Goal: Task Accomplishment & Management: Complete application form

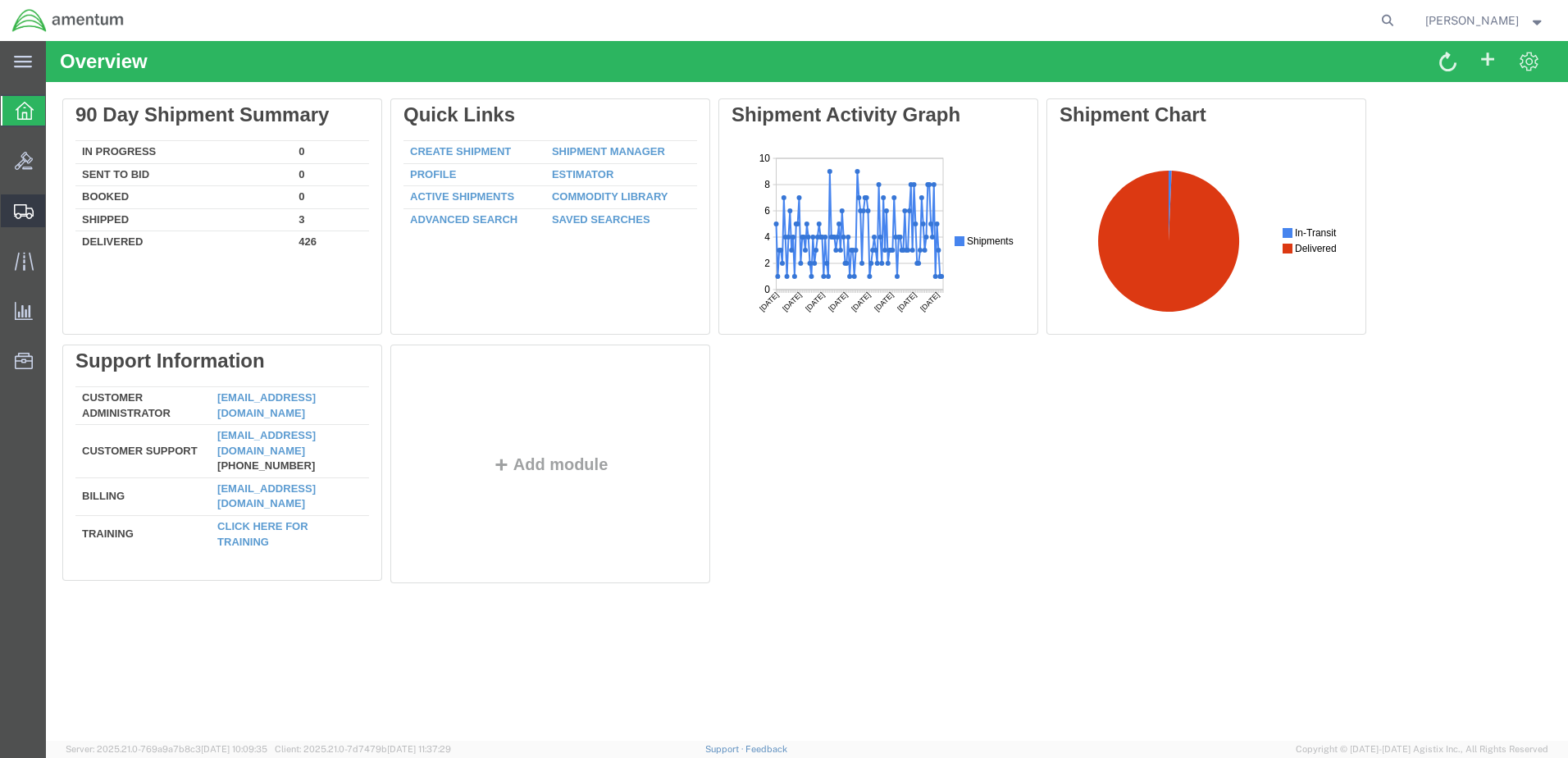
click at [0, 0] on span "Create Shipment" at bounding box center [0, 0] width 0 height 0
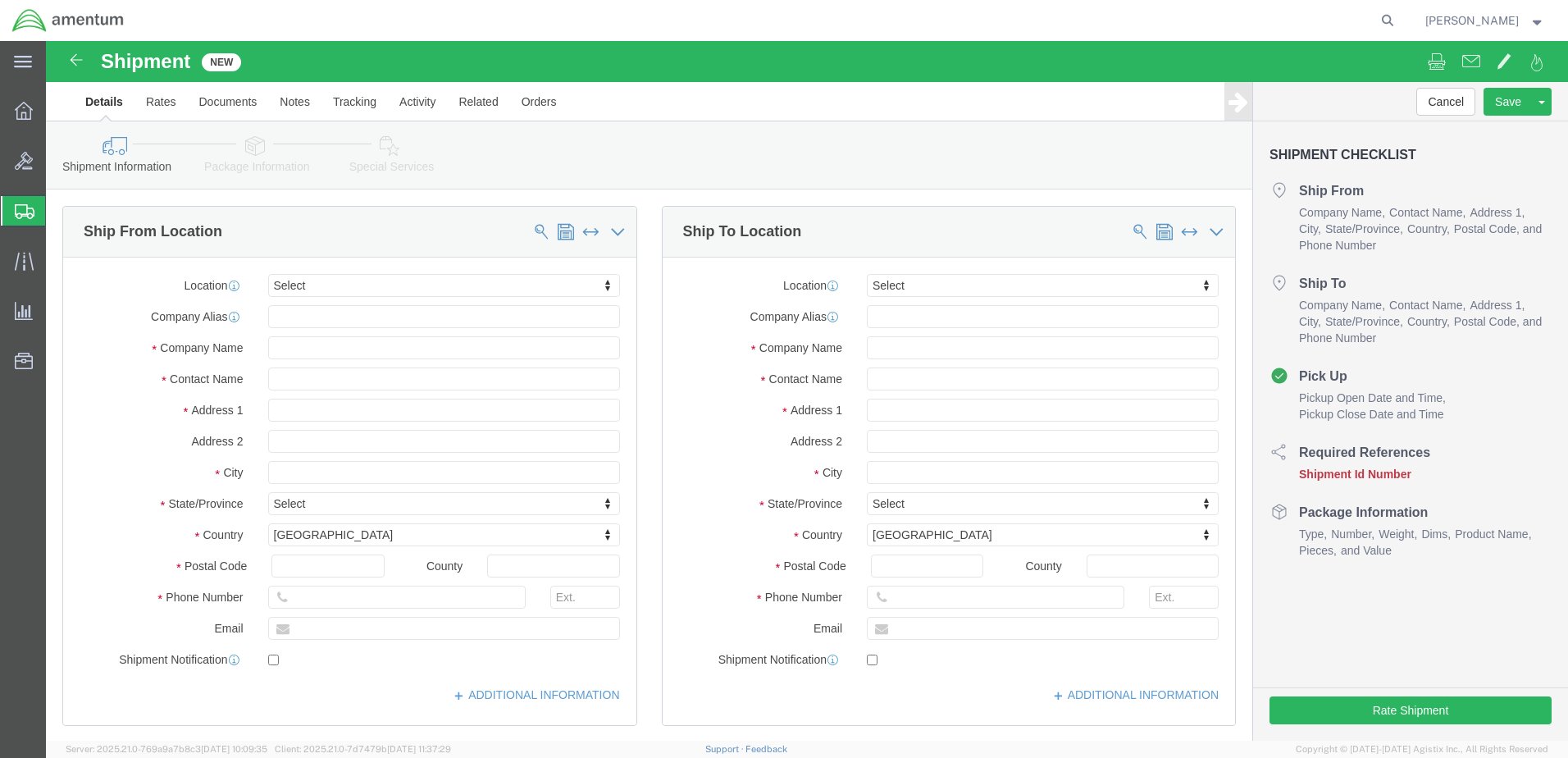
select select
click input "text"
type input "[PERSON_NAME]"
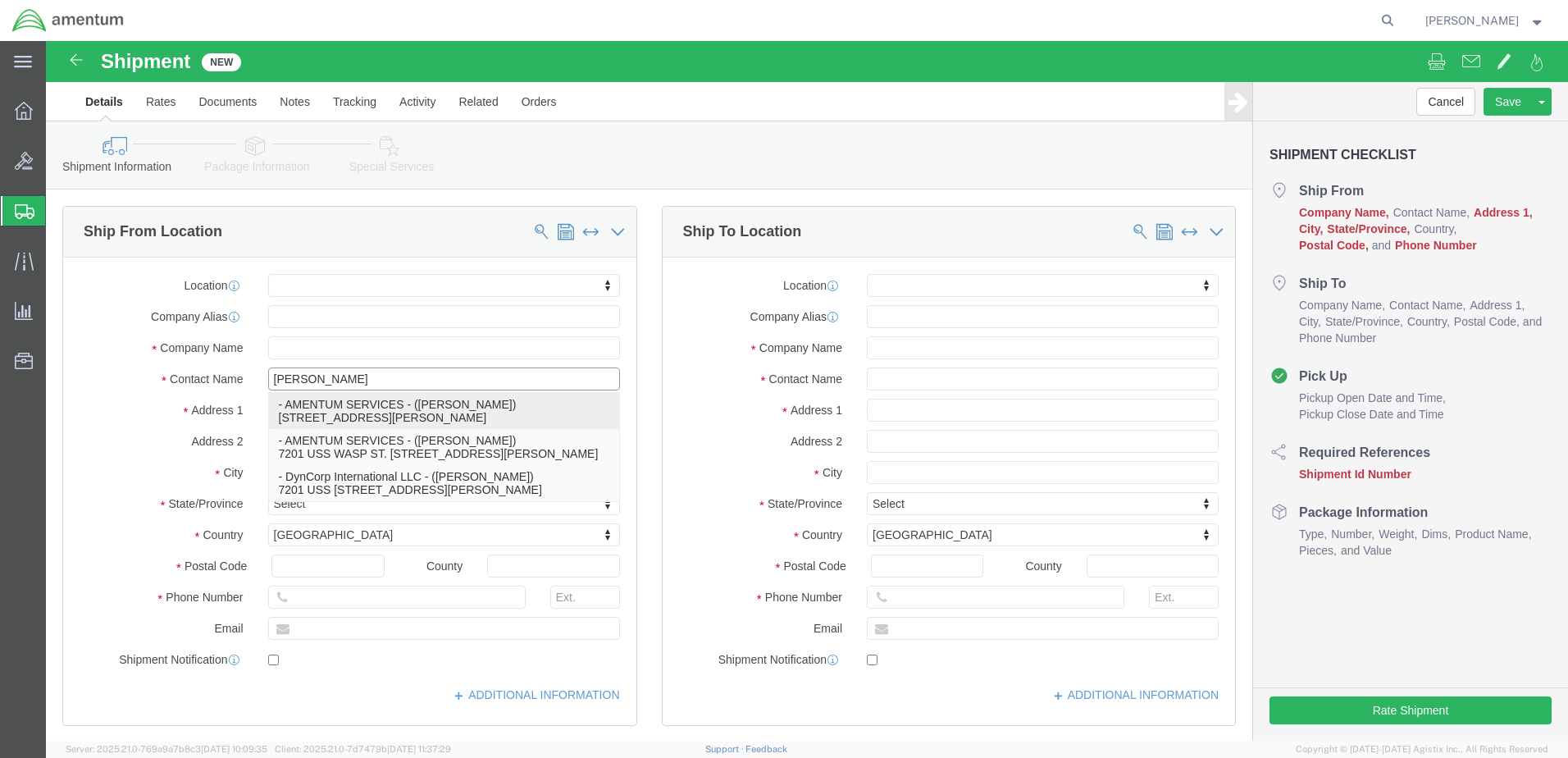
click p "- AMENTUM SERVICES - ([PERSON_NAME]) [STREET_ADDRESS][PERSON_NAME]"
select select
type input "7201 USS WASP ST"
type input "BLDG 2992"
type input "32570"
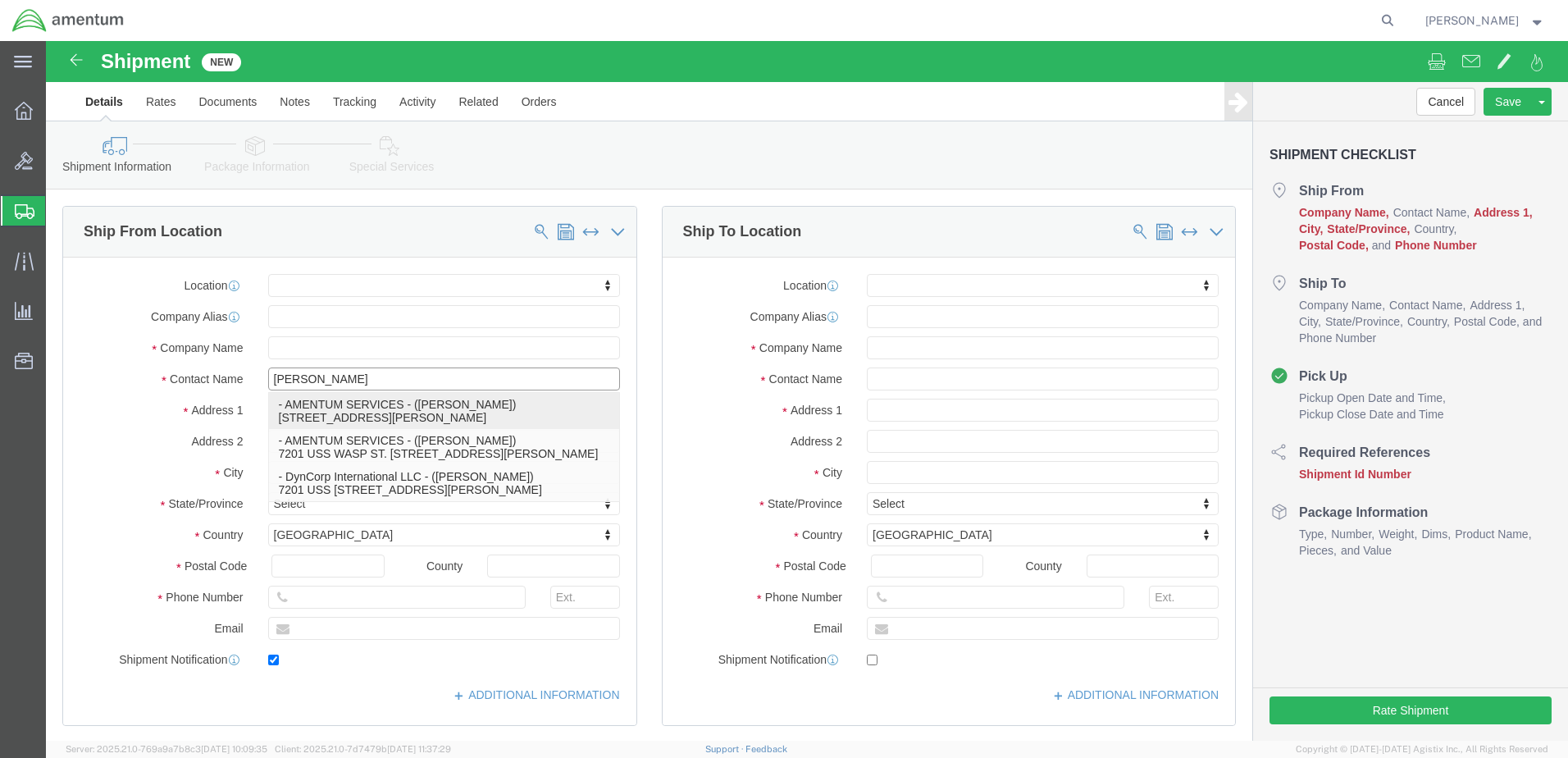
type input "[PHONE_NUMBER]"
type input "[PERSON_NAME][EMAIL_ADDRESS][PERSON_NAME][DOMAIN_NAME]"
checkbox input "true"
type input "AMENTUM SERVICES"
type input "[PERSON_NAME]"
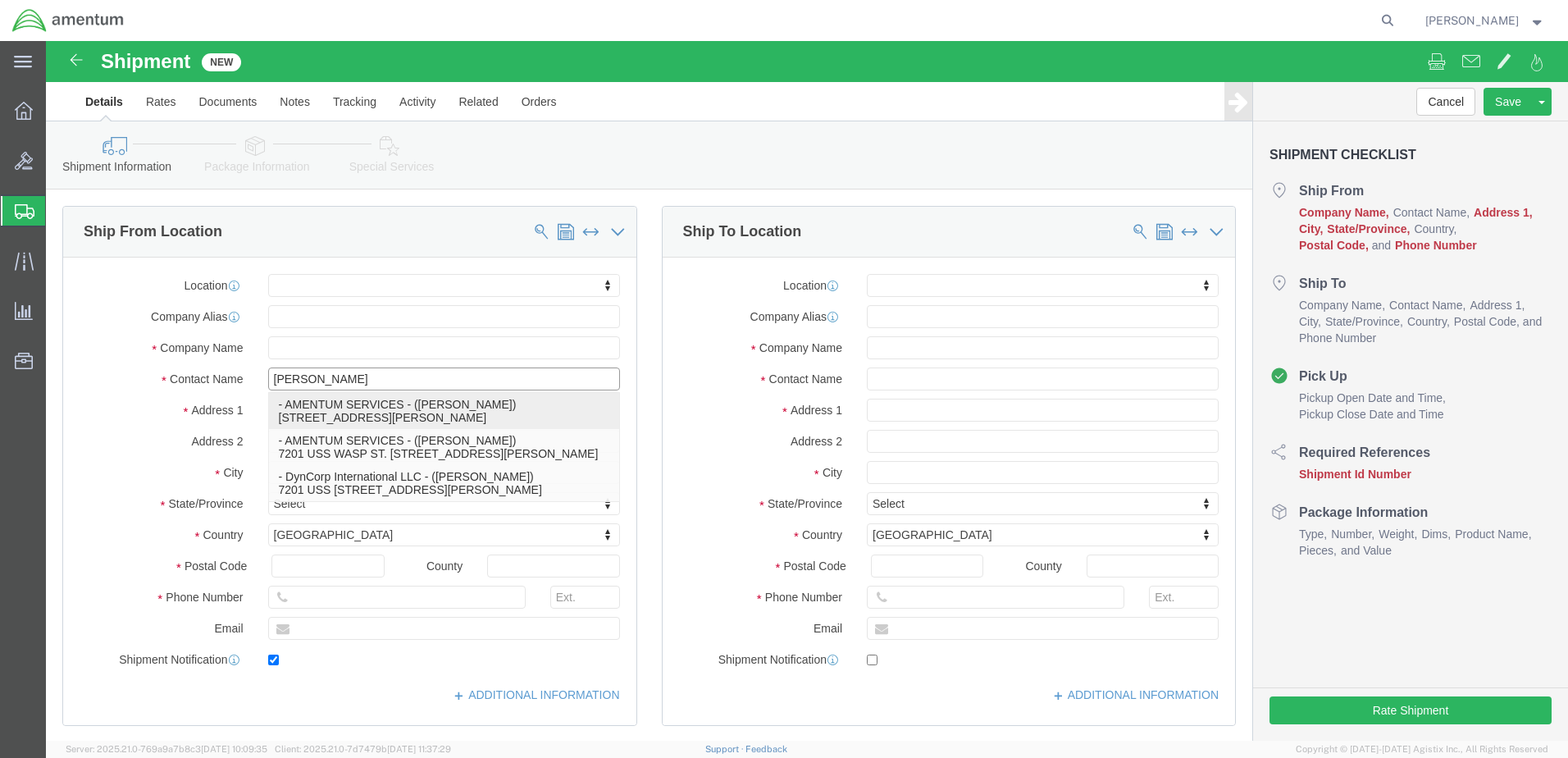
type input "[PERSON_NAME]"
select select "FL"
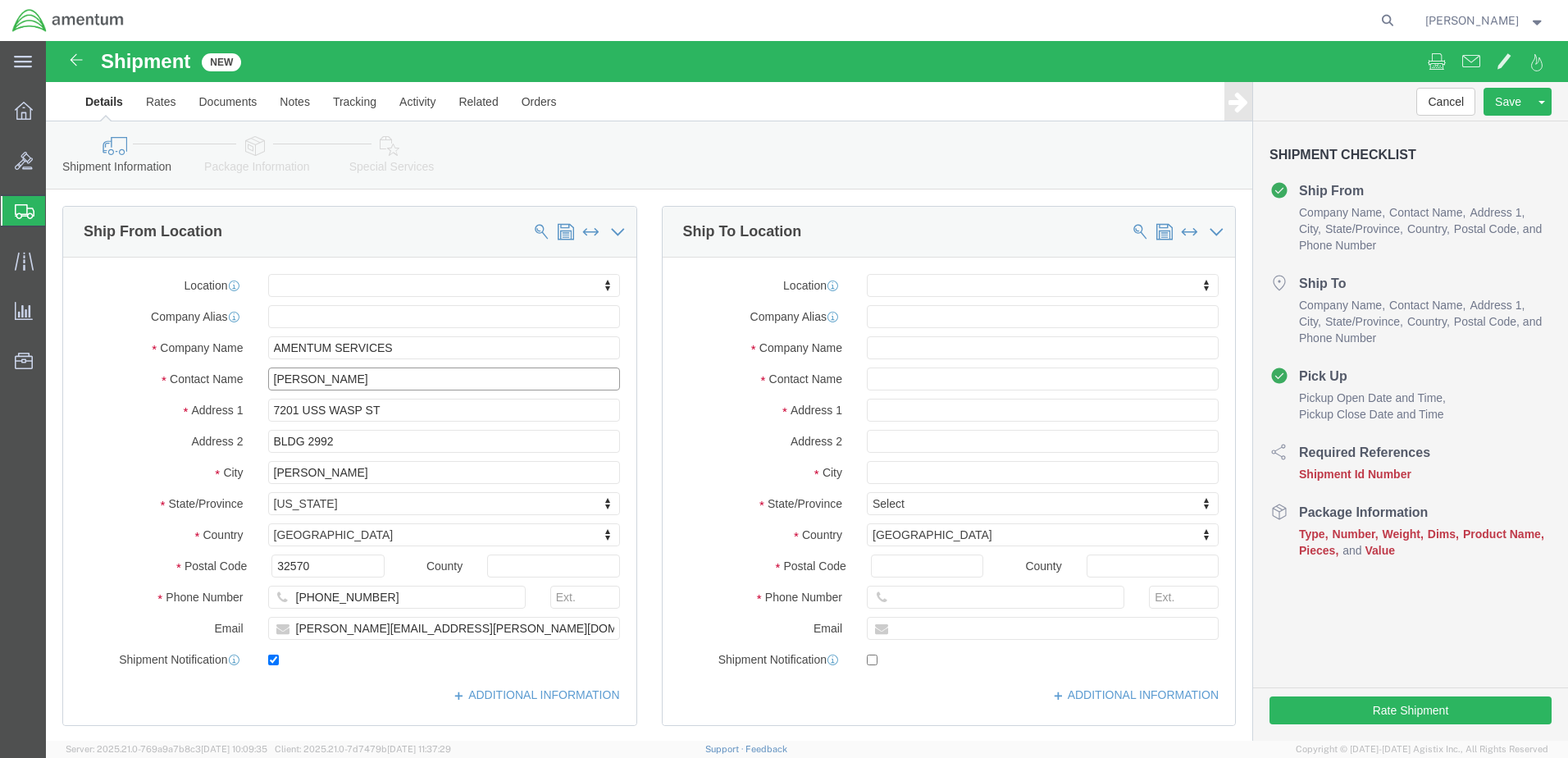
type input "[PERSON_NAME]"
click input "text"
type input "[PERSON_NAME]"
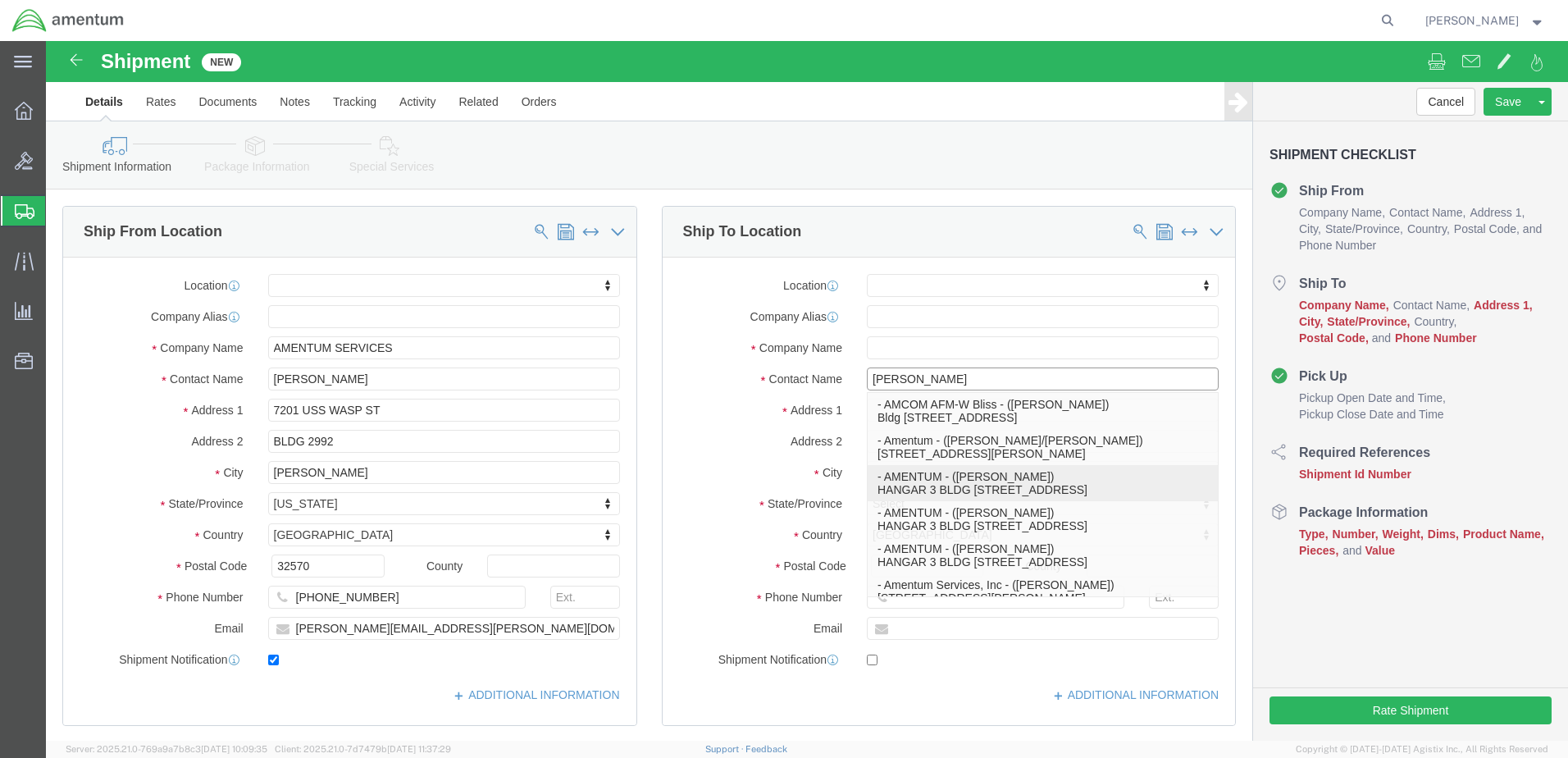
click p "- AMENTUM - ([PERSON_NAME]) HANGAR 3 BLDG 9500 MCAS MIRAMAR, [GEOGRAPHIC_DATA],…"
select select
type input "HANGAR 3 BLDG 9500 MCAS MIRAMAR"
type input "92145"
type input "[GEOGRAPHIC_DATA]"
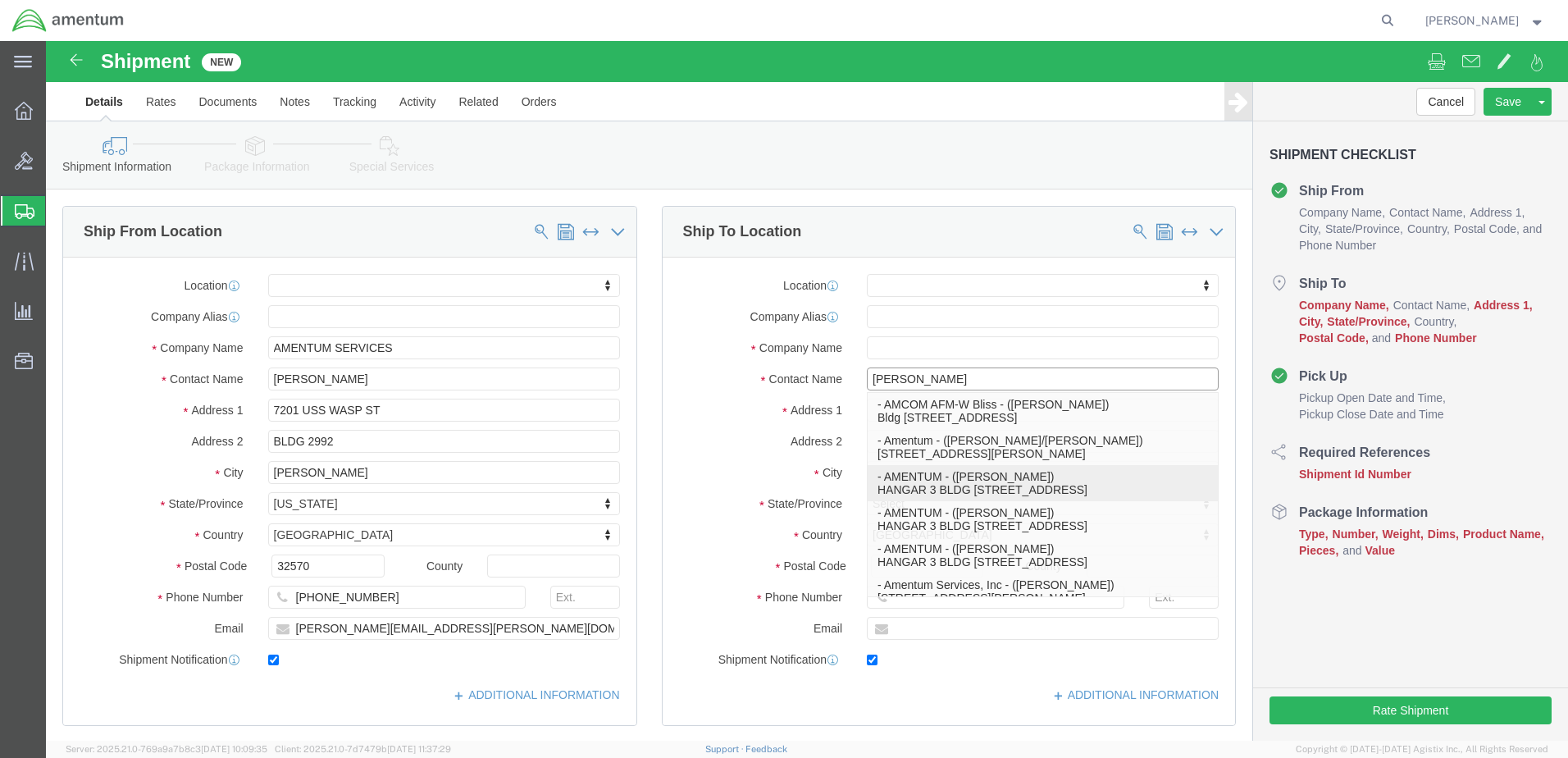
type input "8583074239"
type input "[EMAIL_ADDRESS][DOMAIN_NAME]"
checkbox input "true"
type input "AMENTUM"
type input "[PERSON_NAME]"
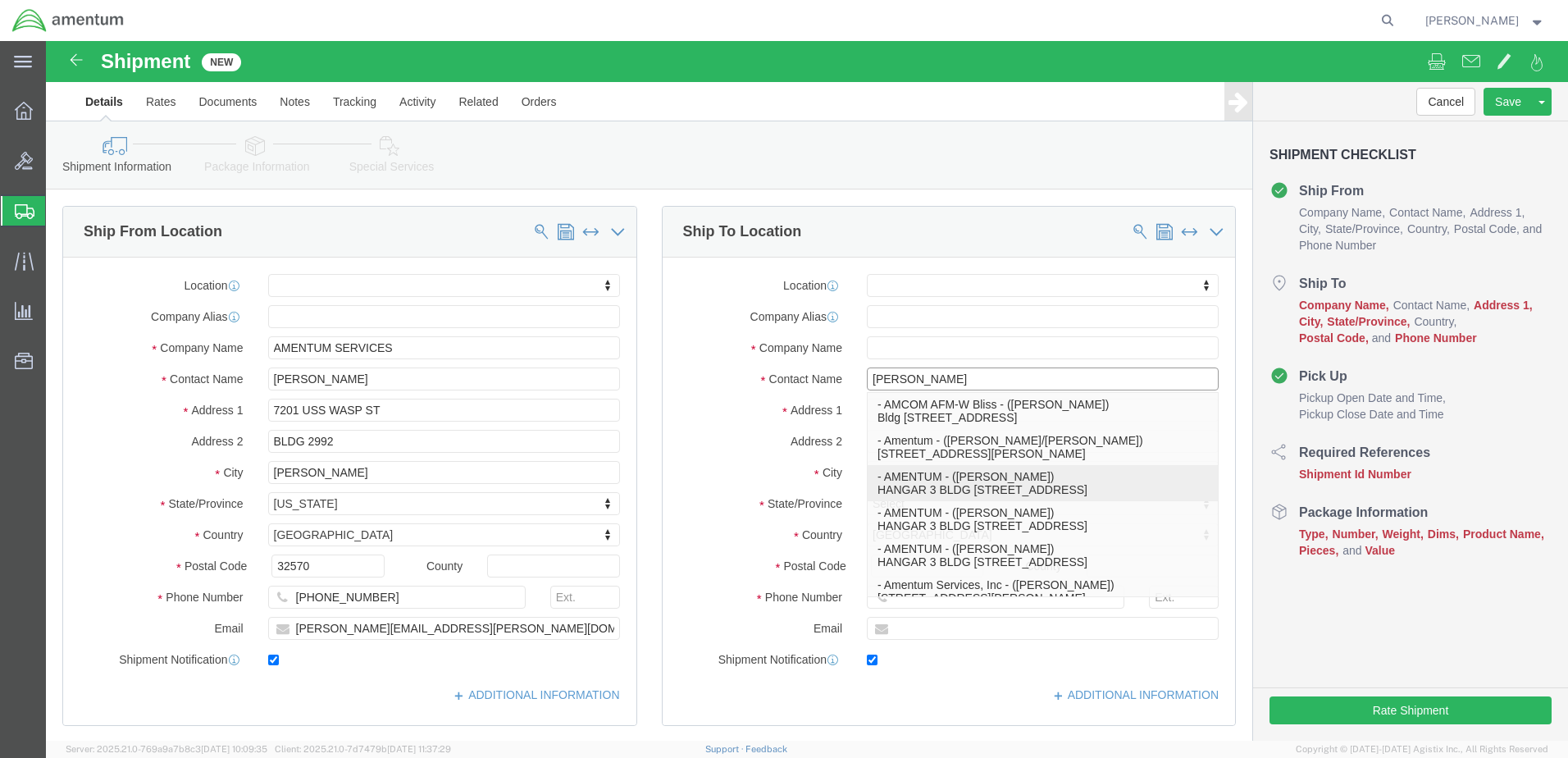
type input "[GEOGRAPHIC_DATA]"
select select "CA"
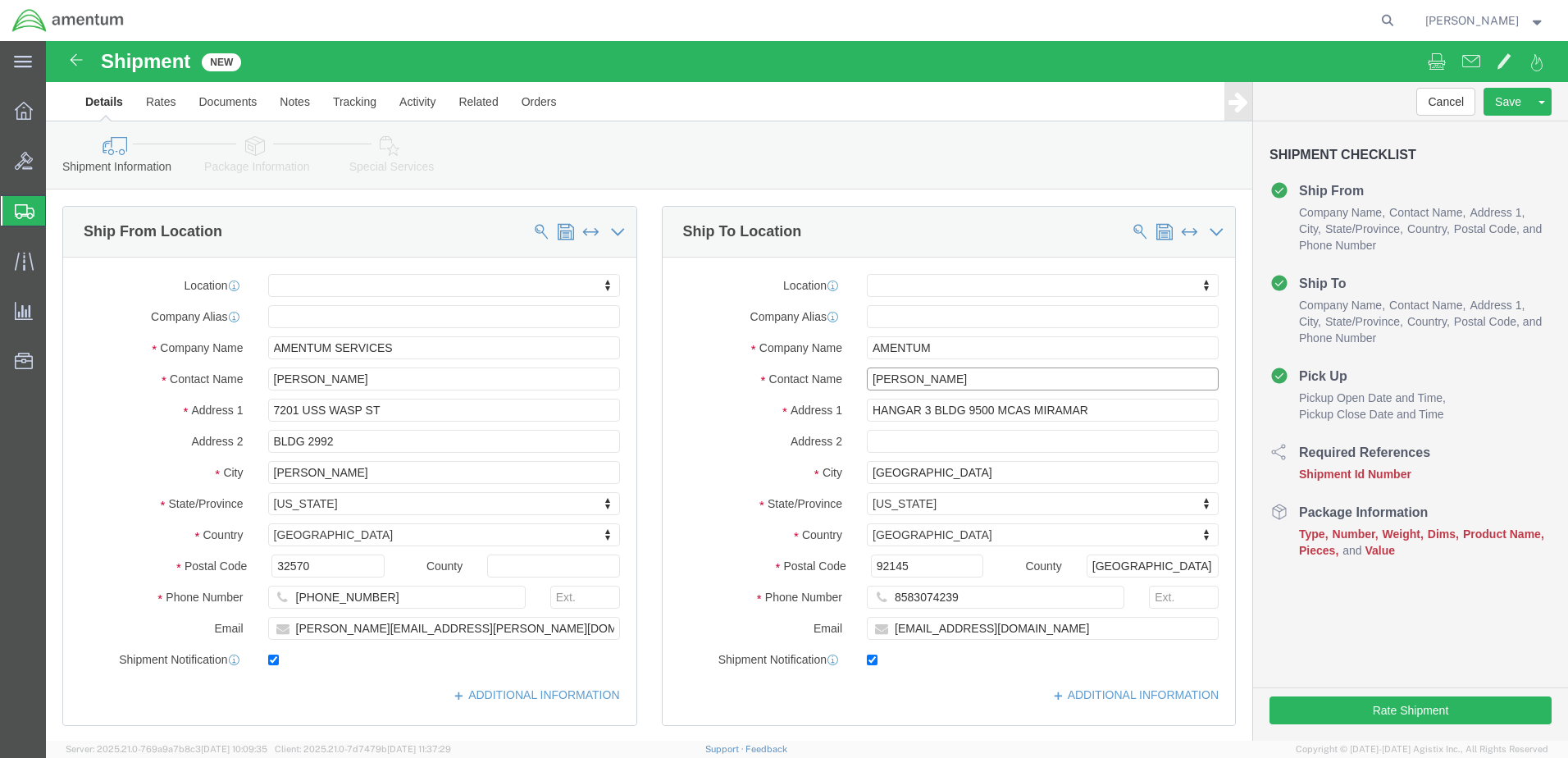
drag, startPoint x: 913, startPoint y: 341, endPoint x: 800, endPoint y: 346, distance: 113.1
click div "Contact Name [PERSON_NAME] [PERSON_NAME]"
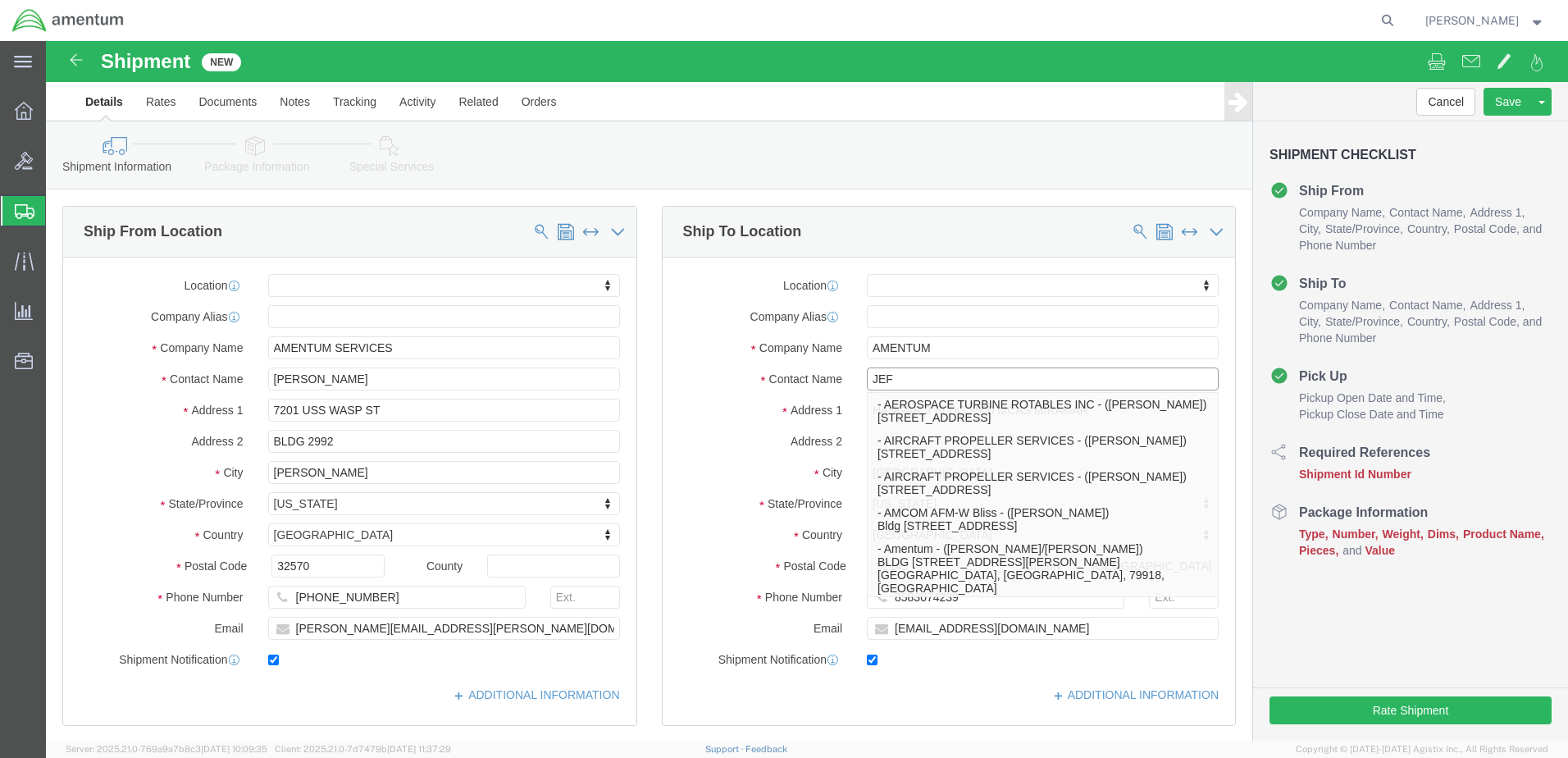
type input "[PERSON_NAME]"
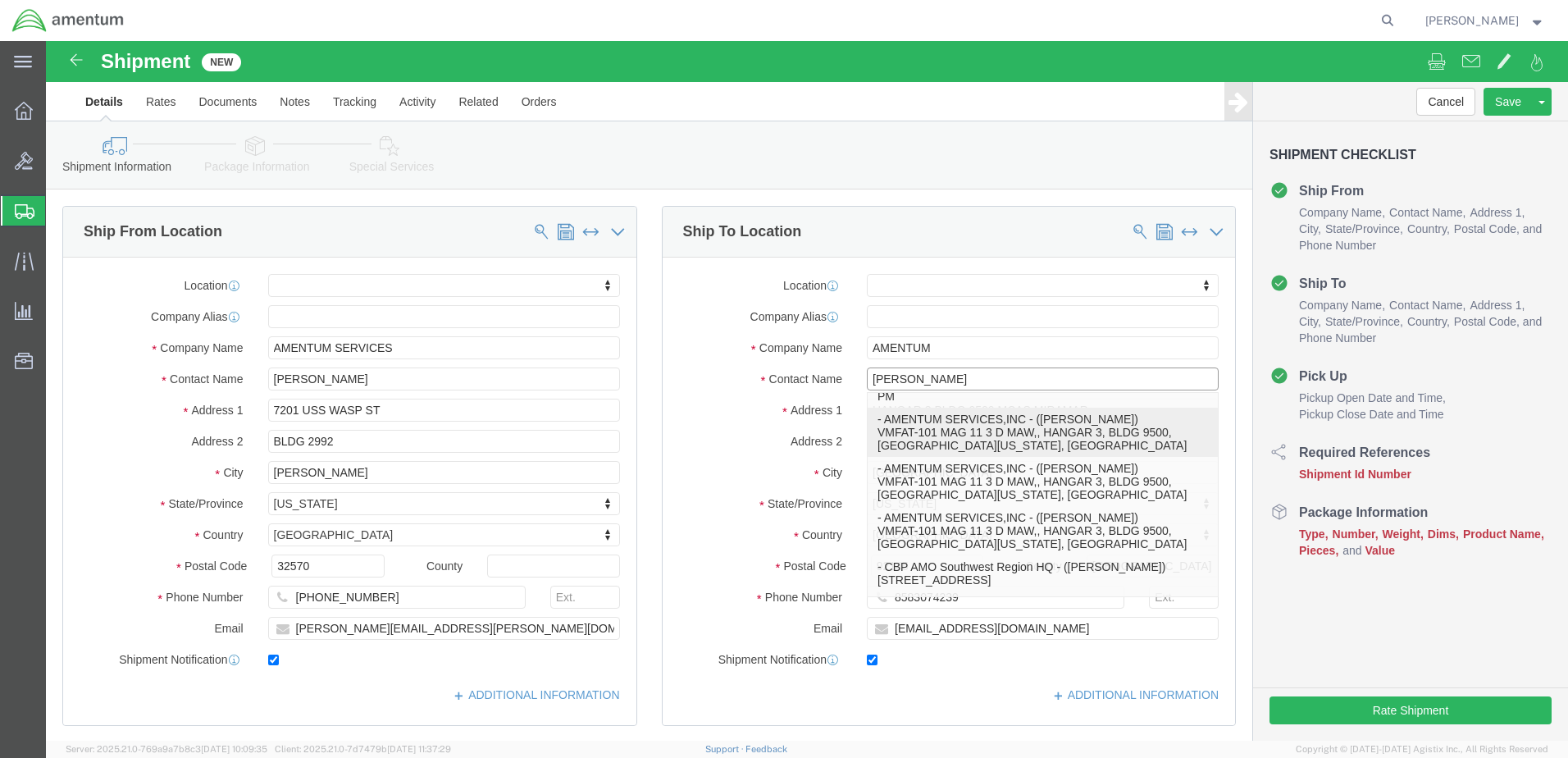
scroll to position [328, 0]
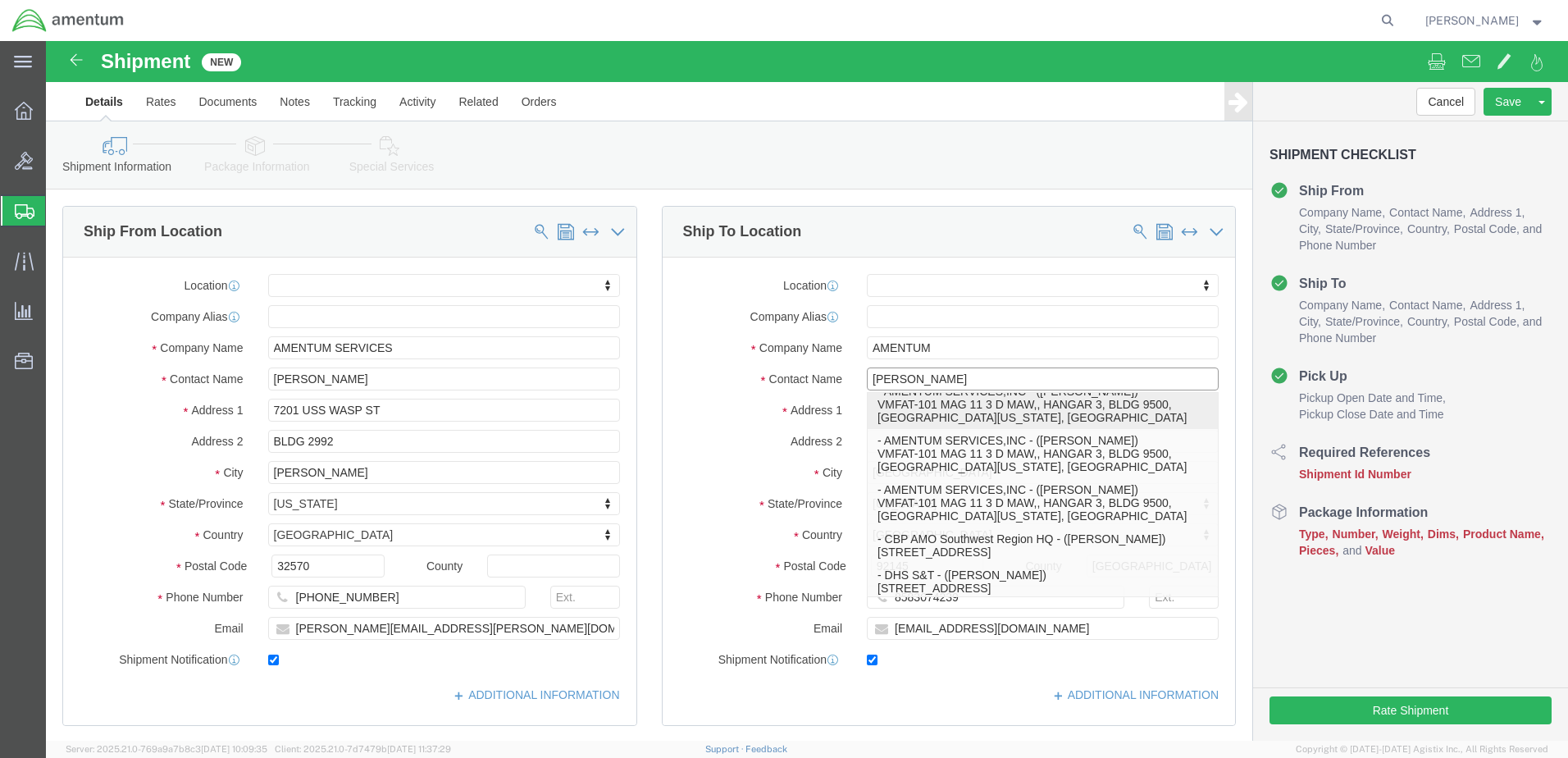
click p "- AMENTUM SERVICES,INC - ([PERSON_NAME]) VMFAT-101 MAG 11 3 D MAW,, HANGAR 3, B…"
select select
type input "VMFAT-101 MAG 11 3 D MAW,, HANGAR 3"
type input "BLDG 9500"
checkbox input "false"
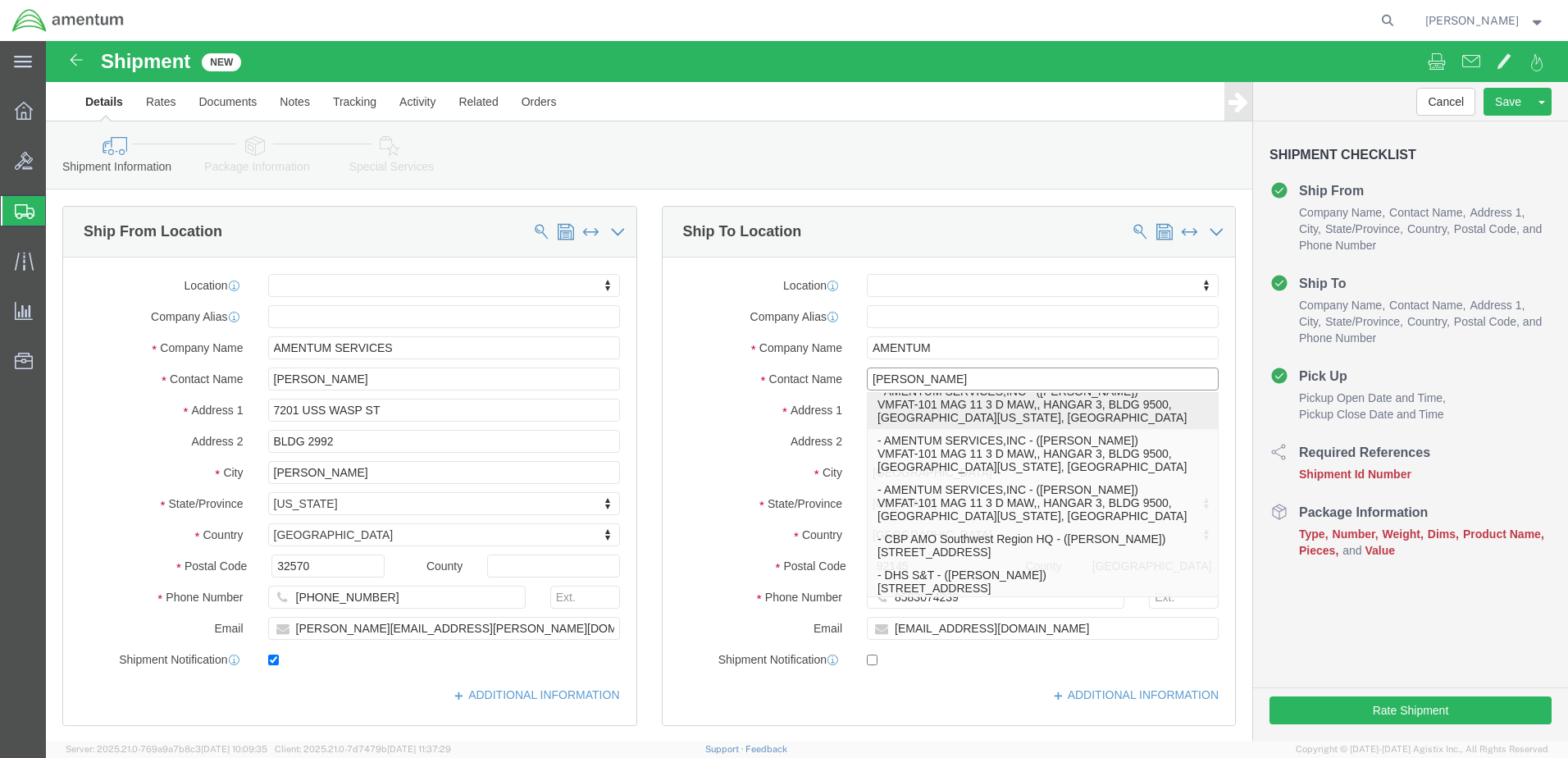
type input "AMENTUM SERVICES,INC"
type input "[PERSON_NAME]"
type input "[GEOGRAPHIC_DATA][US_STATE]"
select select "CA"
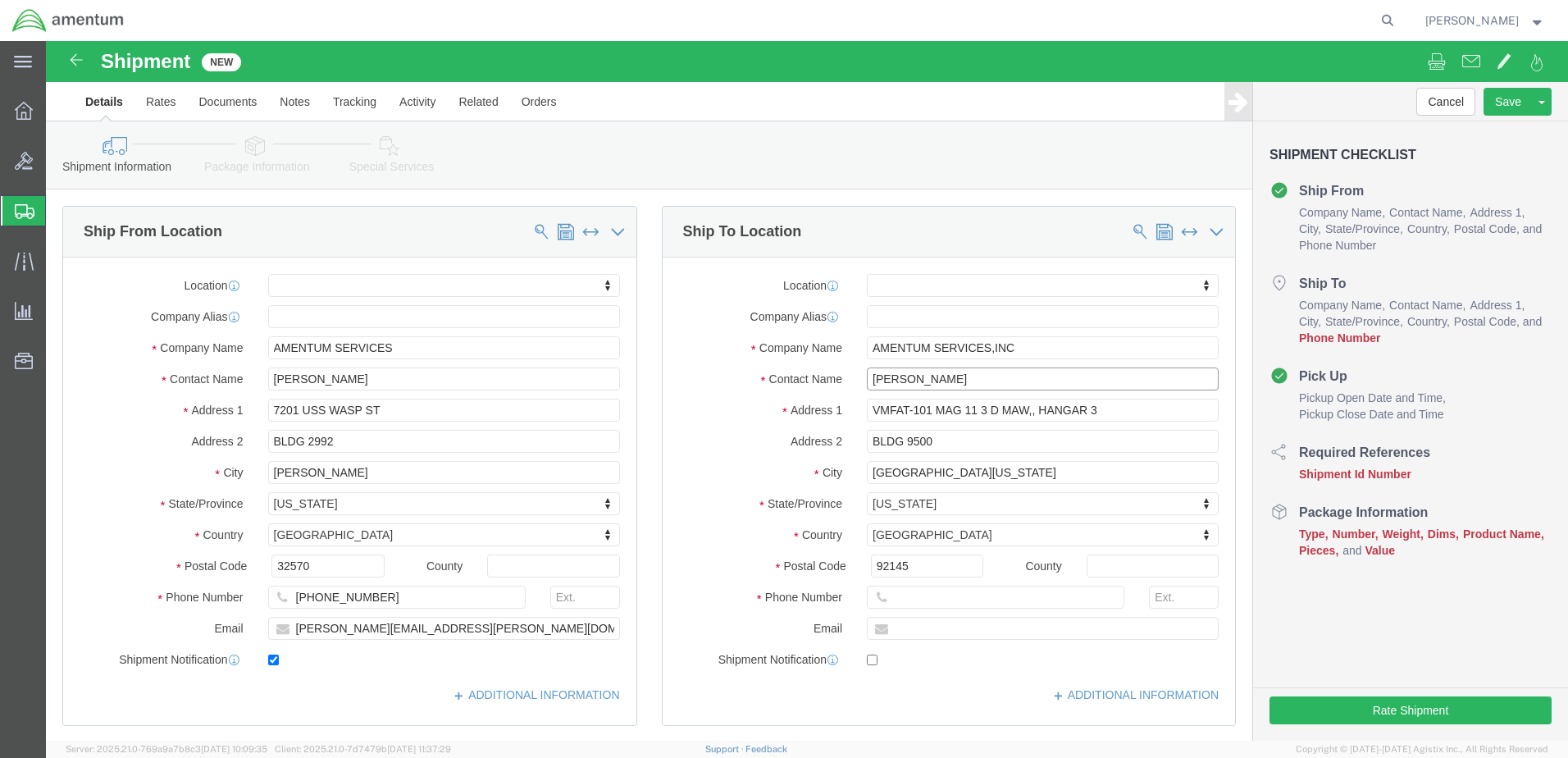
drag, startPoint x: 951, startPoint y: 336, endPoint x: 800, endPoint y: 343, distance: 151.2
click div "Contact Name [PERSON_NAME] [PERSON_NAME]"
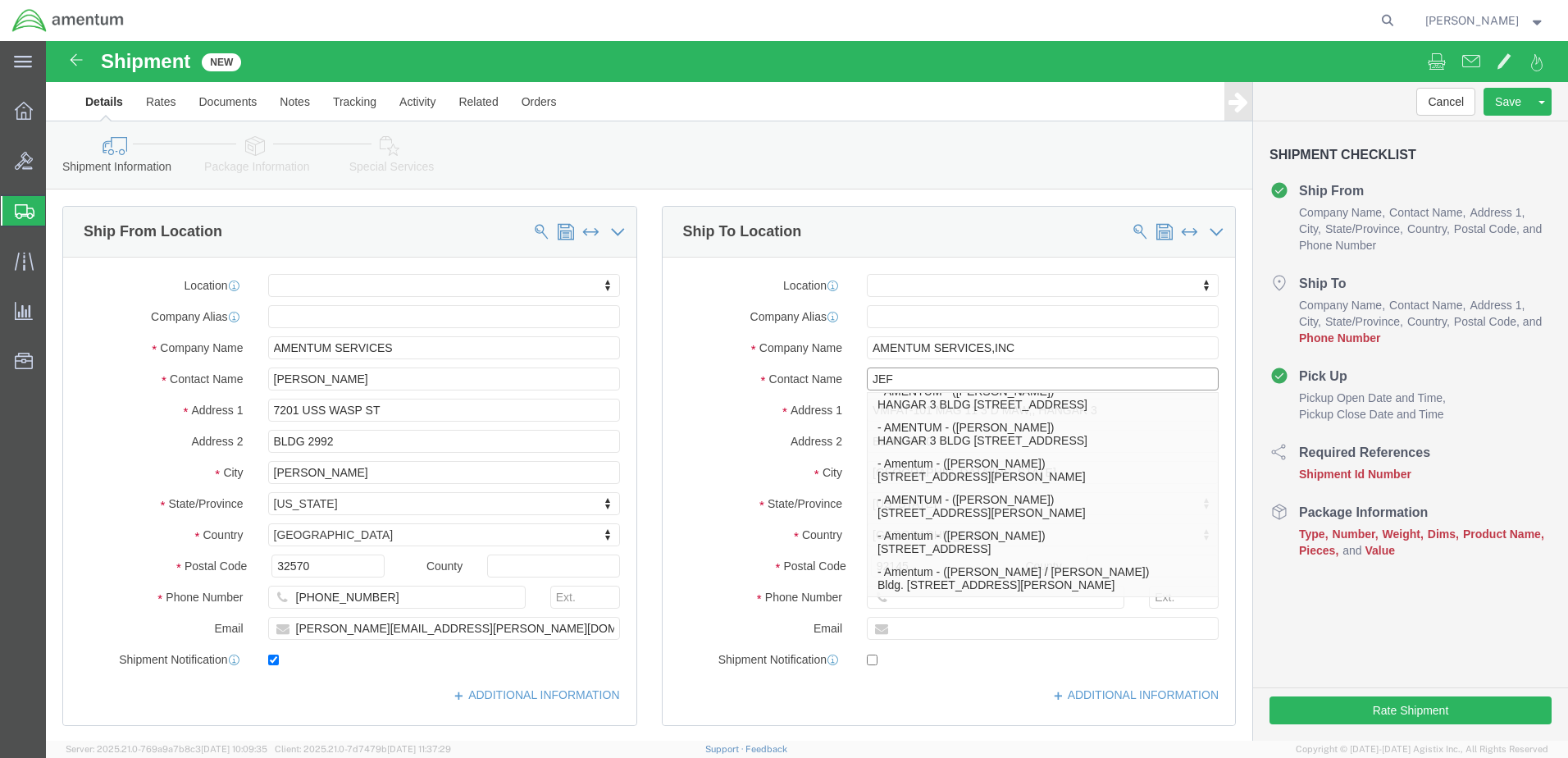
type input "[PERSON_NAME]"
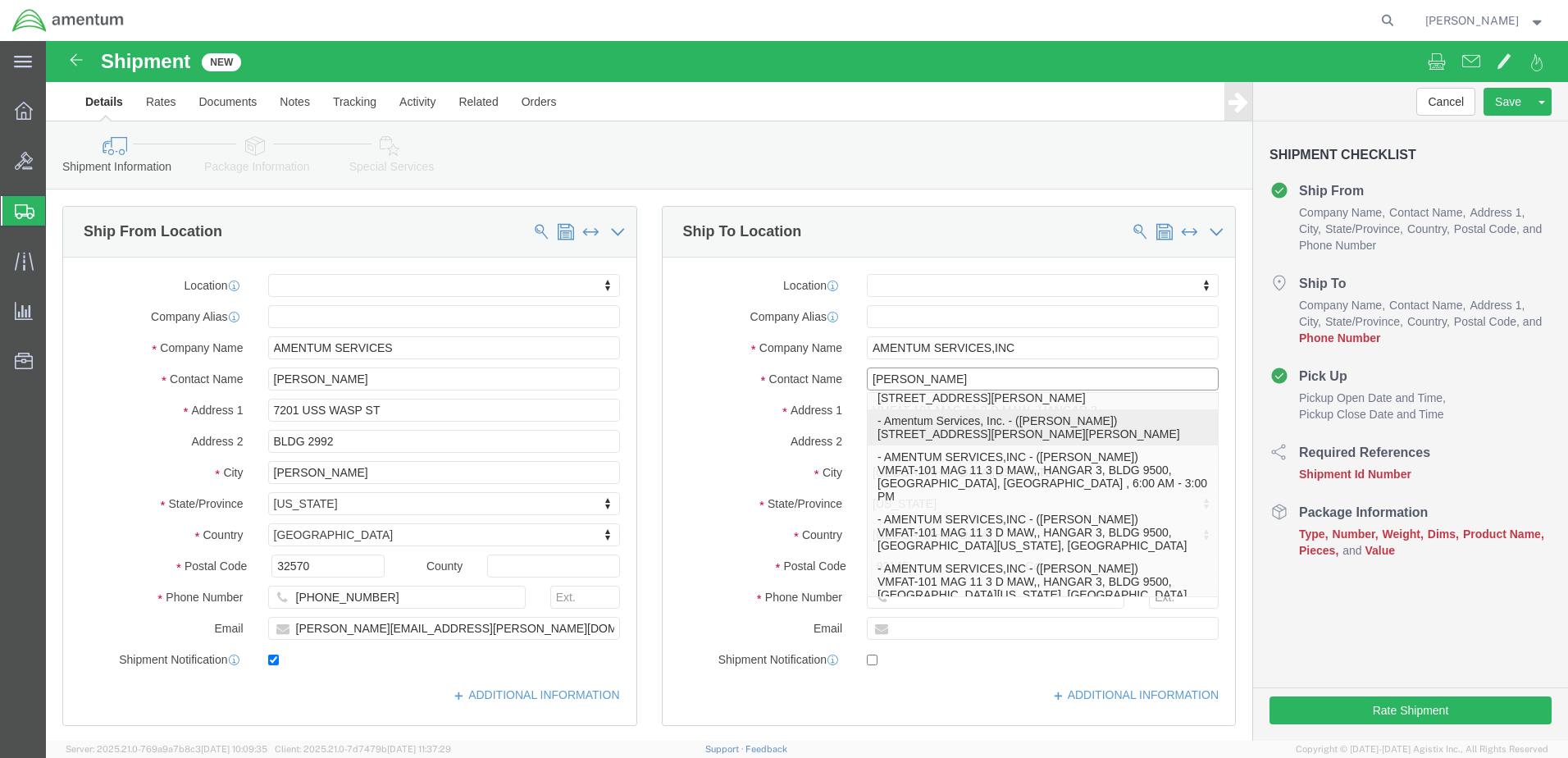
scroll to position [36, 0]
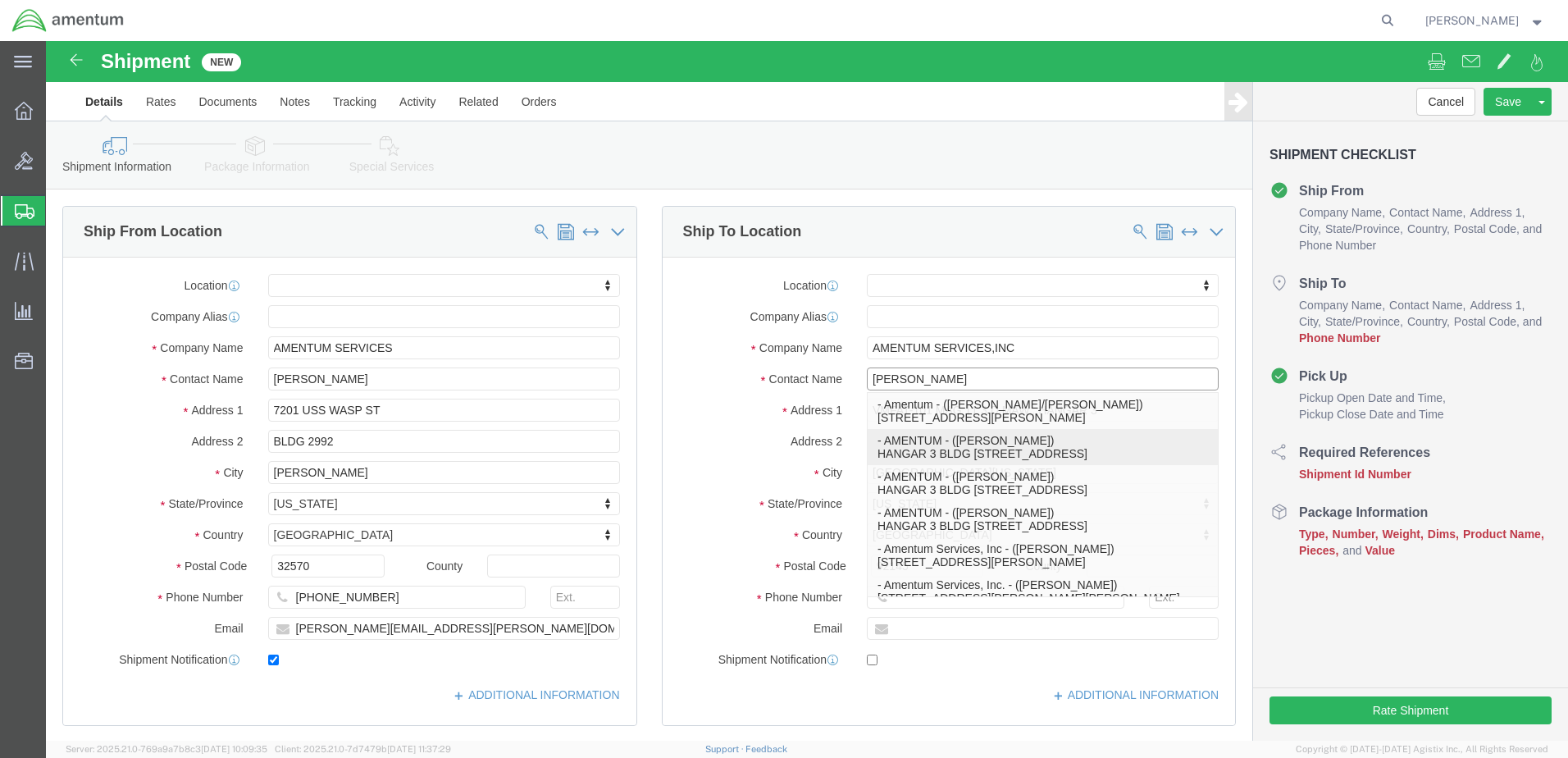
click p "- AMENTUM - ([PERSON_NAME]) HANGAR 3 BLDG 9500 MCAS MIRAMAR, [GEOGRAPHIC_DATA],…"
select select
type input "HANGAR 3 BLDG 9500 MCAS MIRAMAR"
type input "[GEOGRAPHIC_DATA]"
type input "8583074239"
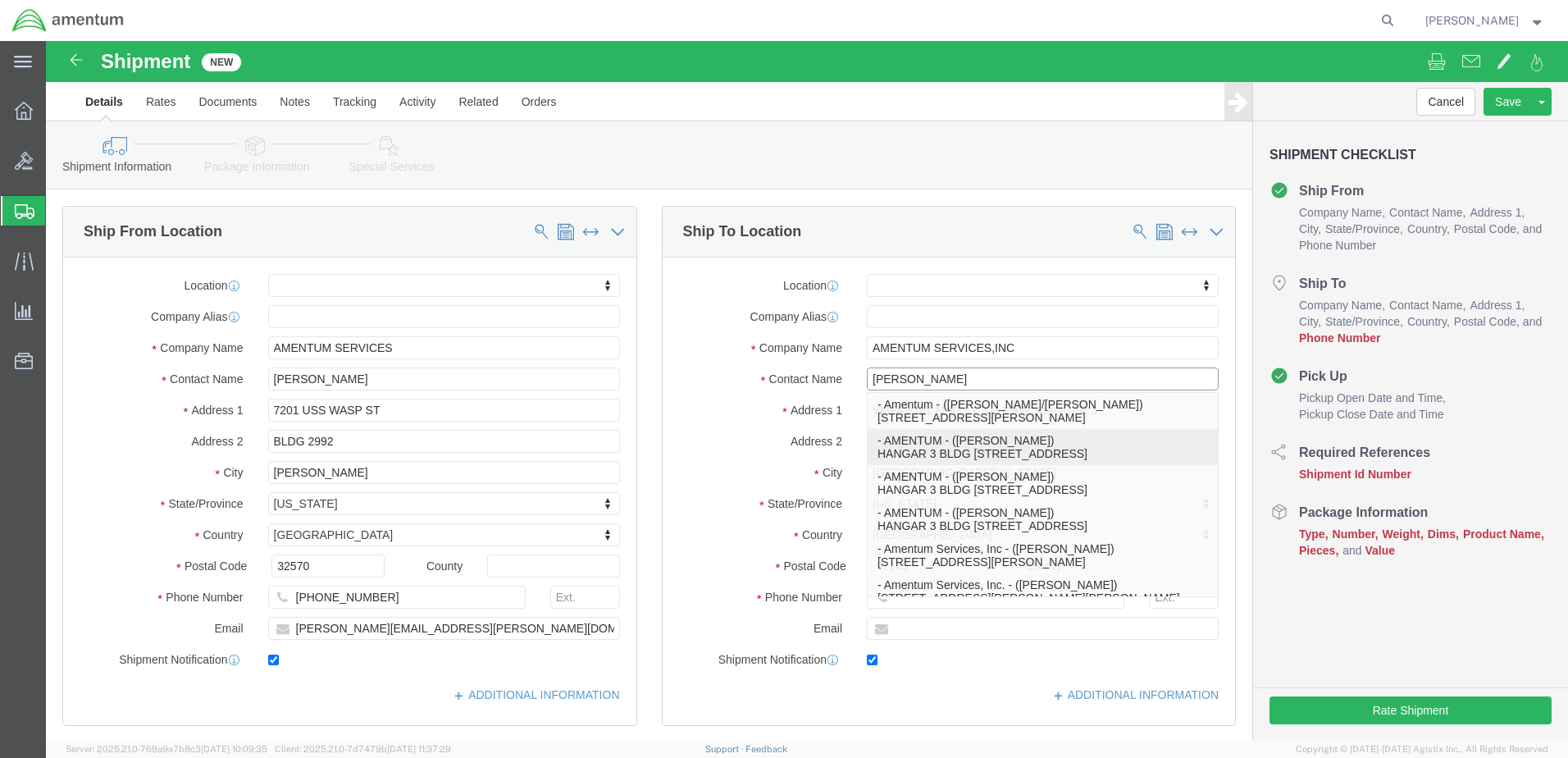
type input "[EMAIL_ADDRESS][DOMAIN_NAME]"
checkbox input "true"
type input "AMENTUM"
type input "[PERSON_NAME]"
type input "[GEOGRAPHIC_DATA]"
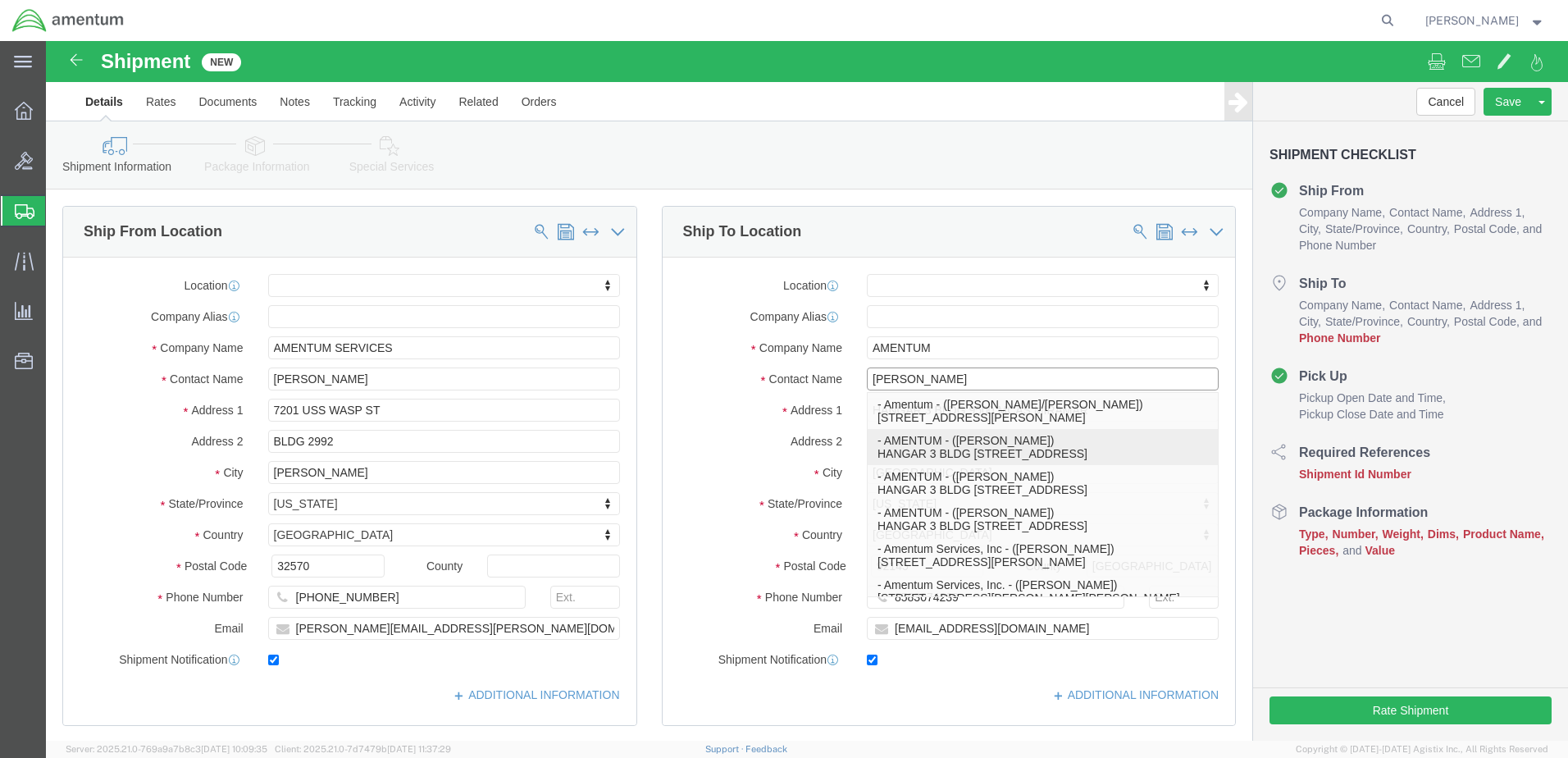
select select "CA"
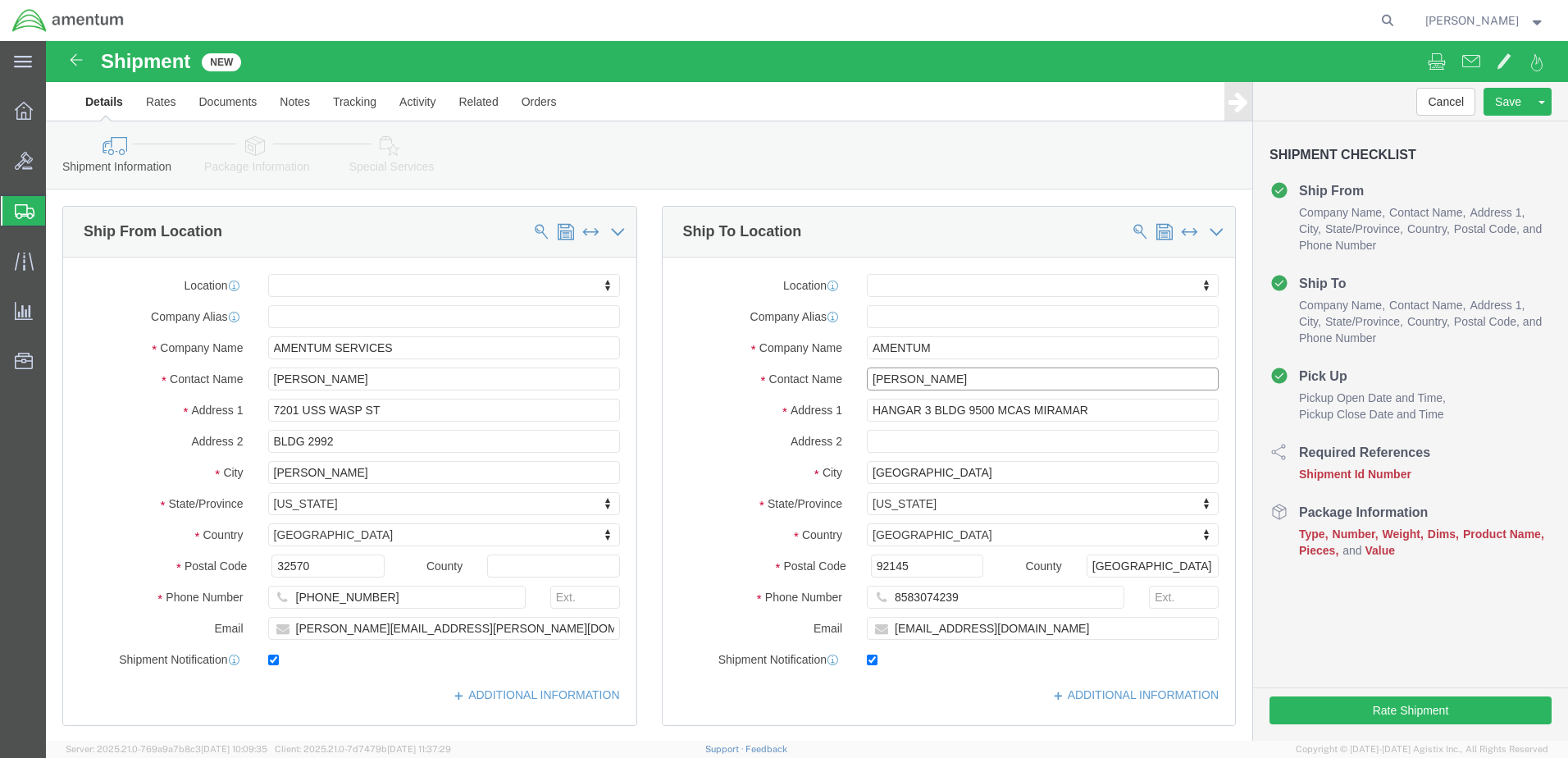
drag, startPoint x: 967, startPoint y: 341, endPoint x: 715, endPoint y: 342, distance: 252.0
click div "Contact Name [PERSON_NAME] [PERSON_NAME]"
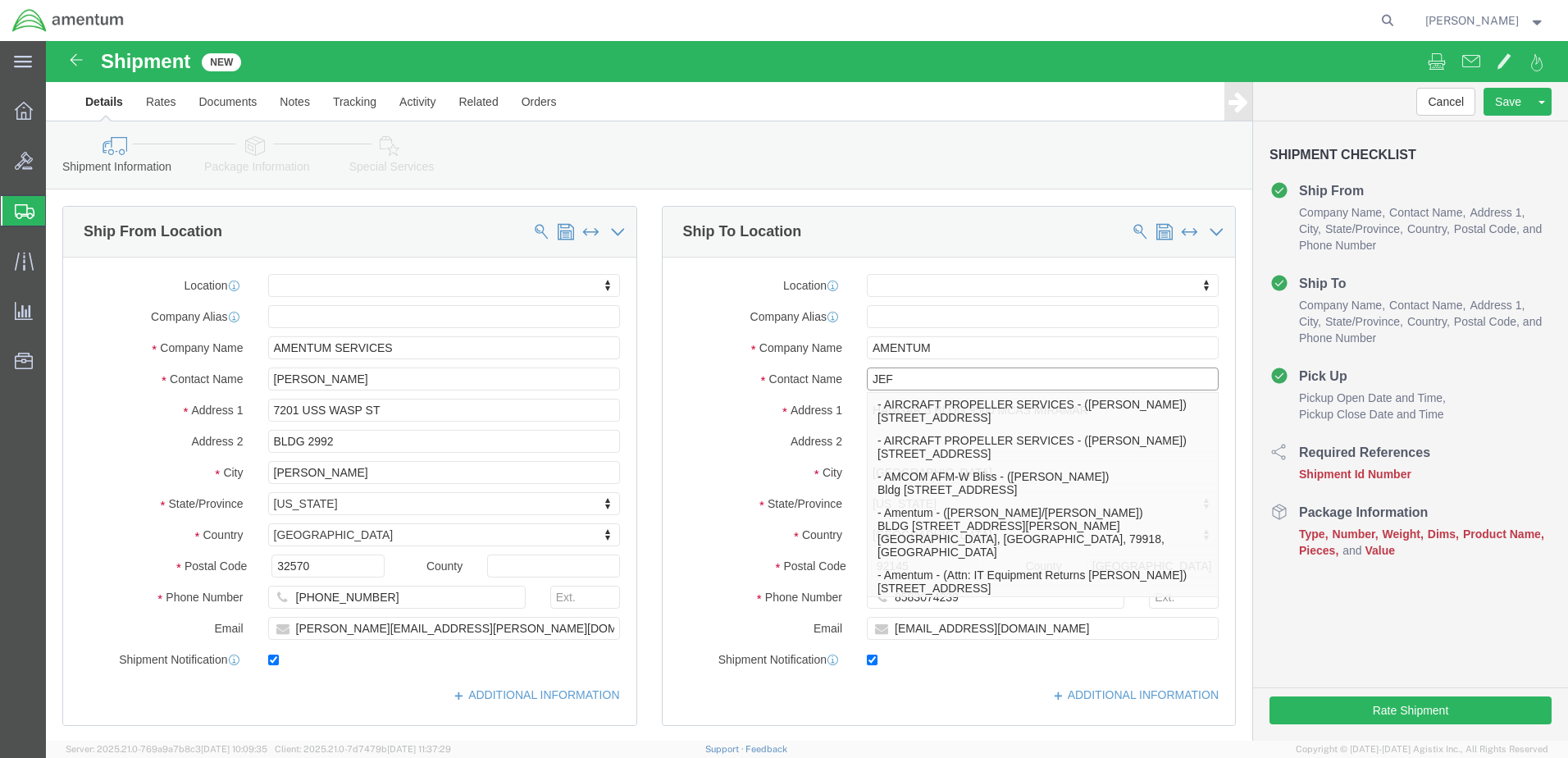
type input "[PERSON_NAME]"
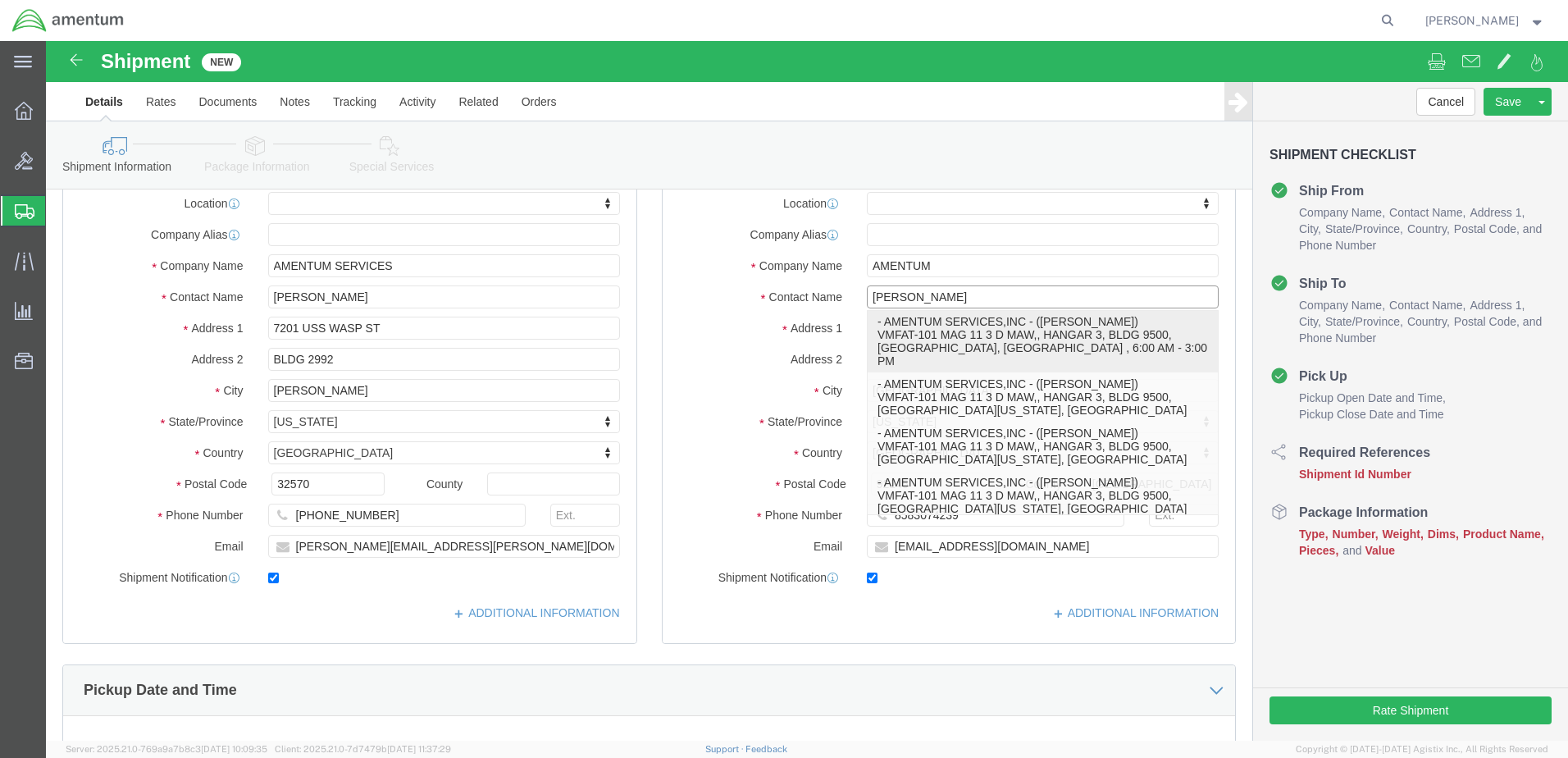
scroll to position [282, 0]
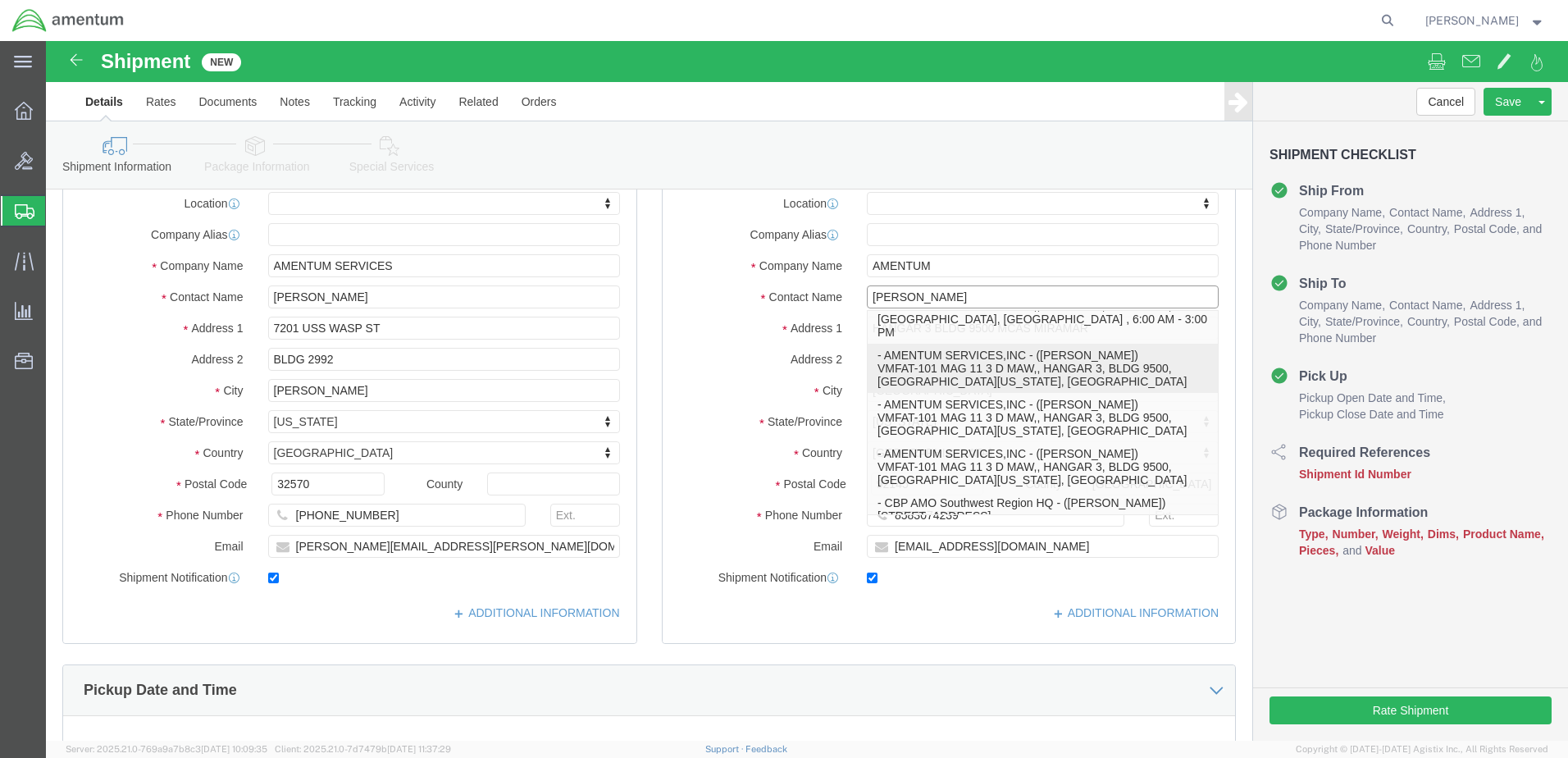
click p "- AMENTUM SERVICES,INC - ([PERSON_NAME]) VMFAT-101 MAG 11 3 D MAW,, HANGAR 3, B…"
select select
type input "VMFAT-101 MAG 11 3 D MAW,, HANGAR 3"
type input "BLDG 9500"
checkbox input "false"
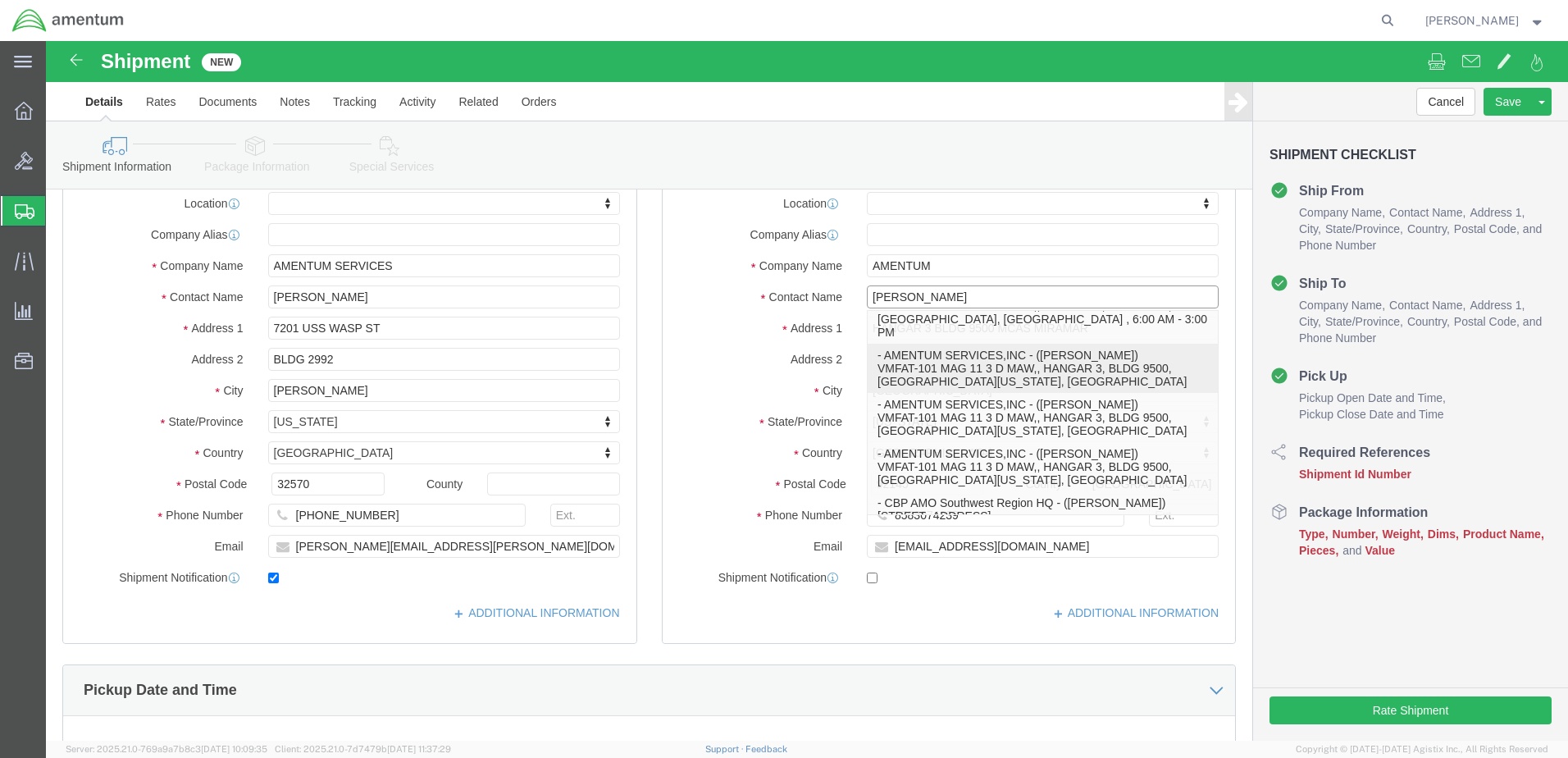
type input "AMENTUM SERVICES,INC"
type input "[PERSON_NAME]"
type input "[GEOGRAPHIC_DATA][US_STATE]"
select select "CA"
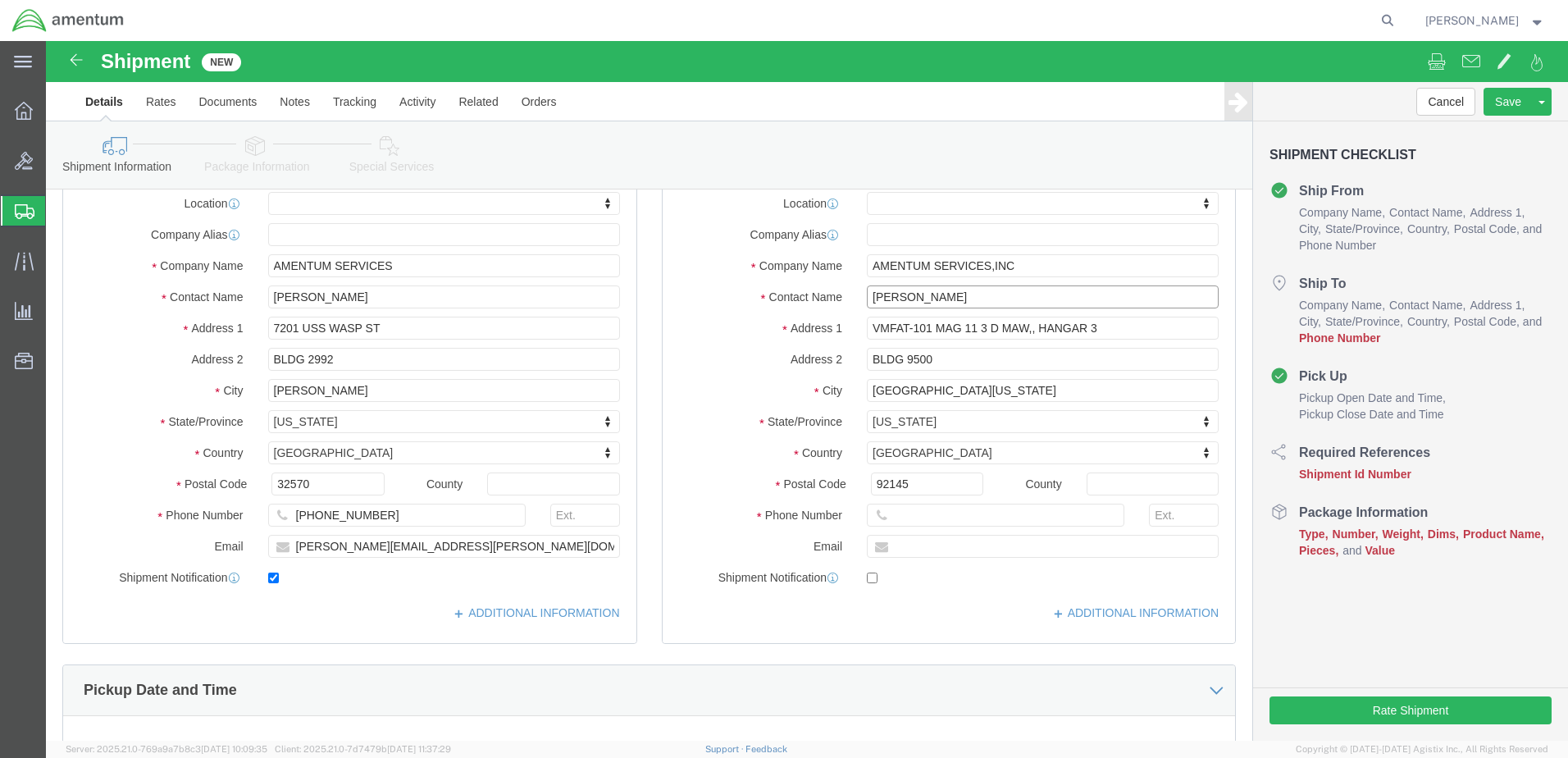
type input "[PERSON_NAME]"
click input "text"
type input "[PHONE_NUMBER]"
click input "text"
type input "[EMAIL_ADDRESS][DOMAIN_NAME]"
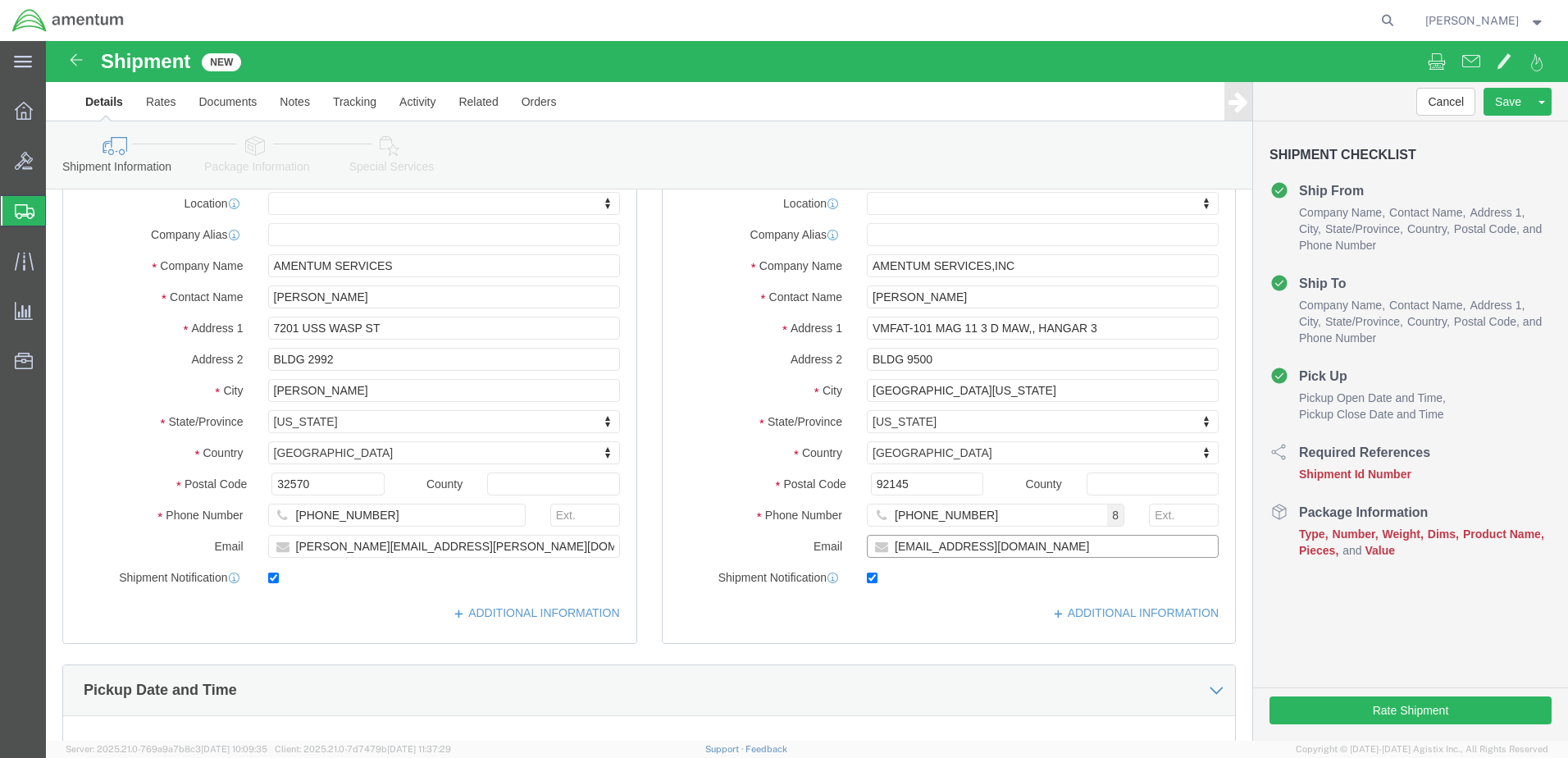
checkbox input "true"
click div "Location My Profile Location [PHONE_NUMBER] [PHONE_NUMBER] [PHONE_NUMBER] [PHON…"
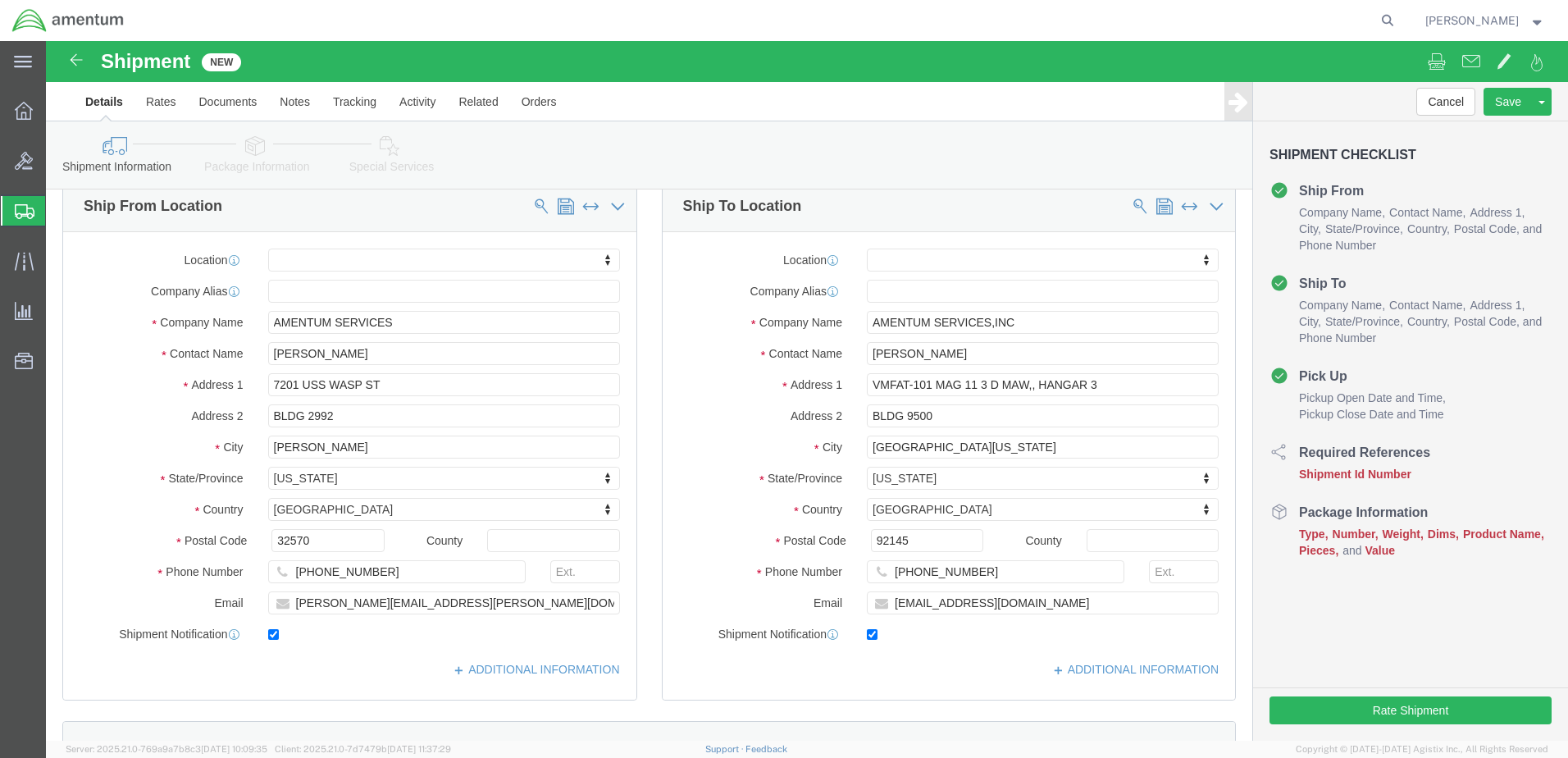
scroll to position [0, 0]
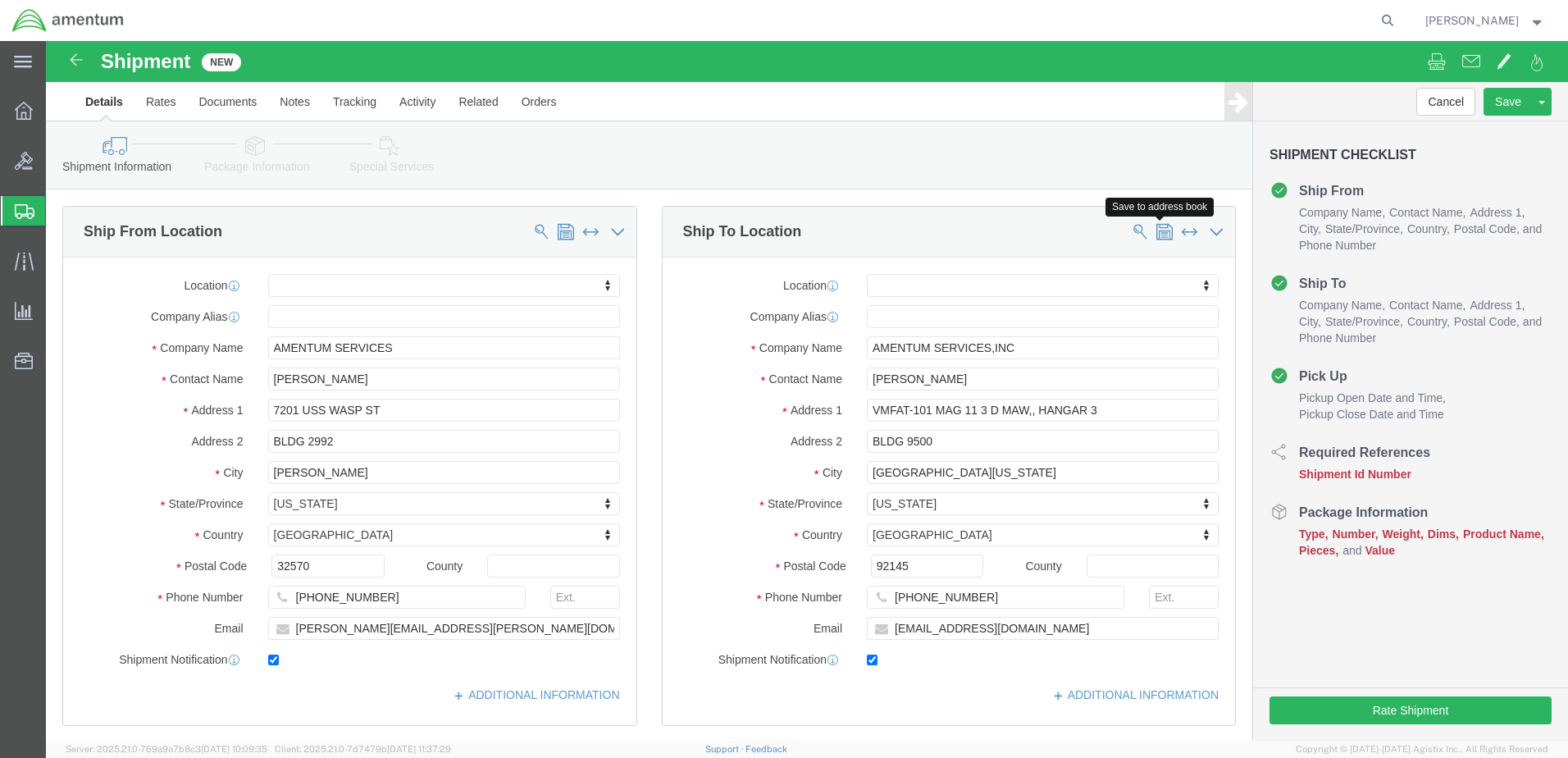
click span
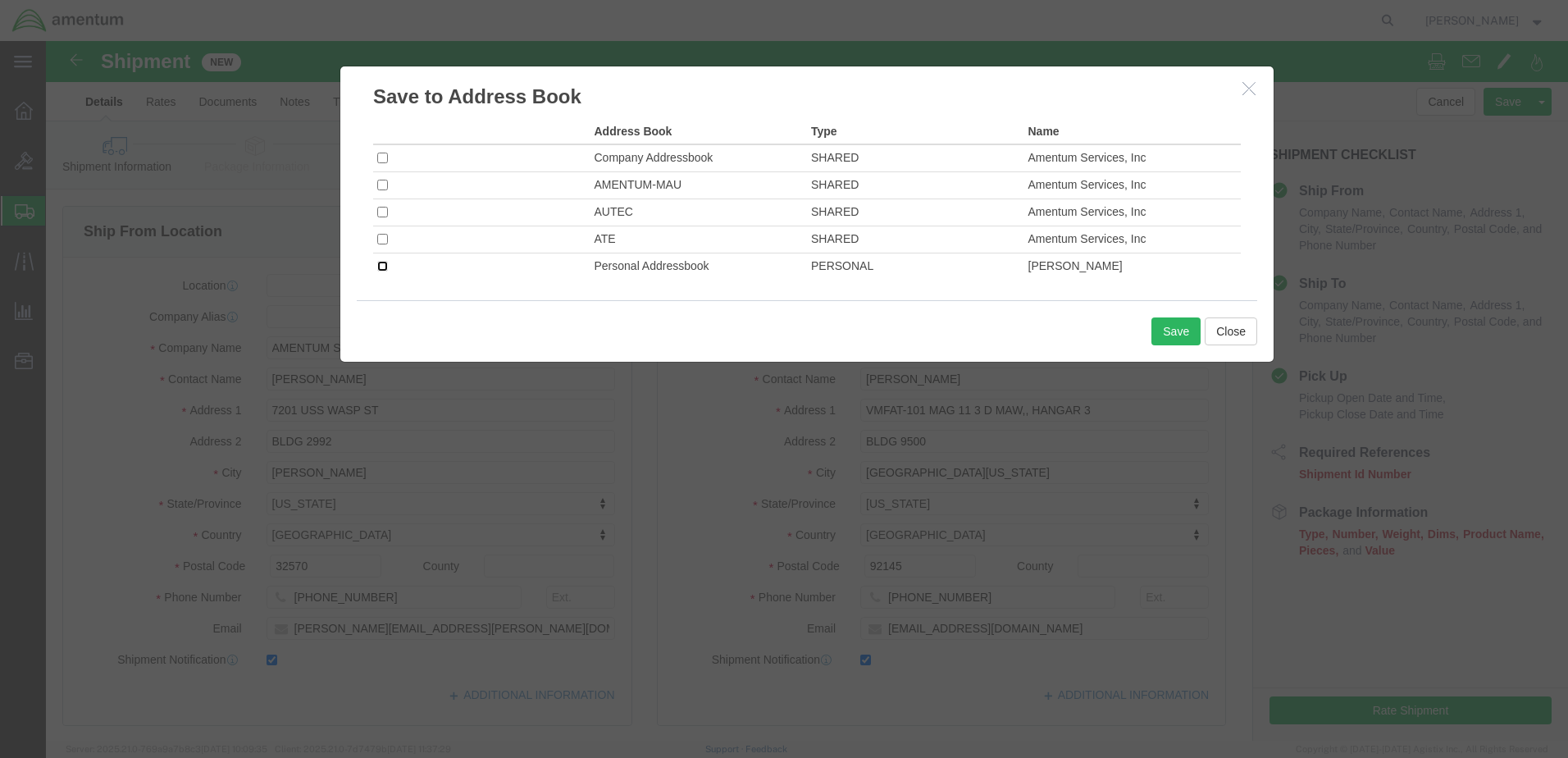
click input "checkbox"
checkbox input "true"
click button "Save"
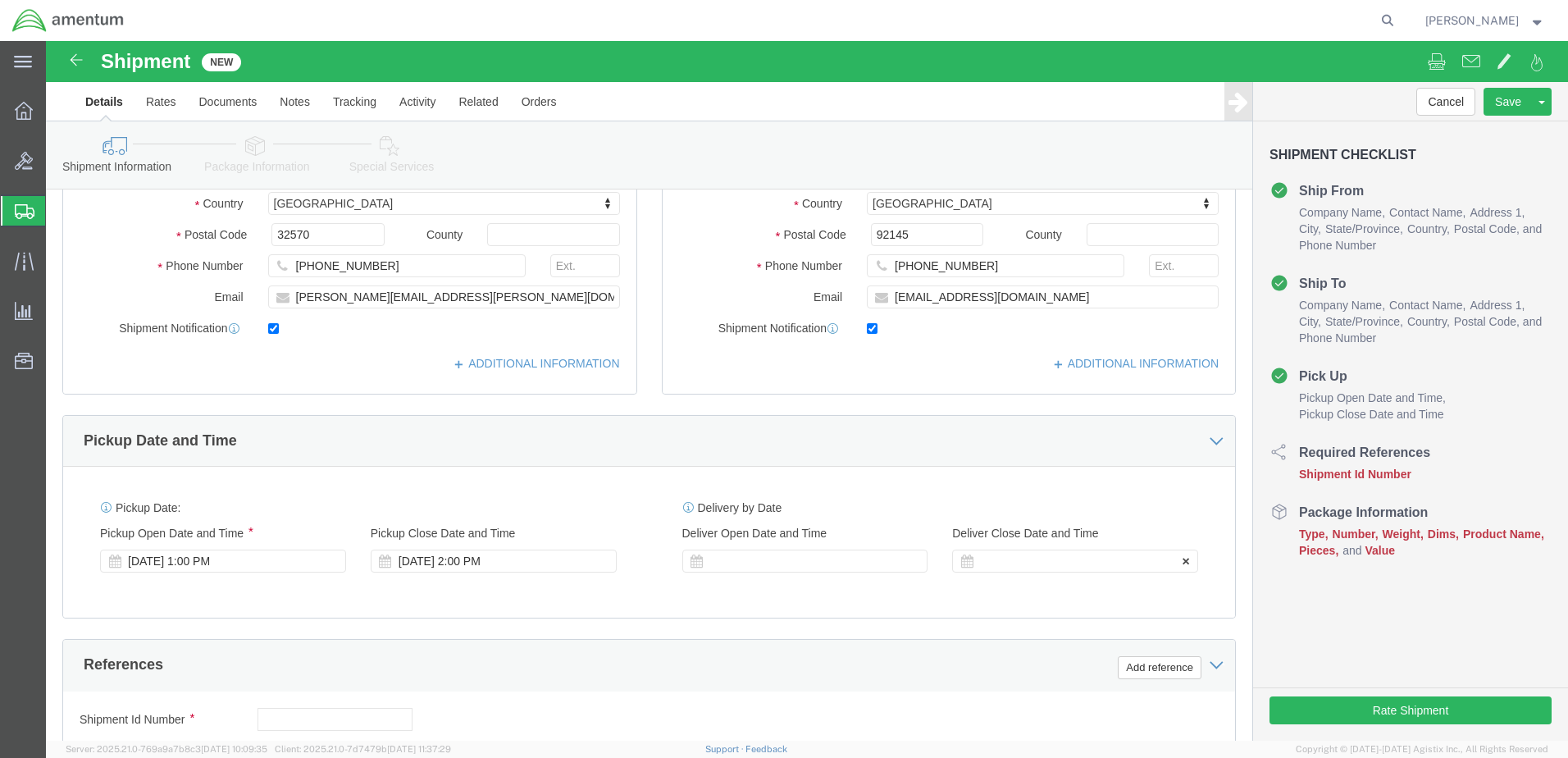
scroll to position [492, 0]
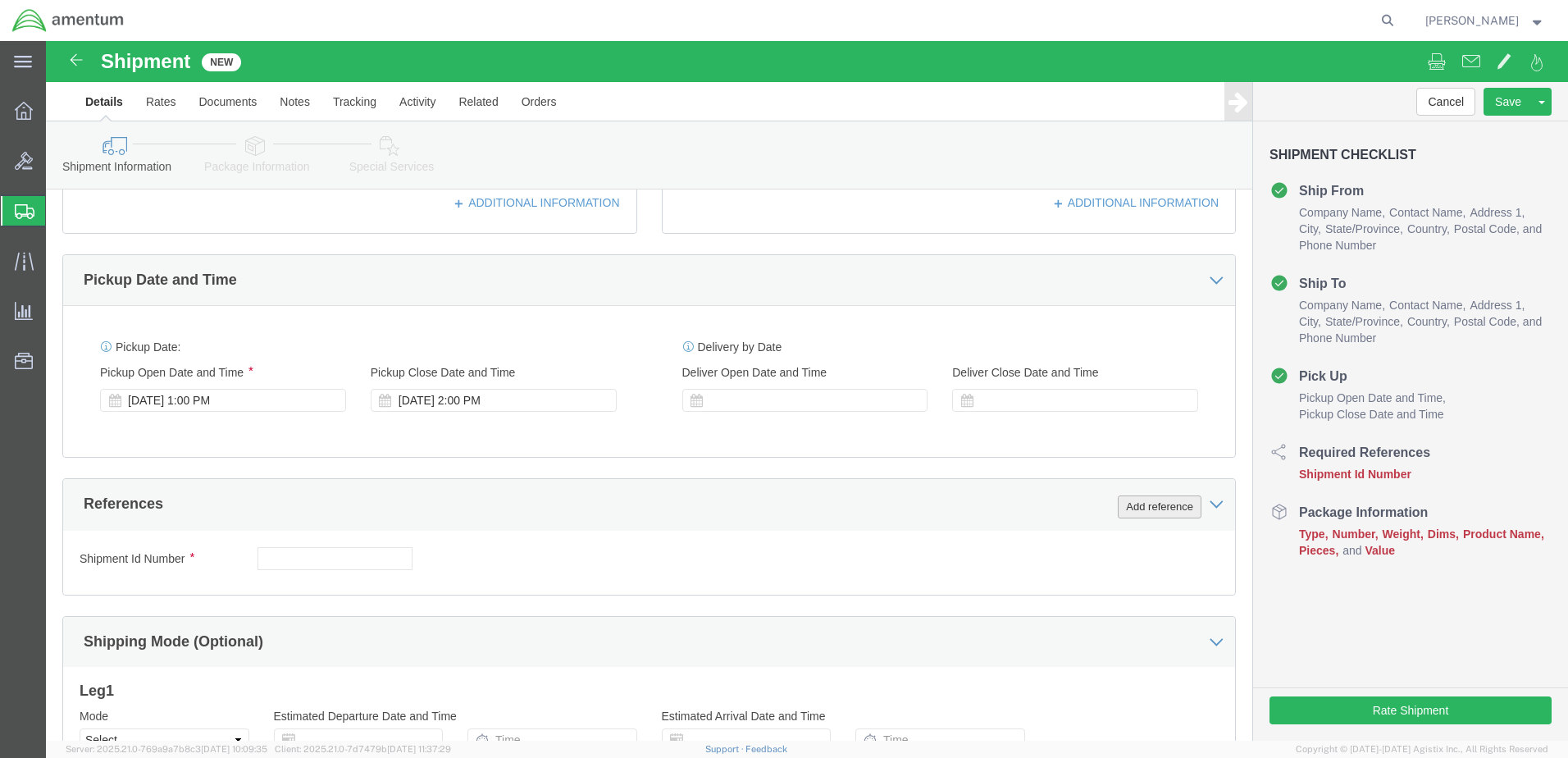
click button "Add reference"
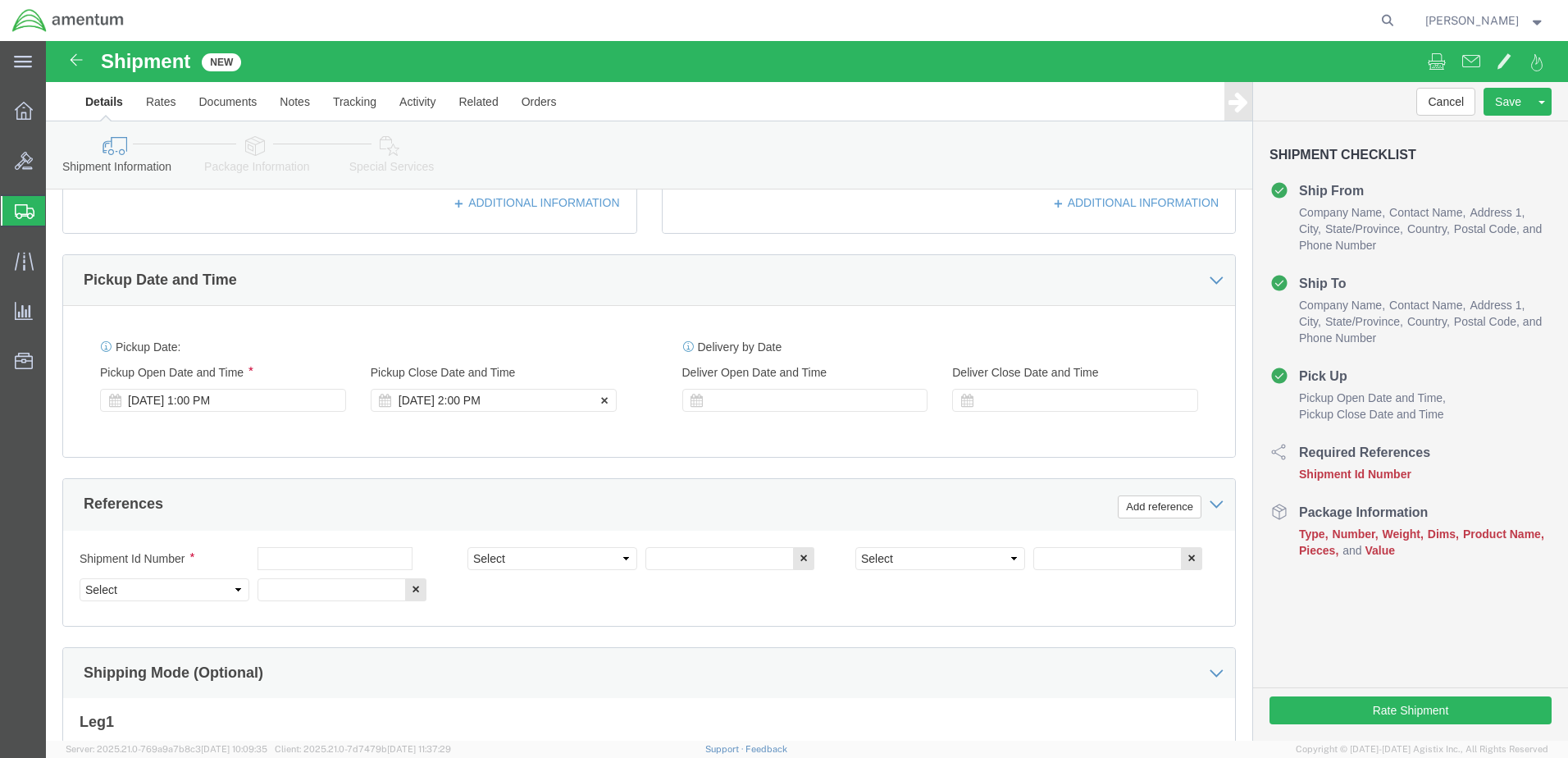
click div "[DATE] 2:00 PM"
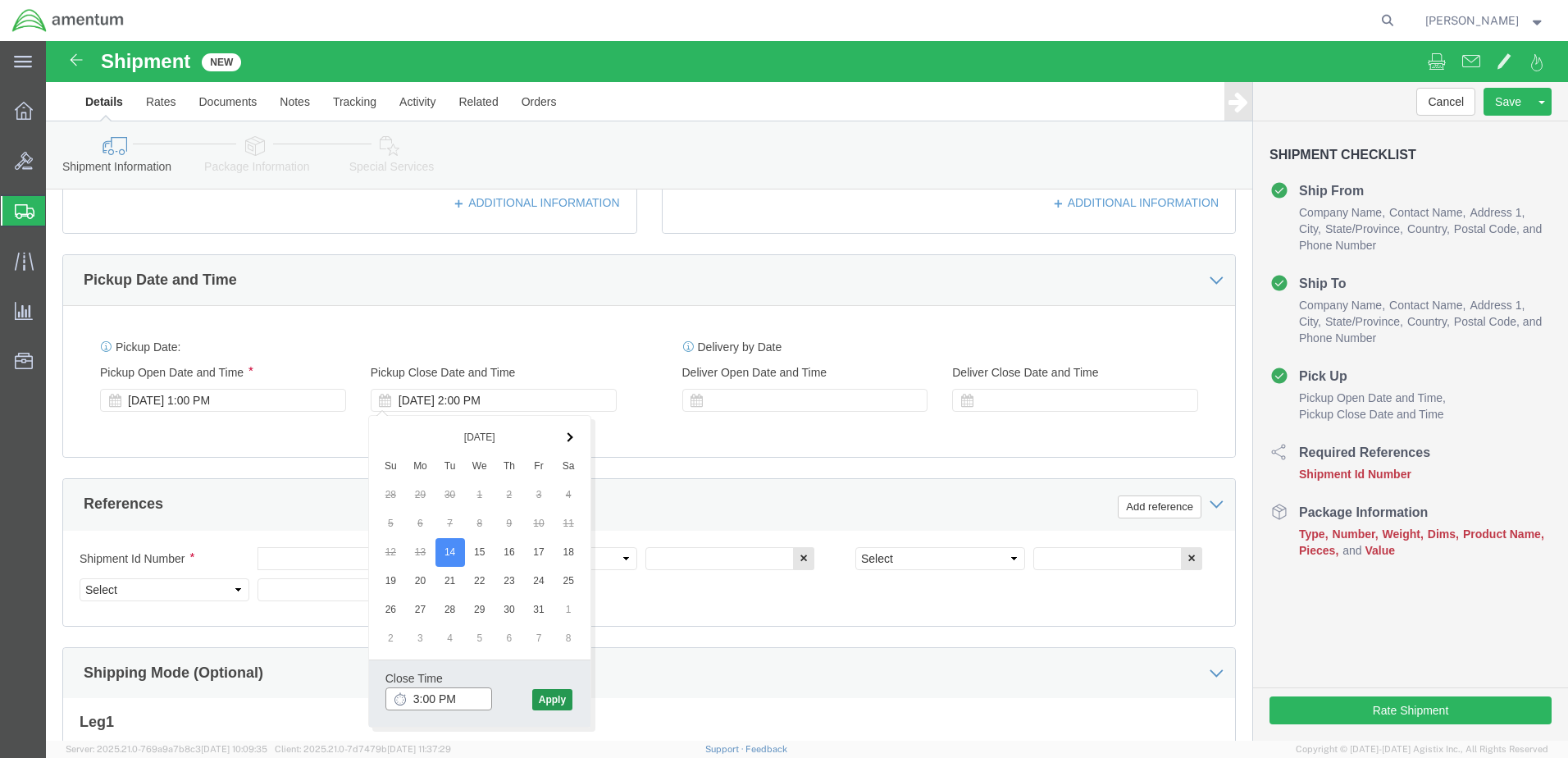
type input "3:00 PM"
click button "Apply"
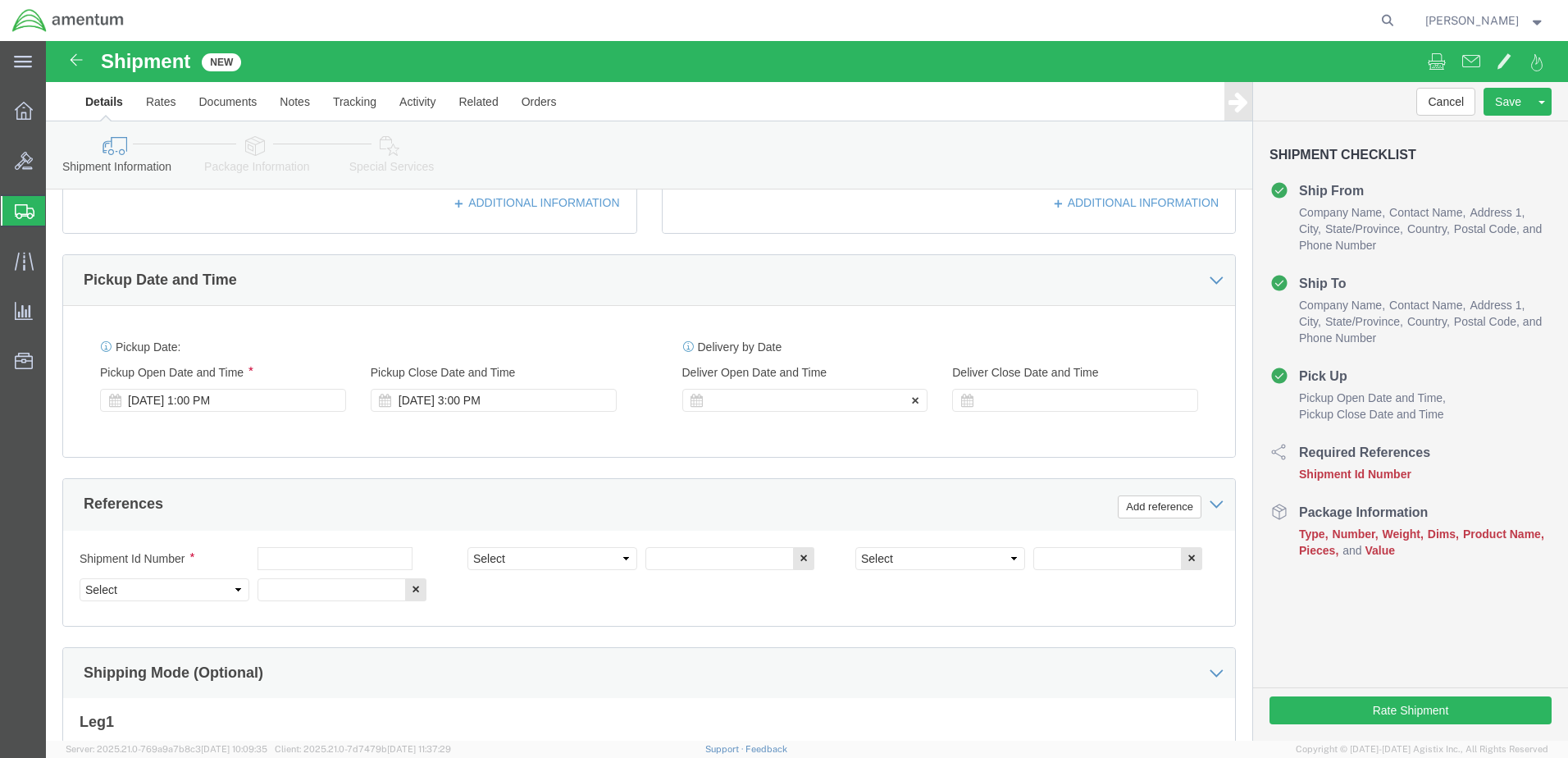
click div
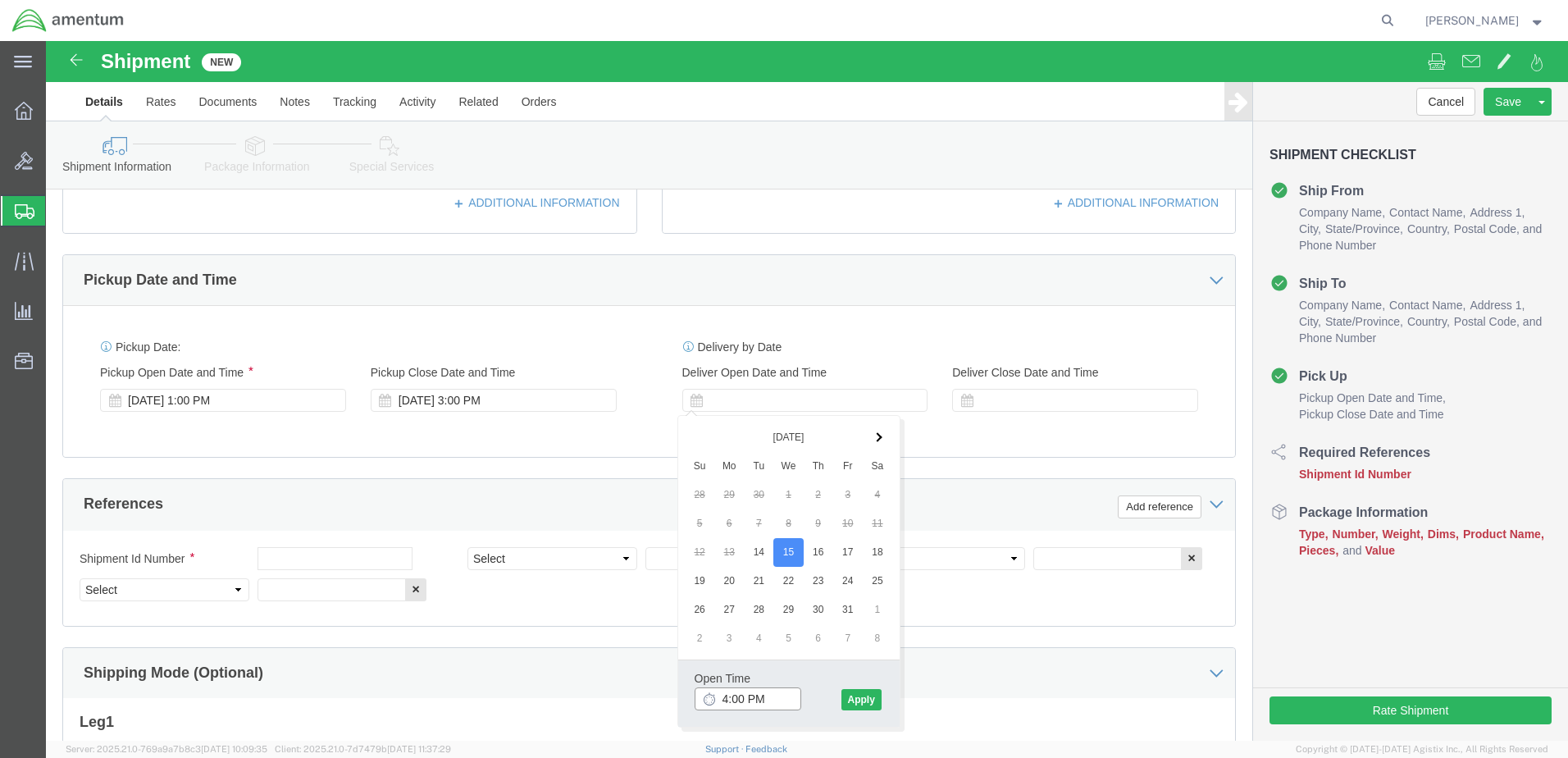
click input "4:00 PM"
type input "7:00 AM"
click button "Apply"
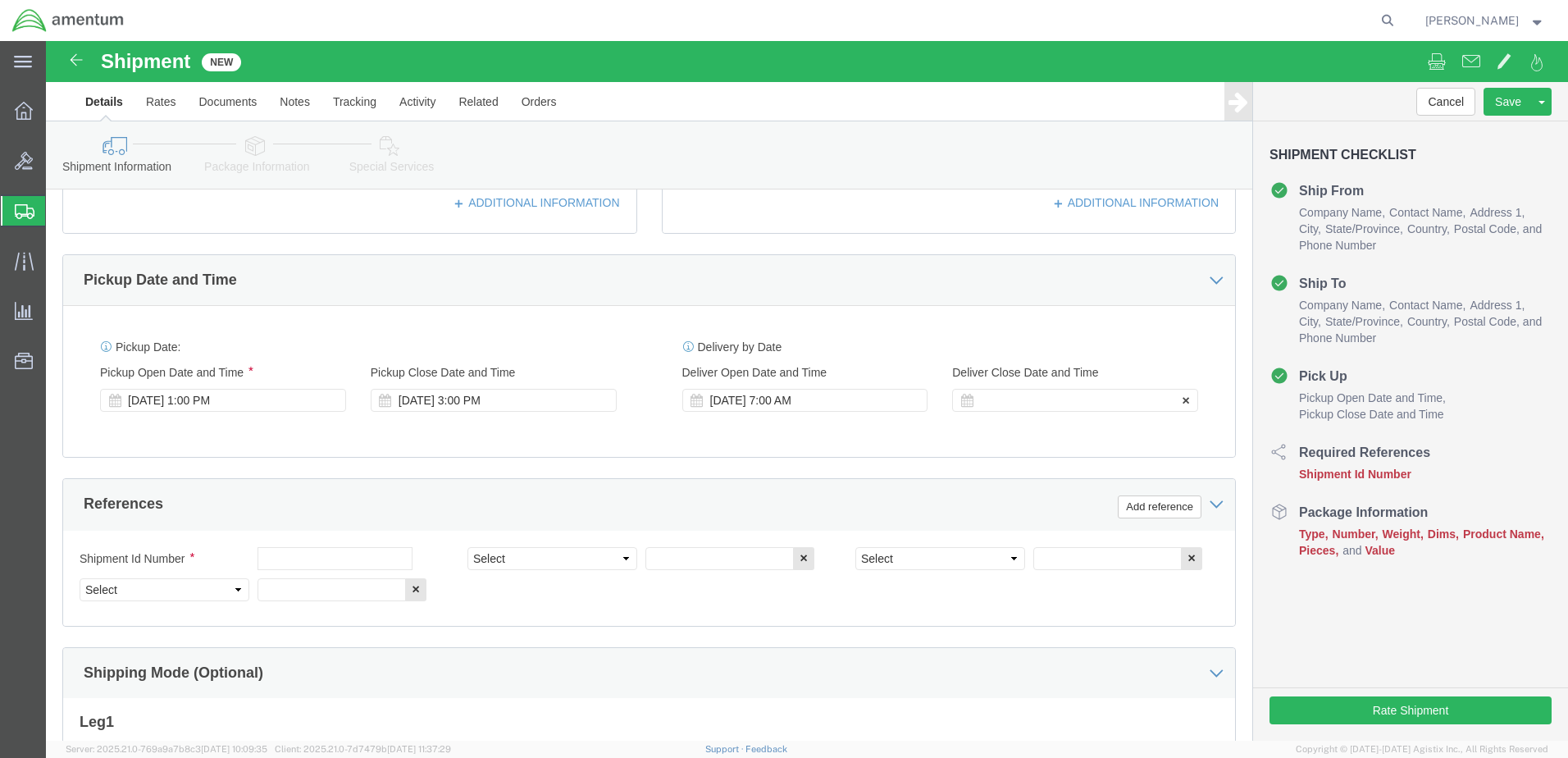
click div
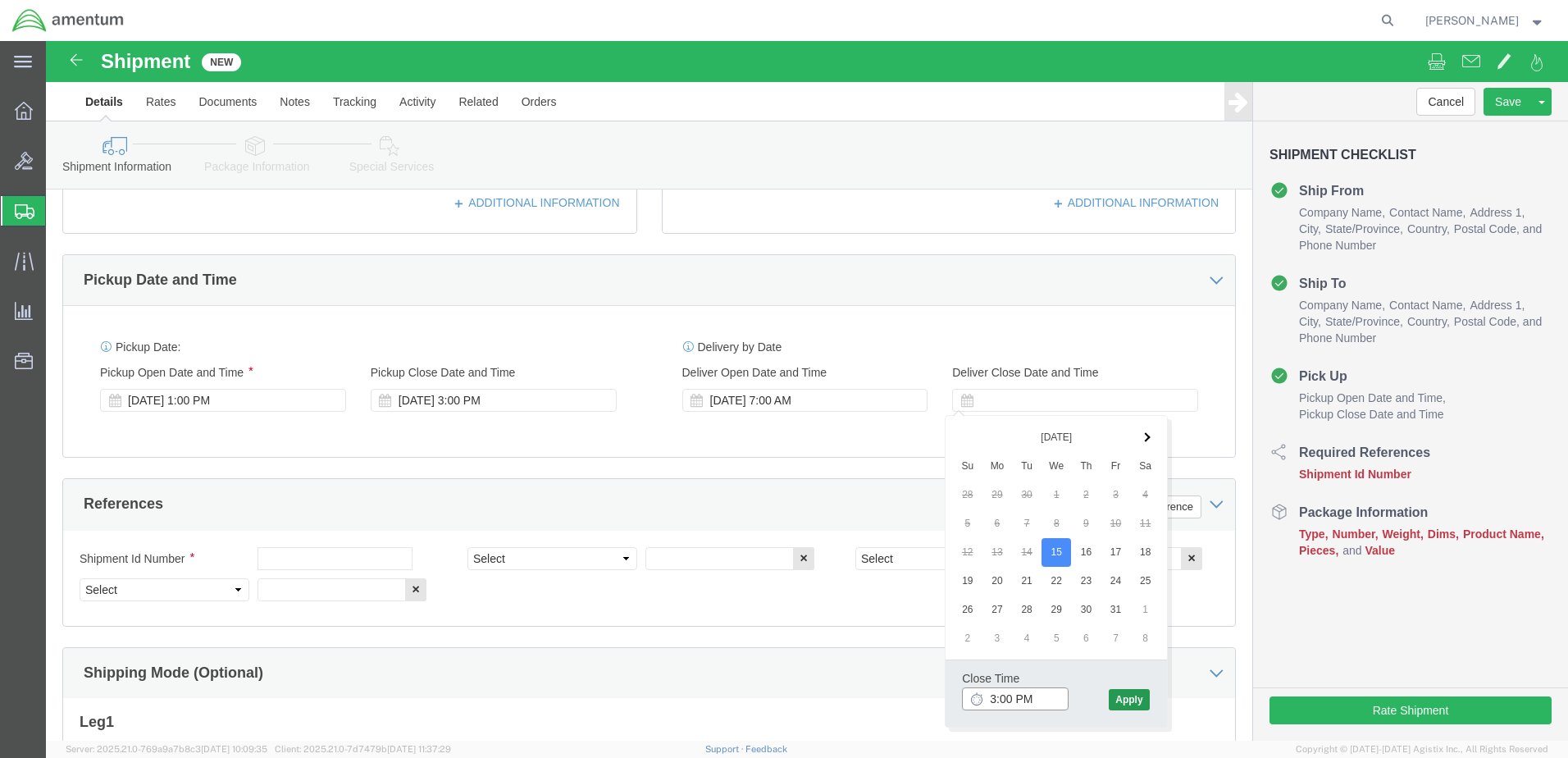
type input "3:00 PM"
click button "Apply"
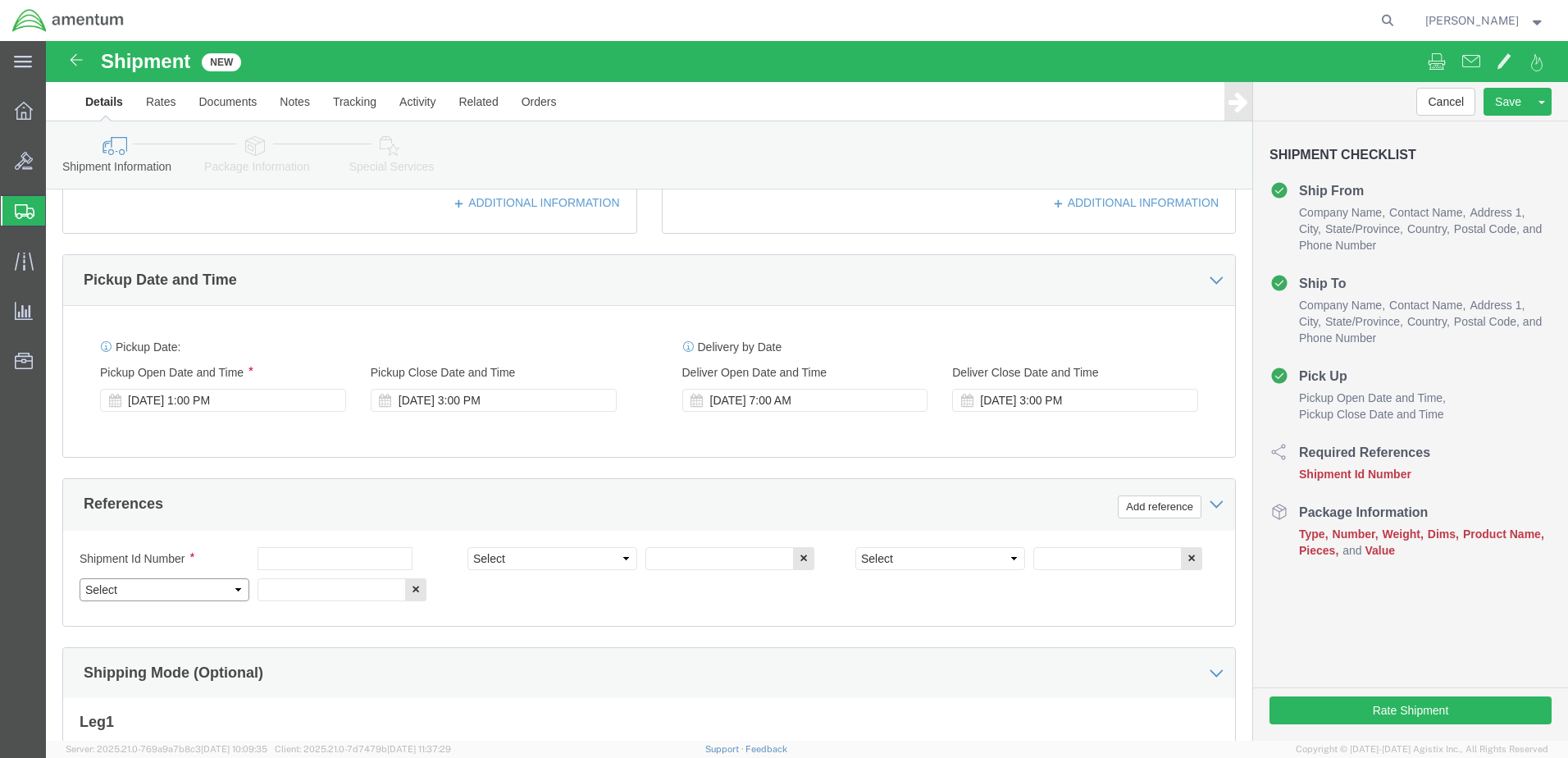
click select "Select Account Type Activity ID Airline Appointment Number ASN Batch Request # …"
select select "DEPT"
click select "Select Account Type Activity ID Airline Appointment Number ASN Batch Request # …"
select select "PROJNUM"
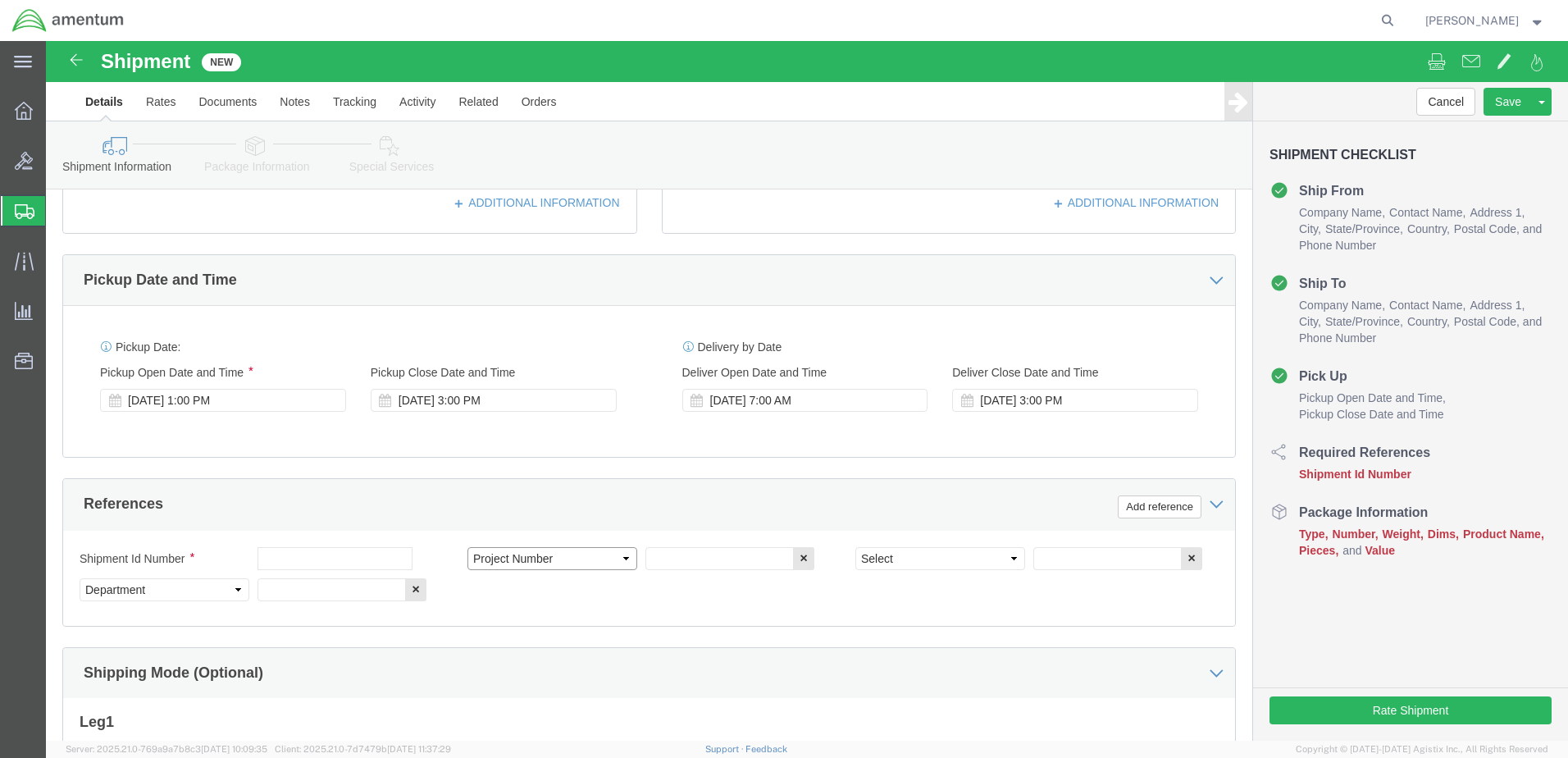
click select "Select Account Type Activity ID Airline Appointment Number ASN Batch Request # …"
select select "PCKSLIP"
click select "Select Account Type Activity ID Airline Appointment Number ASN Batch Request # …"
click input "text"
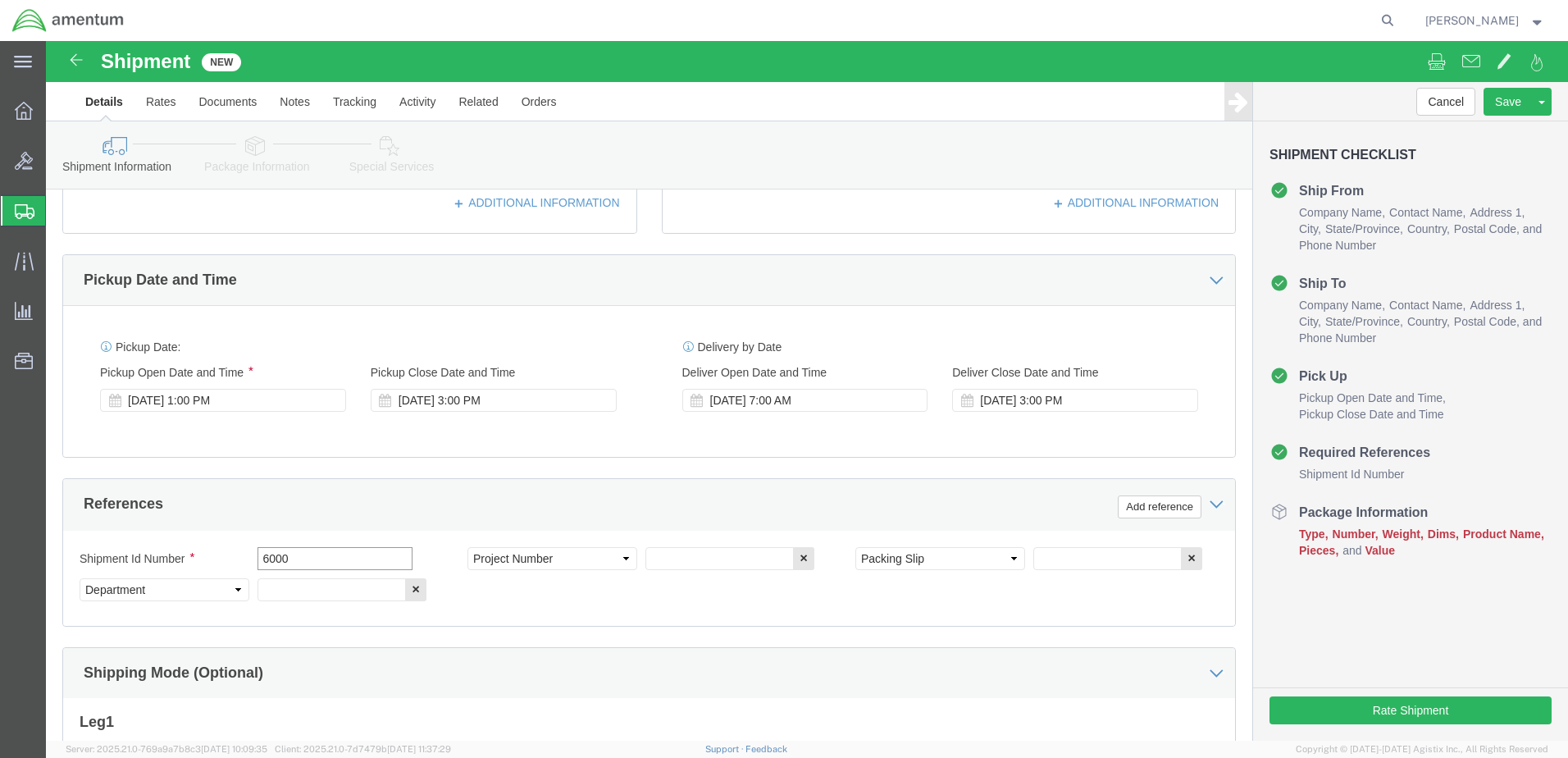
type input "6000"
click input "text"
type input "T44"
click input "text"
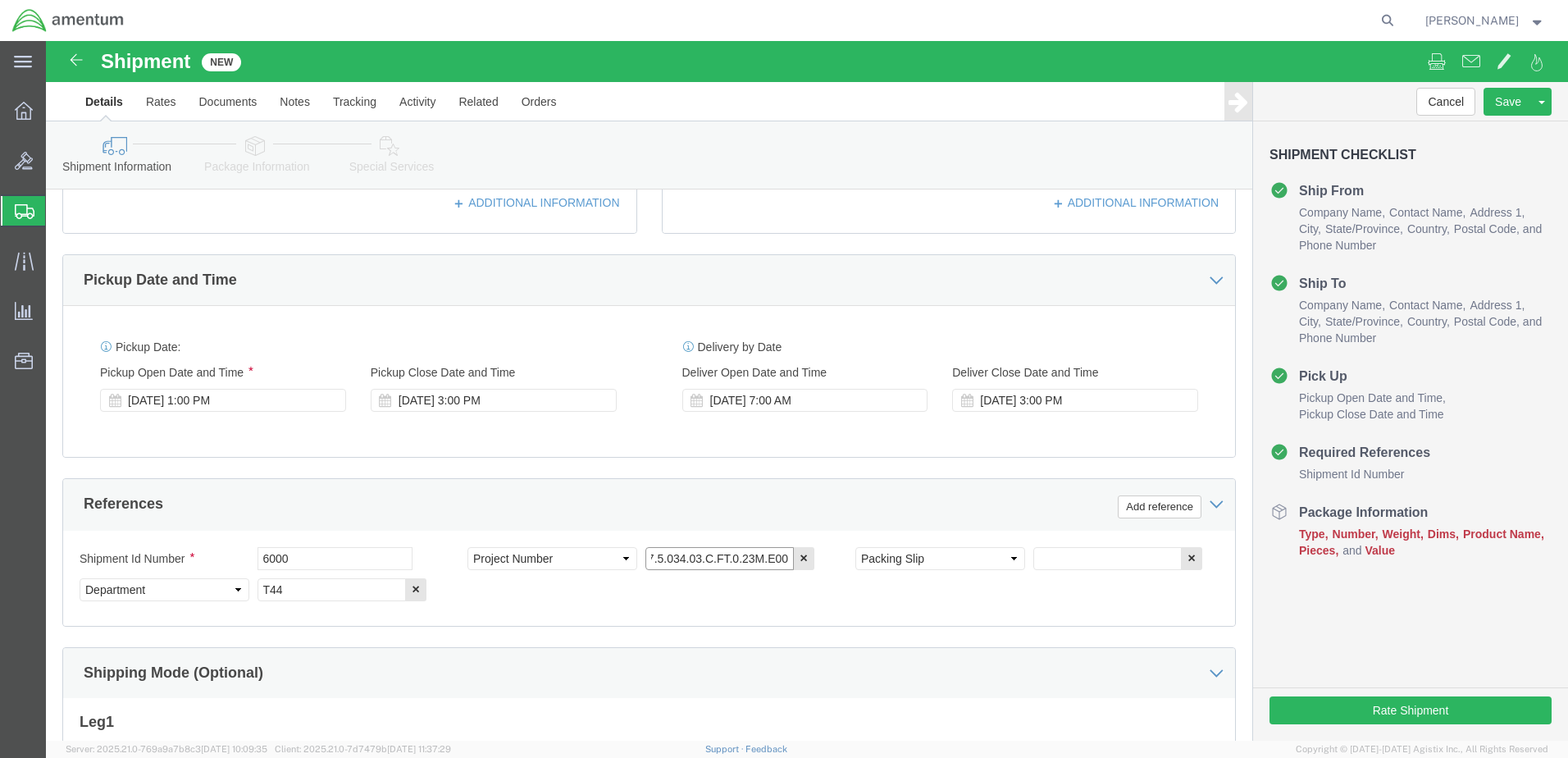
type input "6097.5.034.03.C.FT.0.23M.E00"
click input "text"
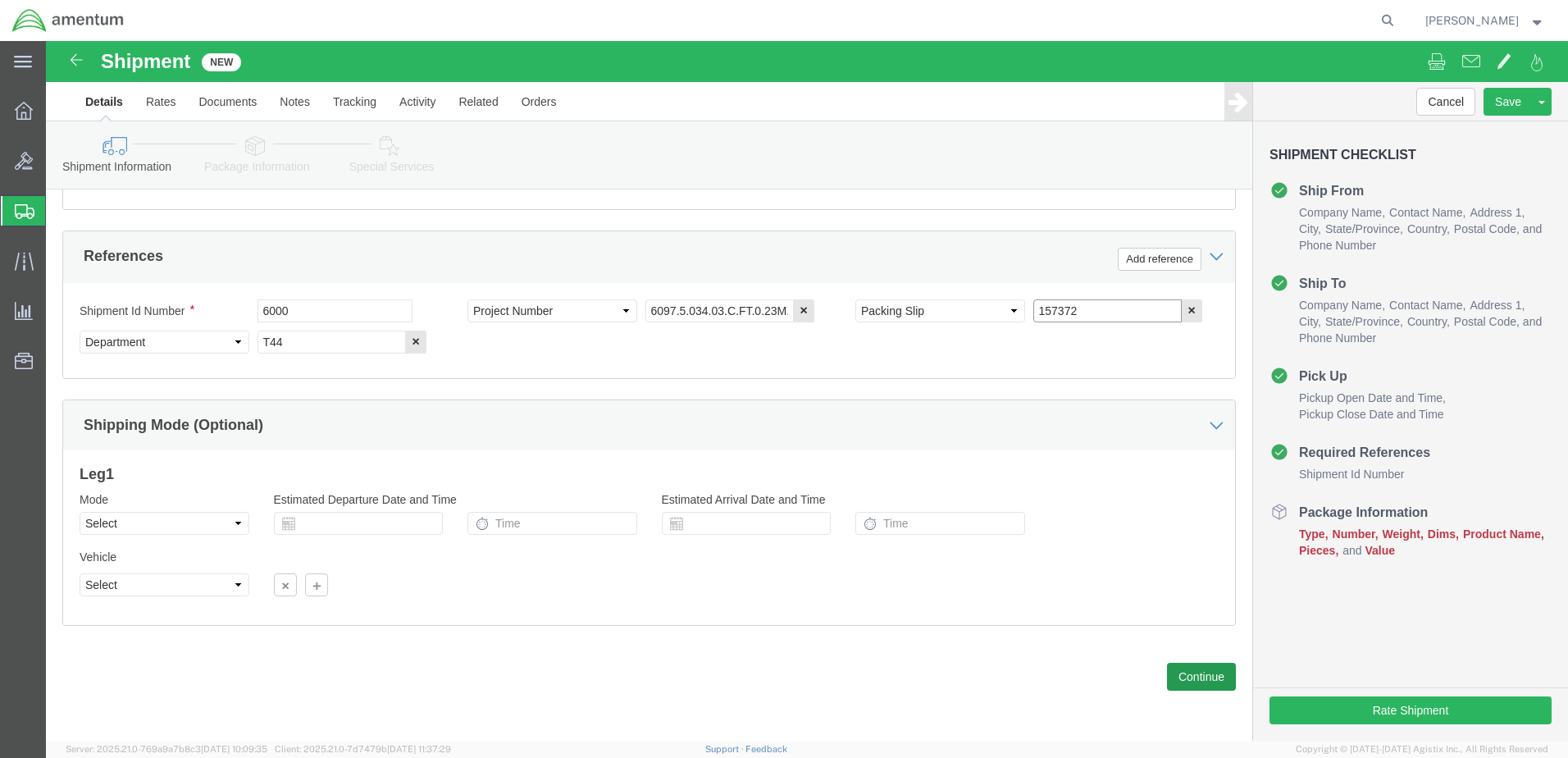
type input "157372"
click button "Continue"
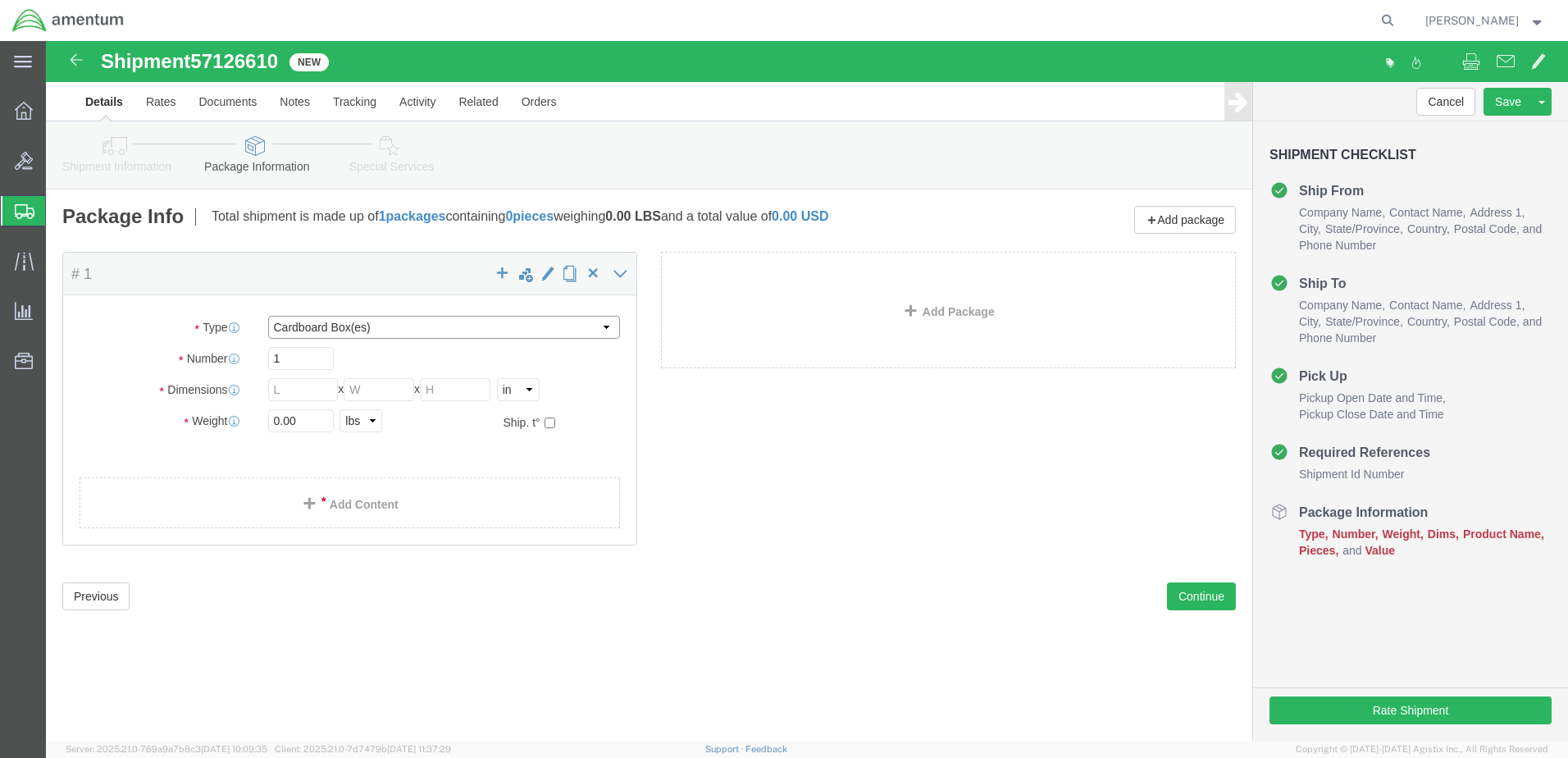
click select "Select BCK Boxes Bale(s) Basket(s) Bolt(s) Bottle(s) Buckets Bulk Bundle(s) Can…"
select select "PAK"
click select "Select BCK Boxes Bale(s) Basket(s) Bolt(s) Bottle(s) Buckets Bulk Bundle(s) Can…"
type input "10.25"
type input "12.75"
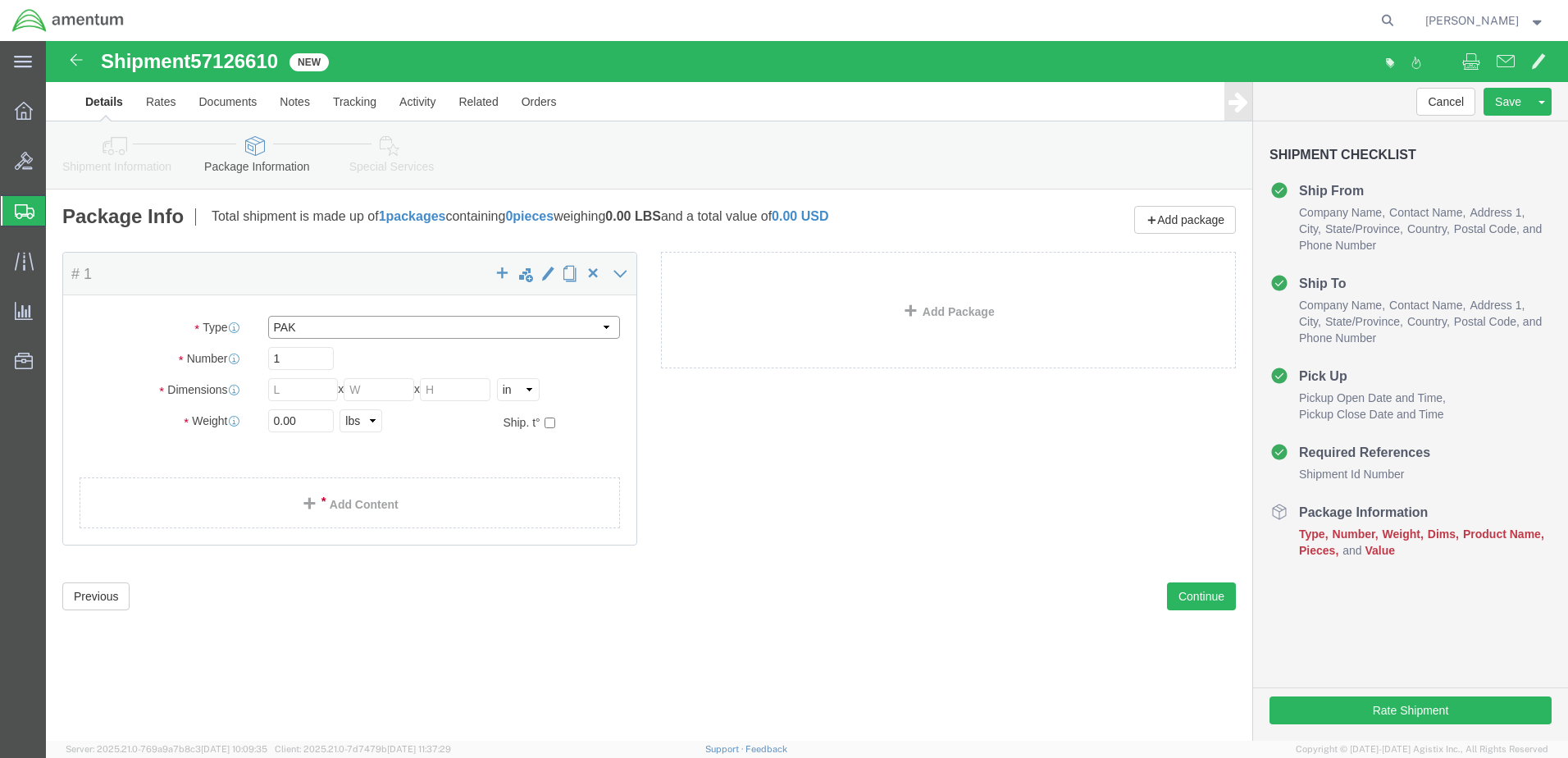
type input "1.00"
click input "0.00"
type input "2.00"
click div "Package Content # 1 1 x PAK Package Type Select BCK Boxes Bale(s) Basket(s) Bol…"
click link "Add Content"
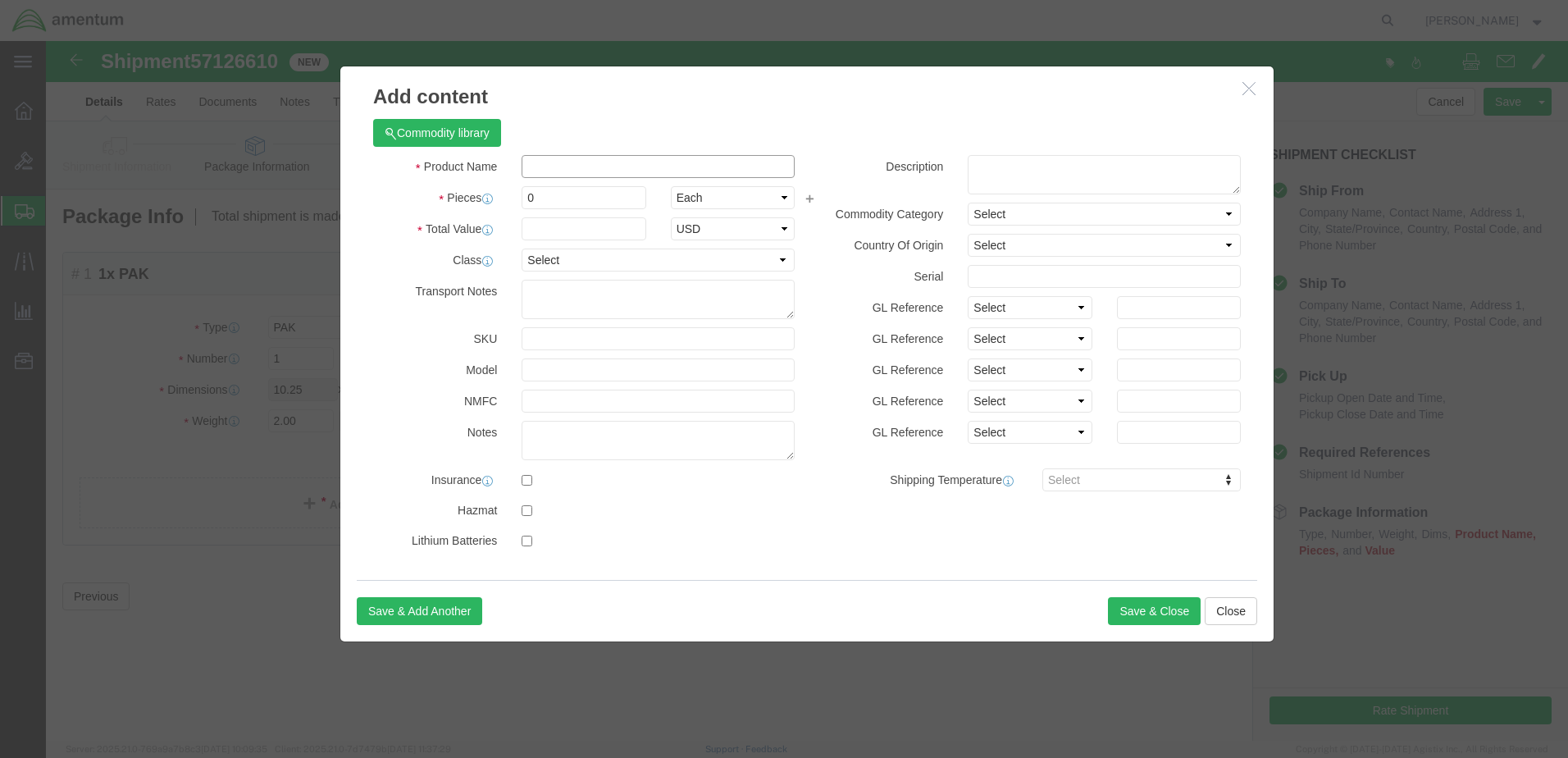
click input "text"
click div "Product Name PAPERWORK, PART PAP Pieces 0 Select Bag Barrels 100Board Feet Bott…"
click input "PAPERWORK, PART"
type input "PAPERWORK"
click input "0"
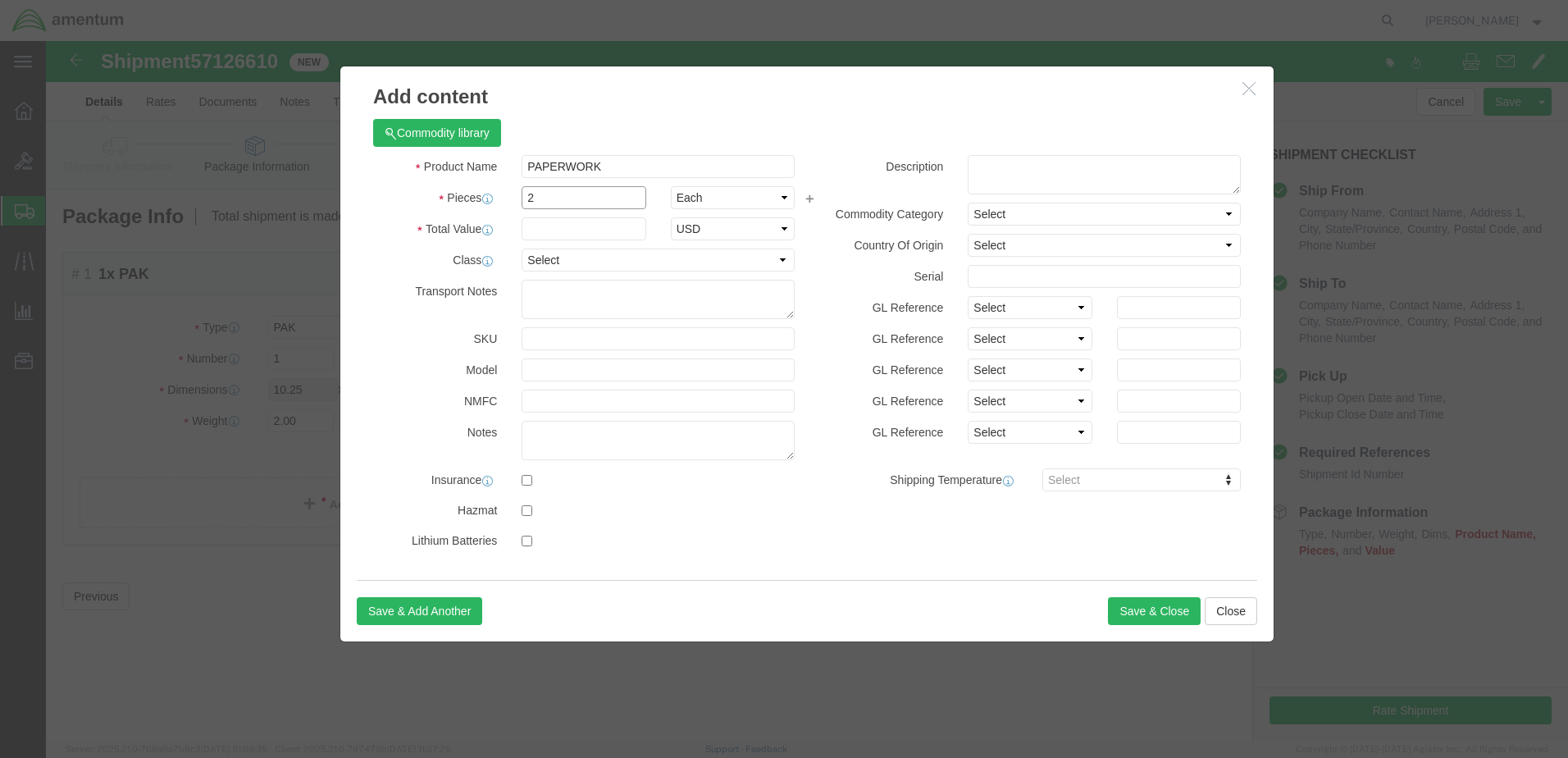
type input "2"
click div "Commodity library Product Name PAPERWORK PAP Pieces 2 Select Bag Barrels 100Boa…"
click input "text"
type input "200"
click button "Save & Close"
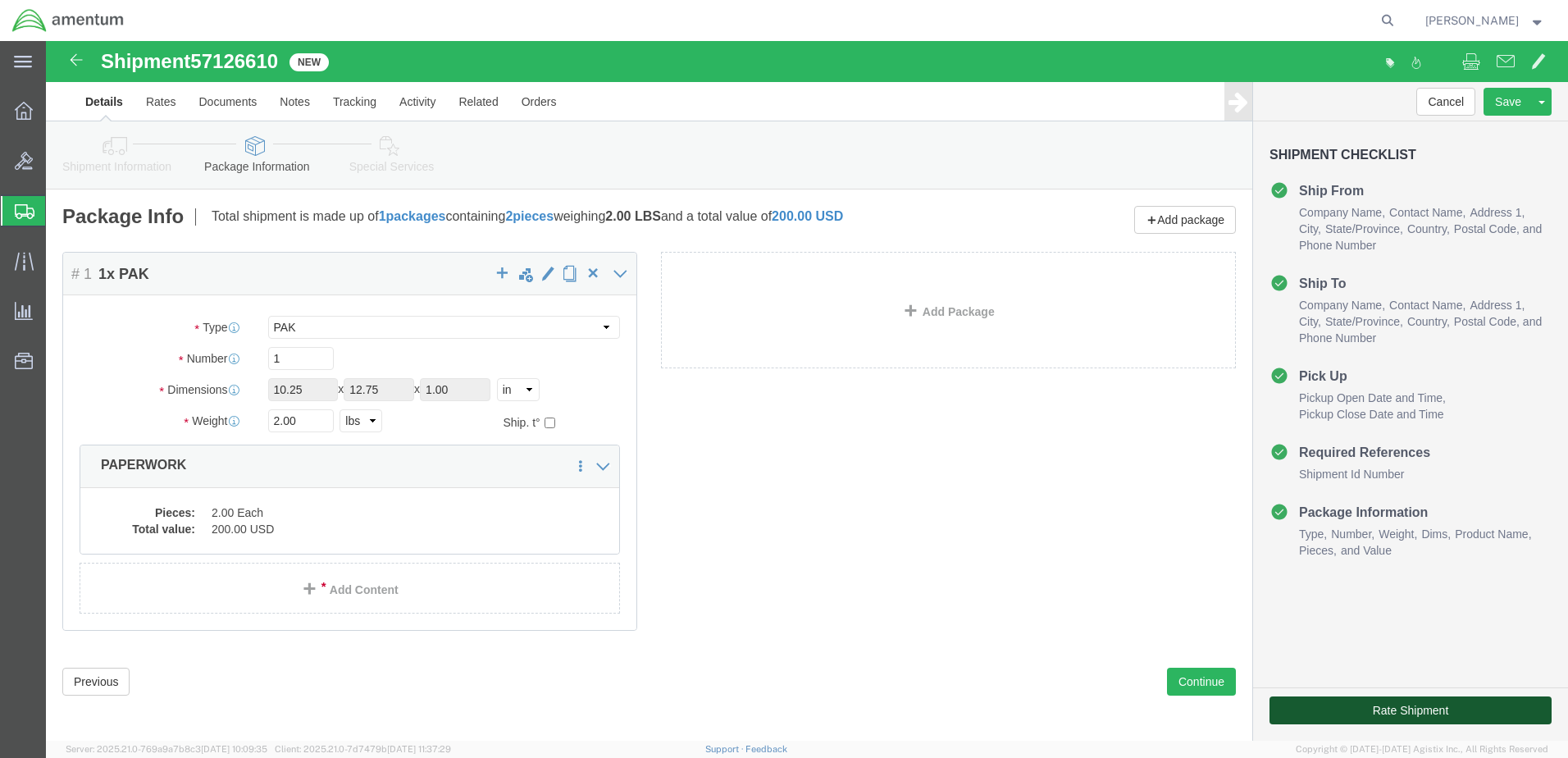
click button "Rate Shipment"
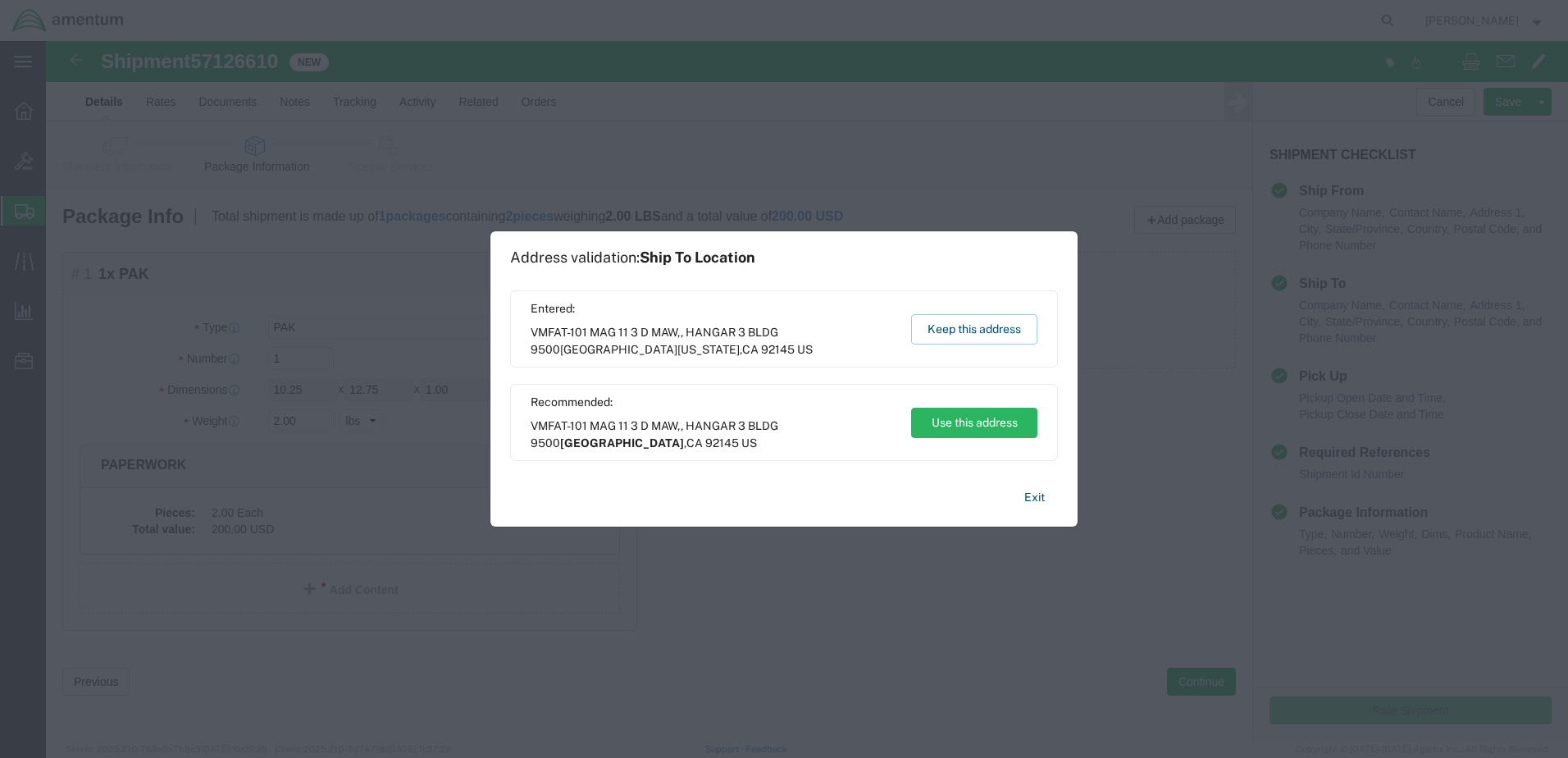
click at [717, 428] on span "VMFAT-101 MAG 11 3 D MAW,, HANGAR 3 BLDG [GEOGRAPHIC_DATA] US" at bounding box center [713, 434] width 365 height 34
click at [979, 423] on button "Use this address" at bounding box center [974, 422] width 126 height 30
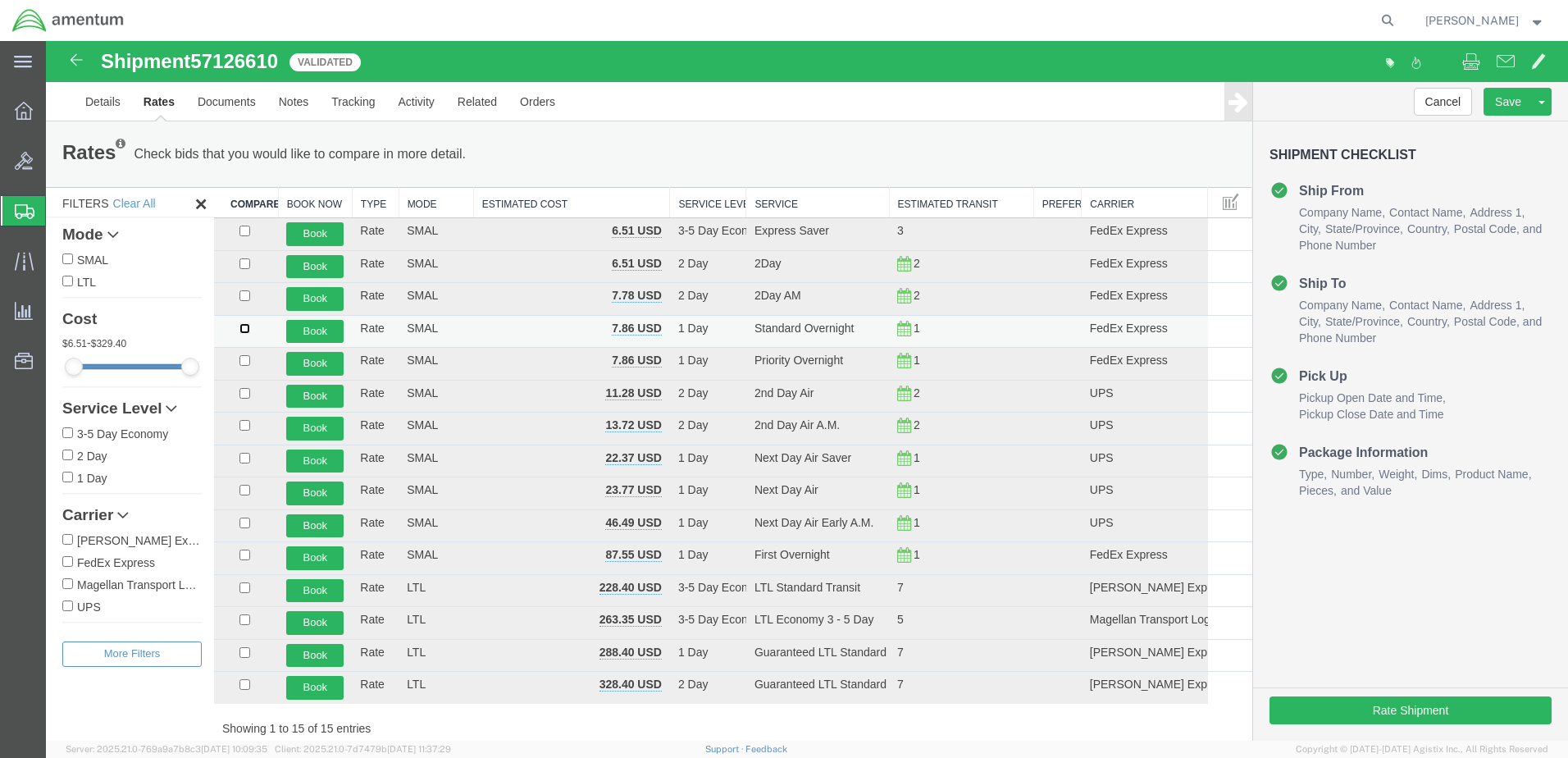
click at [245, 329] on input "checkbox" at bounding box center [244, 328] width 11 height 11
checkbox input "true"
click at [316, 333] on button "Book" at bounding box center [315, 331] width 58 height 23
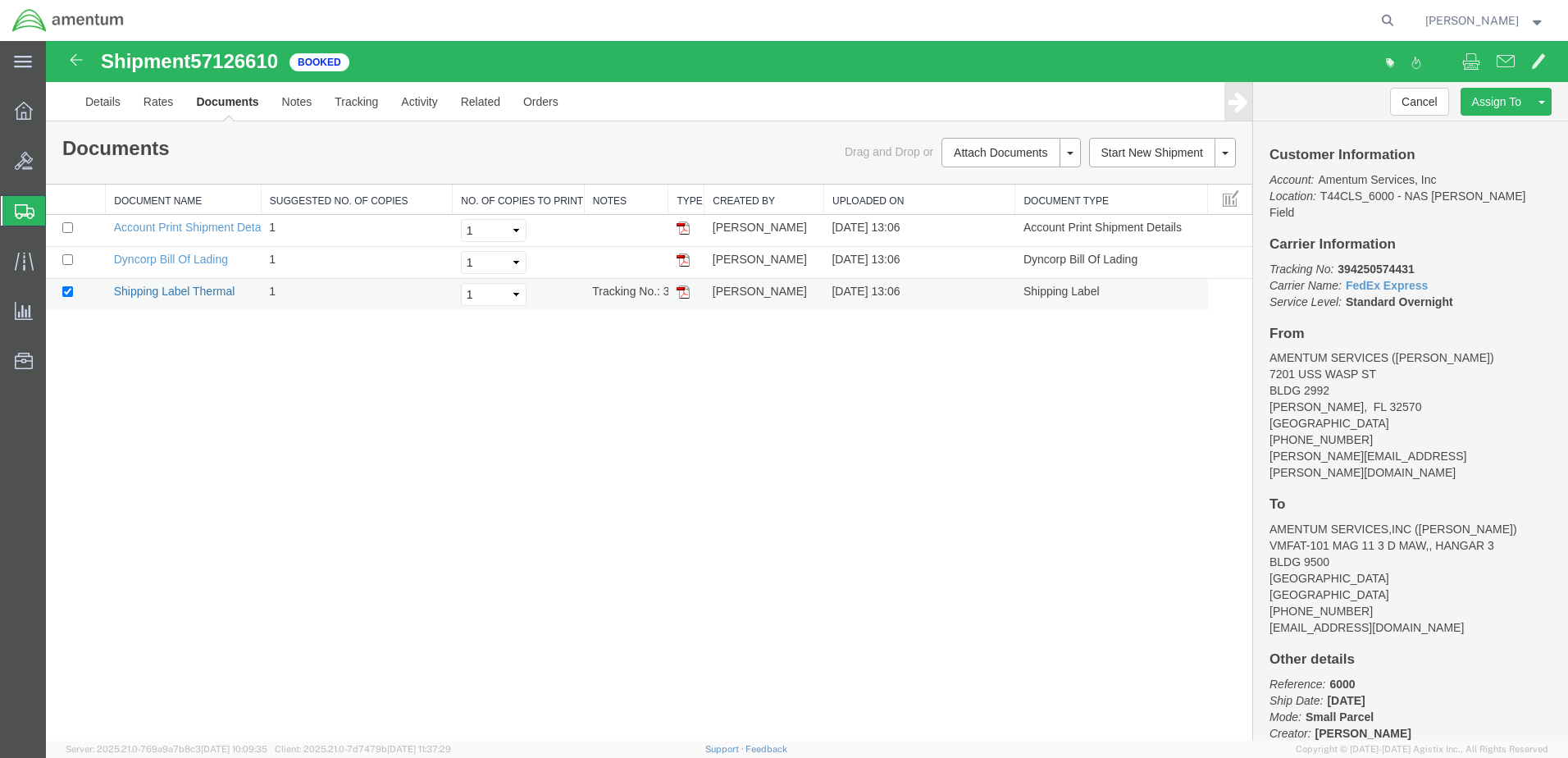
click at [199, 291] on link "Shipping Label Thermal" at bounding box center [175, 290] width 121 height 13
click at [191, 259] on link "Dyncorp Bill Of Lading" at bounding box center [171, 259] width 114 height 13
click at [0, 0] on span "Create Shipment" at bounding box center [0, 0] width 0 height 0
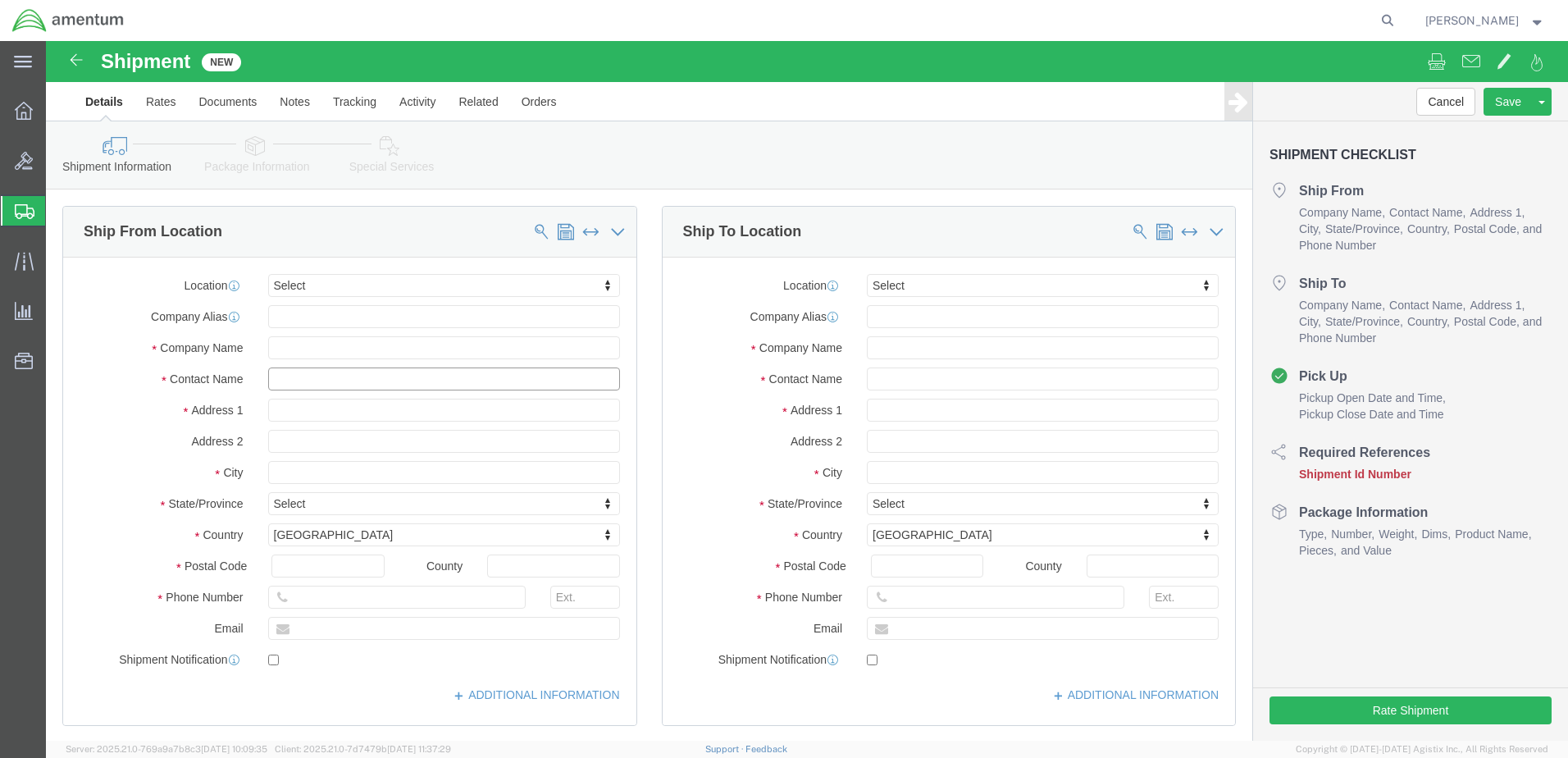
click input "text"
type input "[PERSON_NAME]"
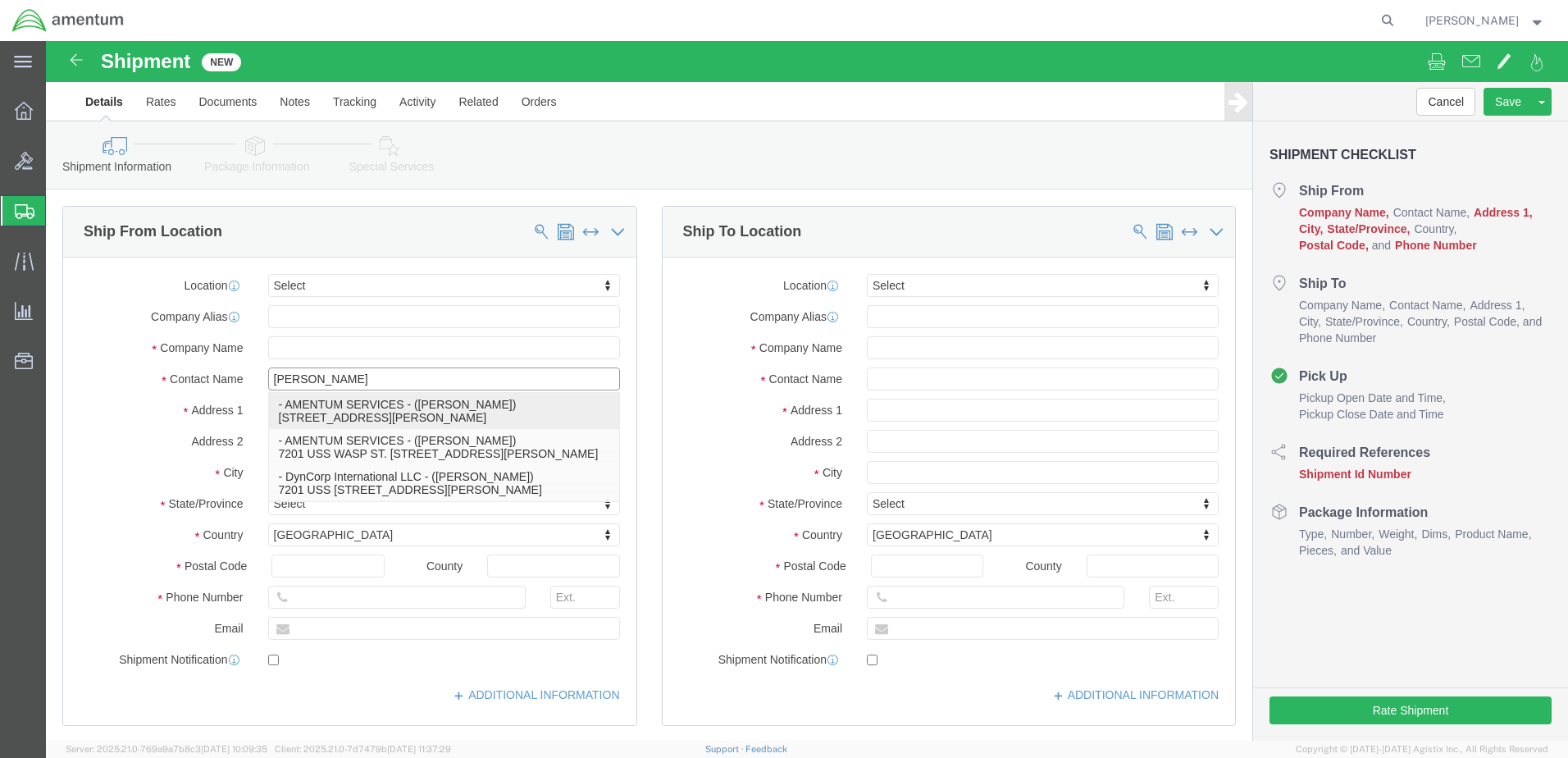
click p "- AMENTUM SERVICES - ([PERSON_NAME]) [STREET_ADDRESS][PERSON_NAME]"
type input "7201 USS WASP ST"
type input "BLDG 2992"
type input "32570"
type input "[PHONE_NUMBER]"
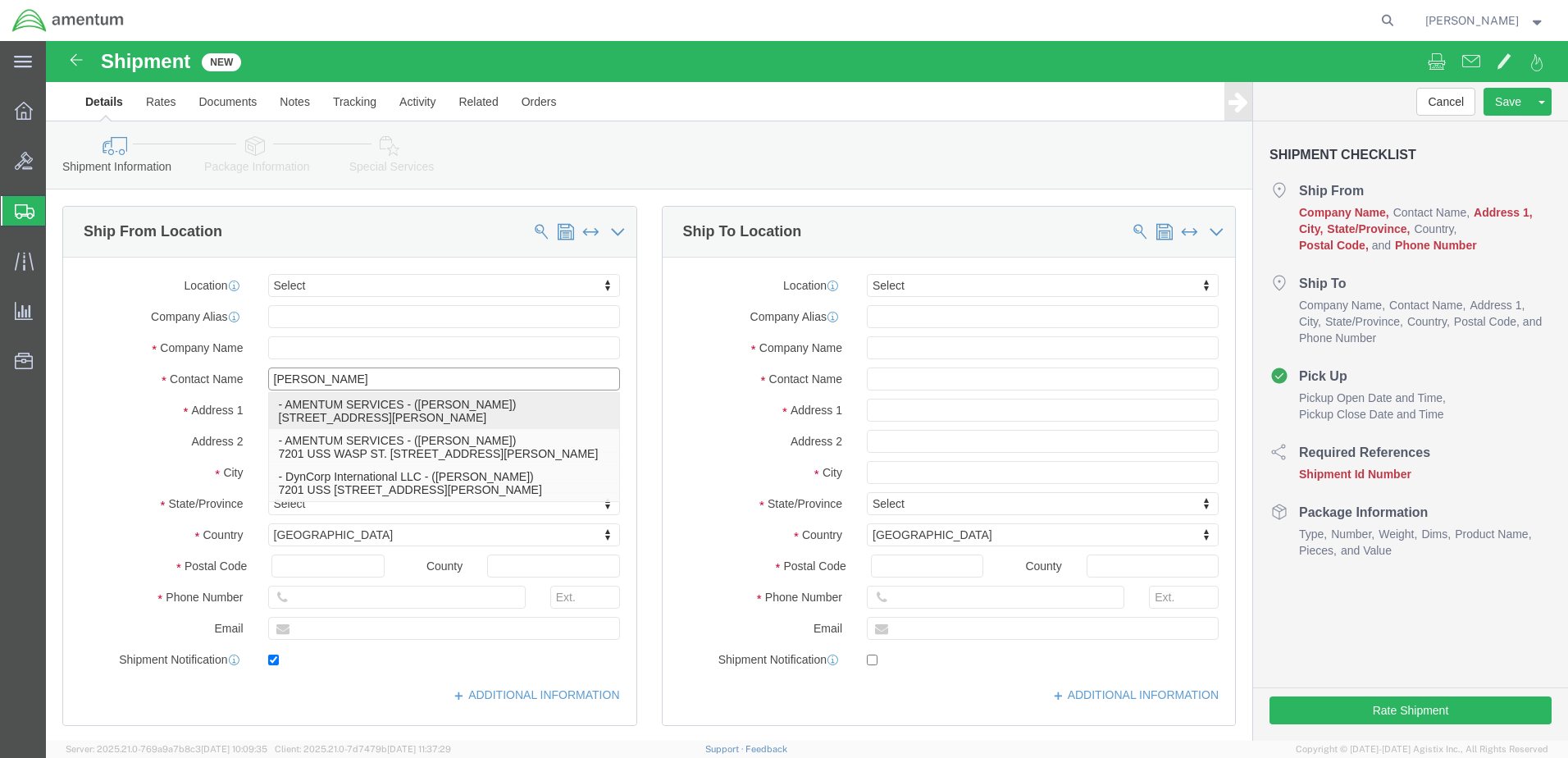
type input "[PERSON_NAME][EMAIL_ADDRESS][PERSON_NAME][DOMAIN_NAME]"
checkbox input "true"
type input "AMENTUM SERVICES"
type input "[PERSON_NAME]"
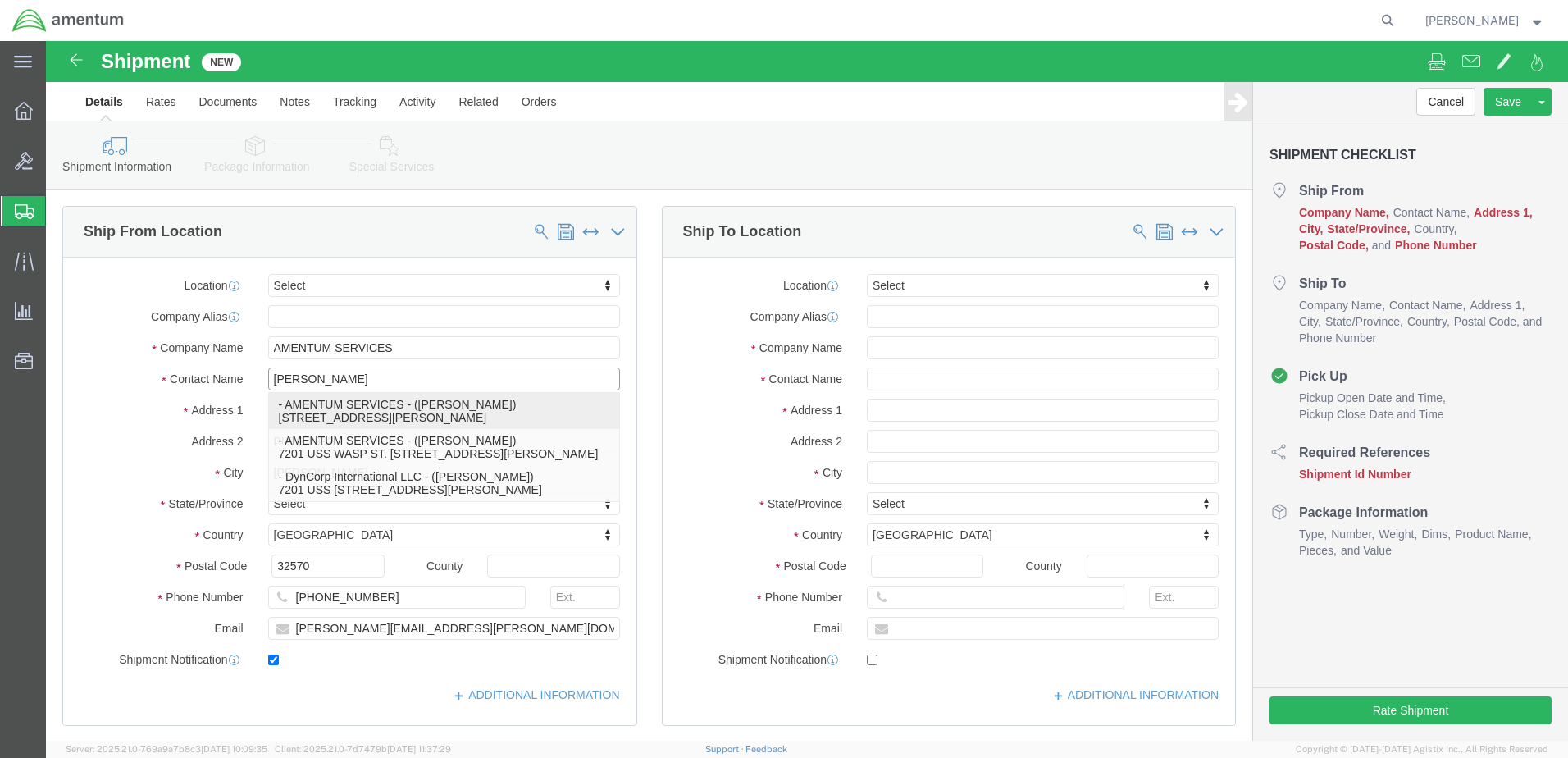
select select "FL"
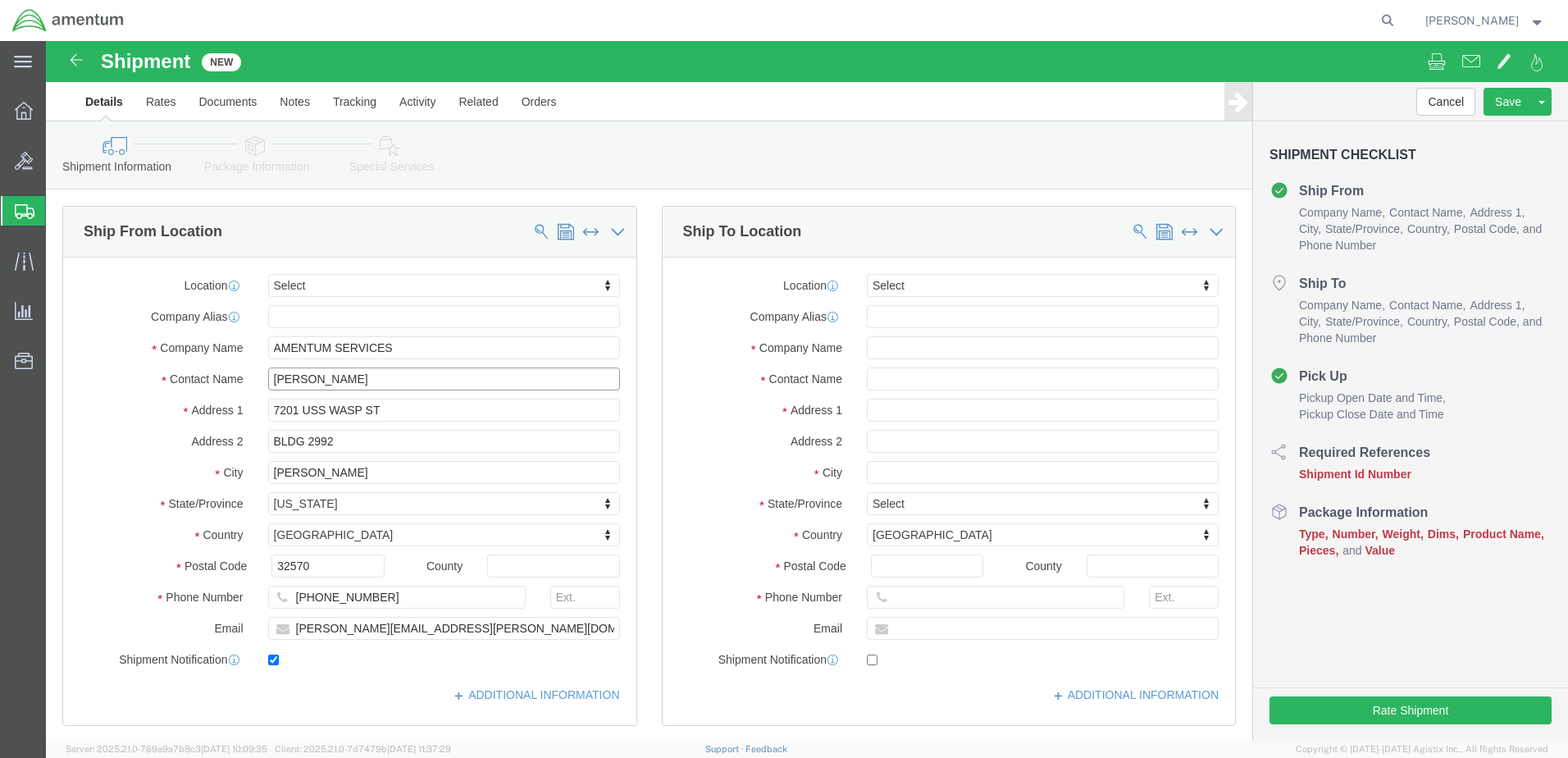
type input "[PERSON_NAME]"
click input "text"
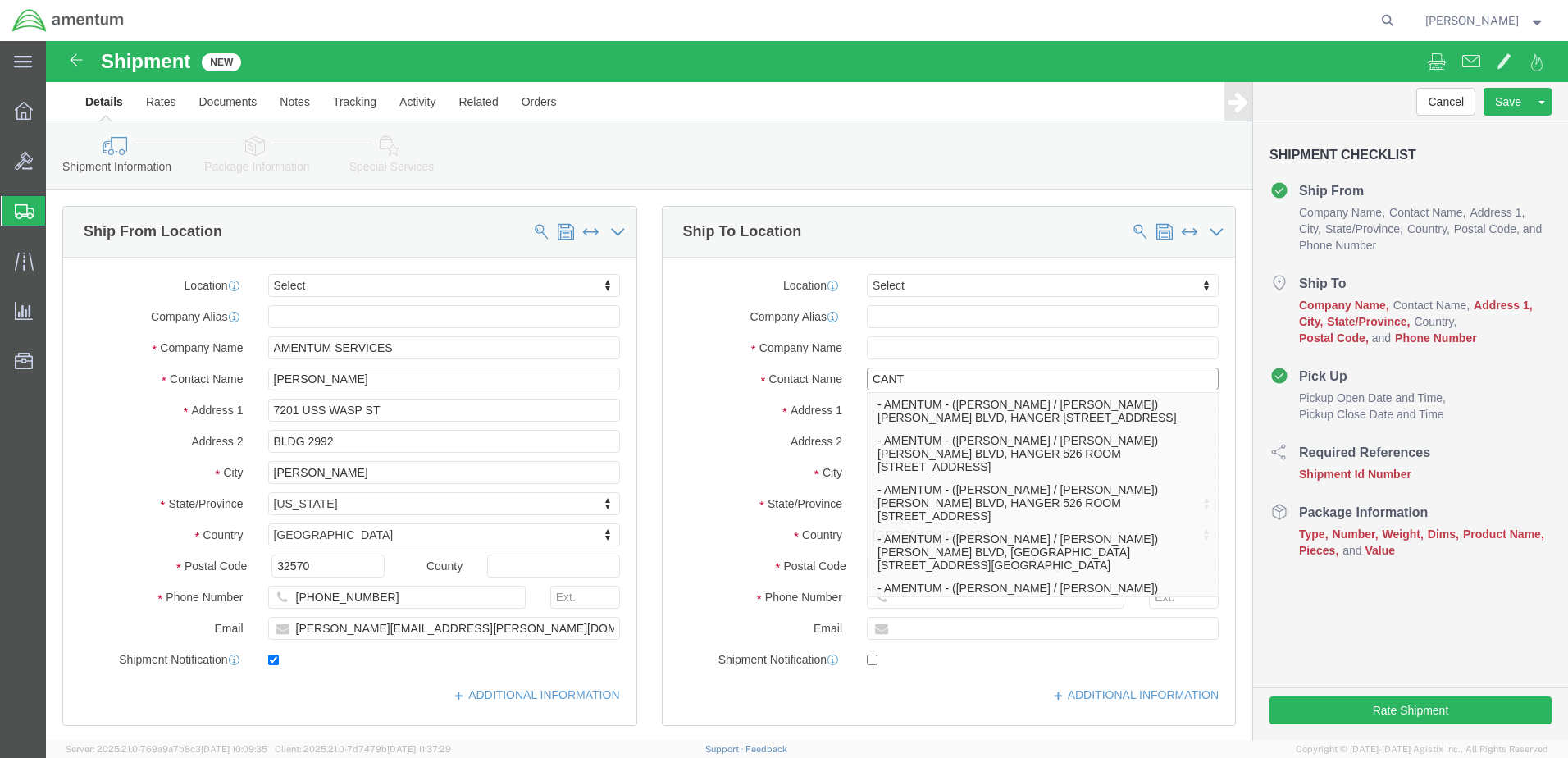
type input "[PERSON_NAME]"
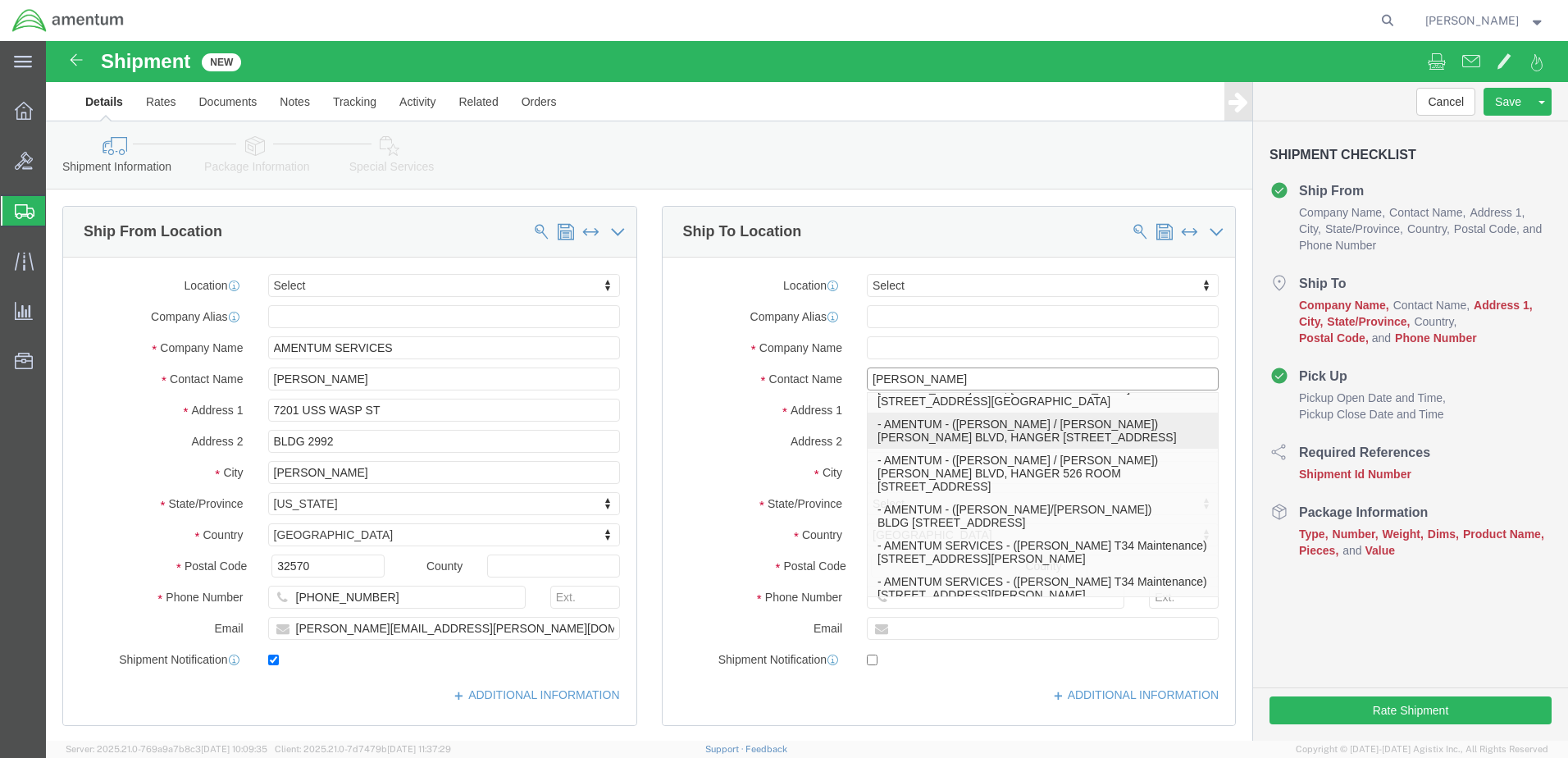
scroll to position [246, 0]
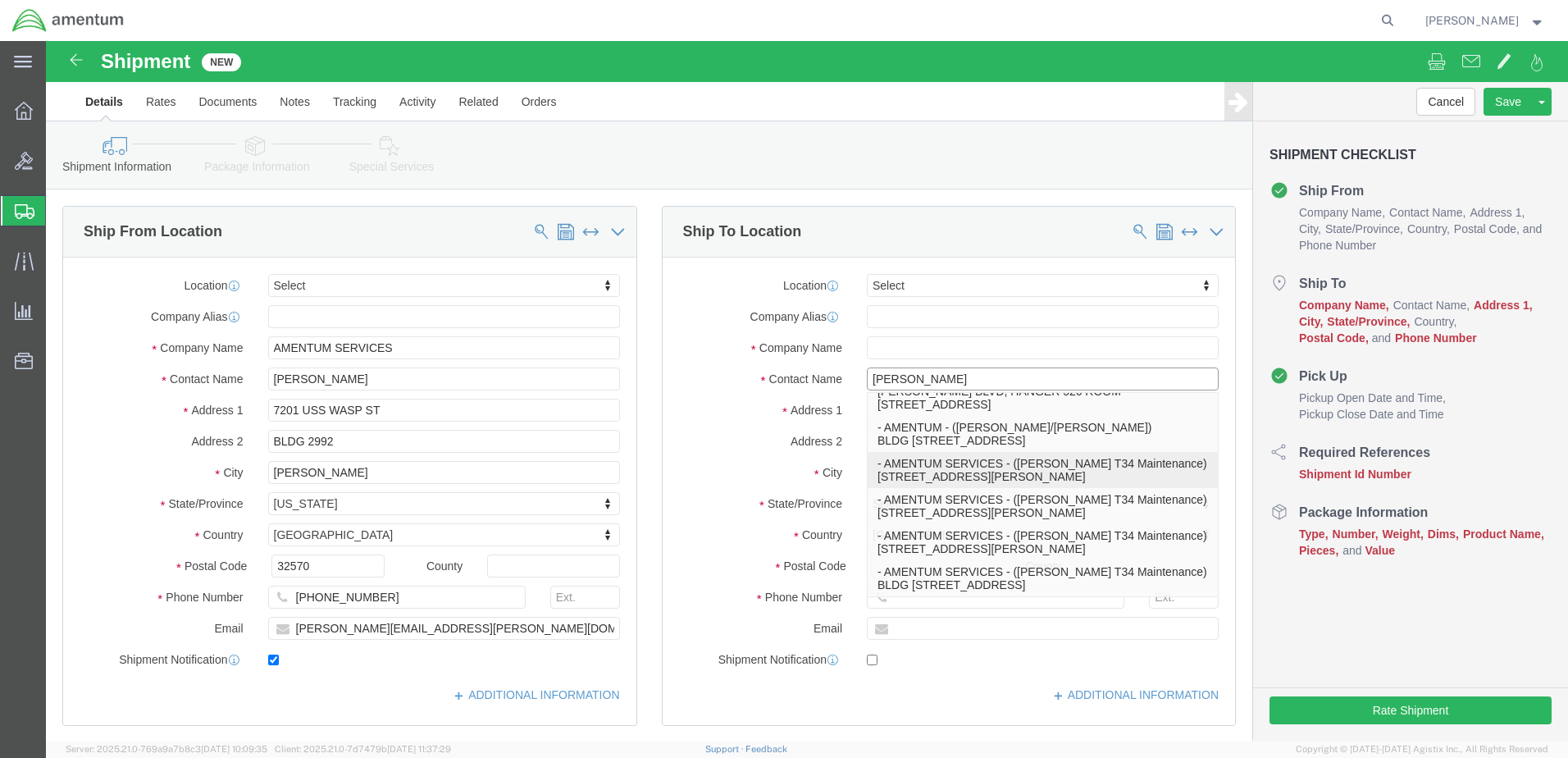
click p "- AMENTUM SERVICES - ([PERSON_NAME] T34 Maintenance) [STREET_ADDRESS][PERSON_NA…"
type input "[STREET_ADDRESS][PERSON_NAME]"
type input "HANGER 9"
type input "92243"
type input "[PHONE_NUMBER]"
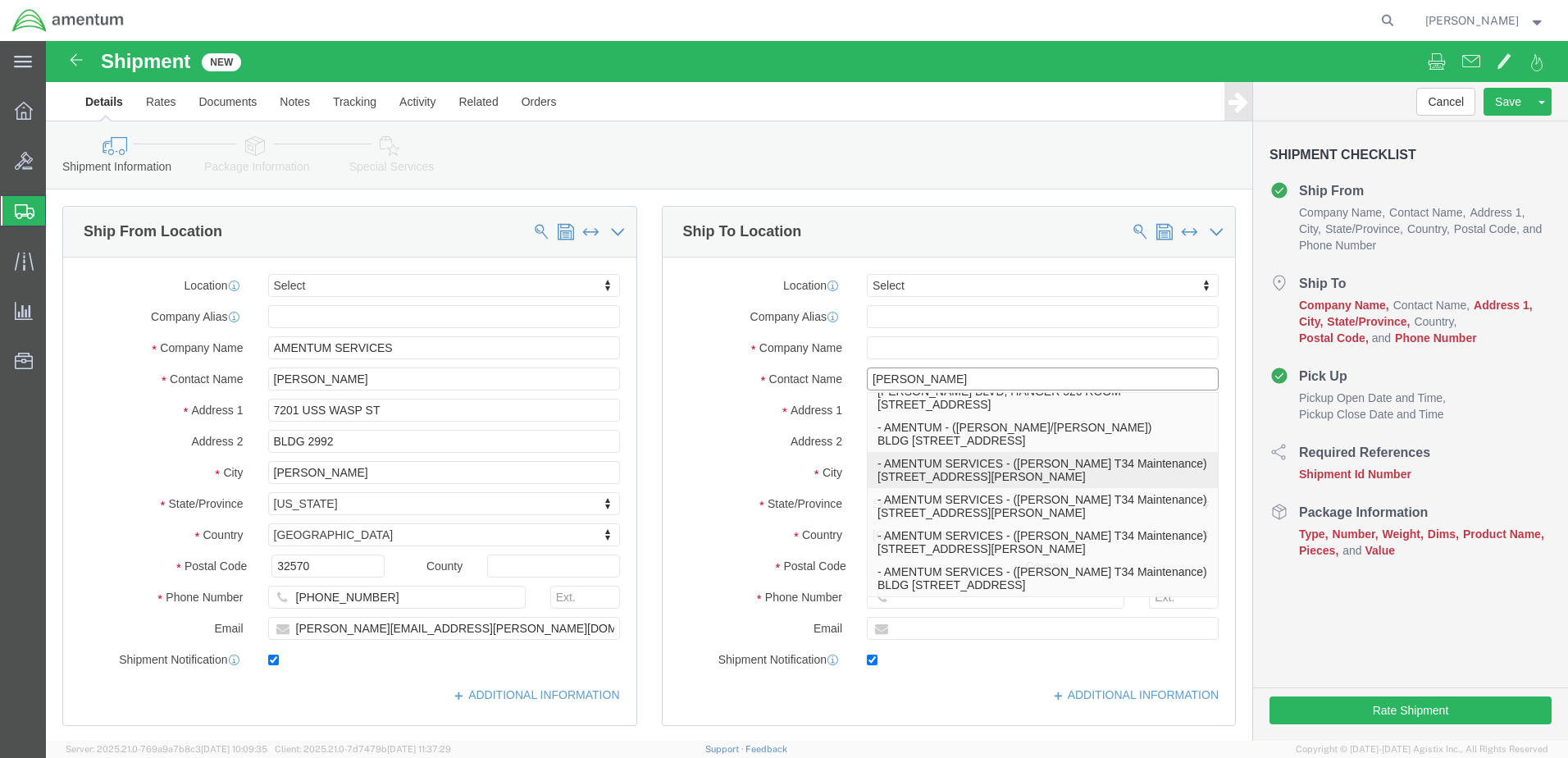
type input "[EMAIL_ADDRESS][DOMAIN_NAME]"
checkbox input "true"
type input "AMENTUM SERVICES"
type input "[PERSON_NAME] T34 Maintenance"
type input "EL CENTRO"
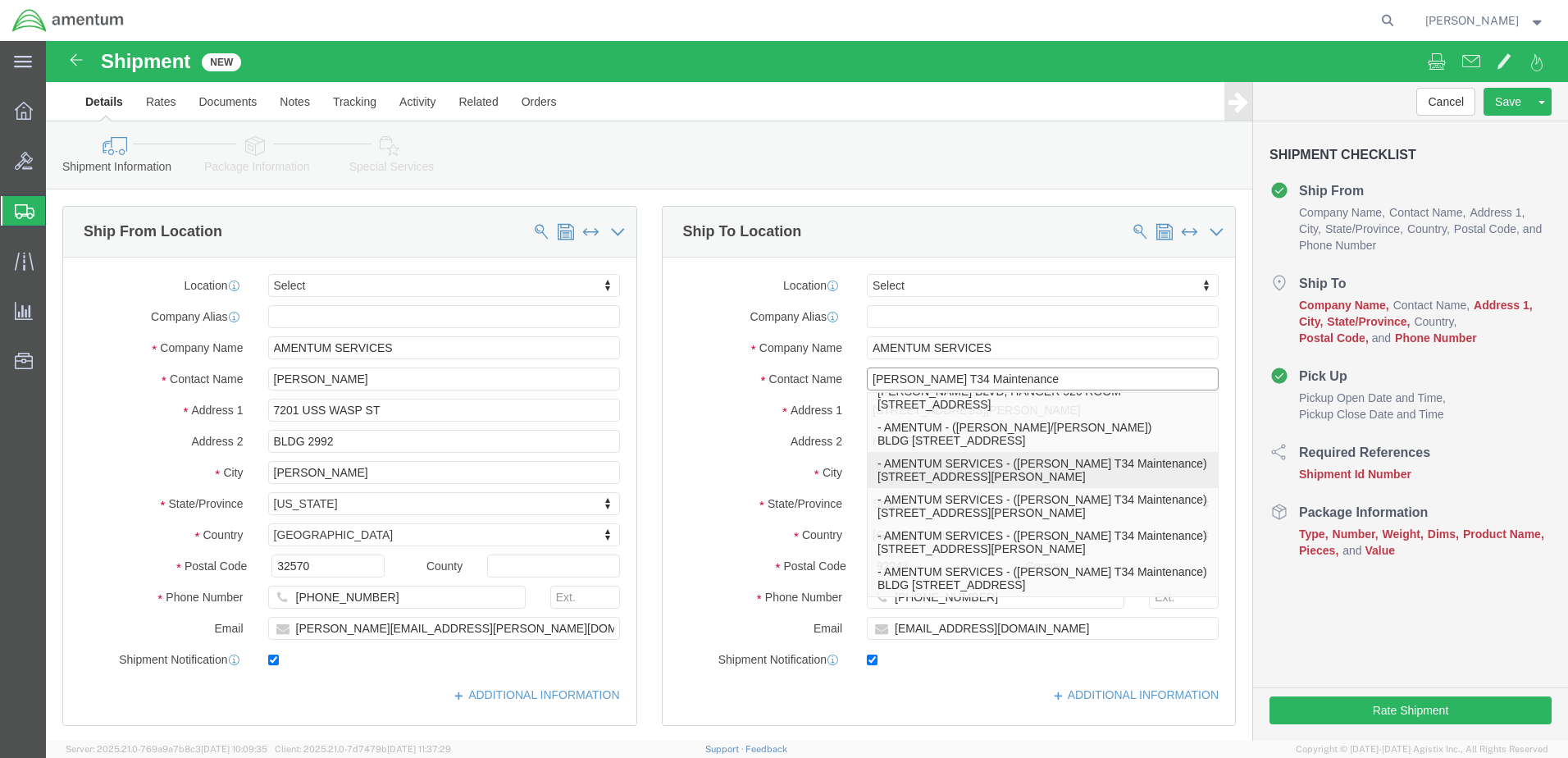
select select "CA"
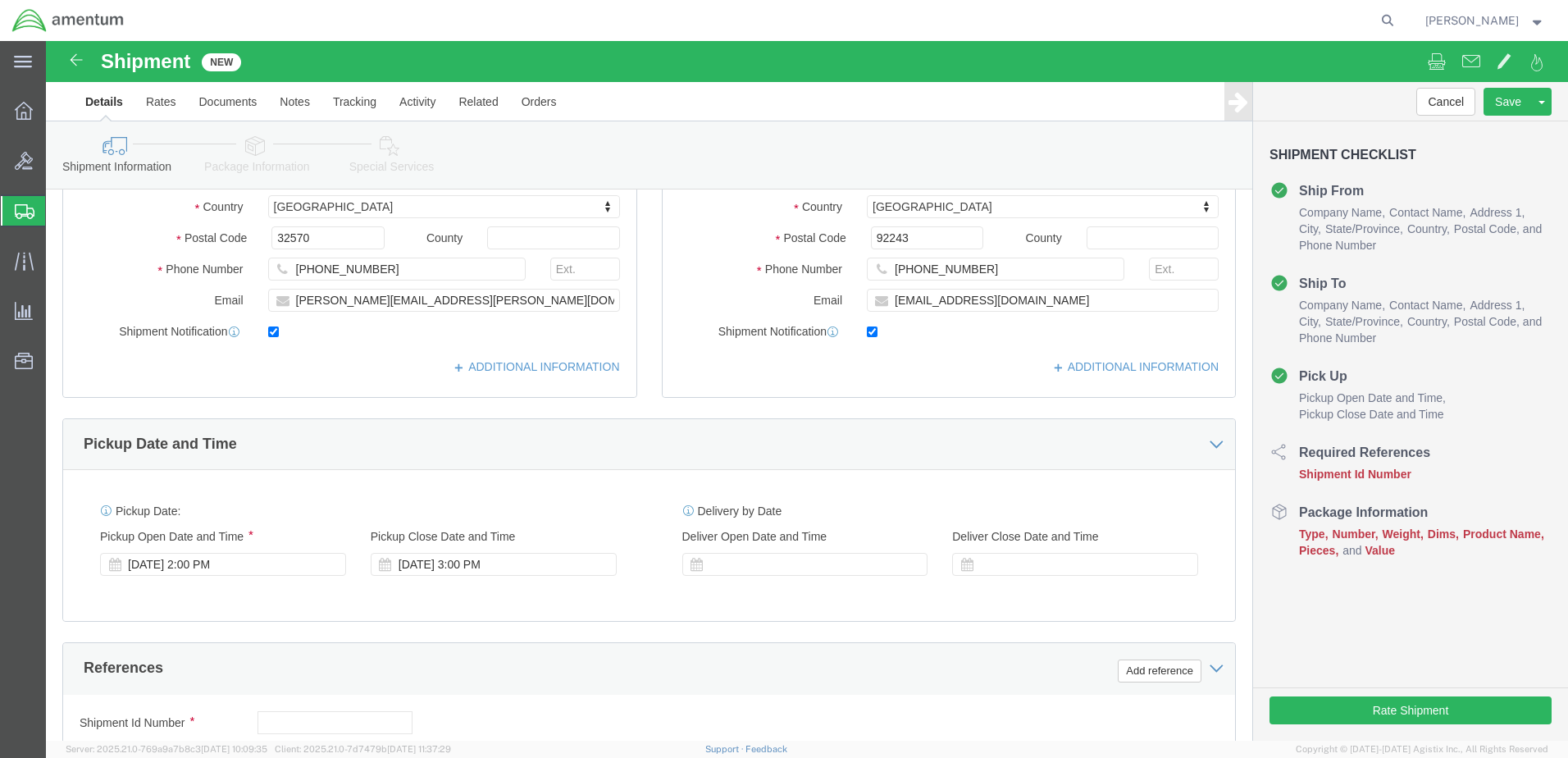
scroll to position [410, 0]
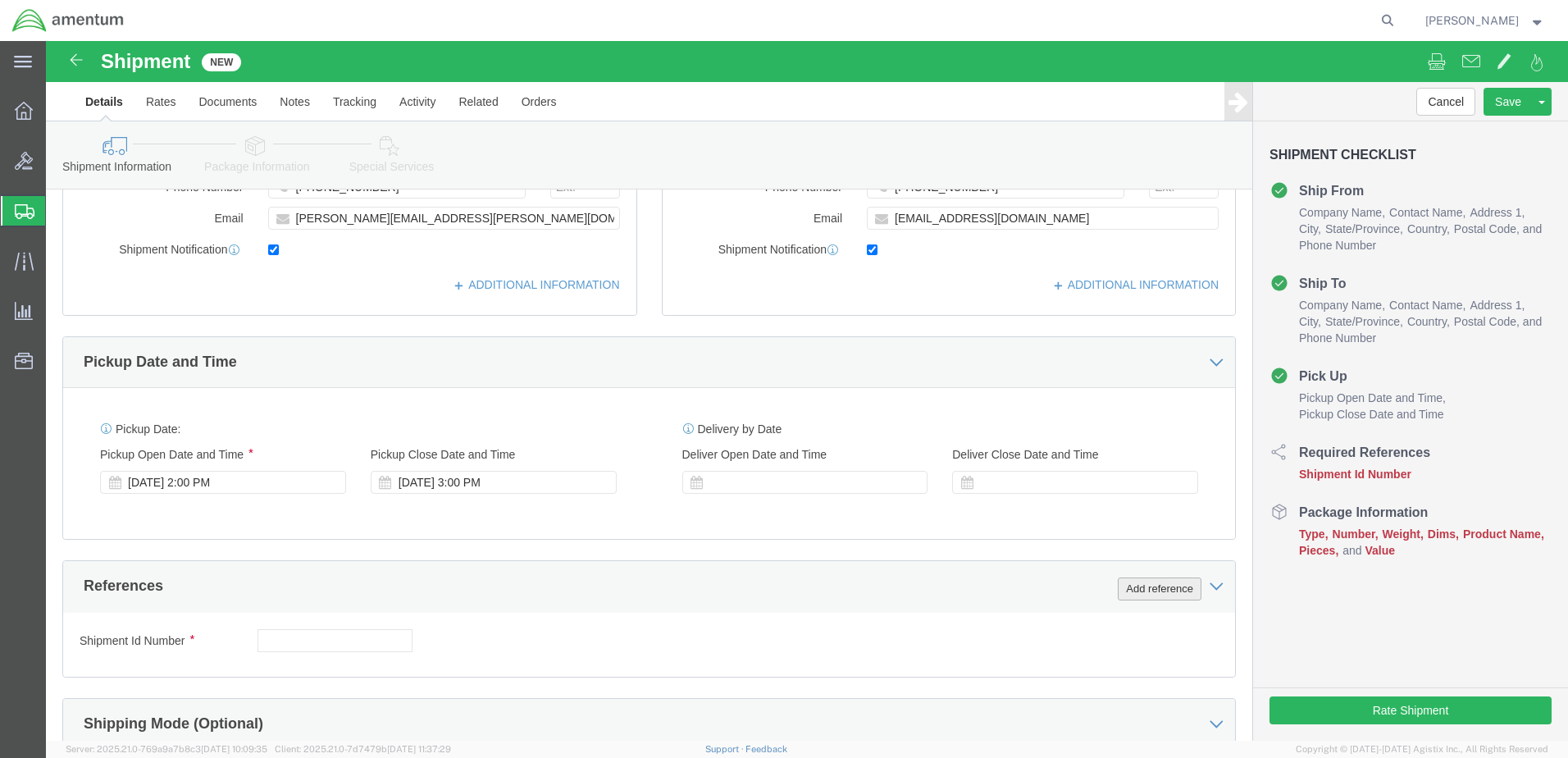
type input "[PERSON_NAME] T34 Maintenance"
click button "Add reference"
click div
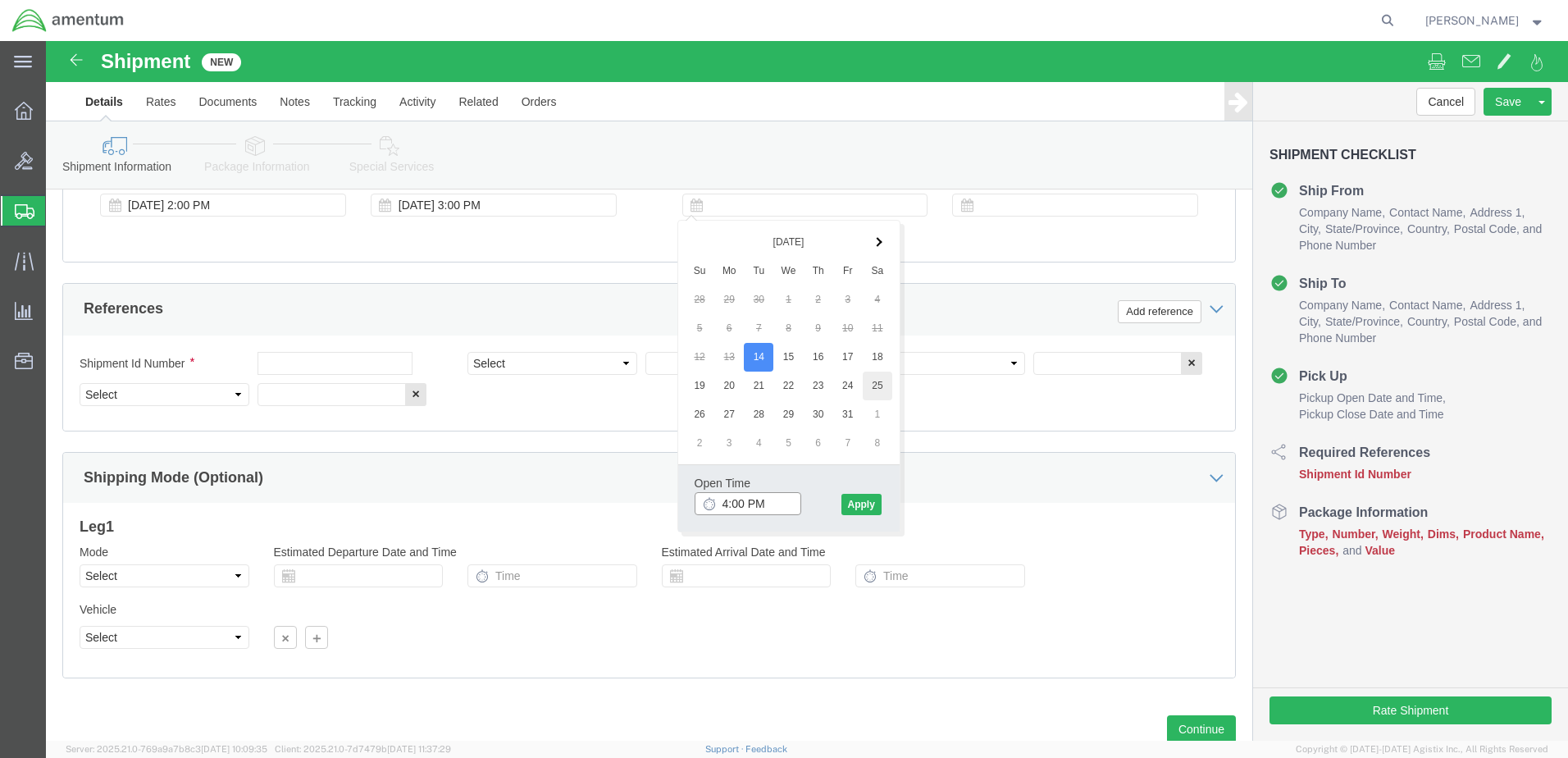
scroll to position [657, 0]
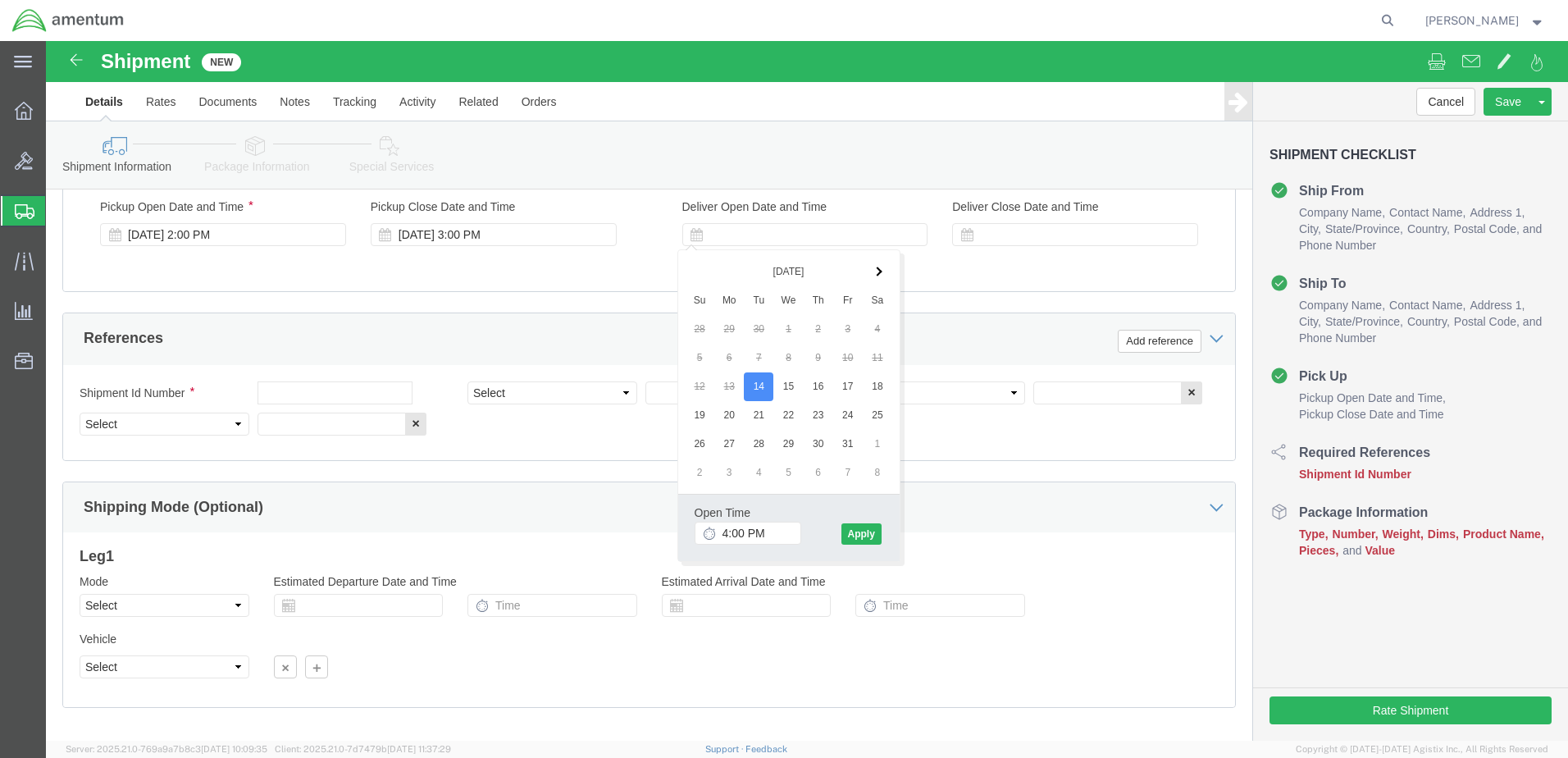
click div "Shipping Mode (Optional)"
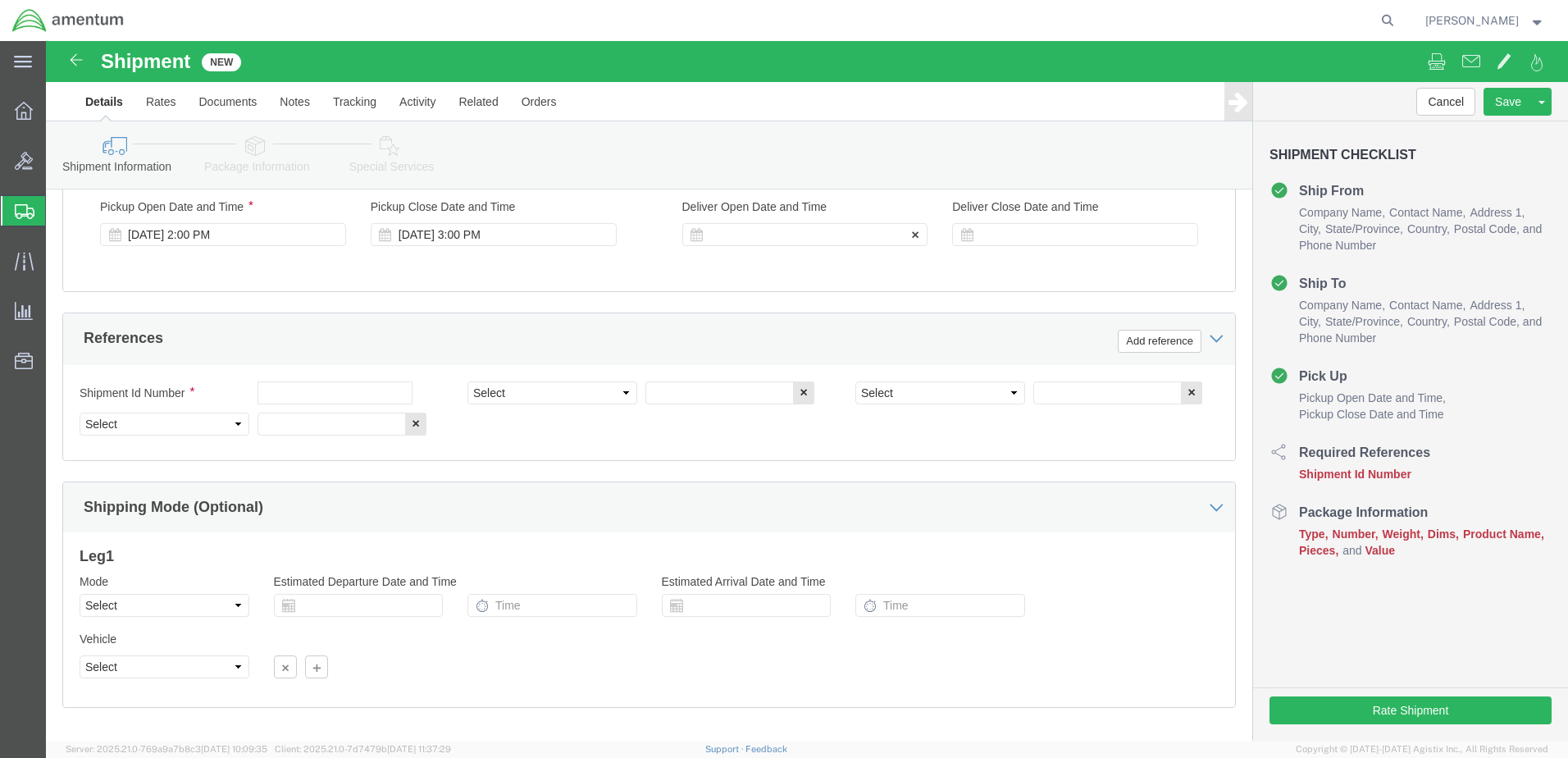
click div
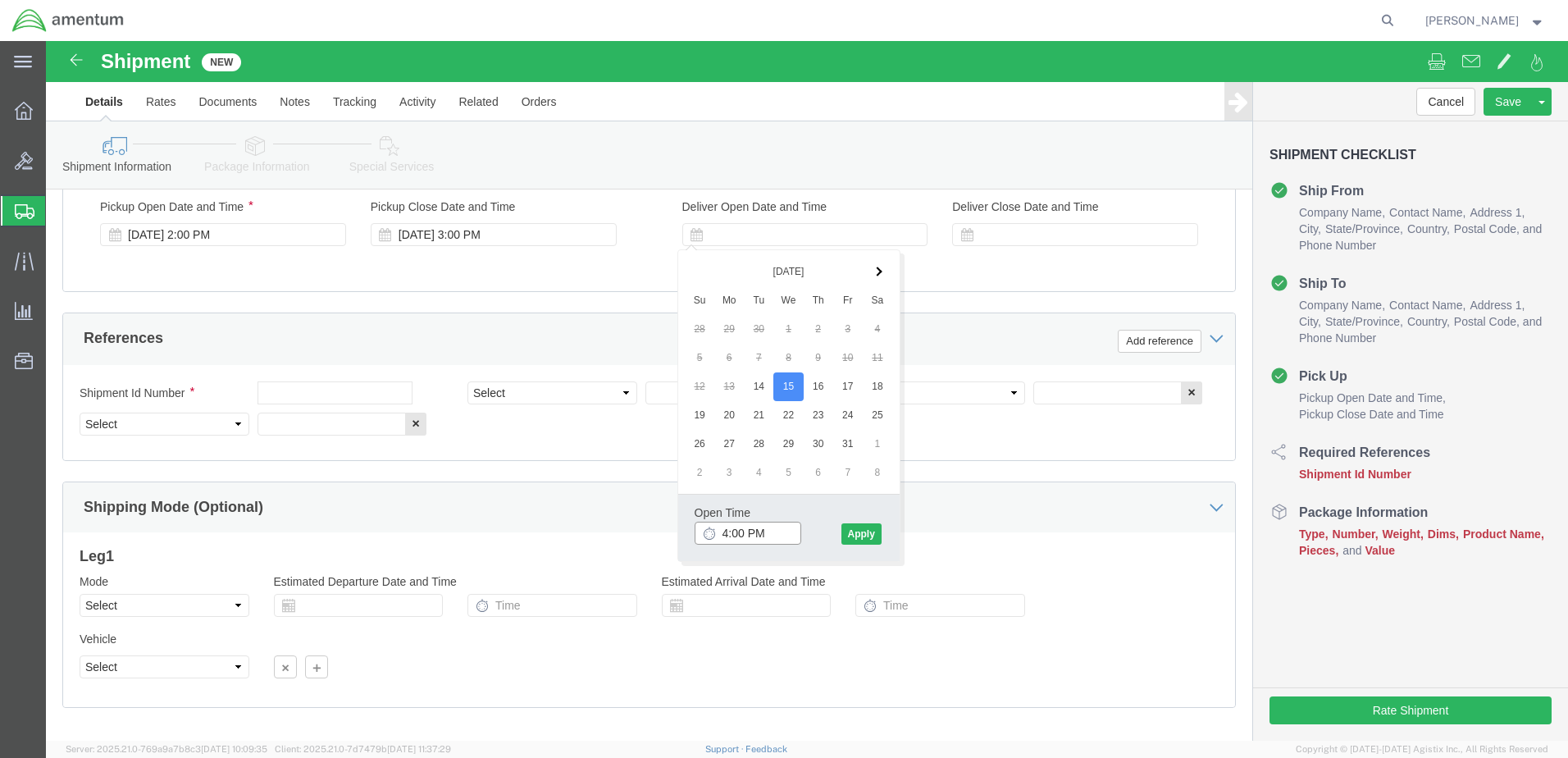
click input "4:00 PM"
type input "7:00 AM"
click button "Apply"
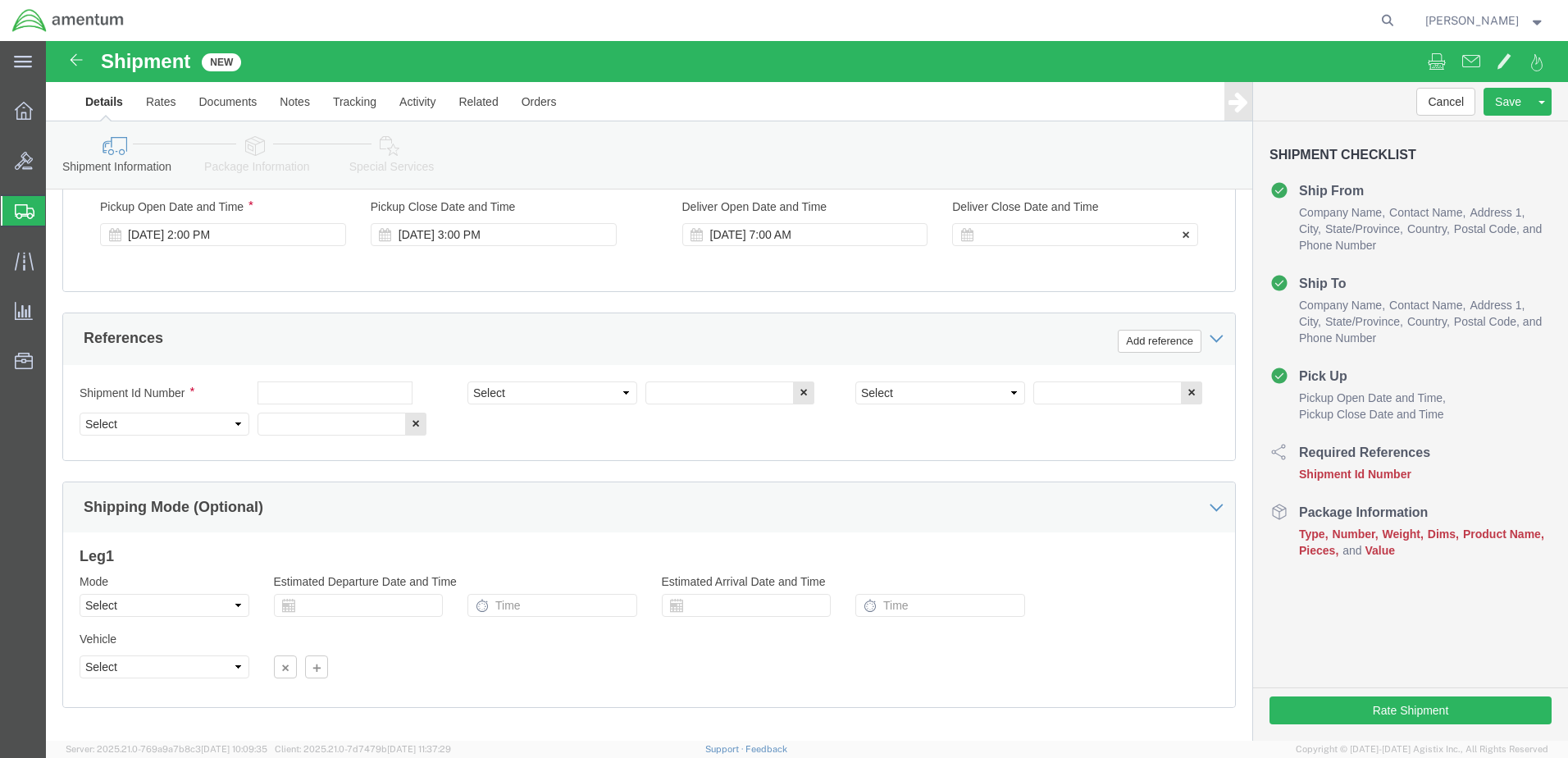
click div
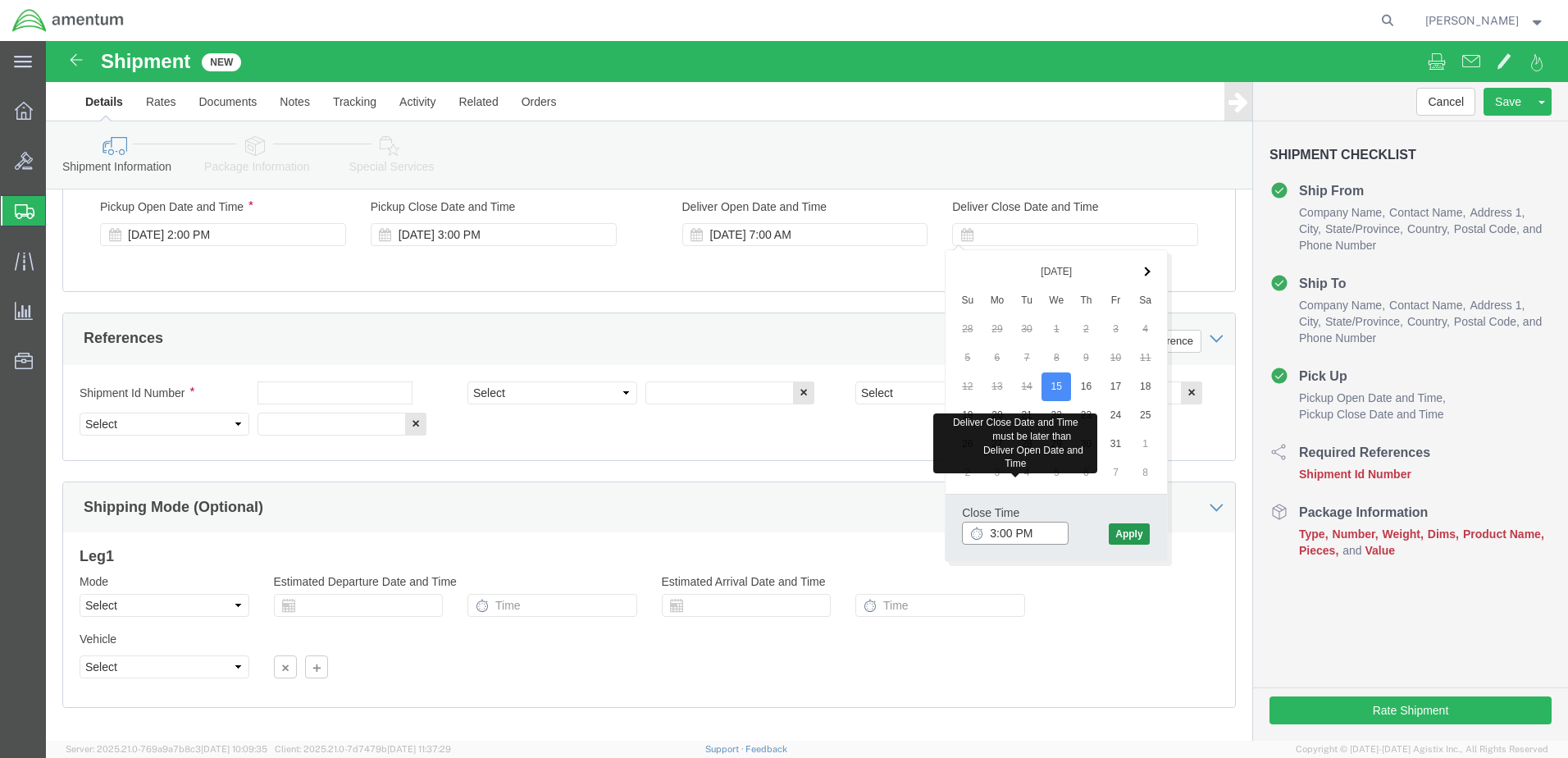
type input "3:00 PM"
click button "Apply"
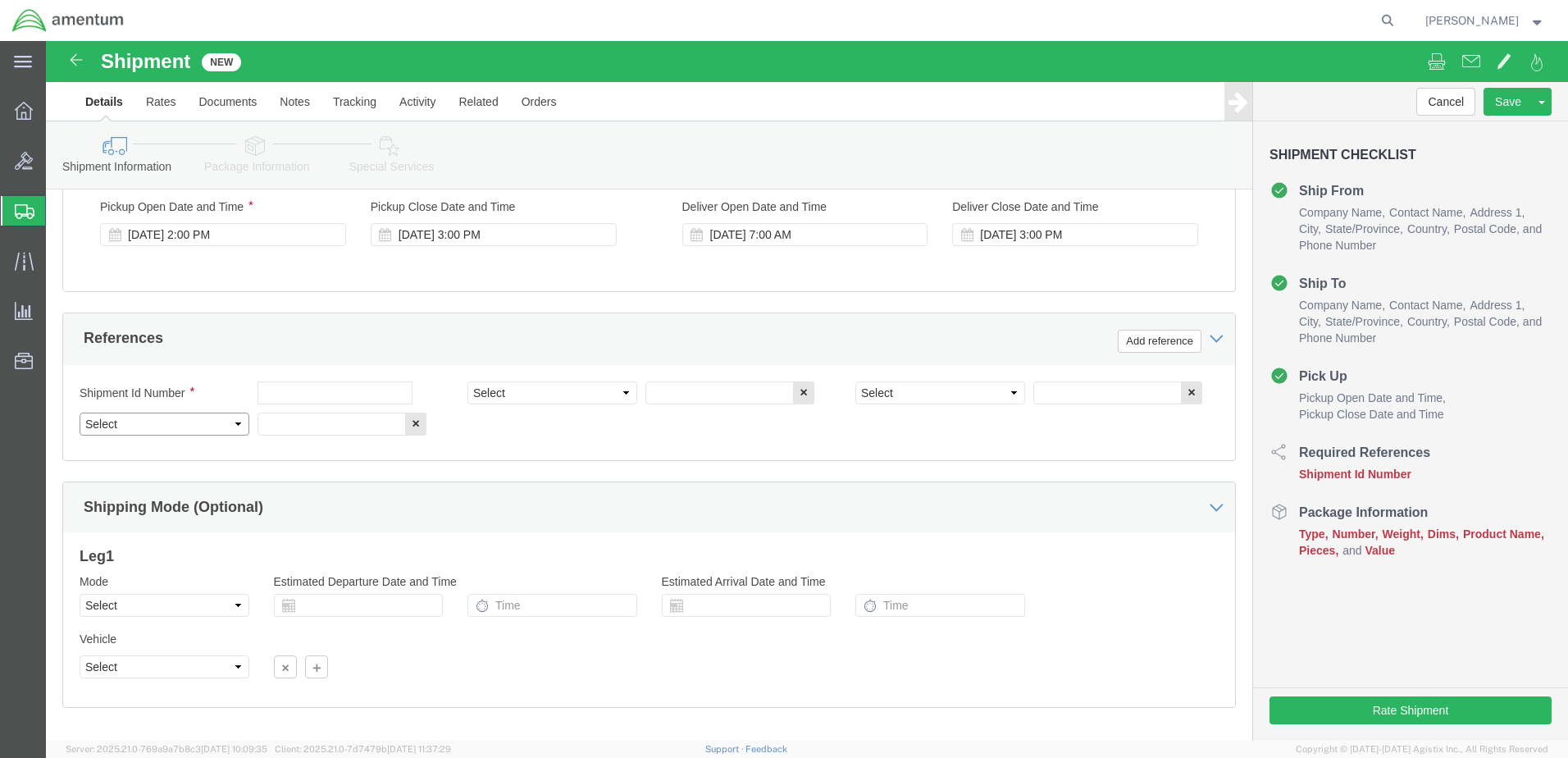
click select "Select Account Type Activity ID Airline Appointment Number ASN Batch Request # …"
select select "DEPT"
click select "Select Account Type Activity ID Airline Appointment Number ASN Batch Request # …"
select select "PROJNUM"
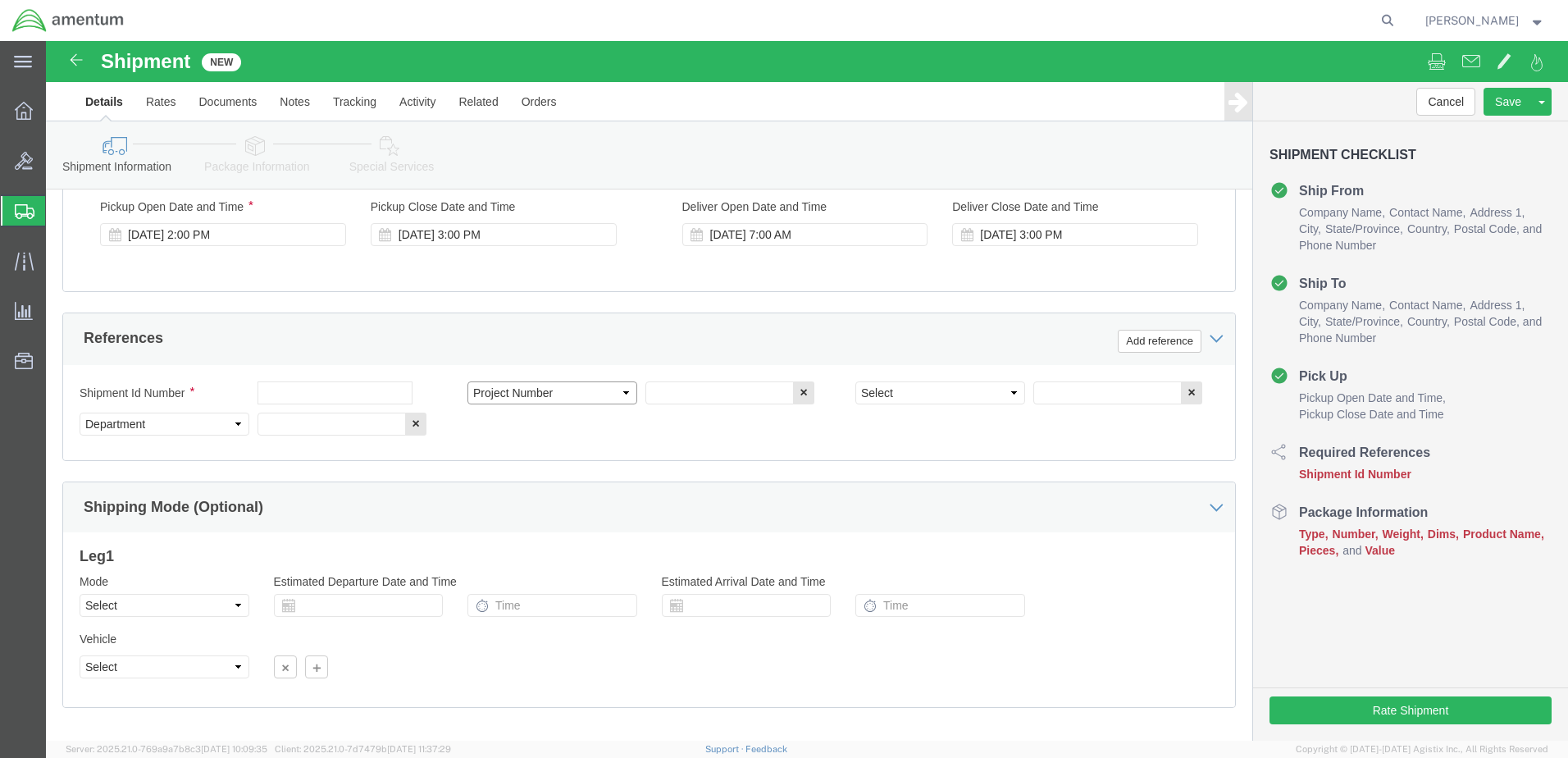
click select "Select Account Type Activity ID Airline Appointment Number ASN Batch Request # …"
select select "PCKSLIP"
click select "Select Account Type Activity ID Airline Appointment Number ASN Batch Request # …"
click input "text"
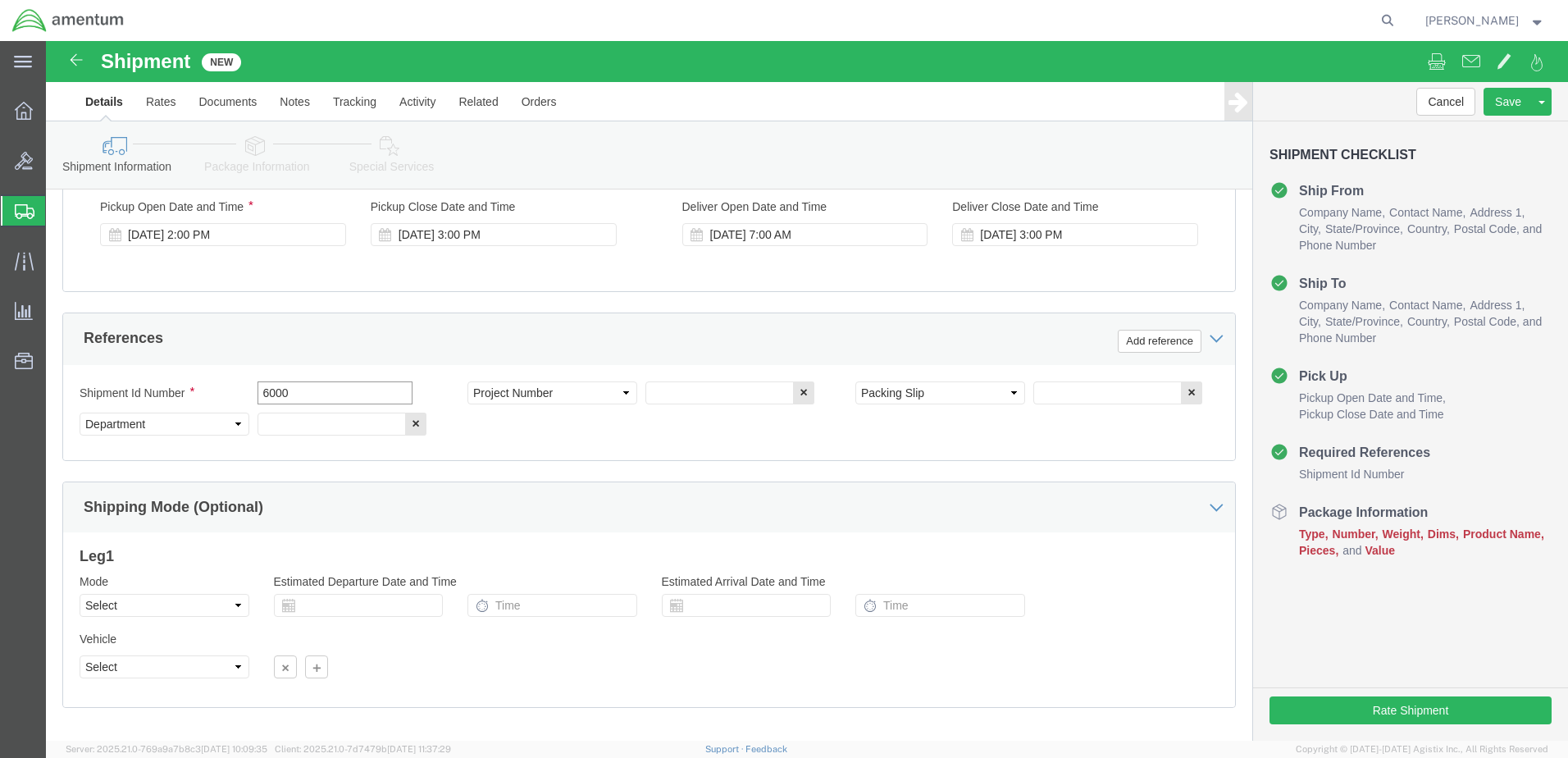
type input "6000"
click input "text"
type input "T44"
click input "text"
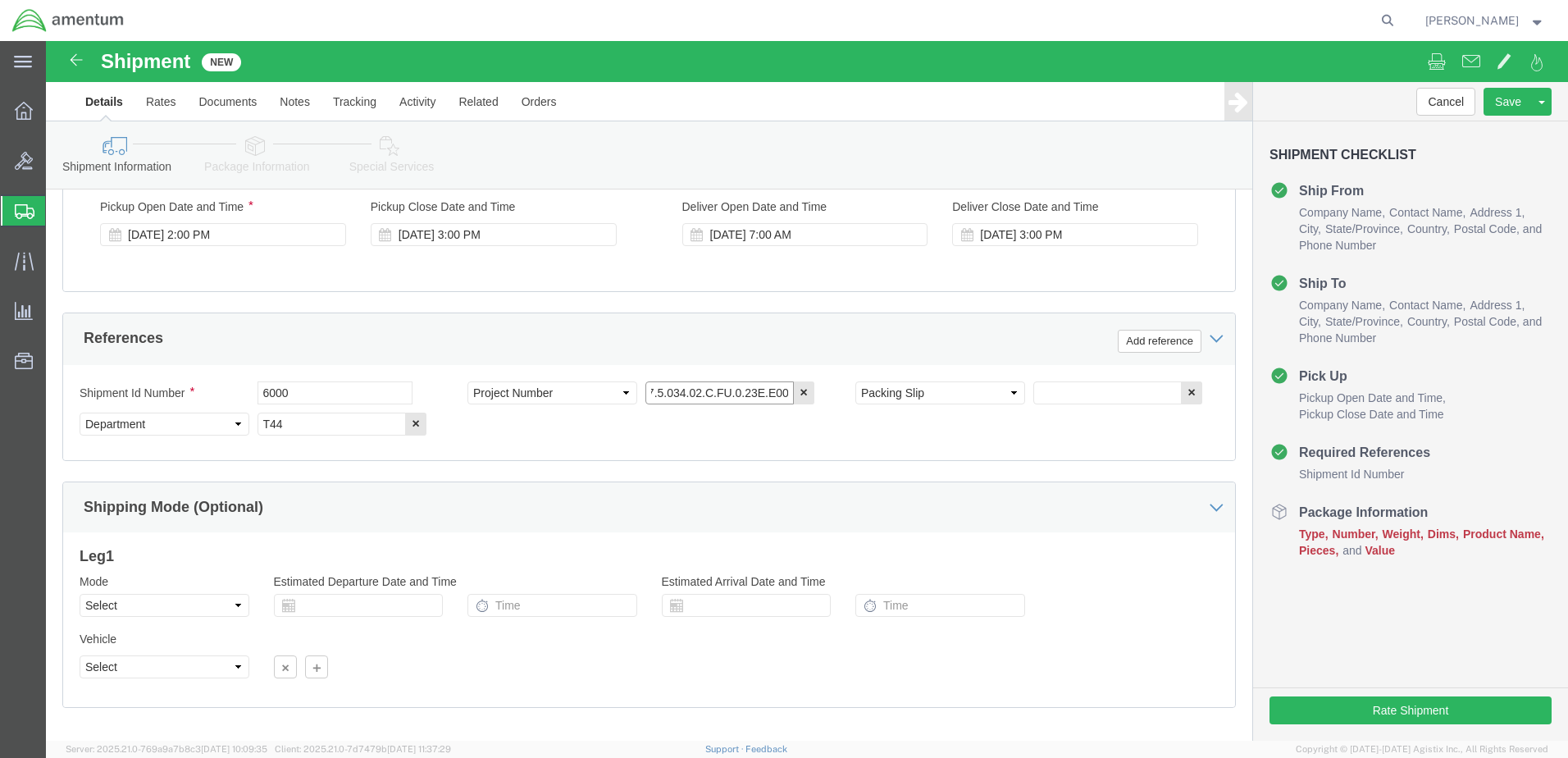
type input "6097.5.034.02.C.FU.0.23E.E00"
click input "text"
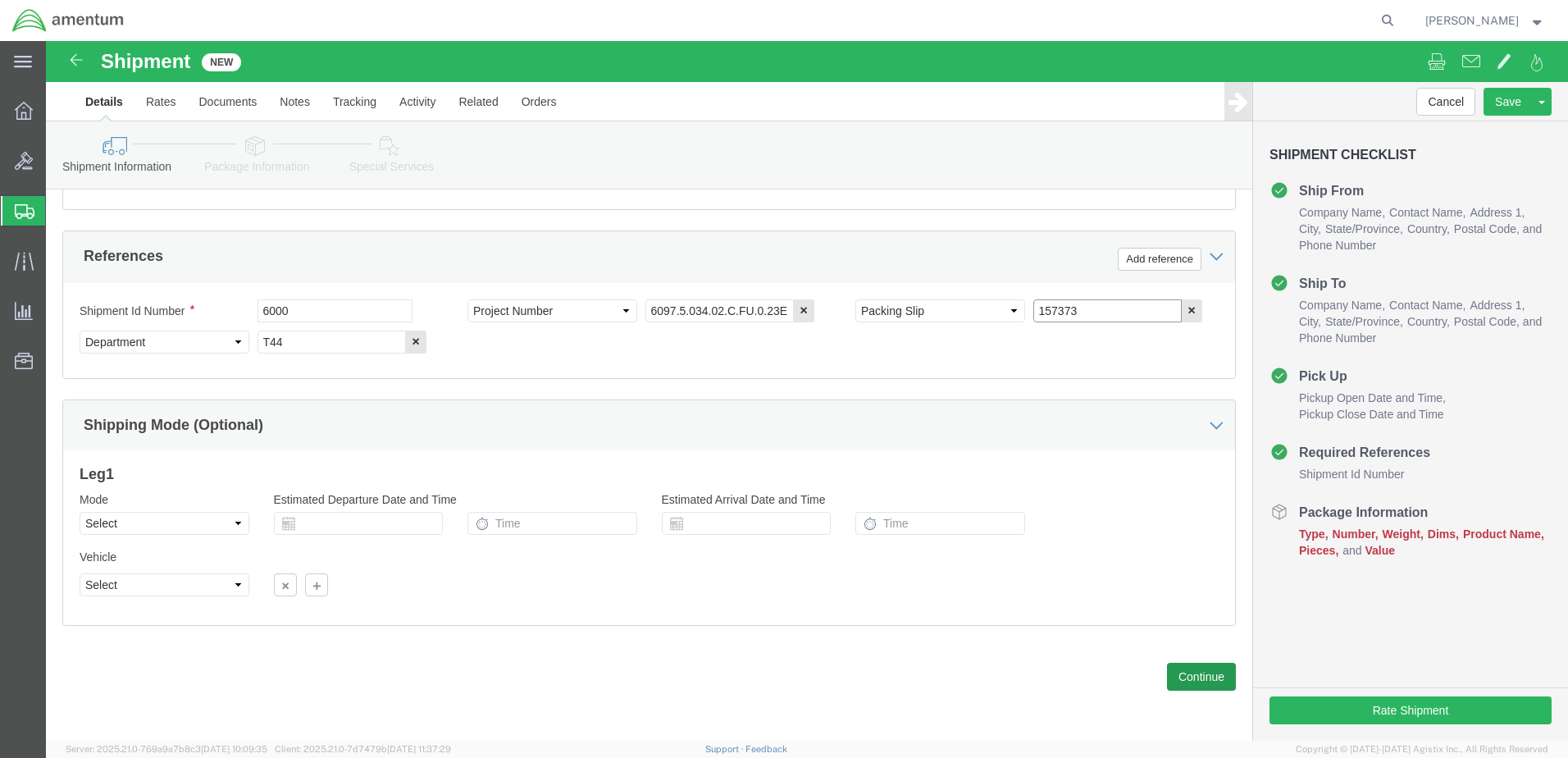
type input "157373"
click button "Continue"
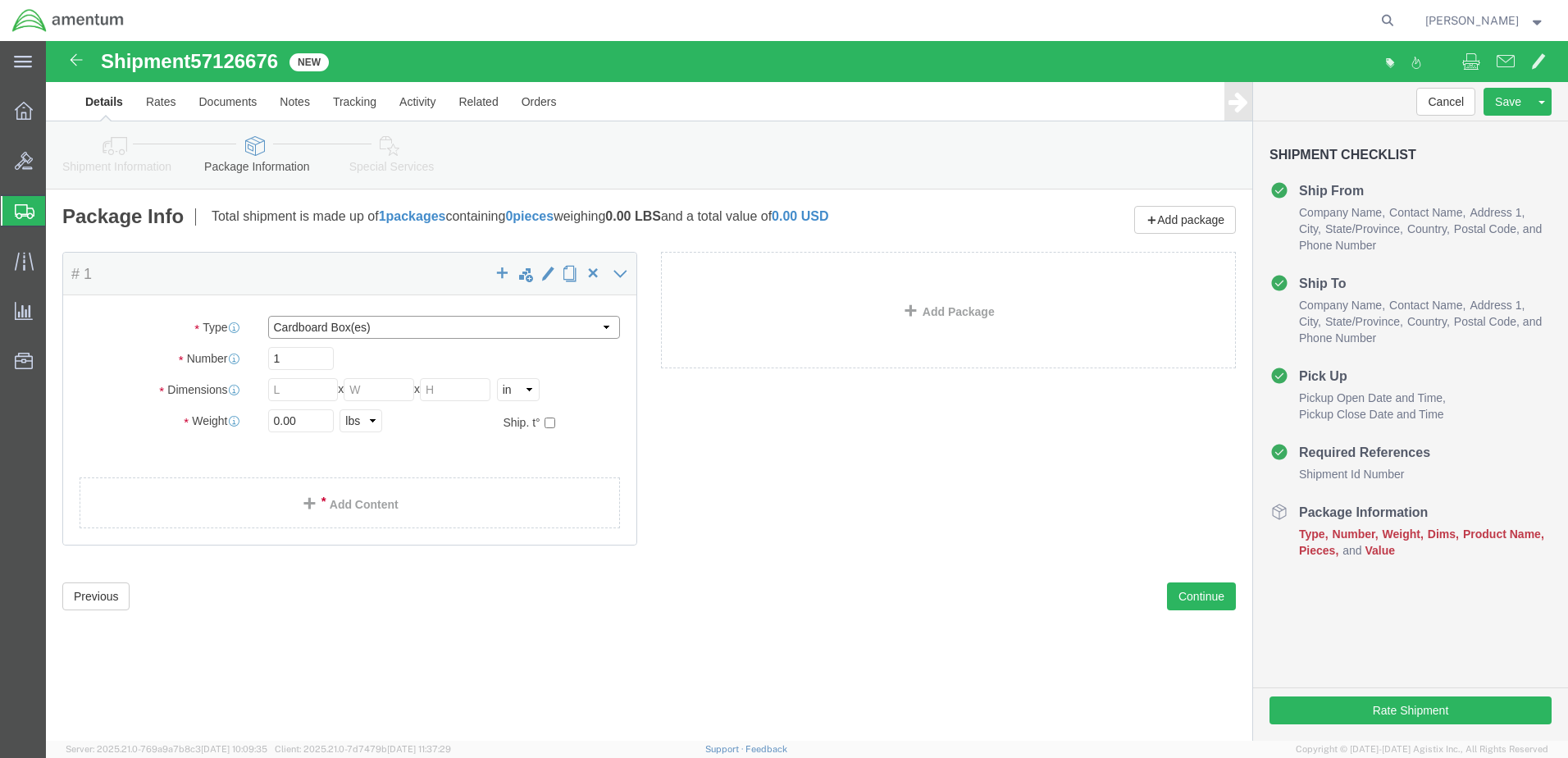
click select "Select BCK Boxes Bale(s) Basket(s) Bolt(s) Bottle(s) Buckets Bulk Bundle(s) Can…"
select select "PAK"
click select "Select BCK Boxes Bale(s) Basket(s) Bolt(s) Bottle(s) Buckets Bulk Bundle(s) Can…"
type input "10.25"
type input "12.75"
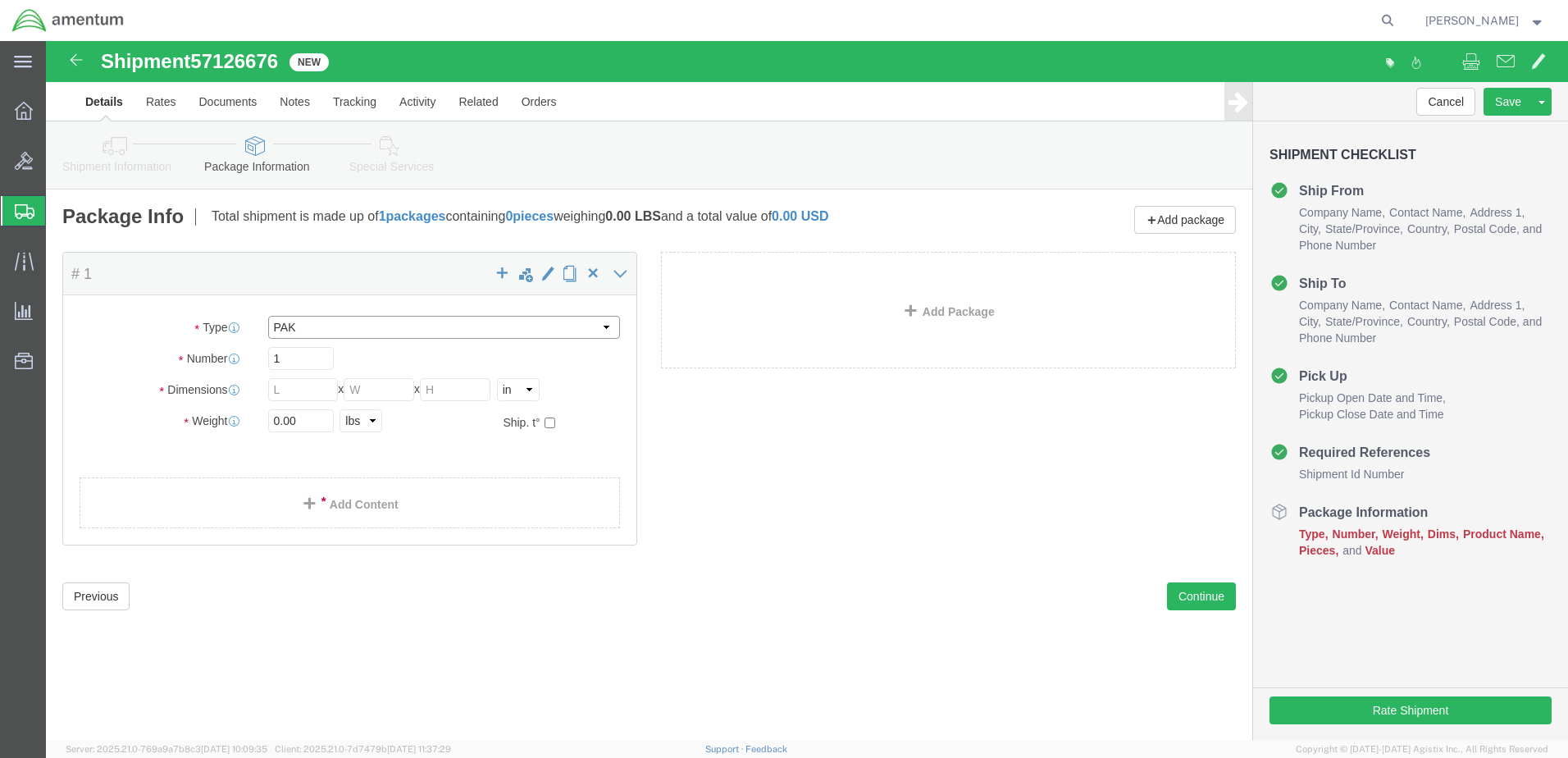
type input "1.00"
click input "0.00"
type input "2.00"
click link "Add Content"
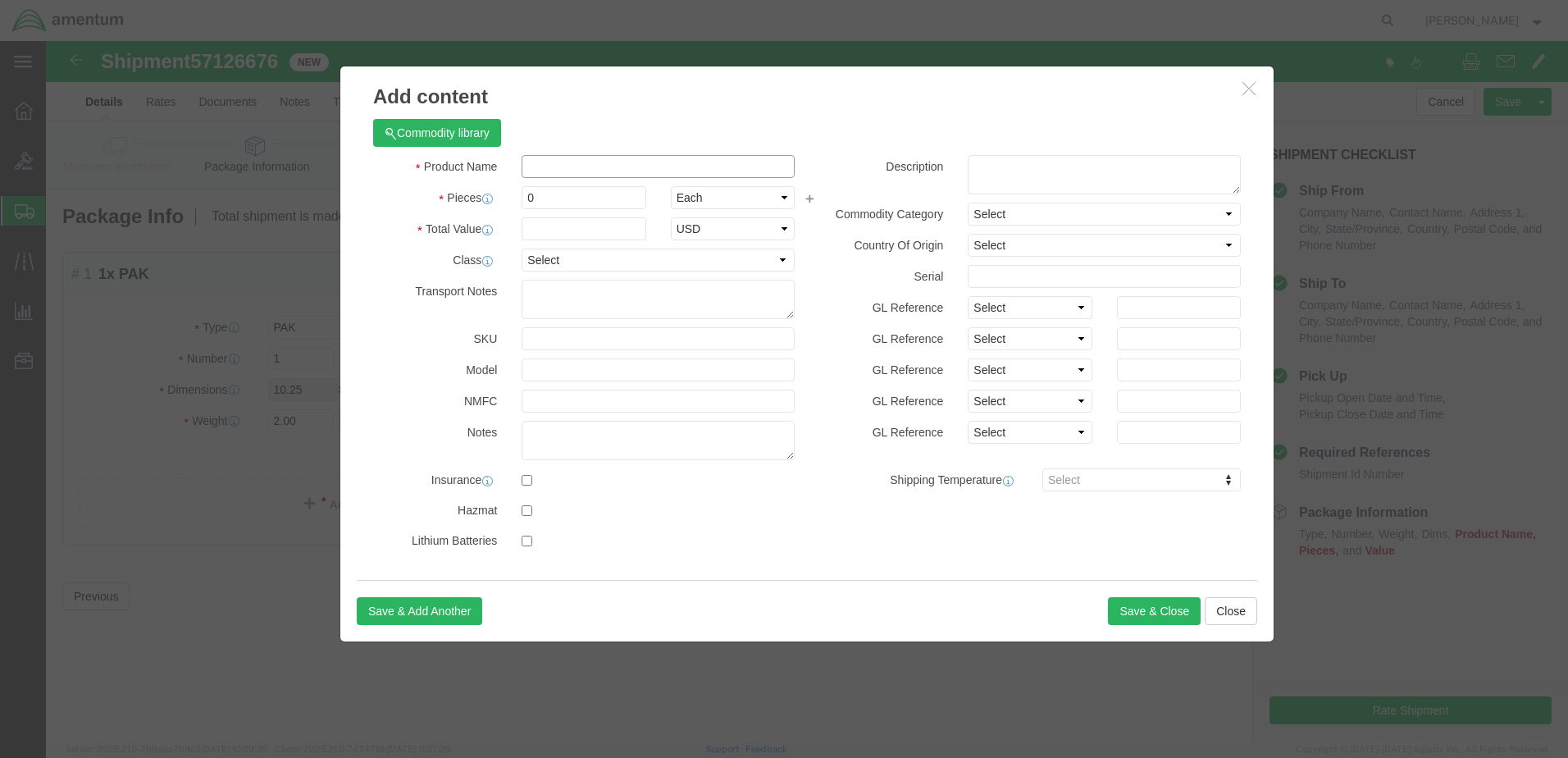
click input "text"
type input "PAPERWORK"
type input "200"
drag, startPoint x: 516, startPoint y: 156, endPoint x: 422, endPoint y: 154, distance: 94.0
click input "PAPERWORK"
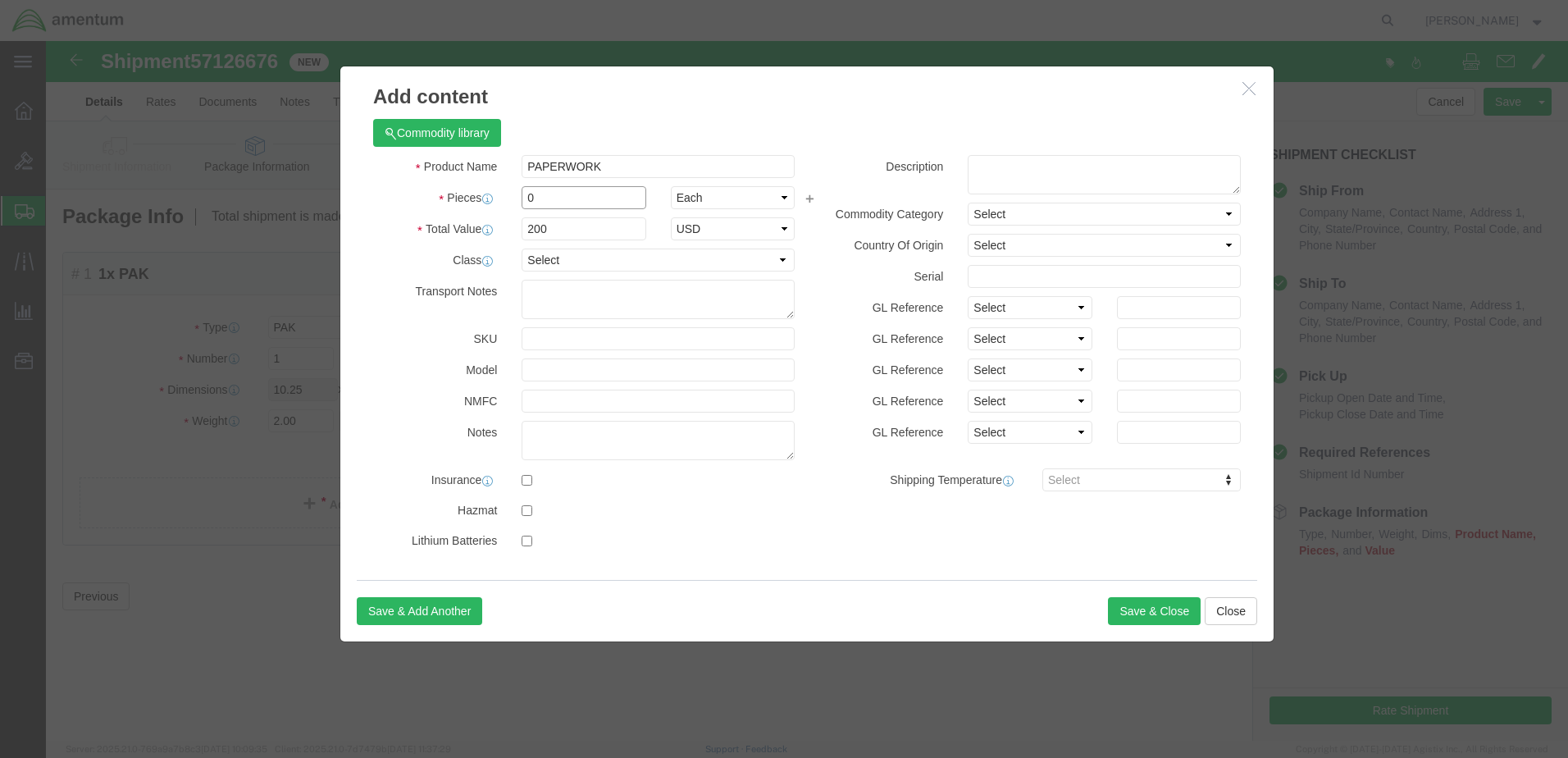
click input "0"
drag, startPoint x: 503, startPoint y: 156, endPoint x: 459, endPoint y: 157, distance: 44.0
click div "Pieces 0 Select Bag Barrels 100Board Feet Bottle Box Blister Pack Carats Can Ca…"
type input "2"
type input "400"
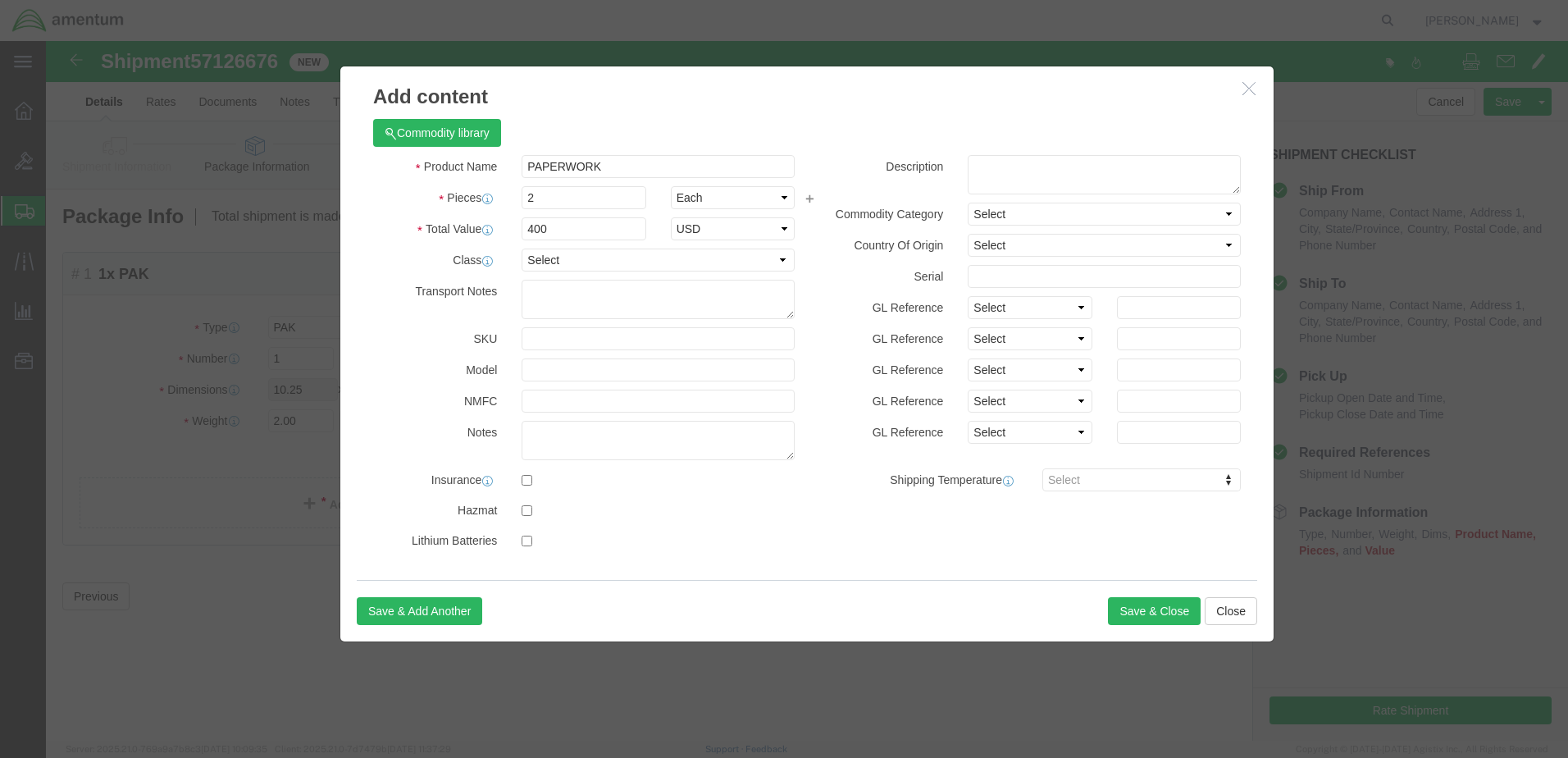
click div "Product Name PAPERWORK Pieces 2 Select Bag Barrels 100Board Feet Bottle Box Bli…"
click button "Save & Close"
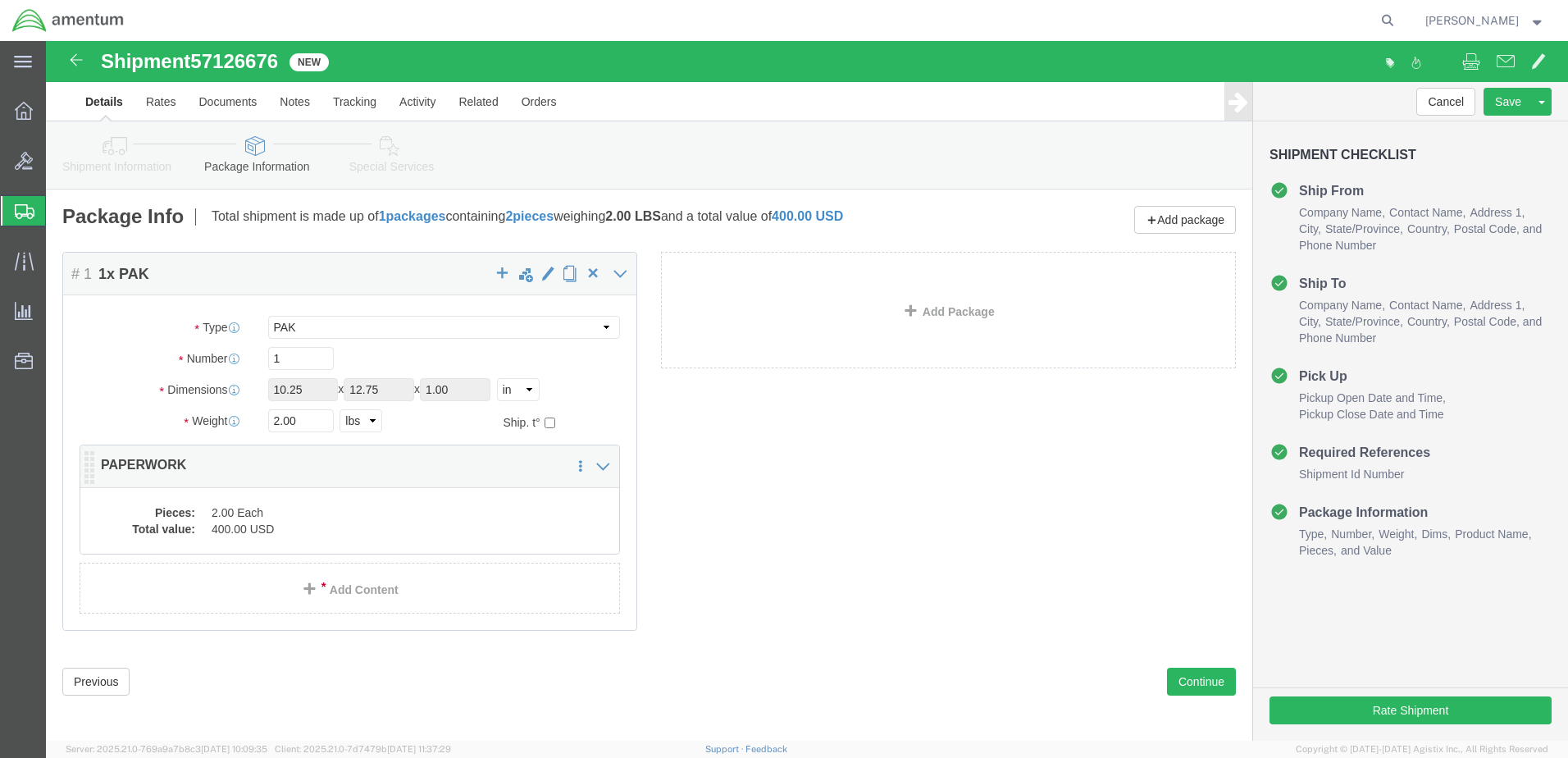
click dd "2.00 Each"
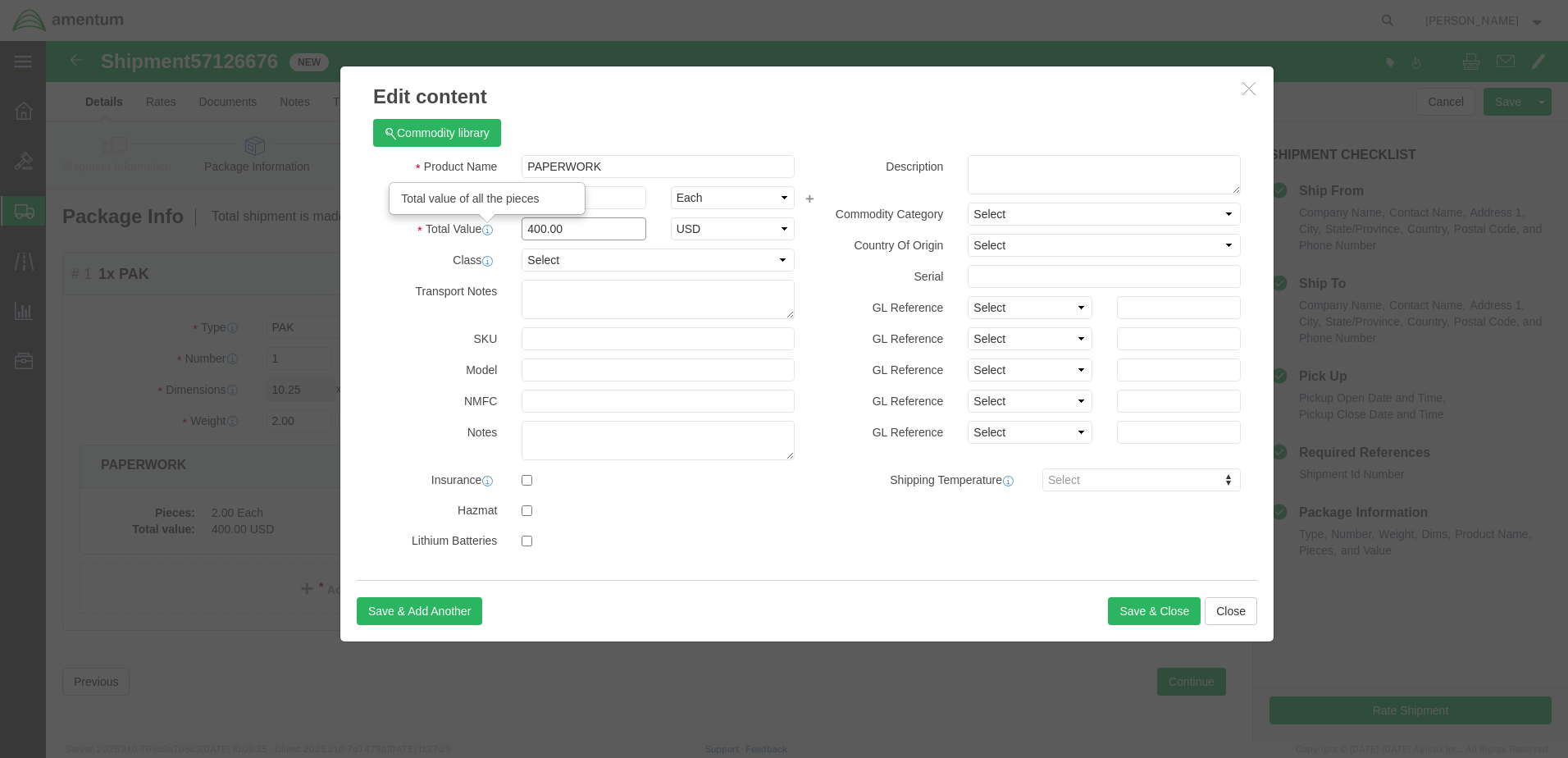
drag, startPoint x: 517, startPoint y: 187, endPoint x: 434, endPoint y: 183, distance: 83.1
click div "Total Value Total value of all the pieces 400.00 Select ADP AED AFN ALL AMD AOA…"
type input "200"
click button "Save & Close"
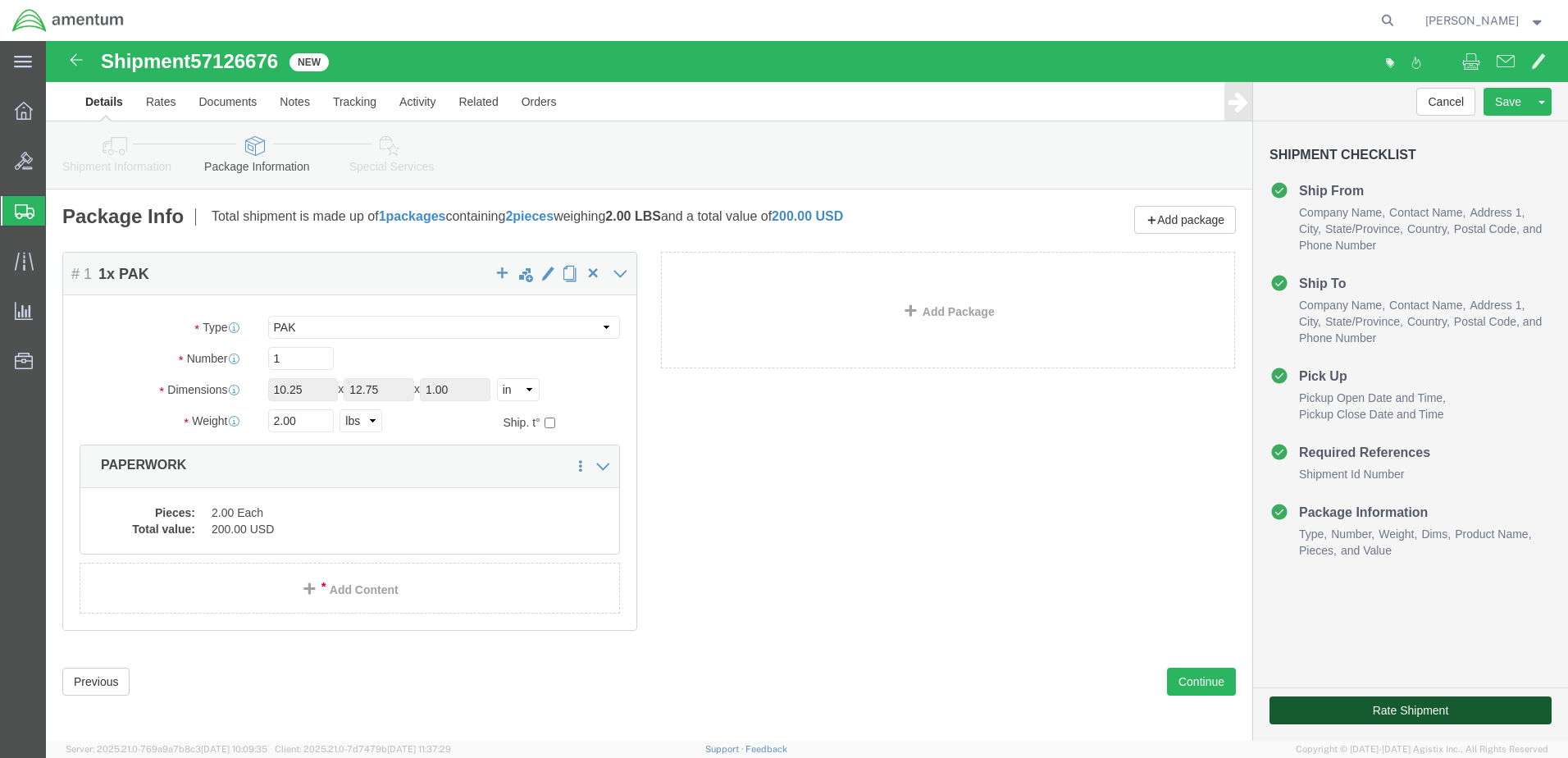
click button "Rate Shipment"
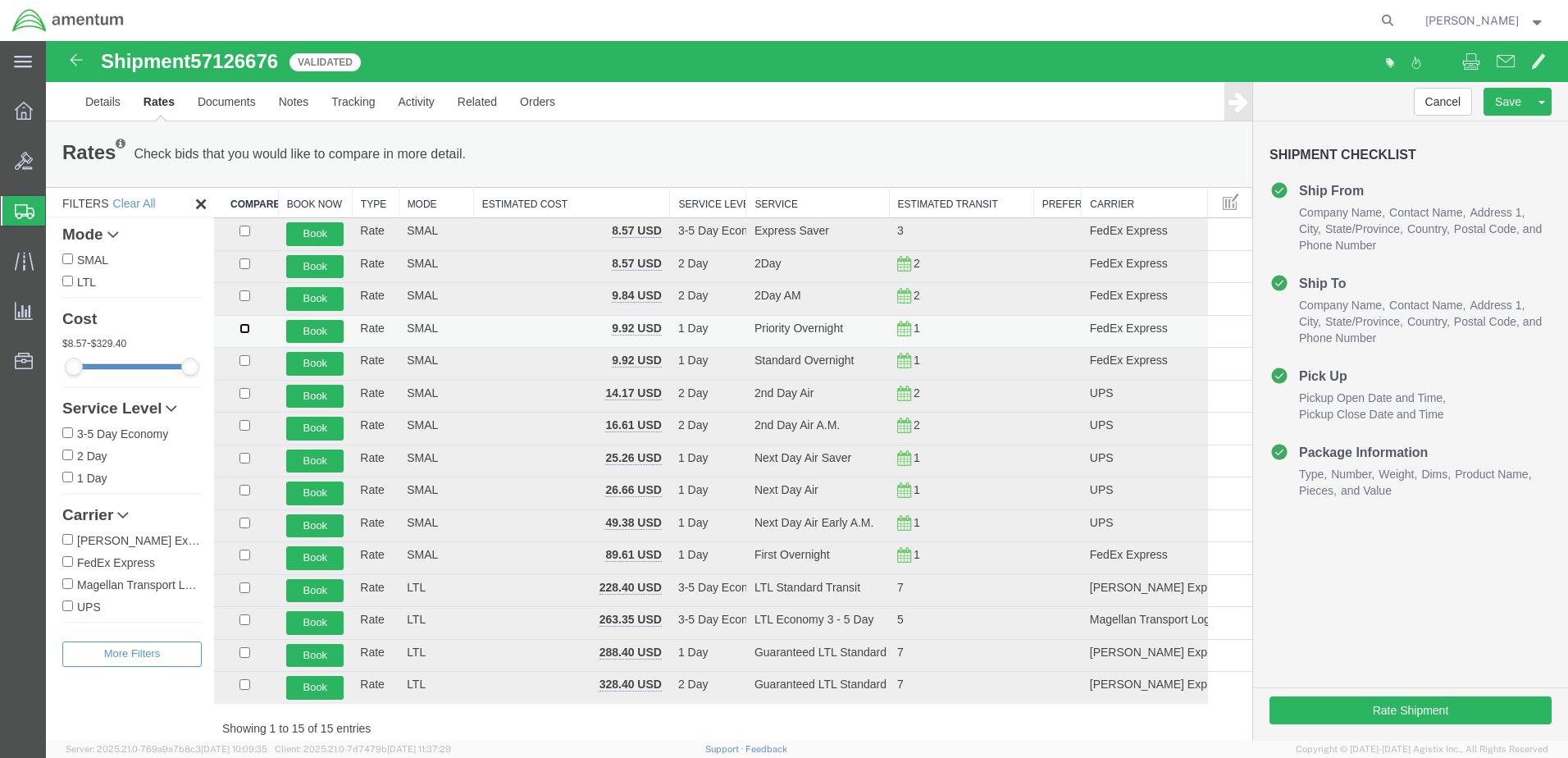
click at [242, 333] on input "checkbox" at bounding box center [244, 328] width 11 height 11
checkbox input "true"
click at [311, 336] on button "Book" at bounding box center [315, 331] width 58 height 23
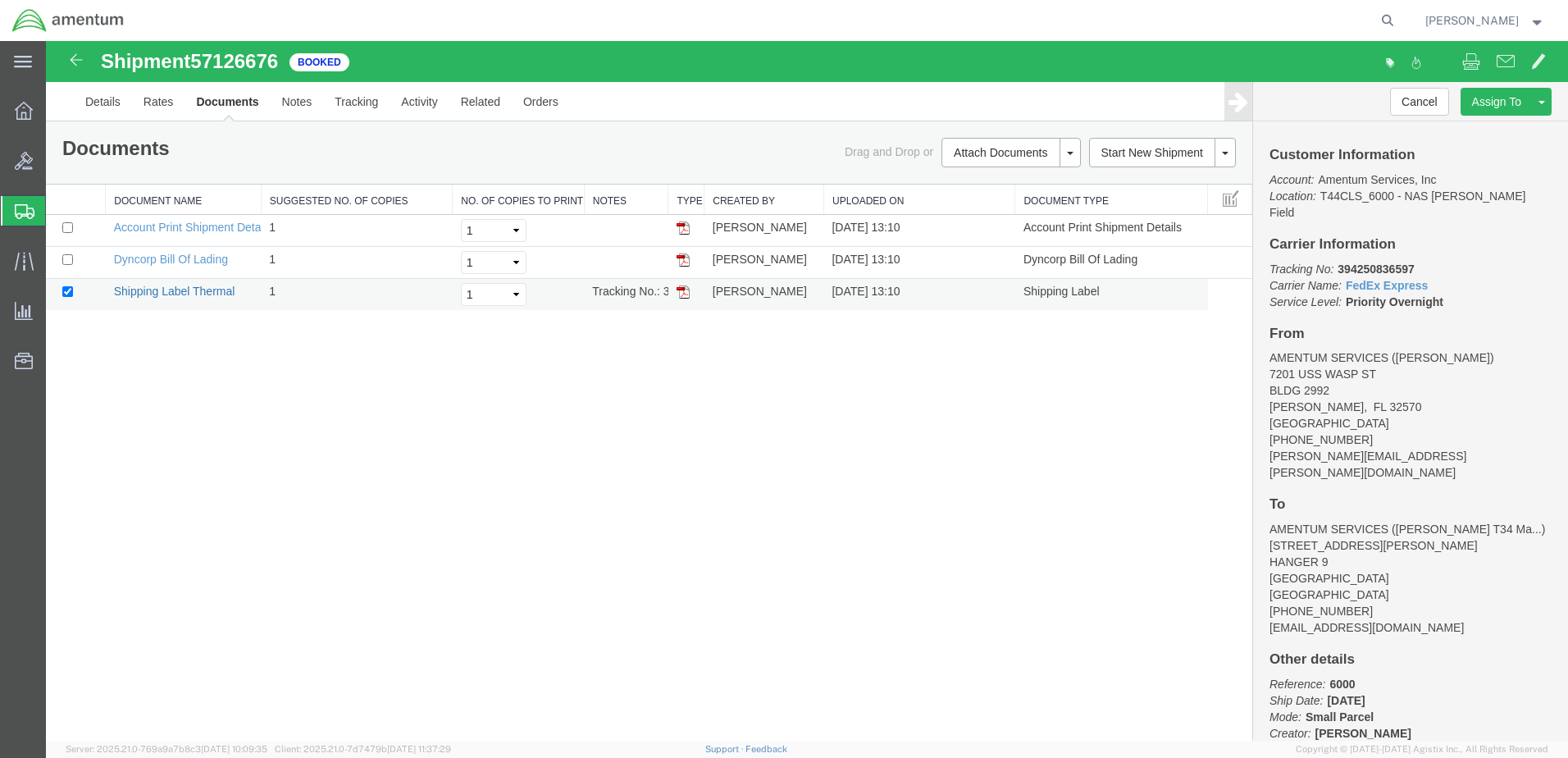
click at [209, 290] on link "Shipping Label Thermal" at bounding box center [175, 290] width 121 height 13
click at [177, 258] on link "Dyncorp Bill Of Lading" at bounding box center [171, 259] width 114 height 13
click at [0, 0] on span "Create Shipment" at bounding box center [0, 0] width 0 height 0
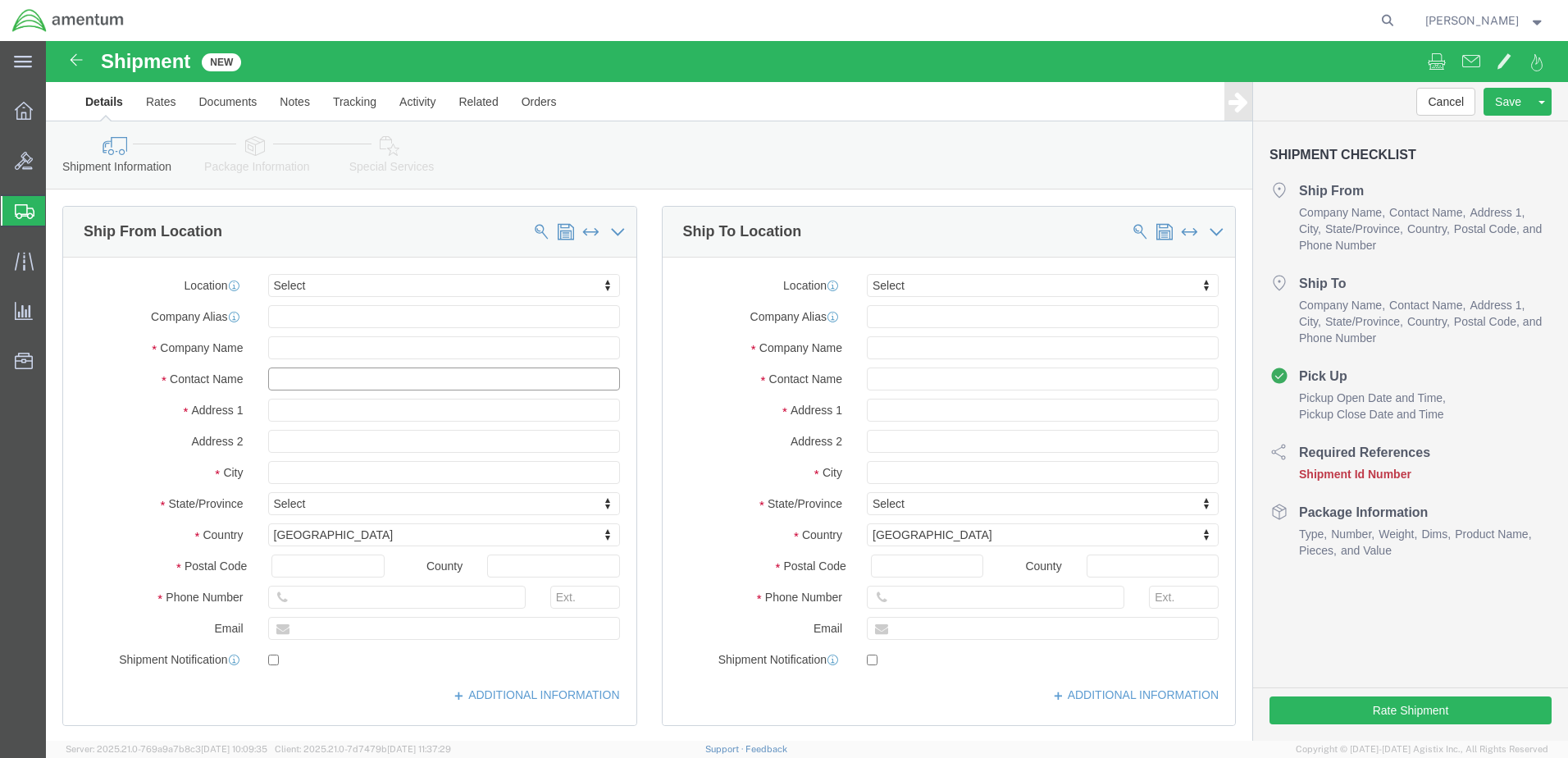
click input "text"
type input "[PERSON_NAME]"
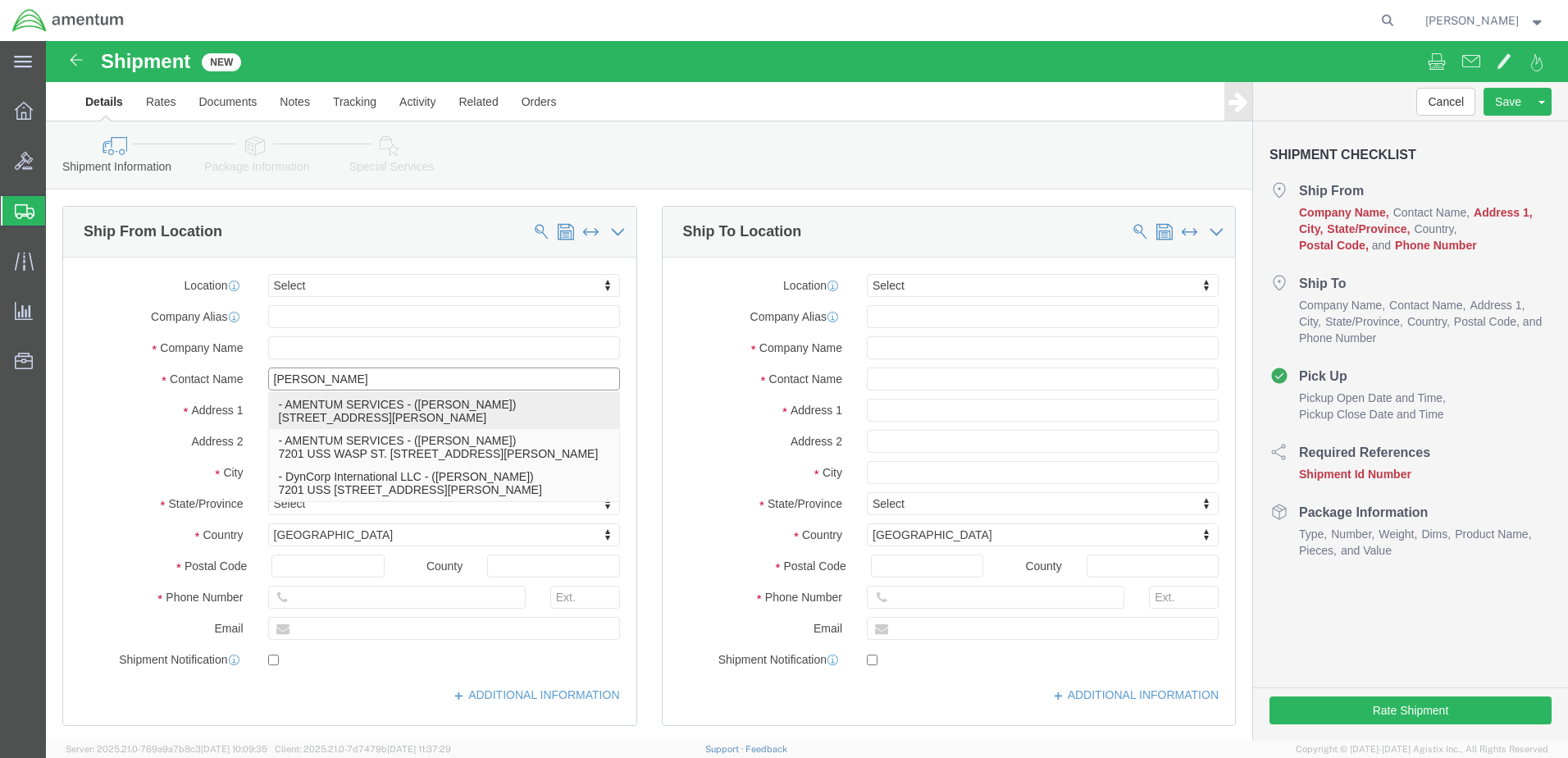
click p "- AMENTUM SERVICES - ([PERSON_NAME]) [STREET_ADDRESS][PERSON_NAME]"
type input "7201 USS WASP ST"
type input "BLDG 2992"
type input "32570"
type input "[PHONE_NUMBER]"
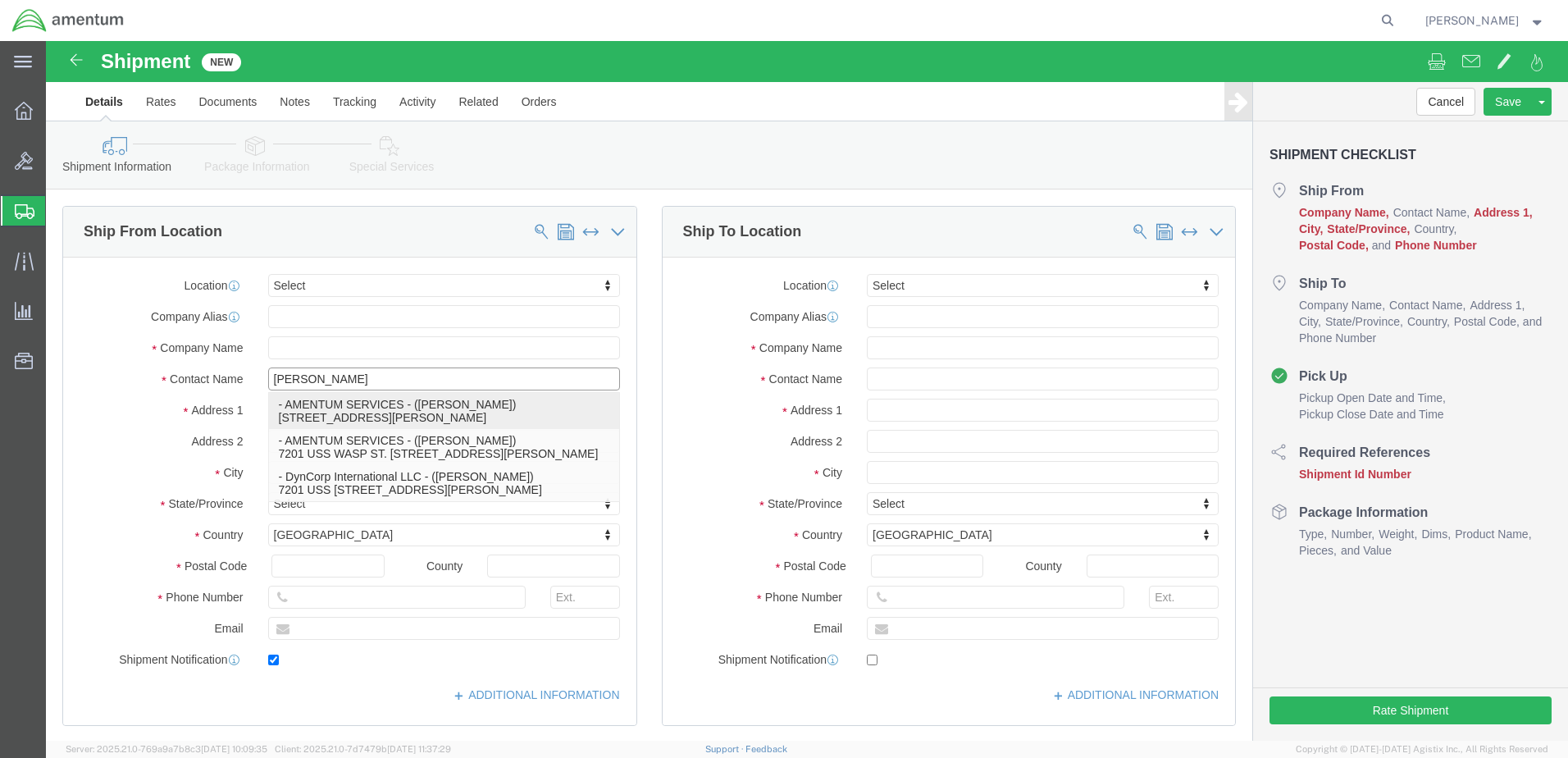
type input "[PERSON_NAME][EMAIL_ADDRESS][PERSON_NAME][DOMAIN_NAME]"
checkbox input "true"
type input "AMENTUM SERVICES"
type input "[PERSON_NAME]"
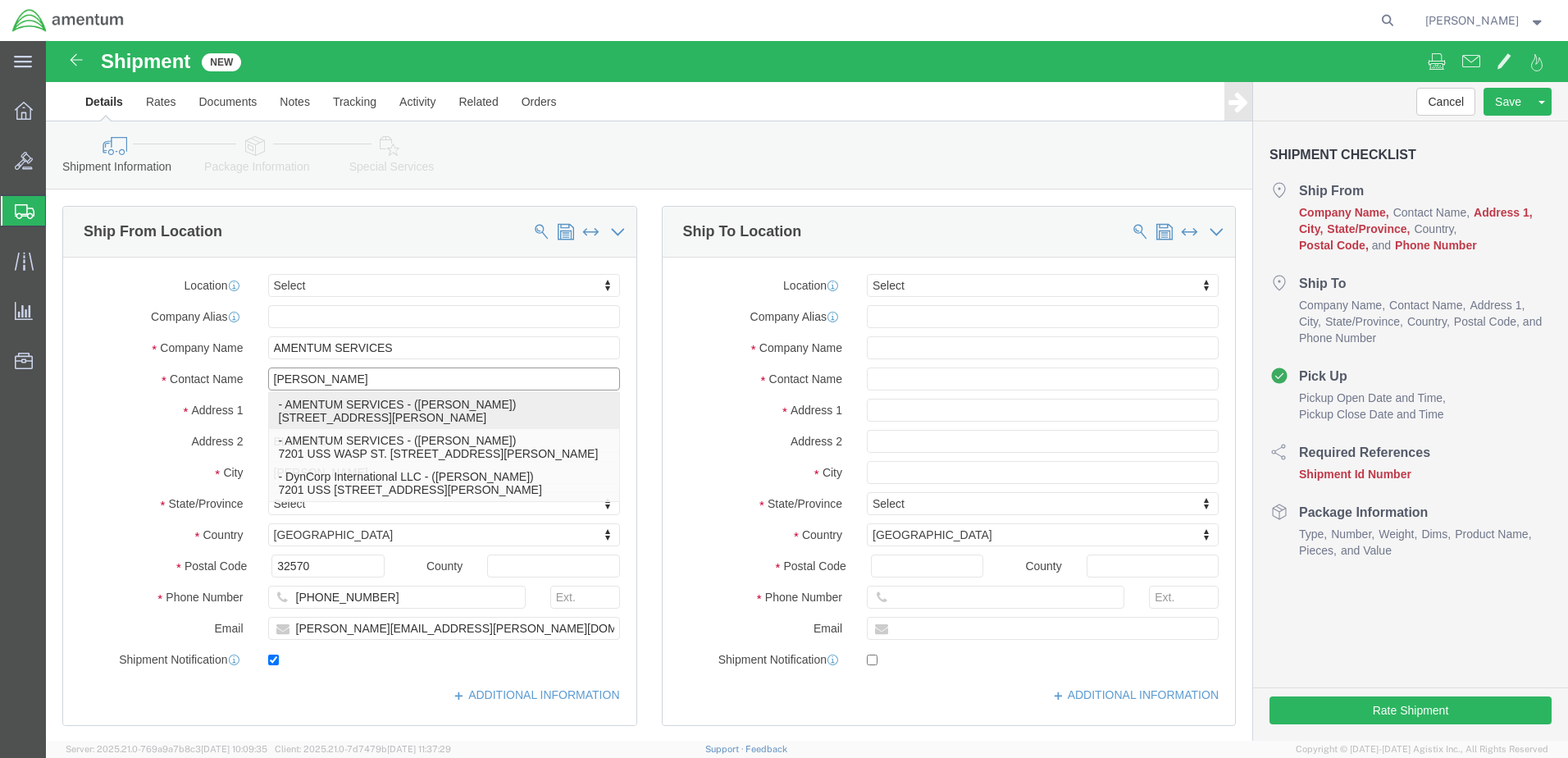
select select "FL"
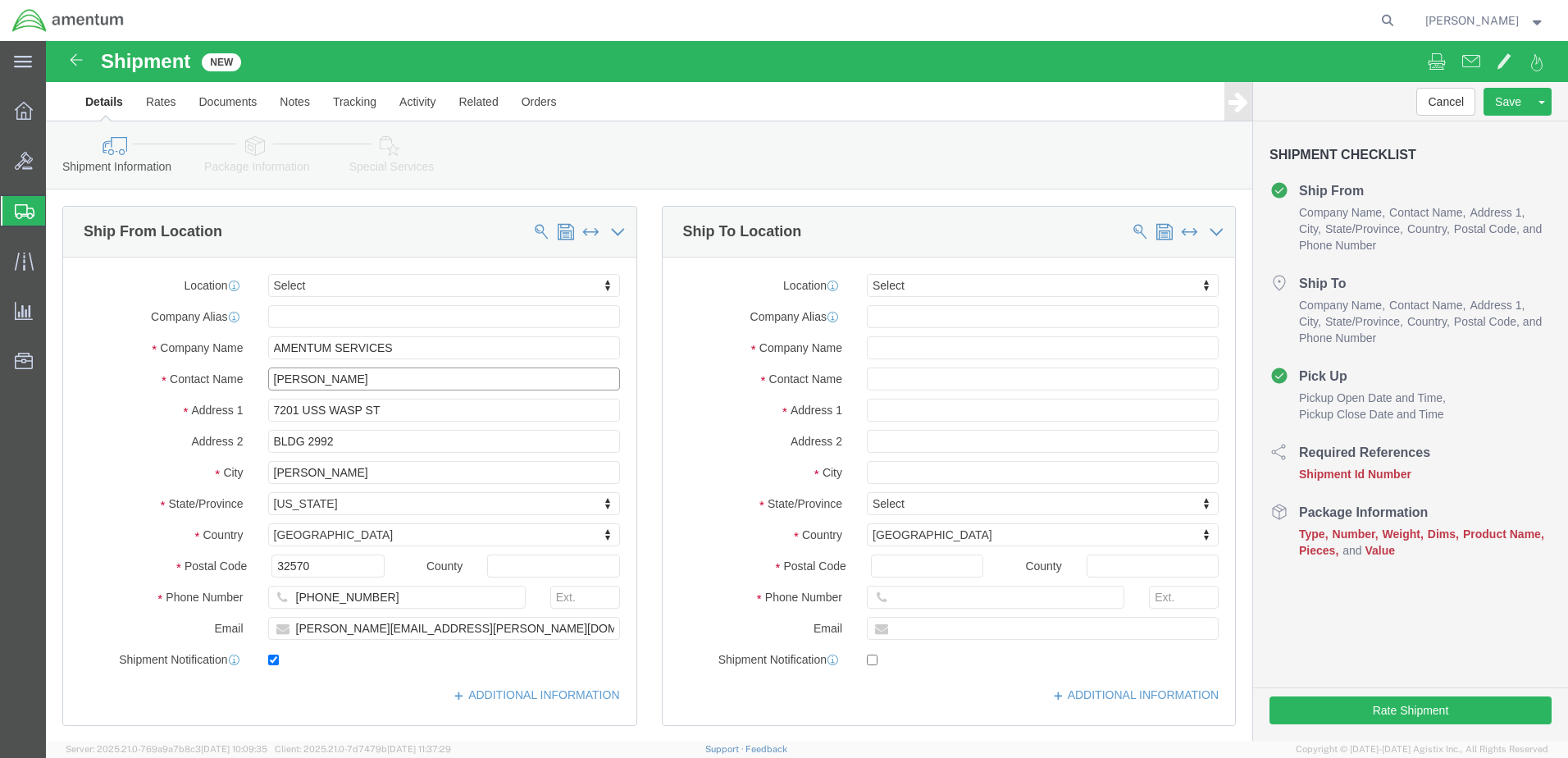
type input "[PERSON_NAME]"
click input "text"
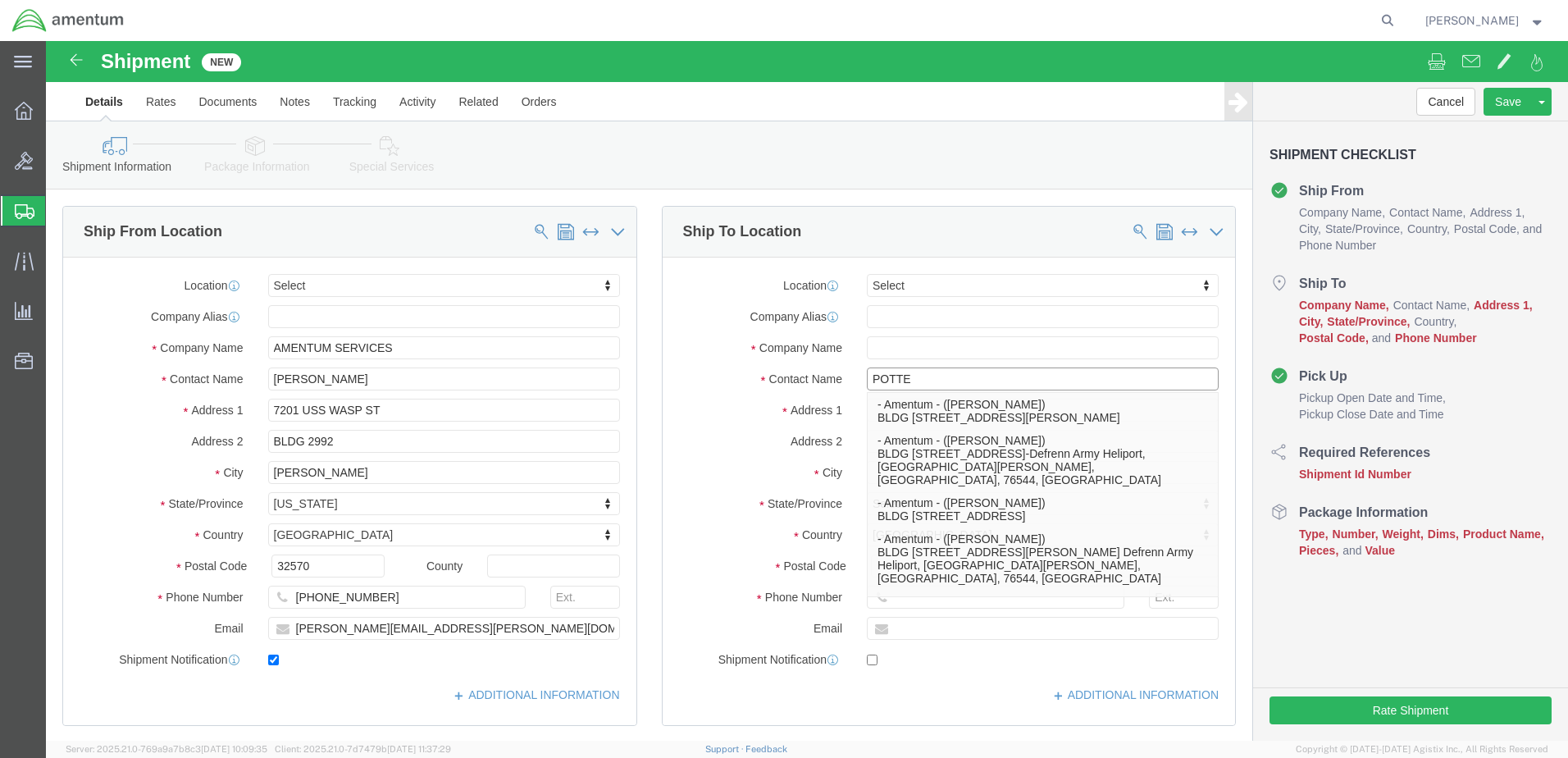
type input "POTTER"
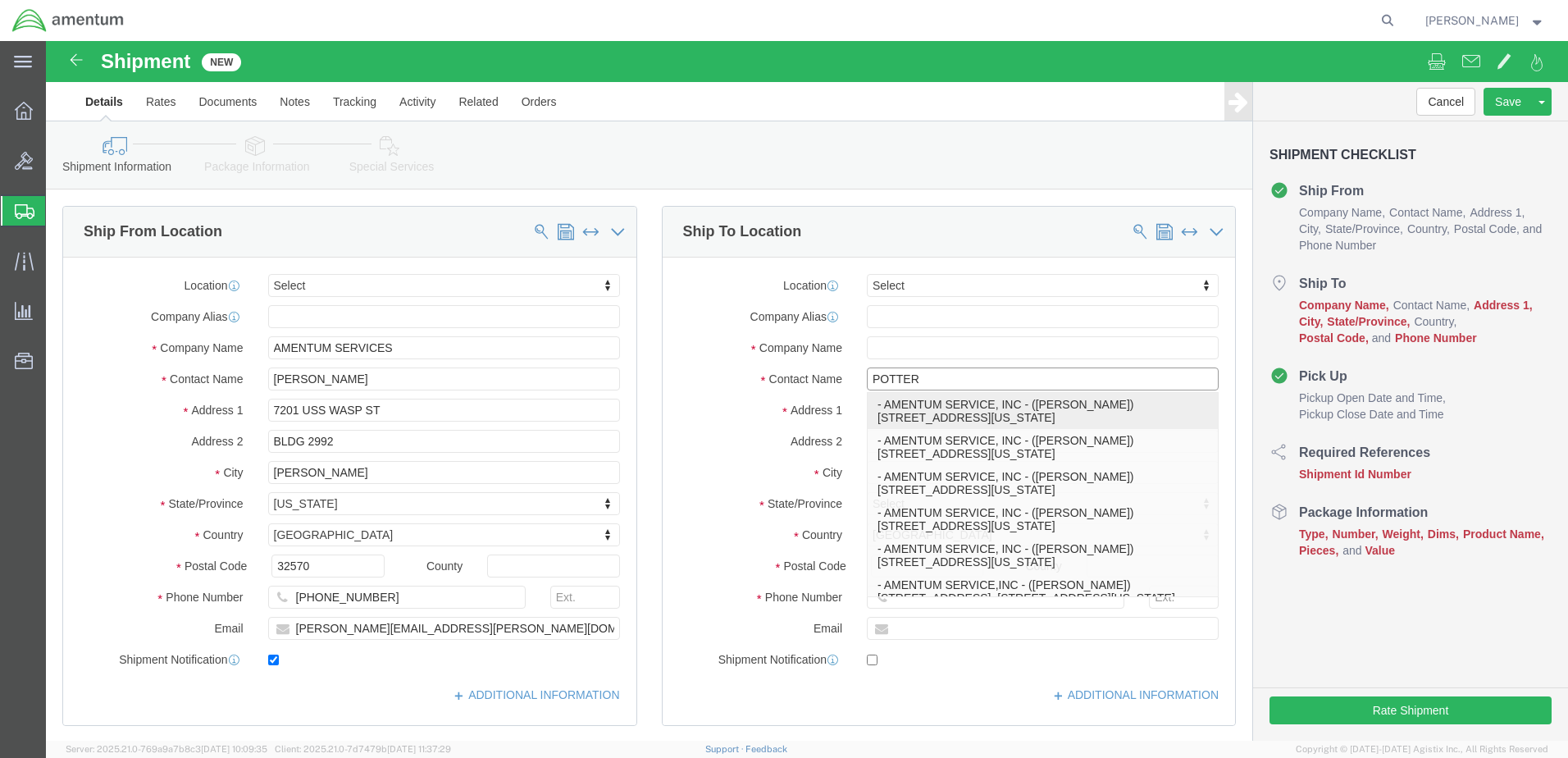
click p "- AMENTUM SERVICE, INC - ([PERSON_NAME]) [STREET_ADDRESS][US_STATE]"
type input "[STREET_ADDRESS]"
type input "BLDG 137"
type input "23460"
type input "[PHONE_NUMBER]"
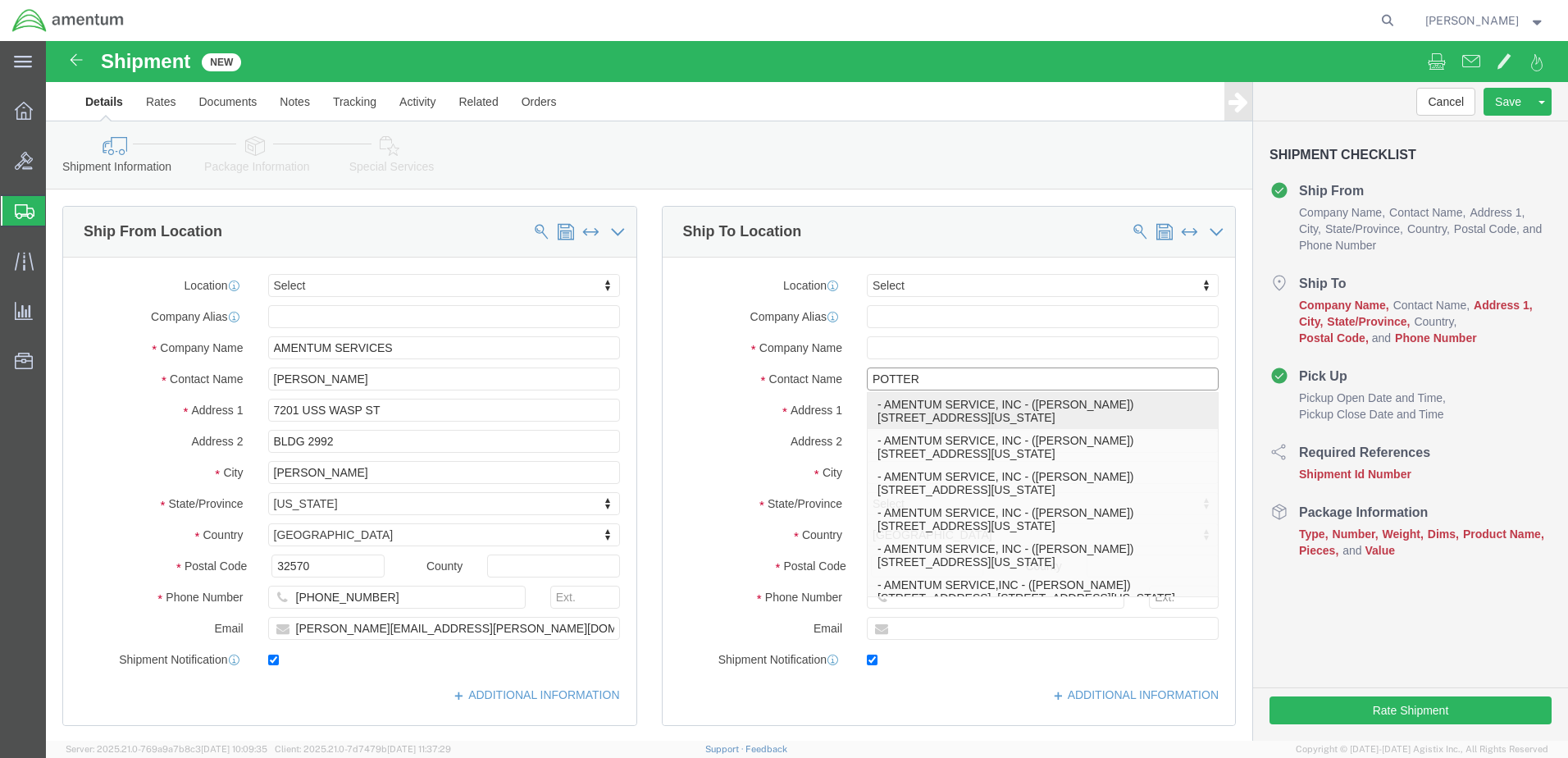
type input "[PERSON_NAME][EMAIL_ADDRESS][DOMAIN_NAME]"
checkbox input "true"
type input "AMENTUM SERVICE, INC"
type input "[PERSON_NAME]"
type input "[US_STATE][GEOGRAPHIC_DATA]"
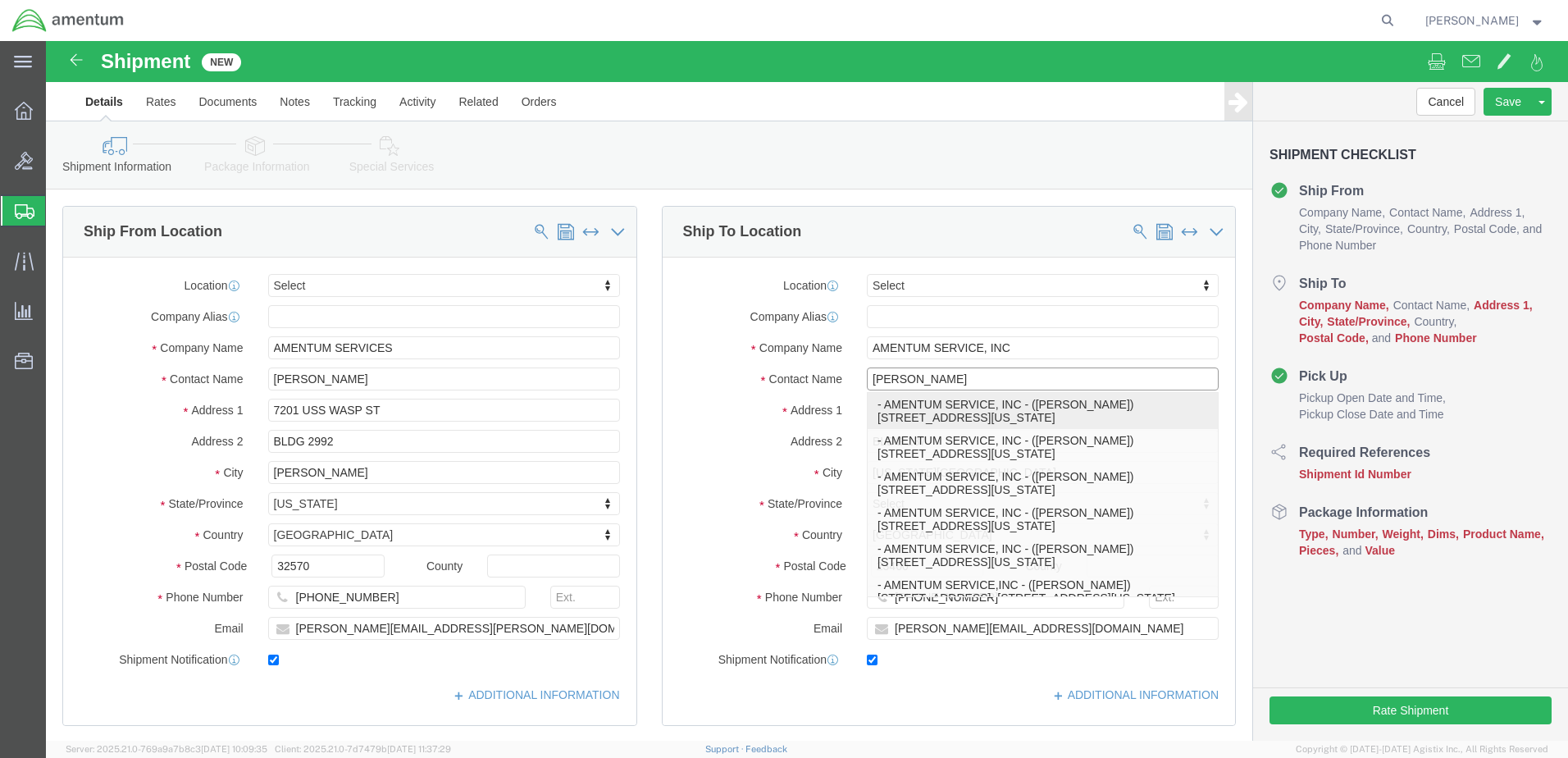
select select "VA"
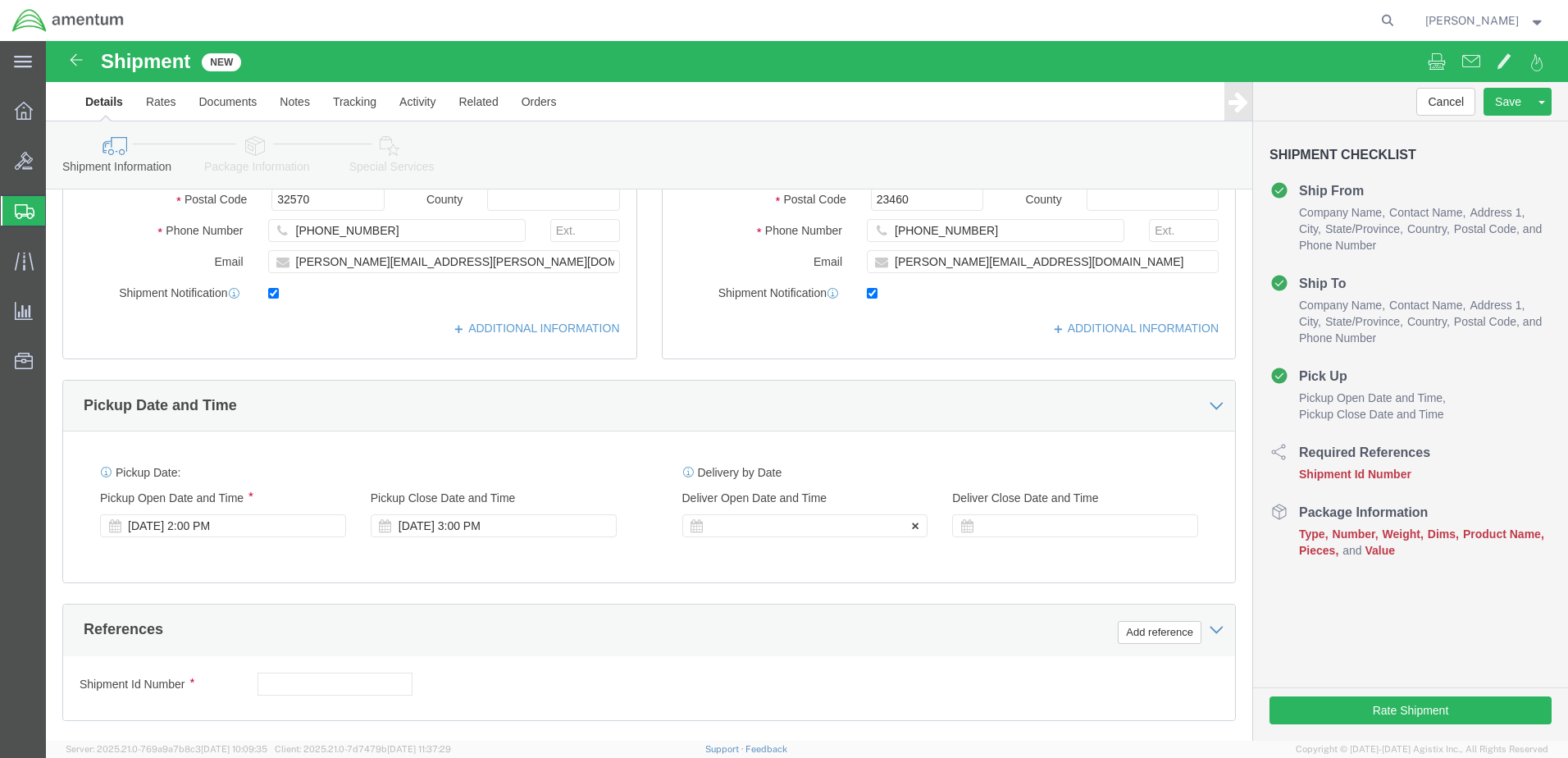
scroll to position [492, 0]
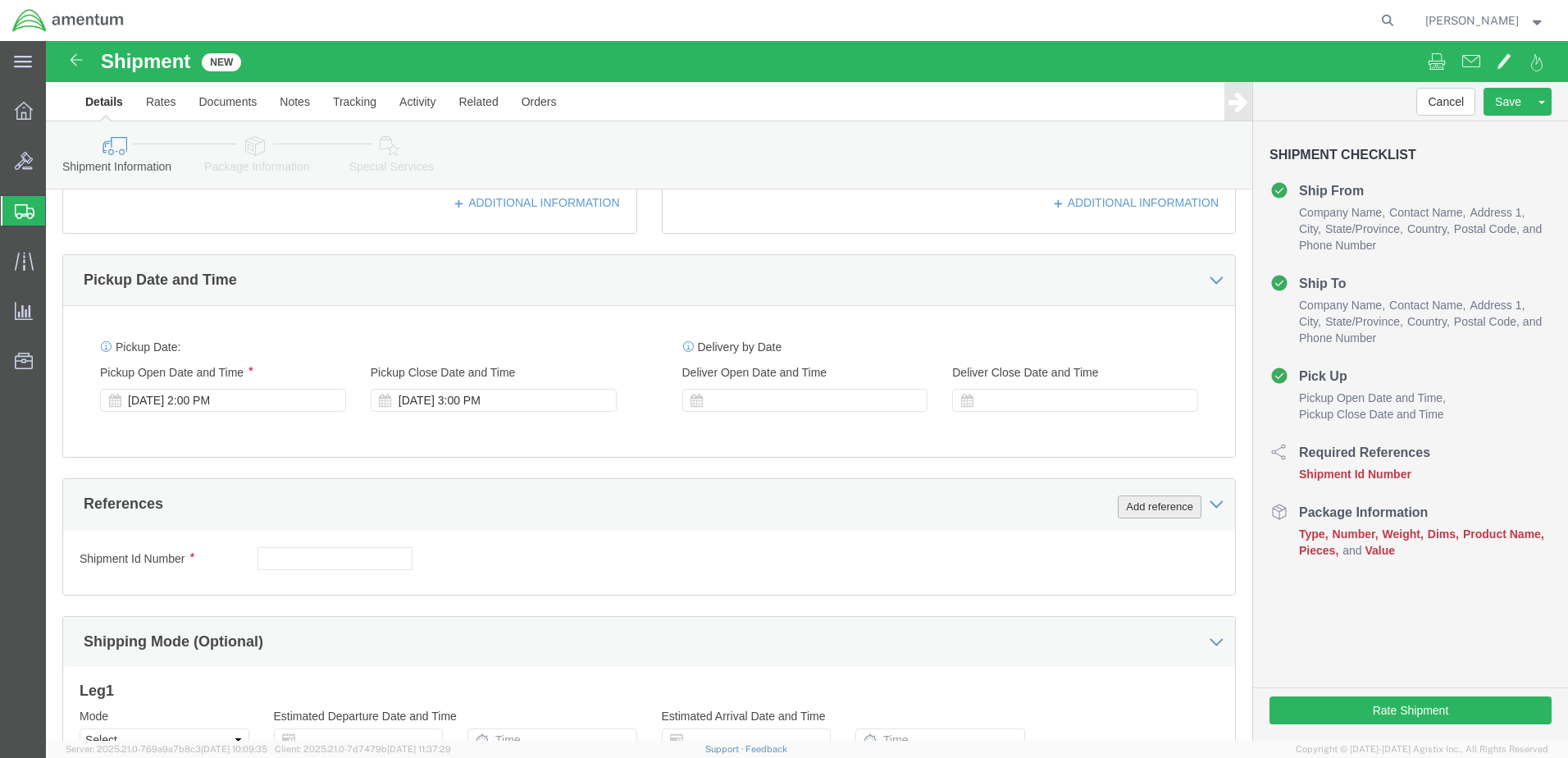
type input "[PERSON_NAME]"
click button "Add reference"
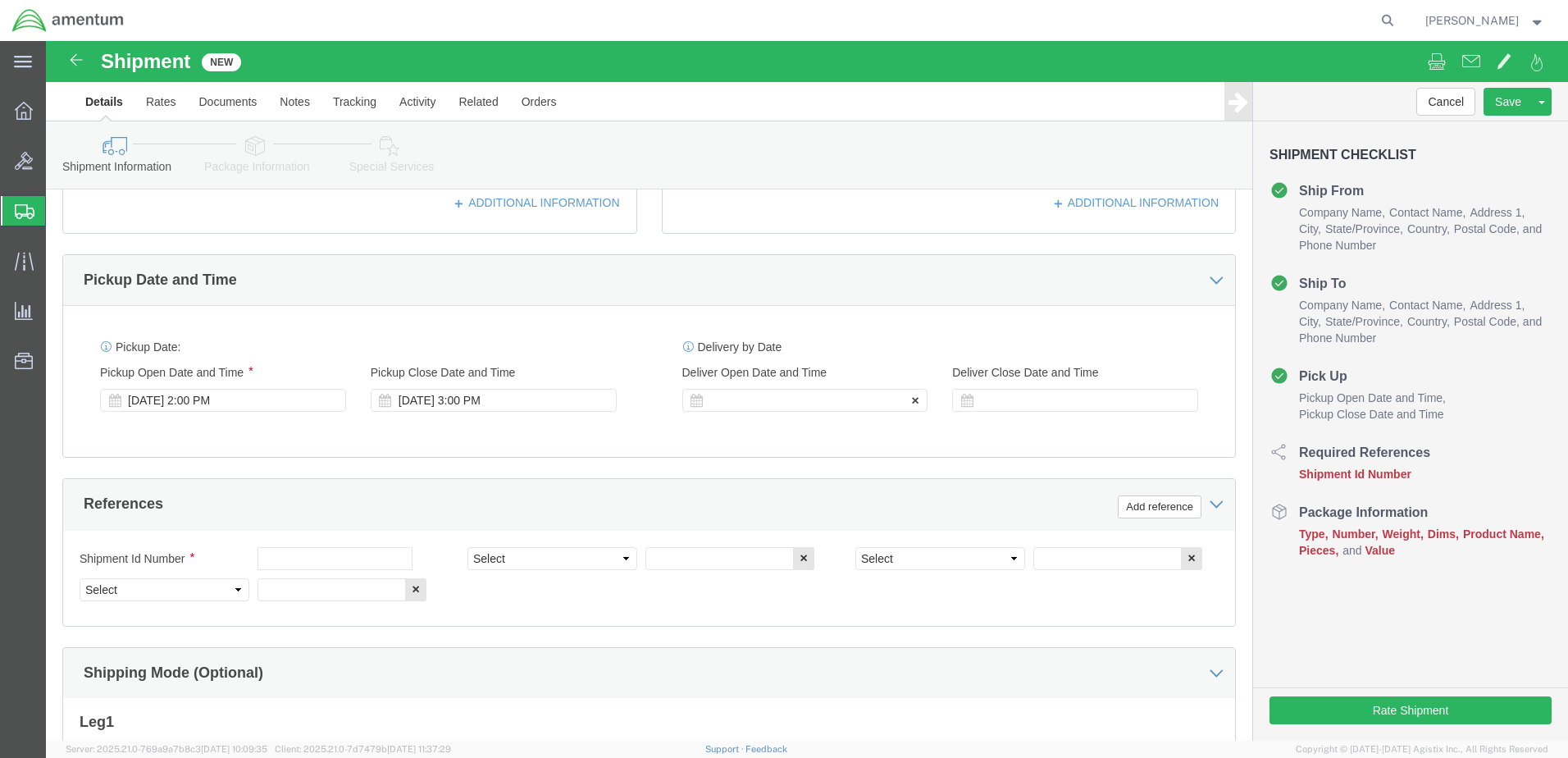
click div
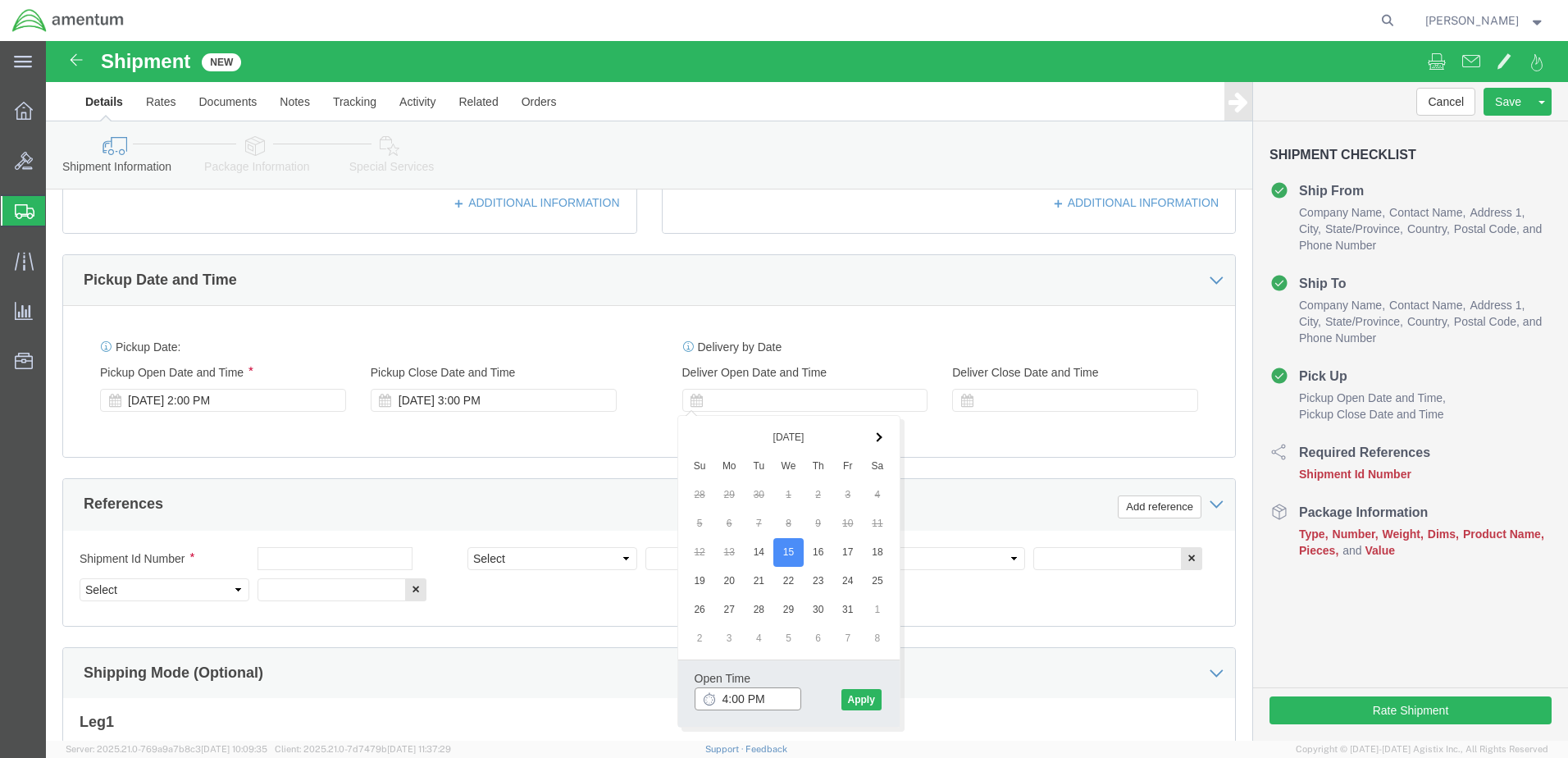
click input "4:00 PM"
type input "7:00 AM"
click button "Apply"
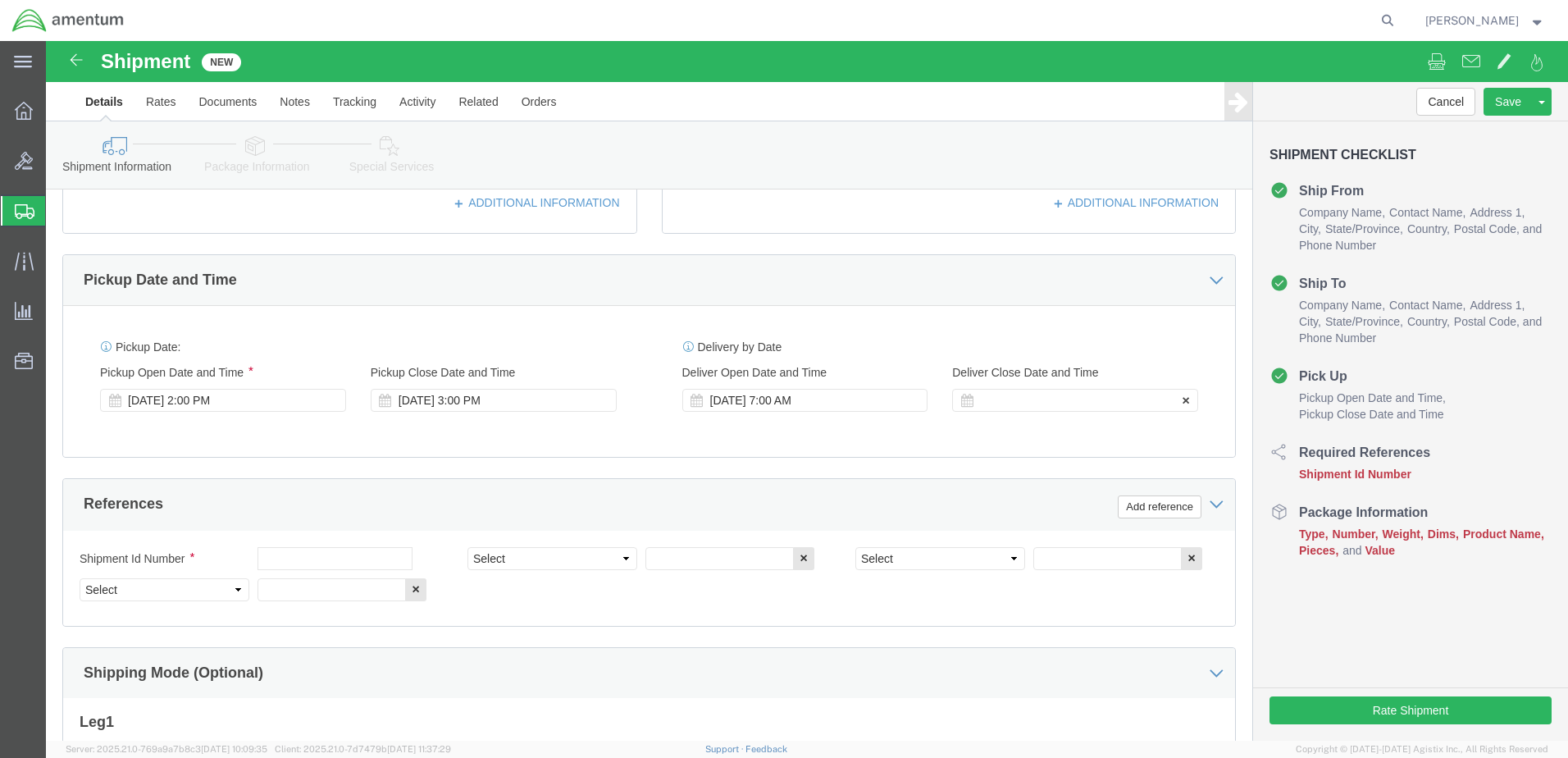
click div
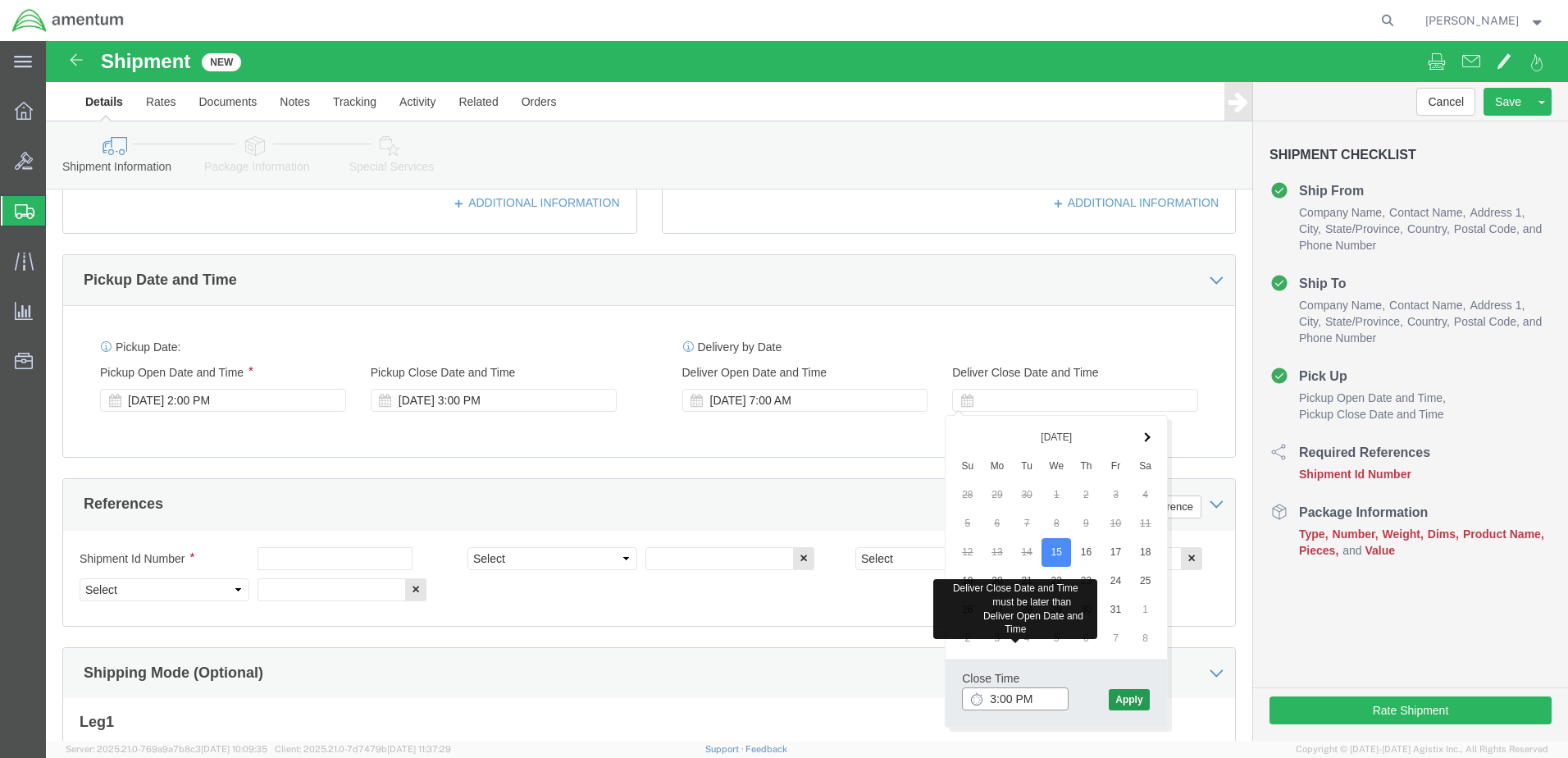
type input "3:00 PM"
click button "Apply"
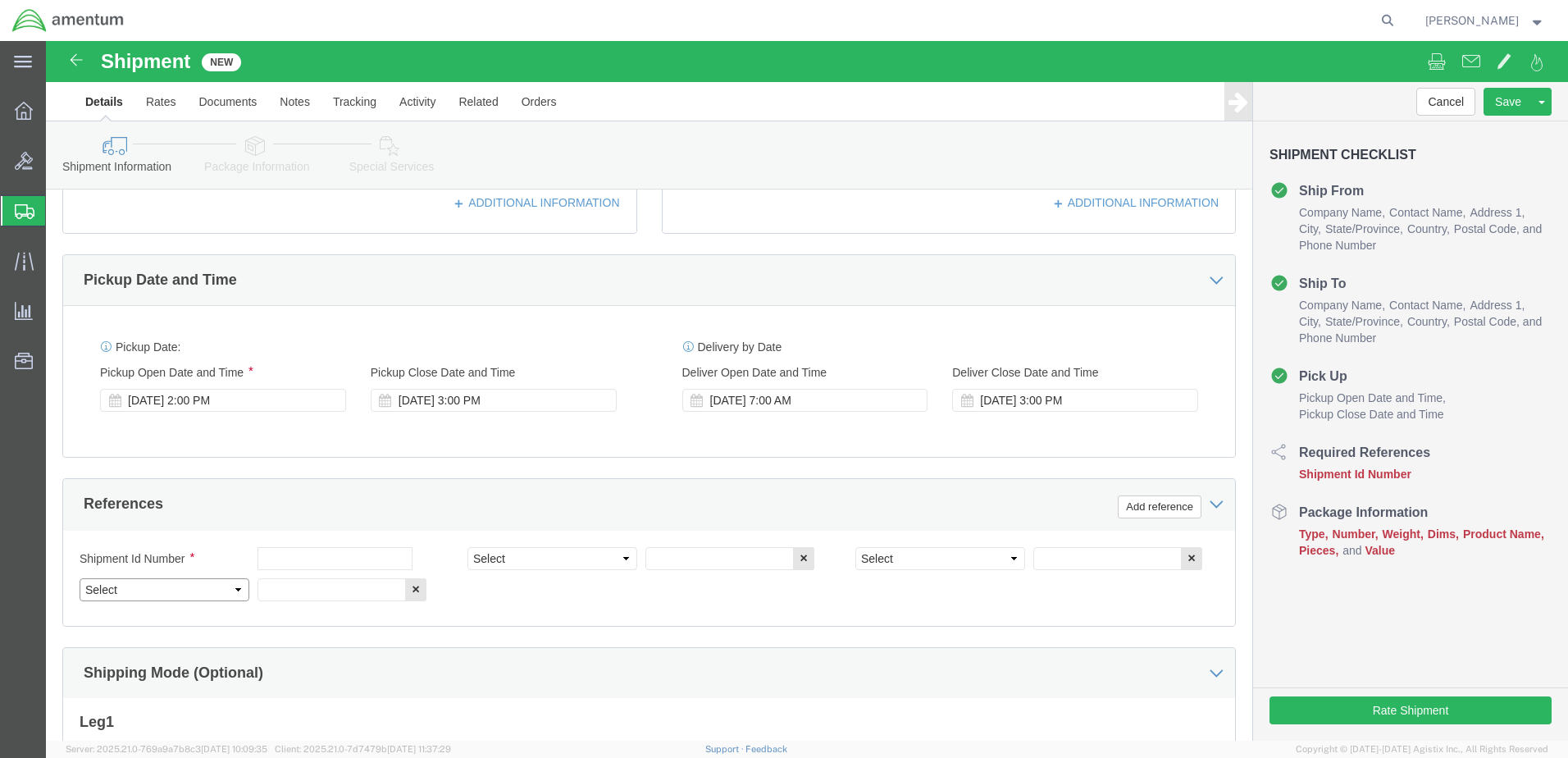
click select "Select Account Type Activity ID Airline Appointment Number ASN Batch Request # …"
select select "DEPT"
click select "Select Account Type Activity ID Airline Appointment Number ASN Batch Request # …"
select select "PROJNUM"
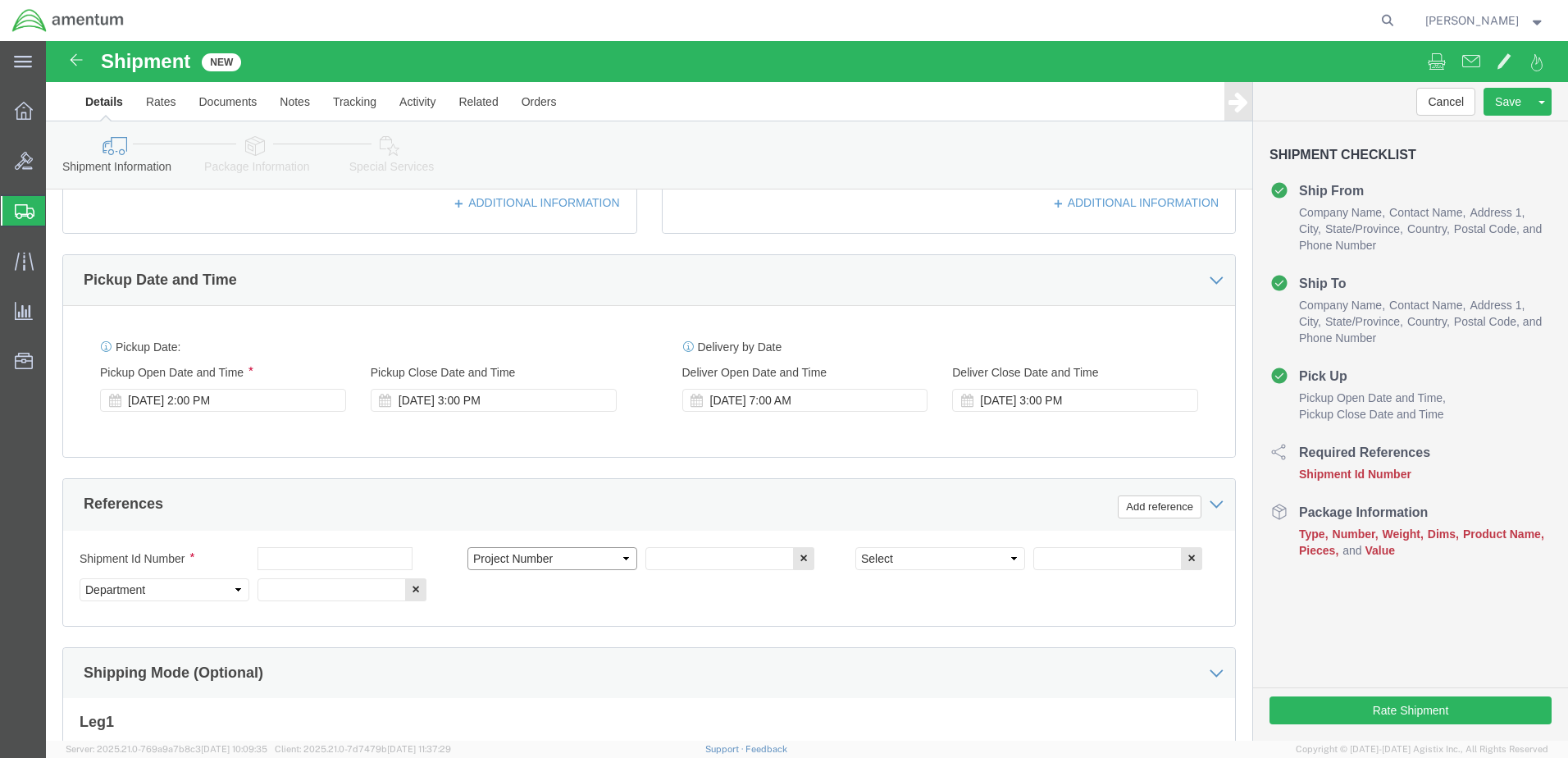
click select "Select Account Type Activity ID Airline Appointment Number ASN Batch Request # …"
select select "PCKSLIP"
click select "Select Account Type Activity ID Airline Appointment Number ASN Batch Request # …"
click input "text"
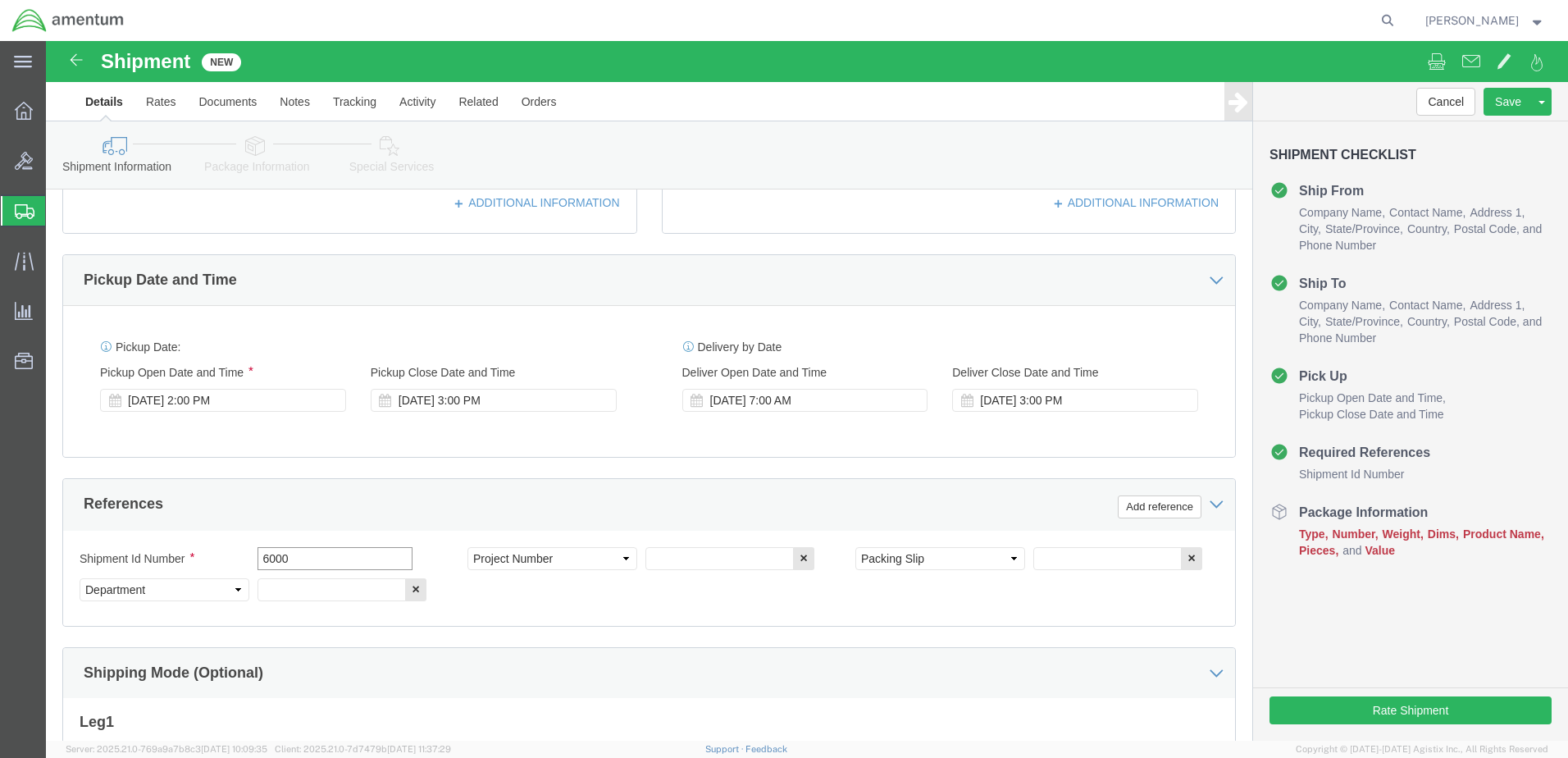
type input "6000"
click input "text"
type input "T44"
click input "text"
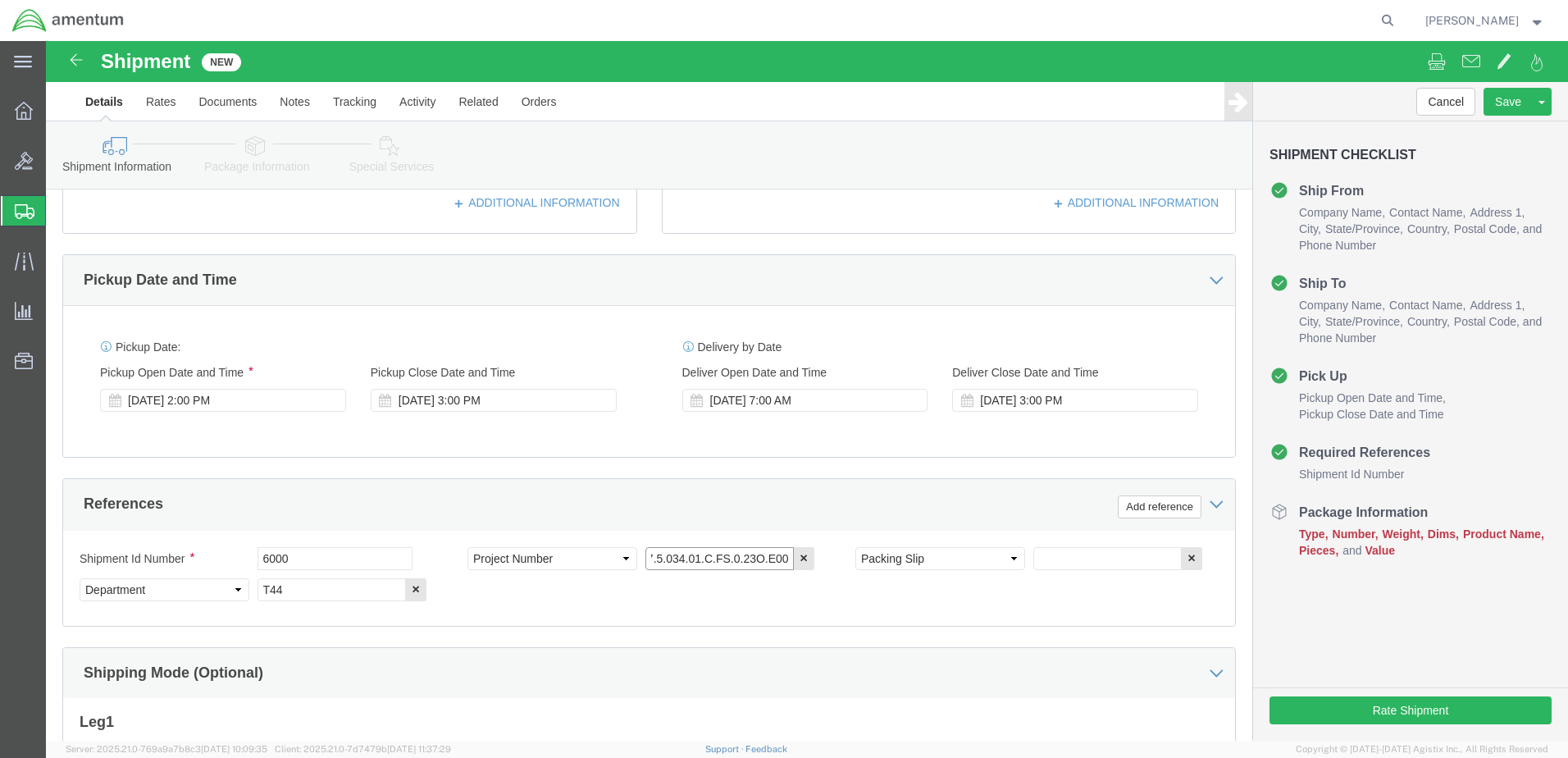
type input "6097.5.034.01.C.FS.0.23O.E00"
click input "text"
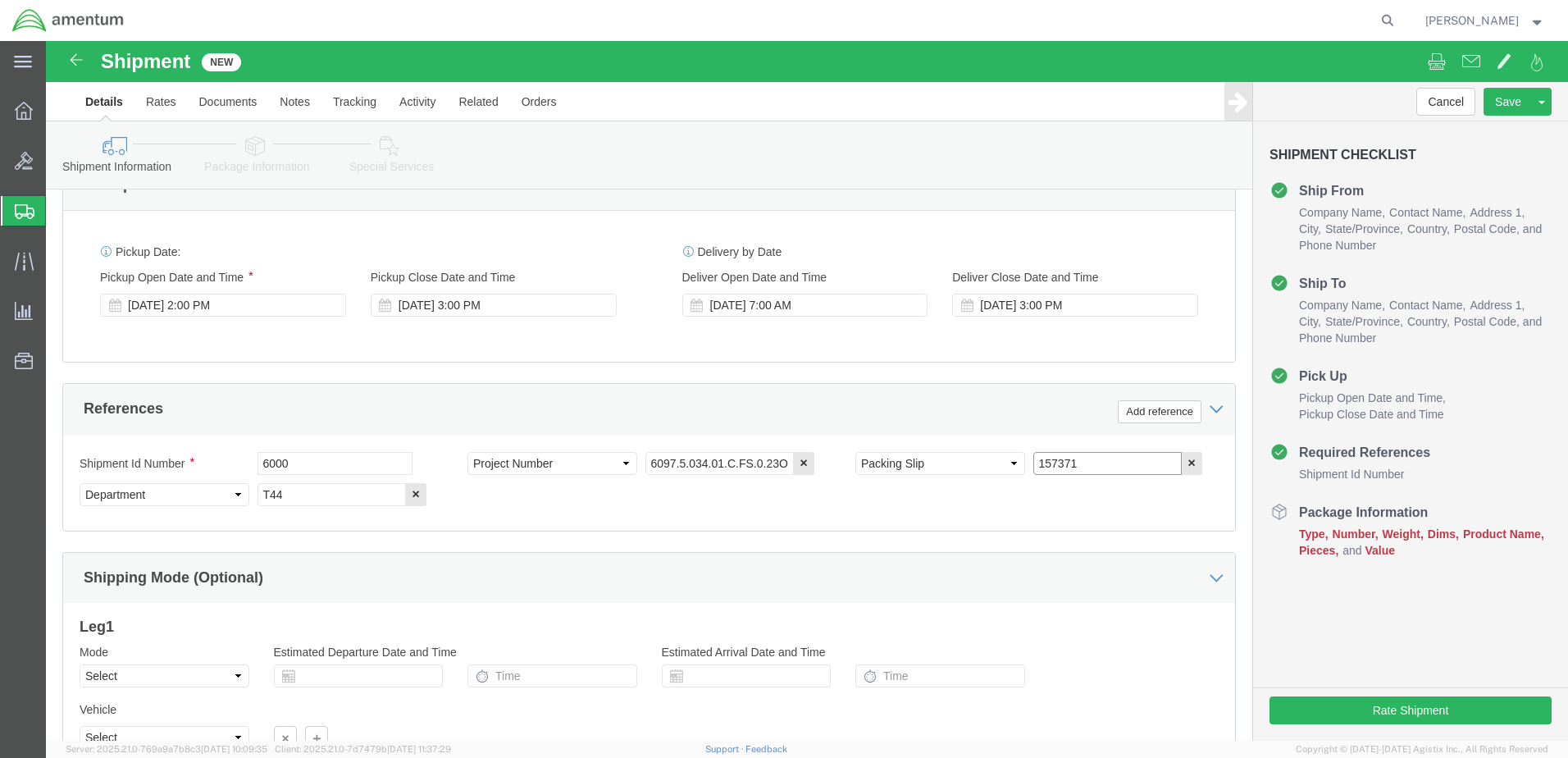
scroll to position [739, 0]
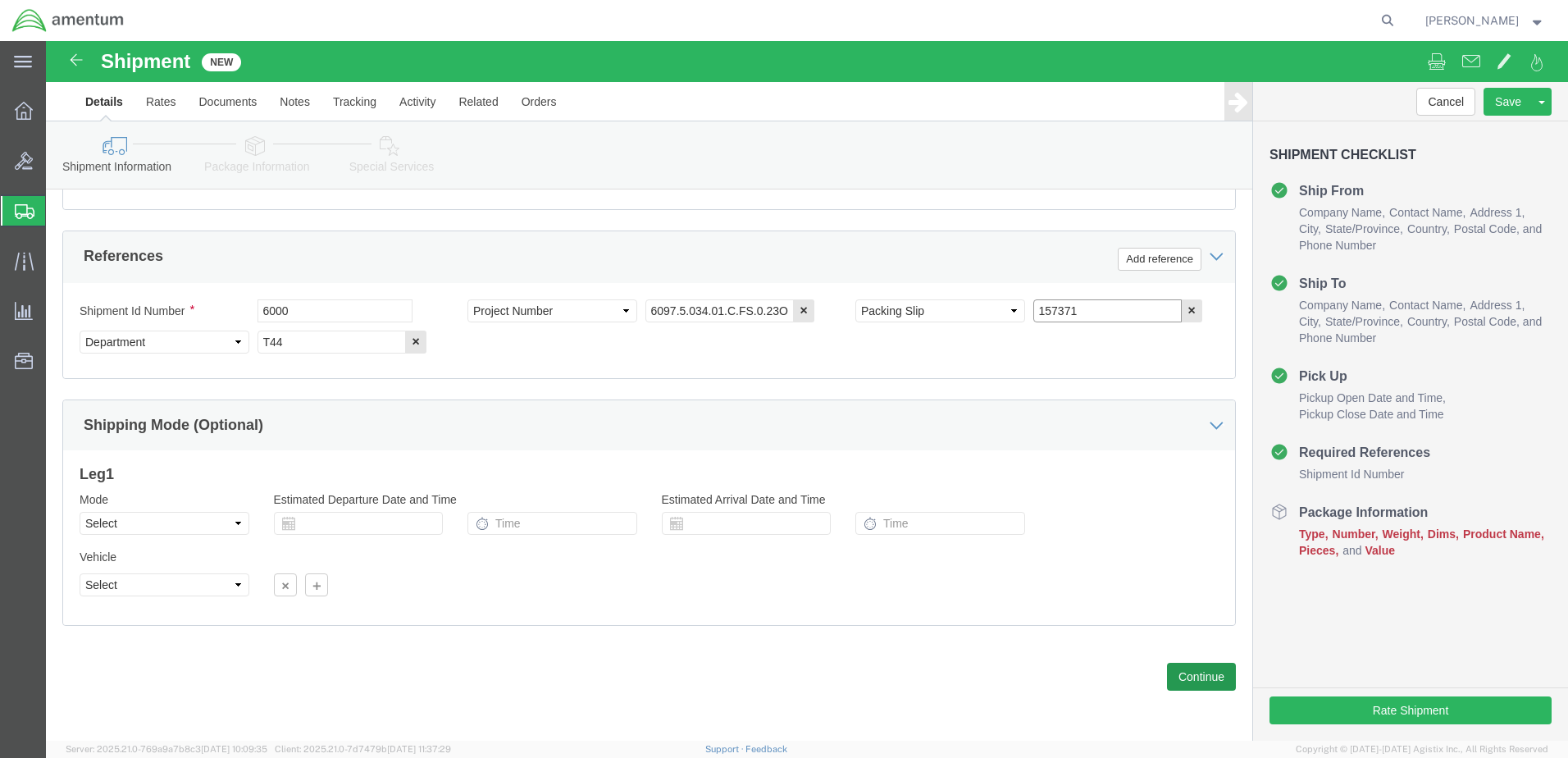
type input "157371"
click button "Continue"
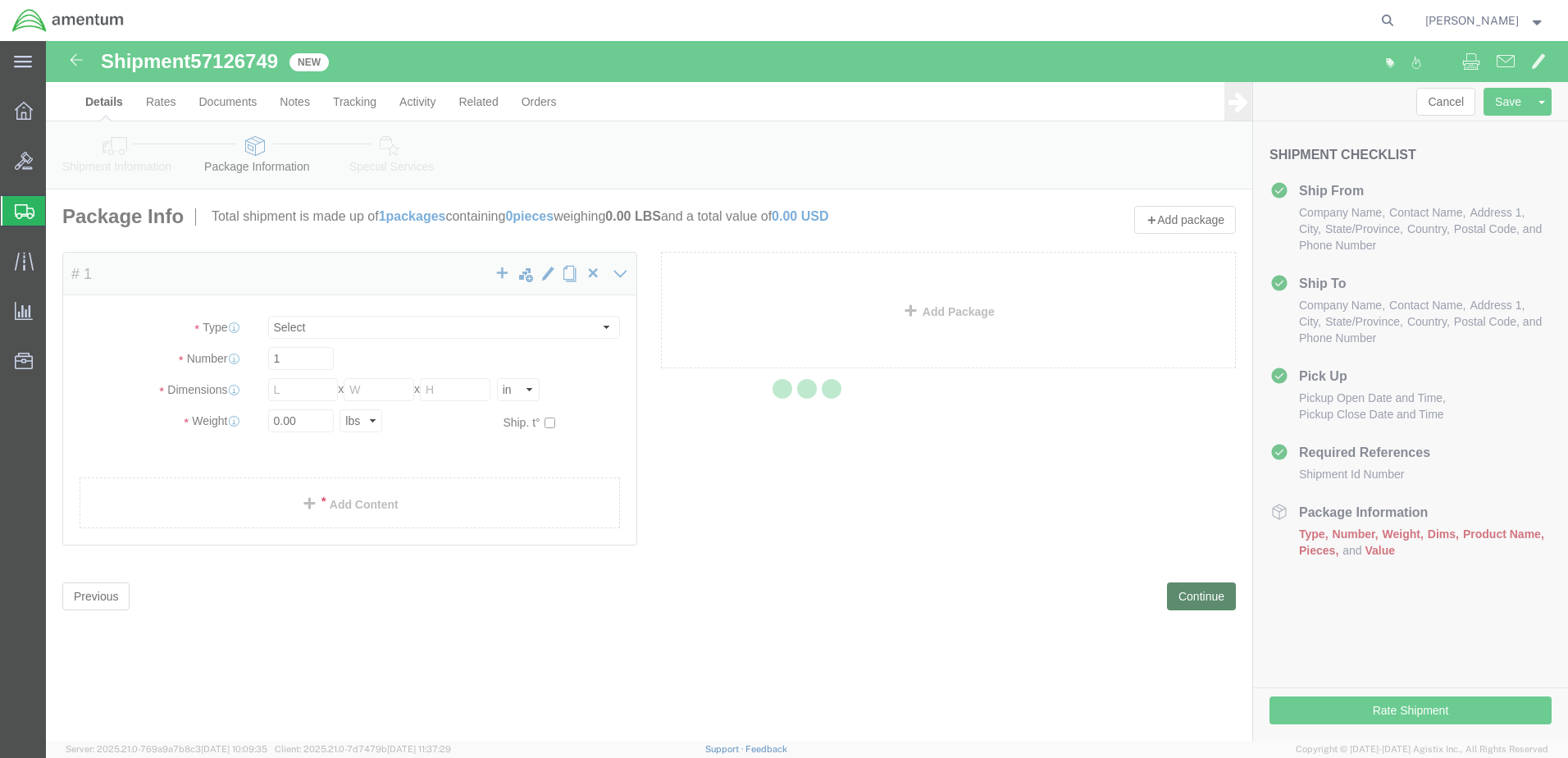
select select "CBOX"
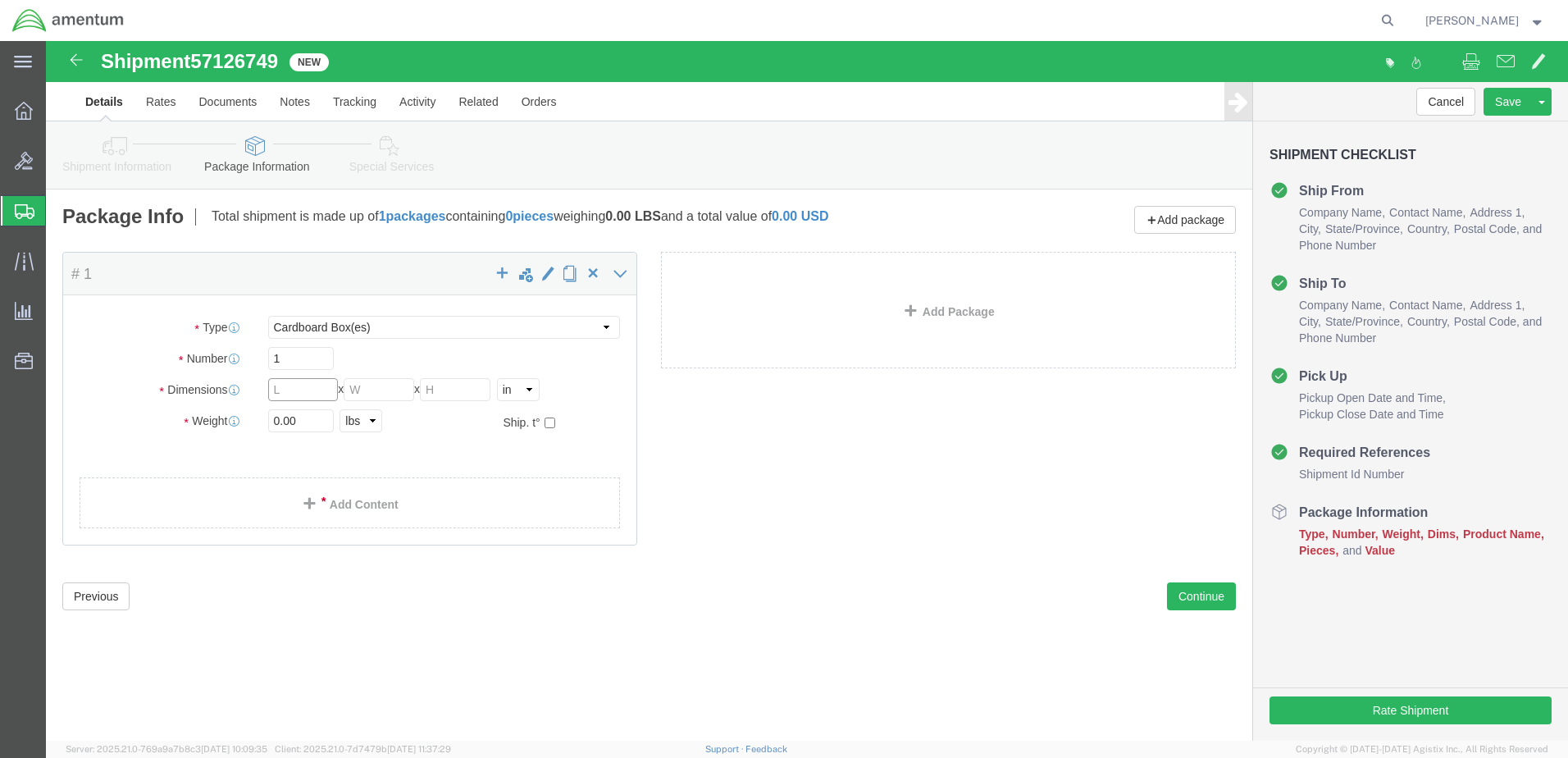
click input "text"
type input "12"
type input "10"
type input "8"
click input "0.00"
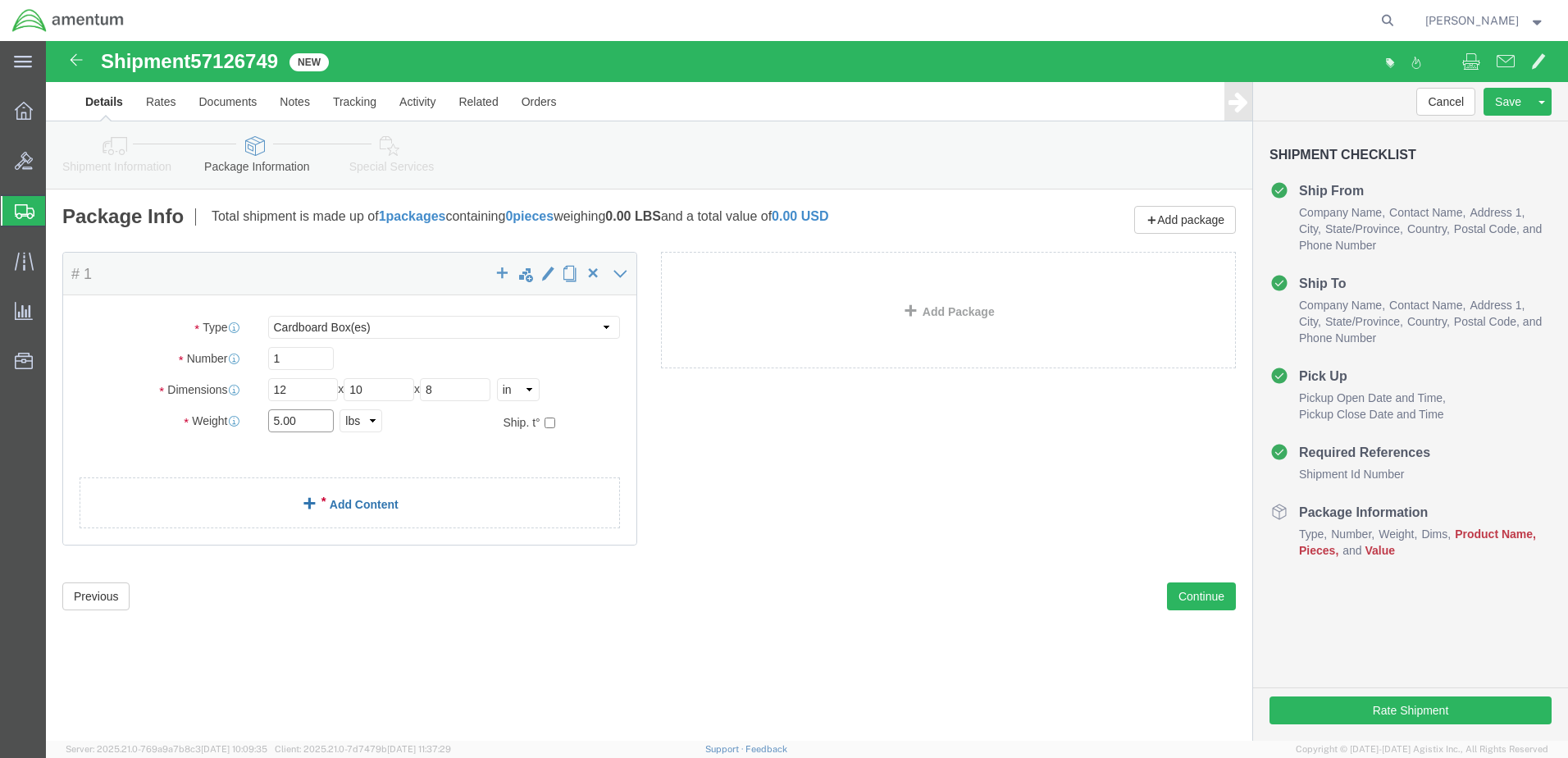
type input "5.00"
click link "Add Content"
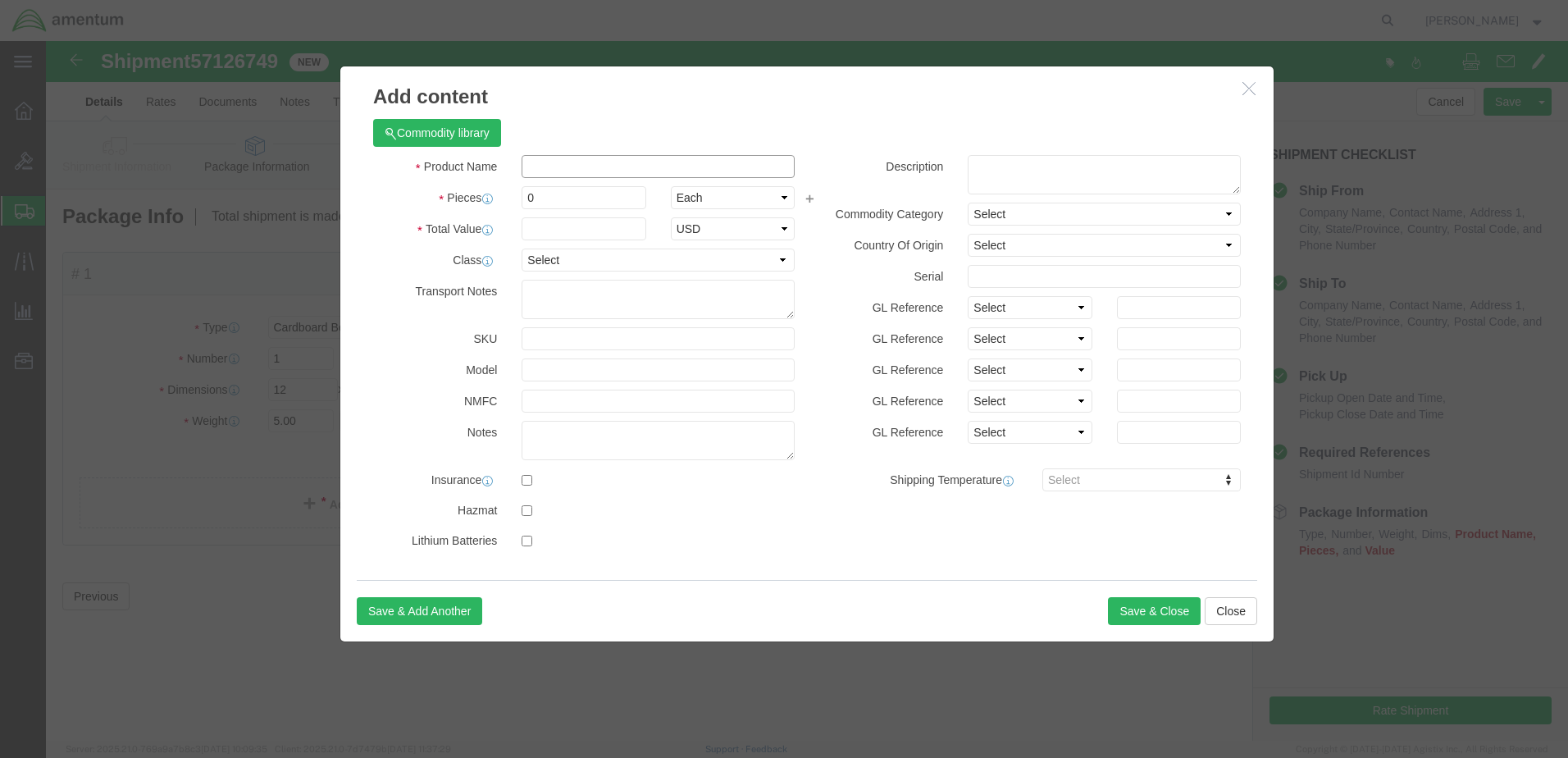
click input "text"
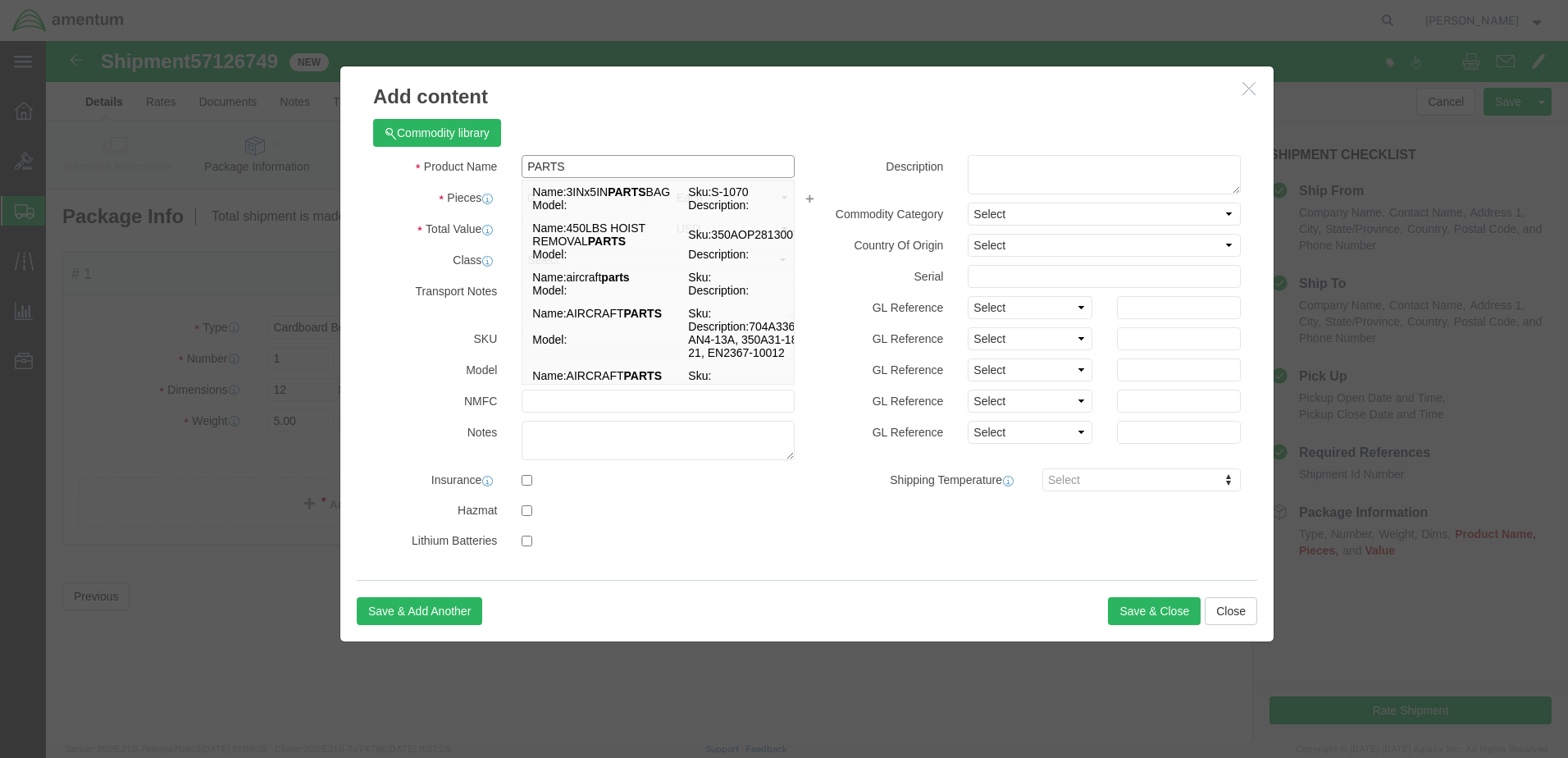
type input "PARTS"
click div "Product Name PARTS PARTS Name: 3INx5IN PARTS BAG Sku: S-1070 Model: Description…"
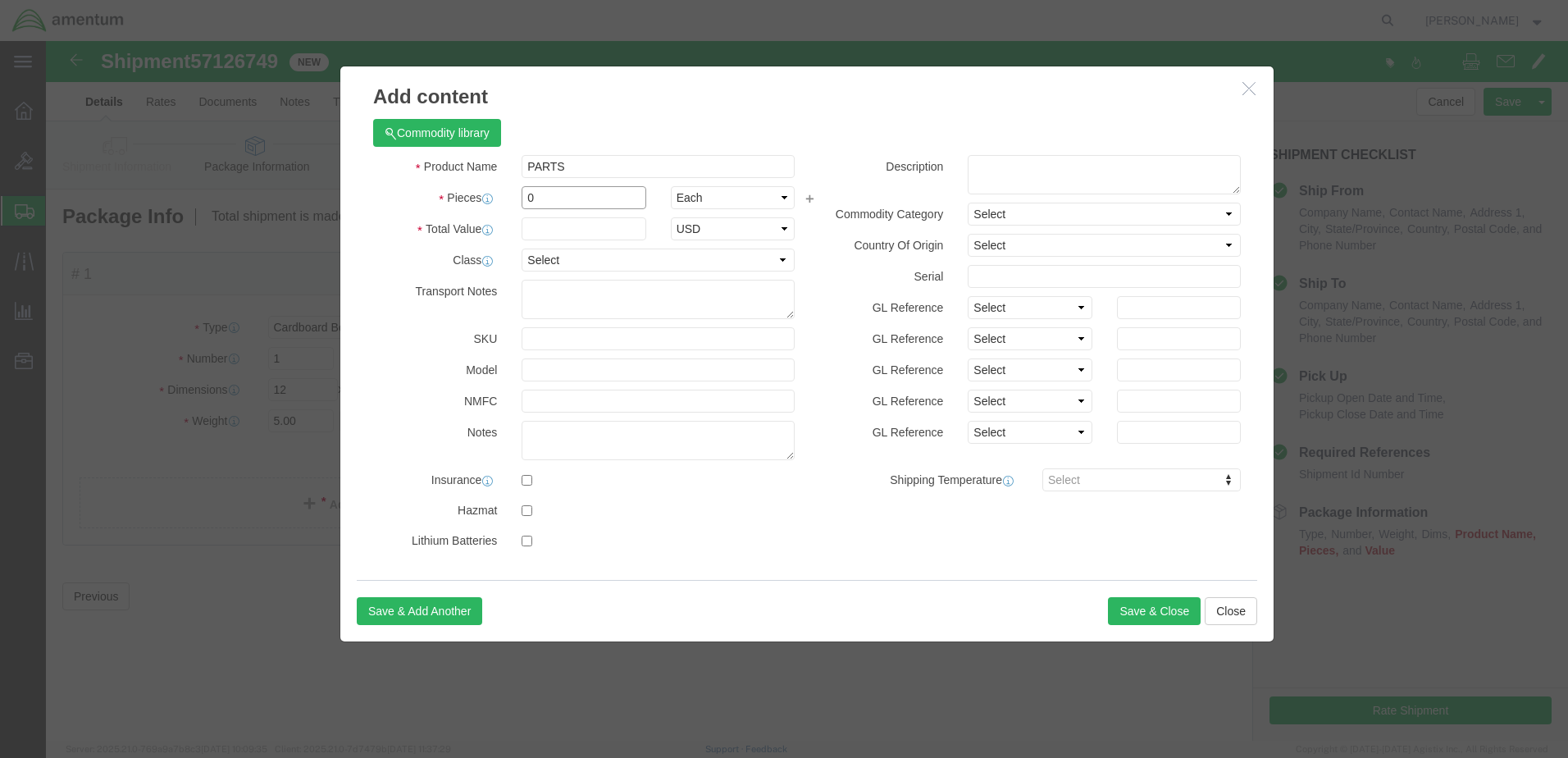
drag, startPoint x: 497, startPoint y: 154, endPoint x: 477, endPoint y: 158, distance: 20.4
click input "0"
type input "5"
click input "text"
type input "200"
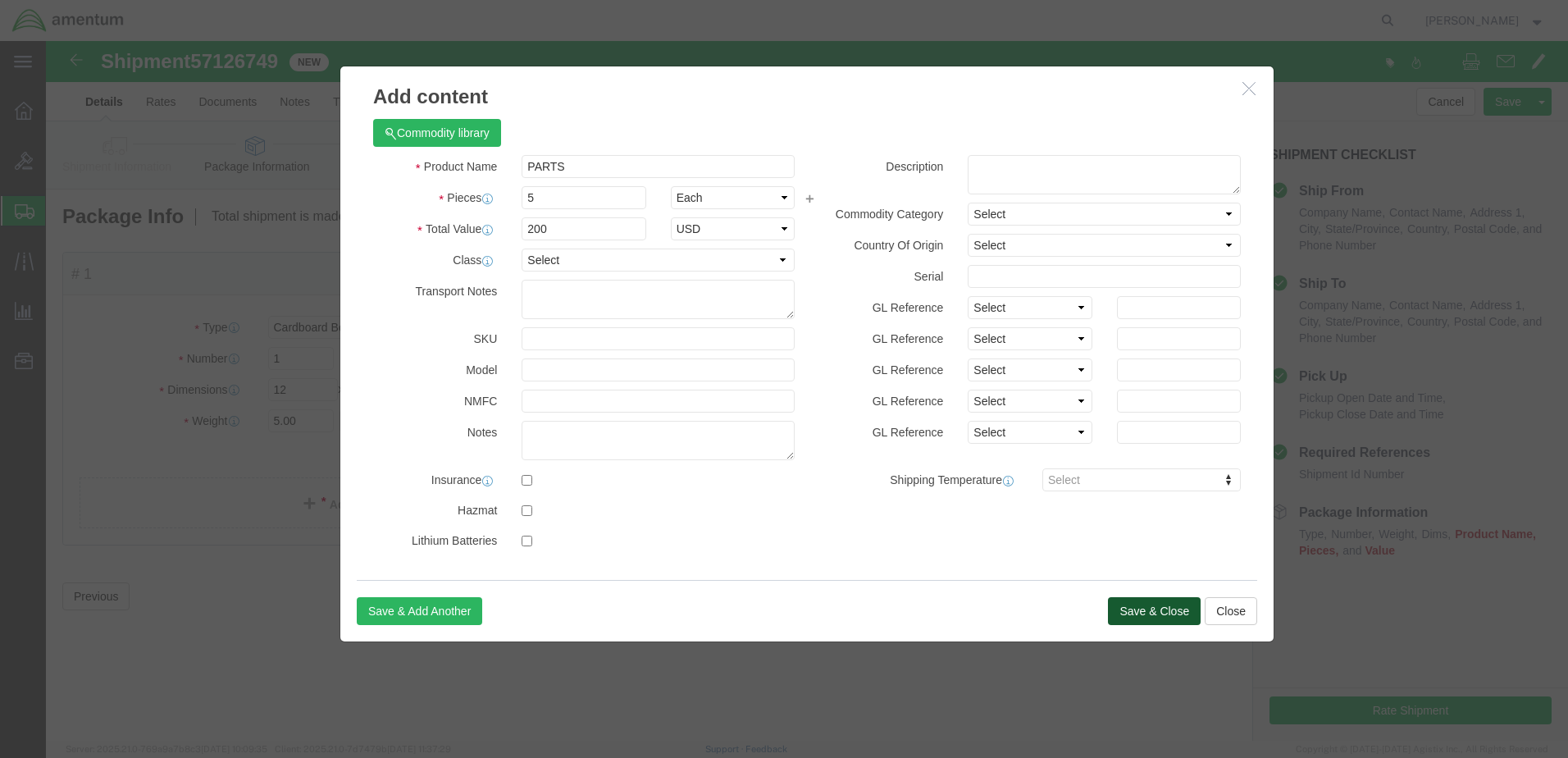
click button "Save & Close"
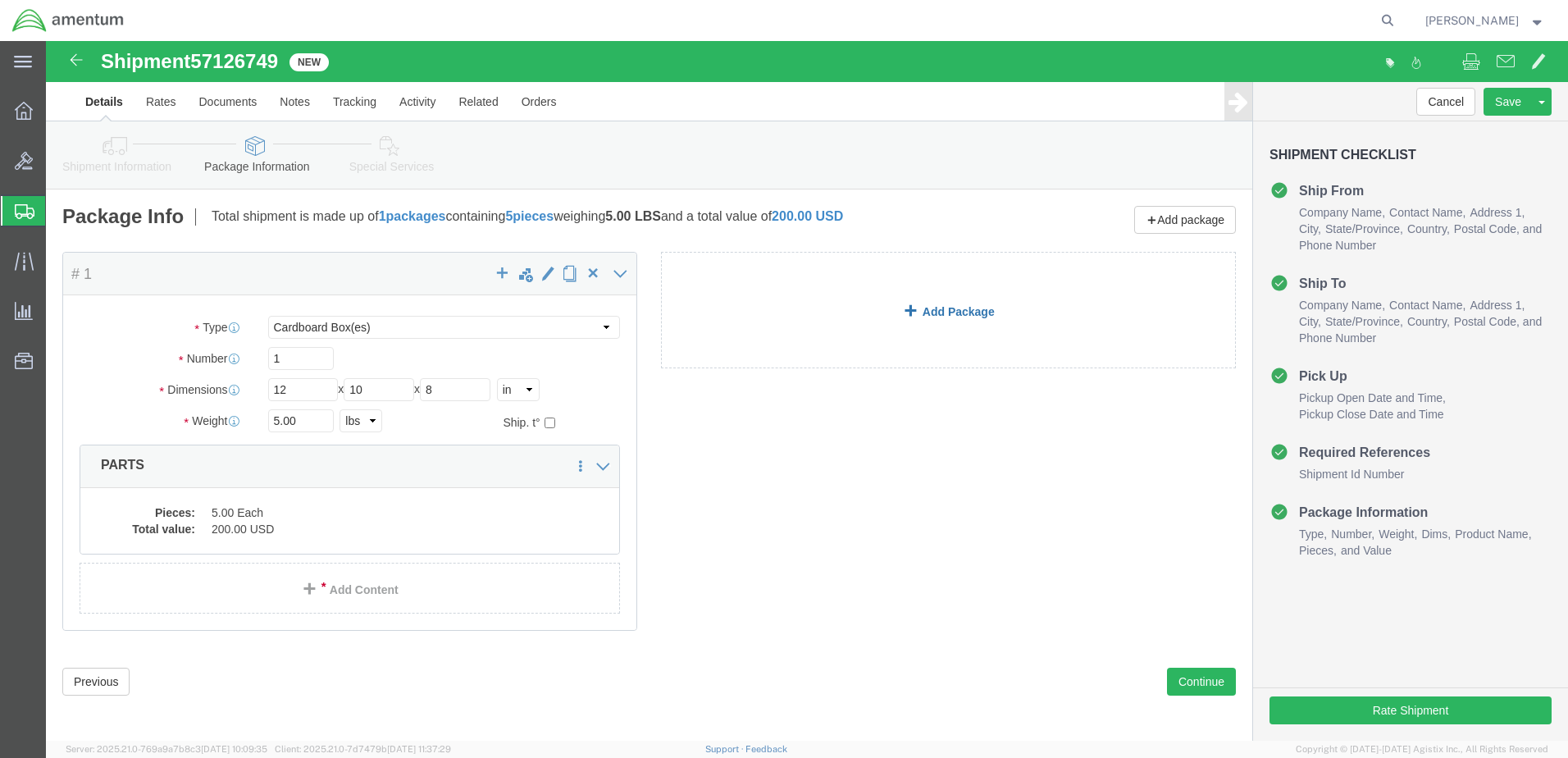
click link "Add Package"
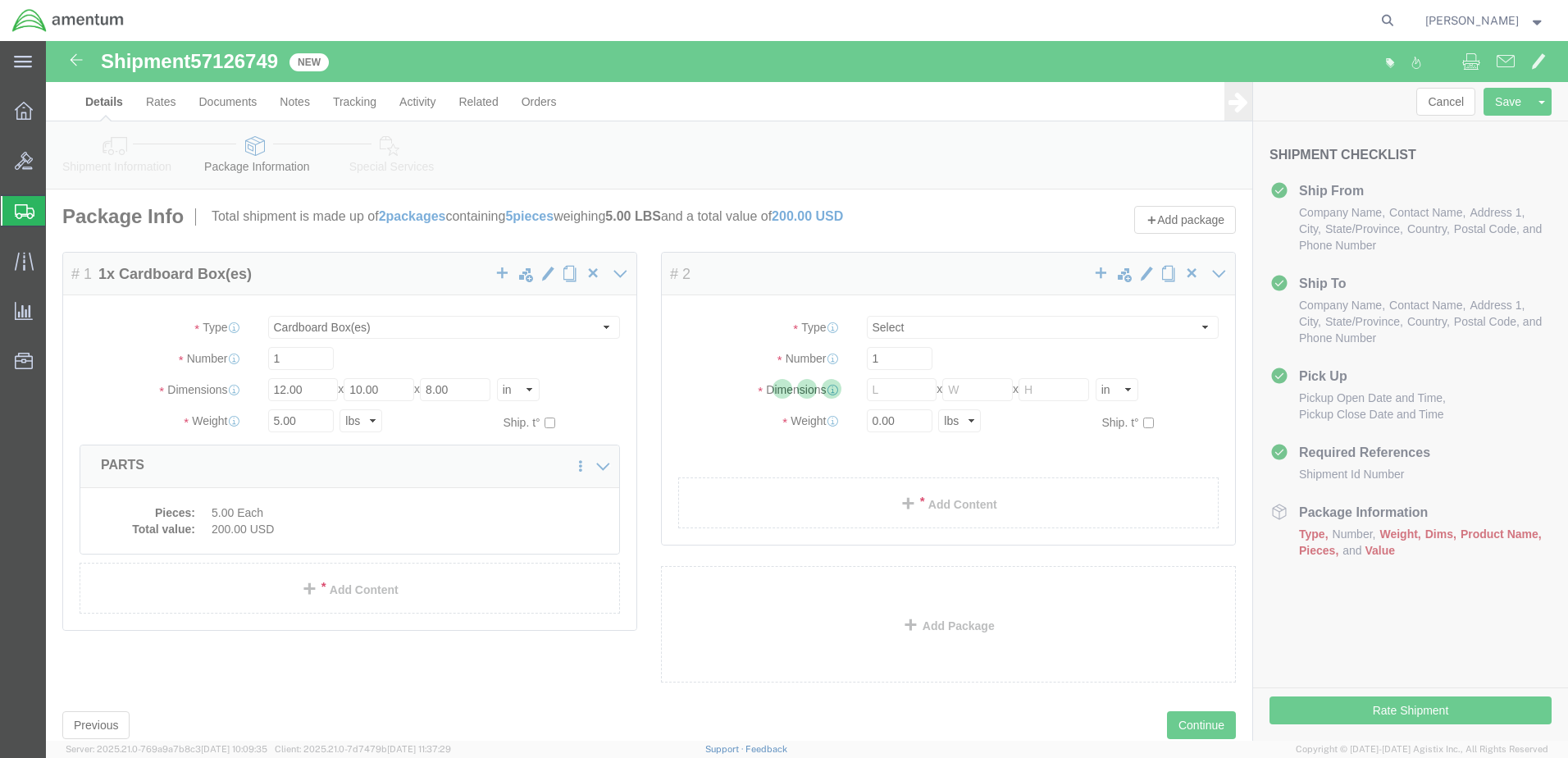
select select "CBOX"
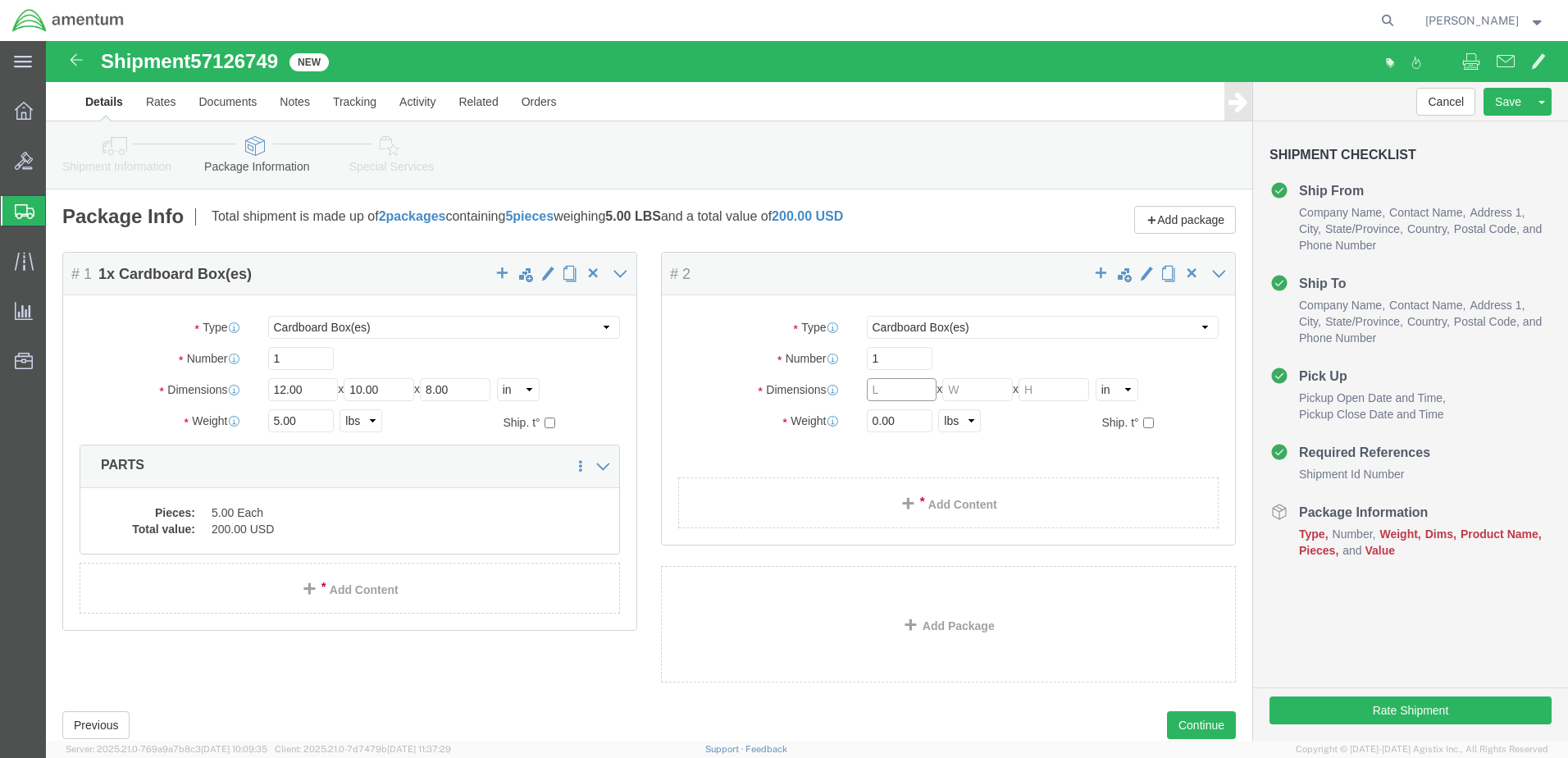
click input "text"
type input "25"
type input "19"
type input "16"
click input "0.00"
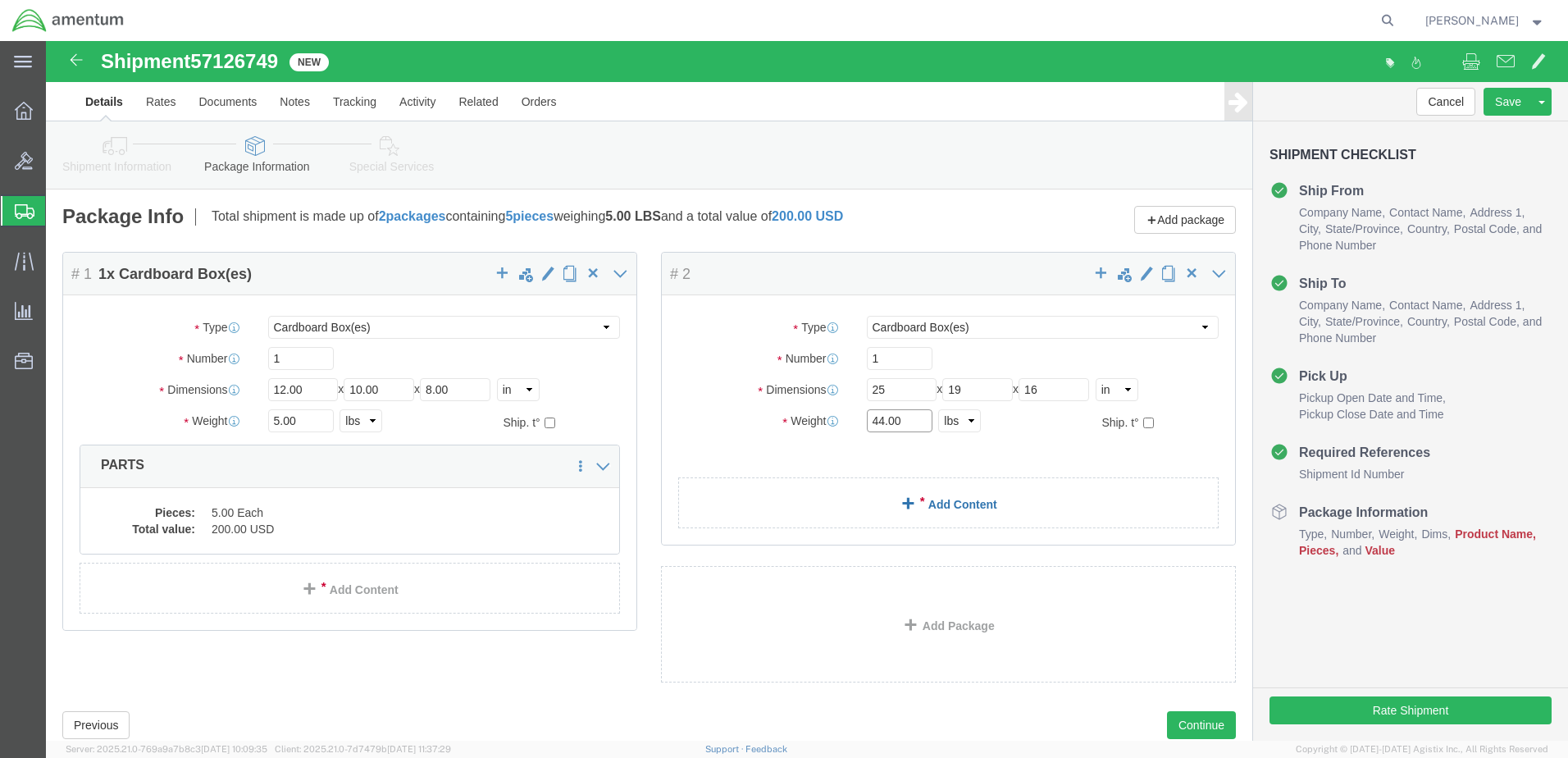
type input "44.00"
click link "Add Content"
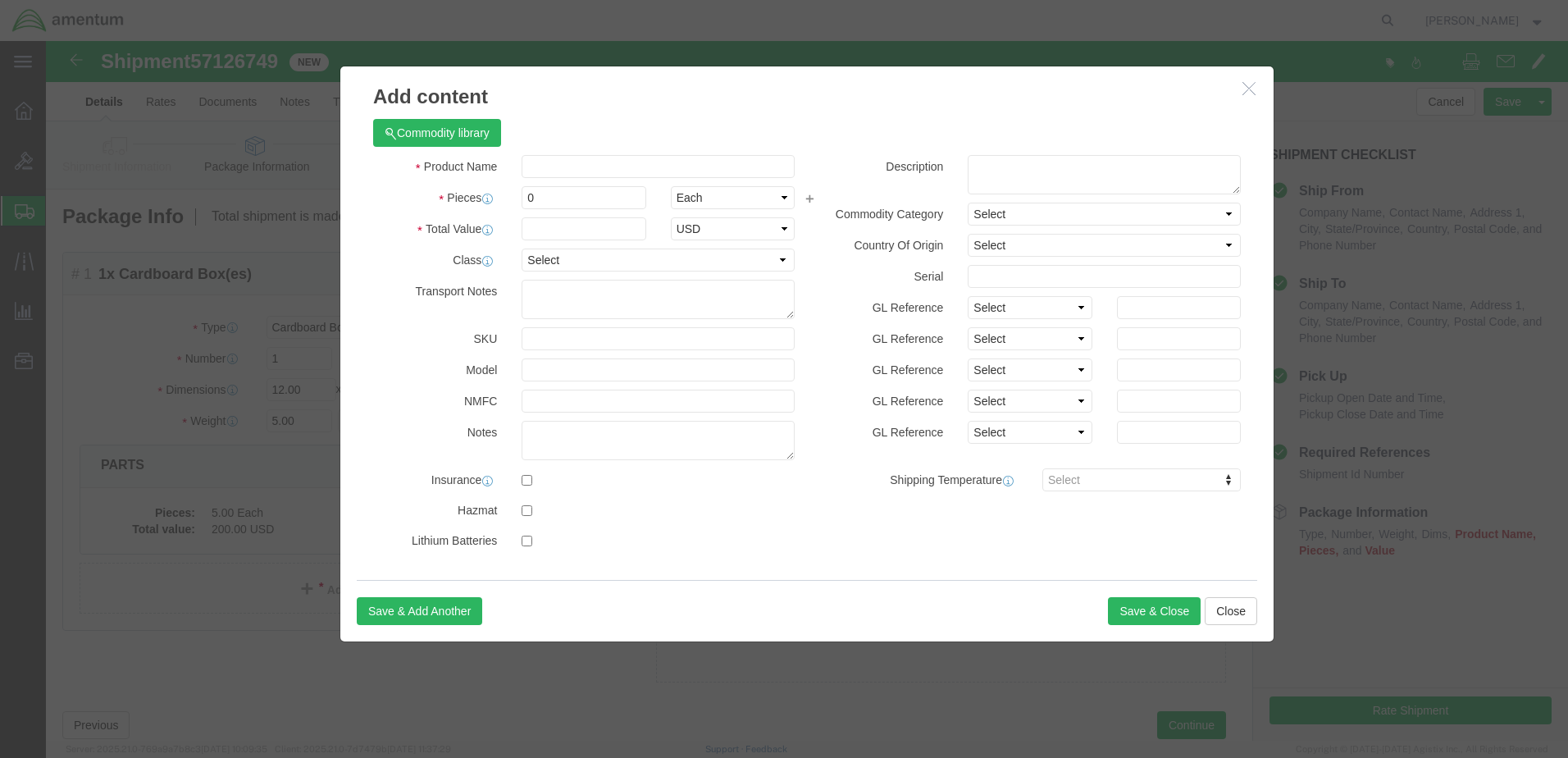
click div "Commodity library"
click input "text"
click input "DPS450"
type input "DPS 450"
drag, startPoint x: 489, startPoint y: 161, endPoint x: 467, endPoint y: 162, distance: 22.0
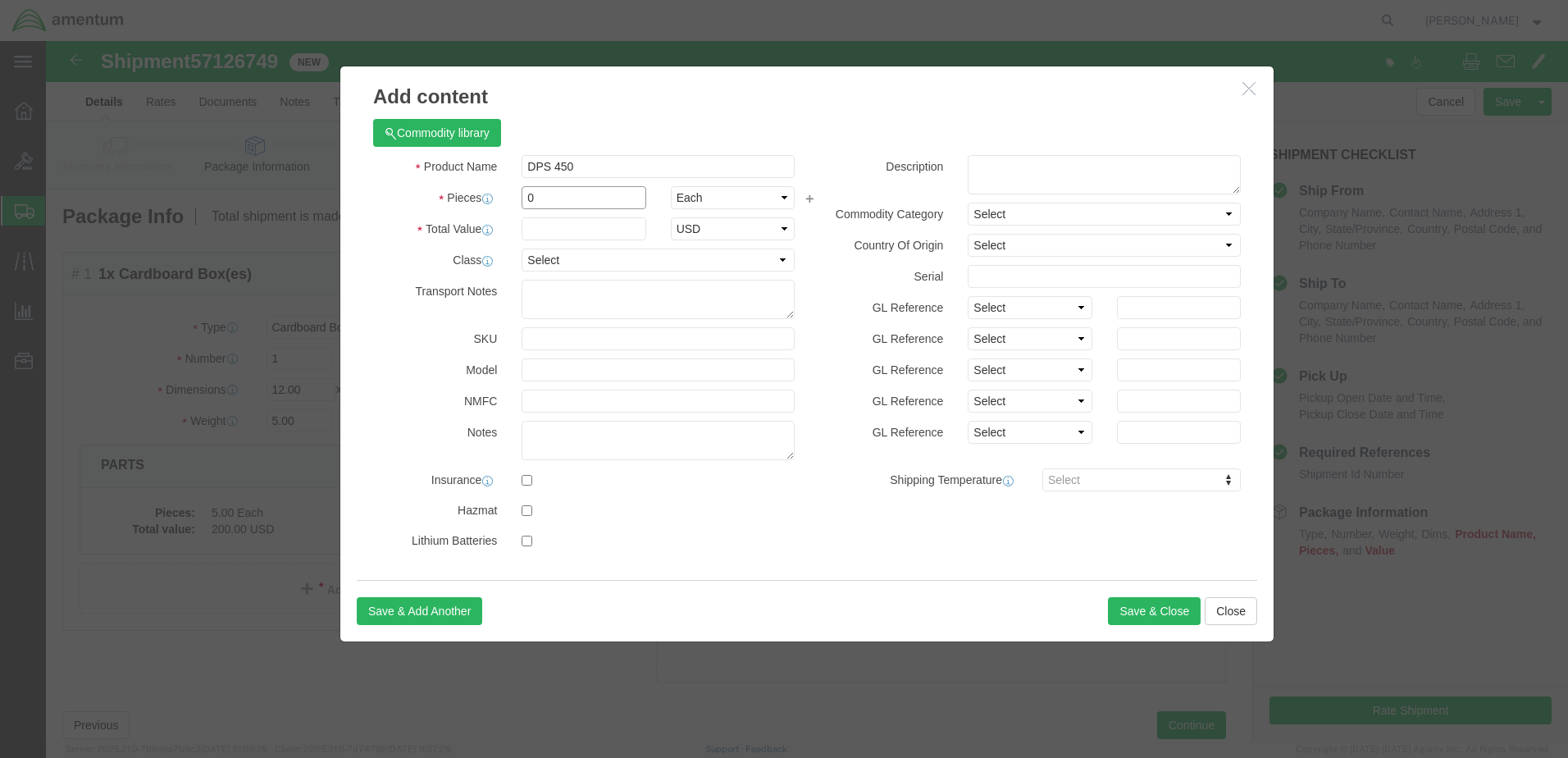
click div "0"
type input "1"
click input "text"
type input "15000"
click div "Save & Add Another Save & Close Close"
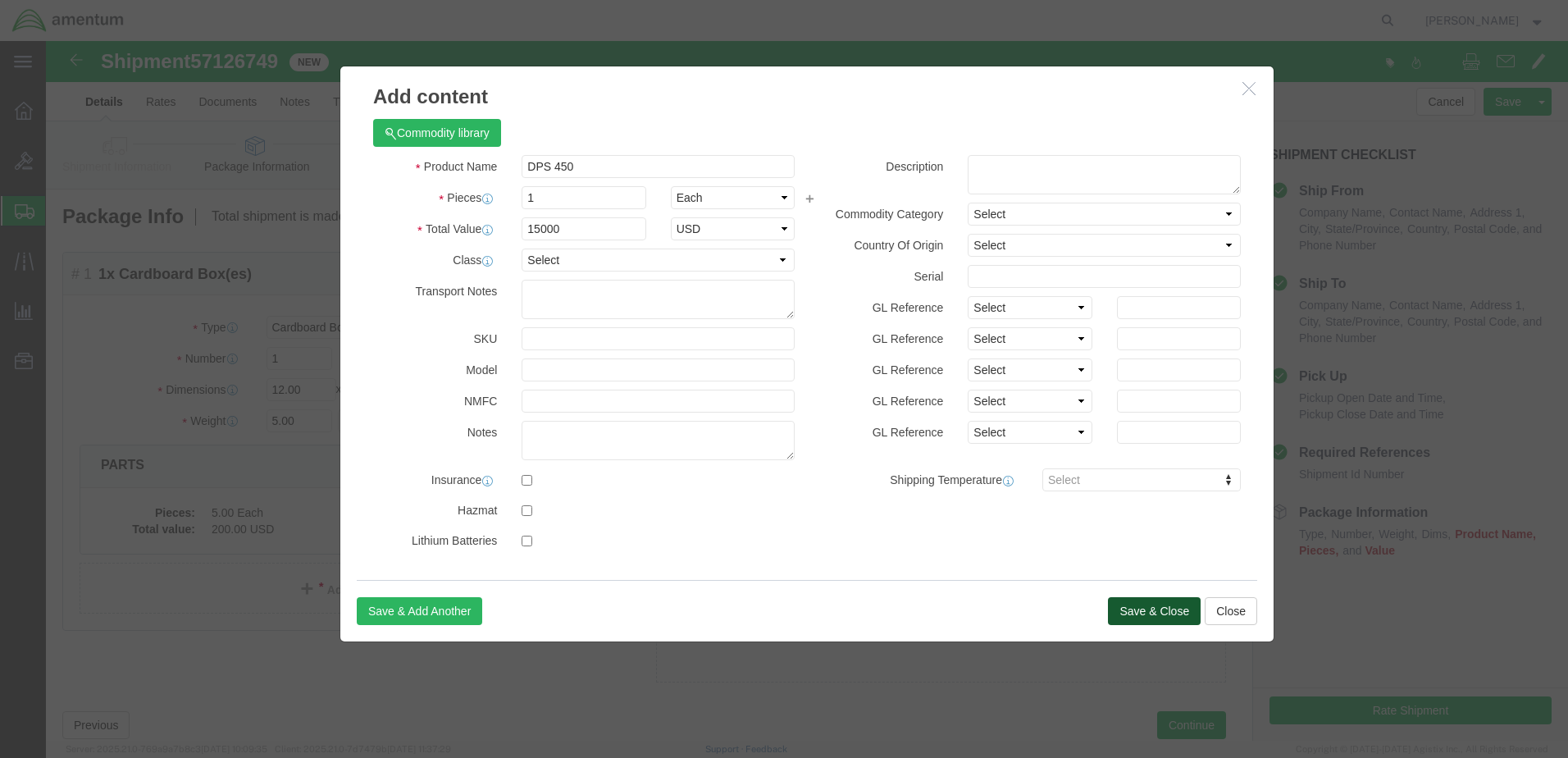
click button "Save & Close"
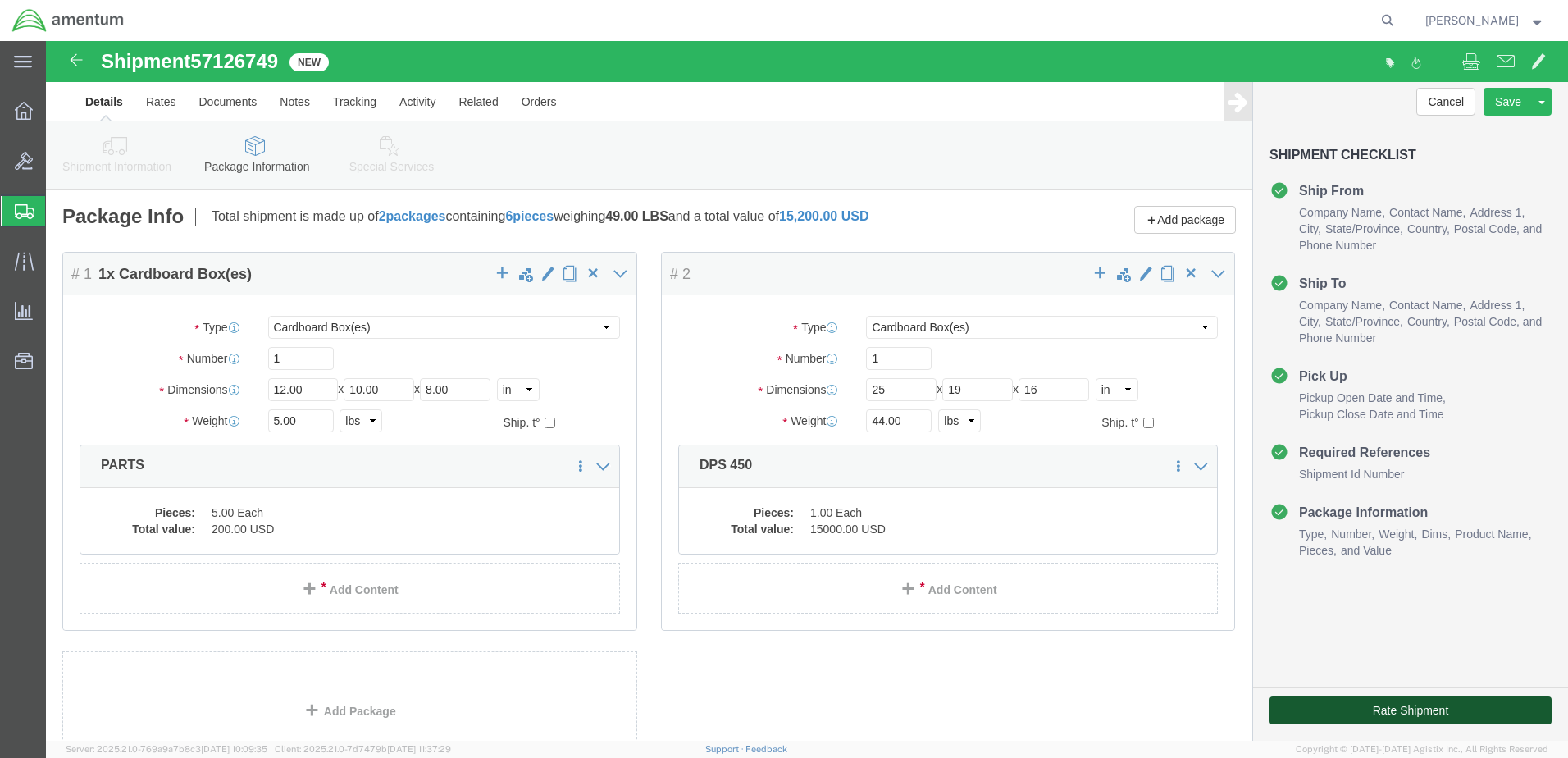
click button "Rate Shipment"
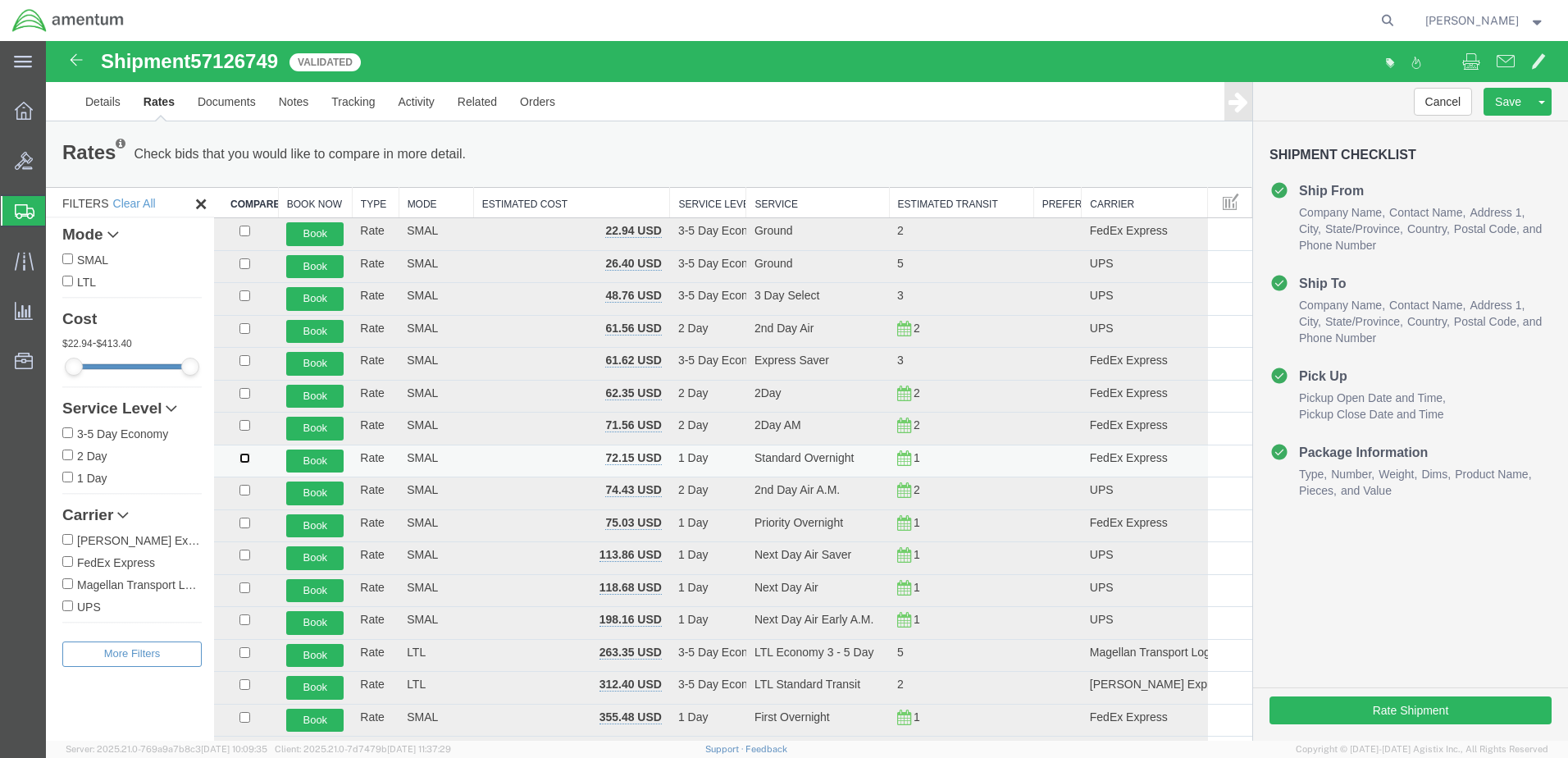
click at [243, 454] on input "checkbox" at bounding box center [244, 458] width 11 height 11
checkbox input "true"
click at [320, 456] on button "Book" at bounding box center [315, 461] width 58 height 23
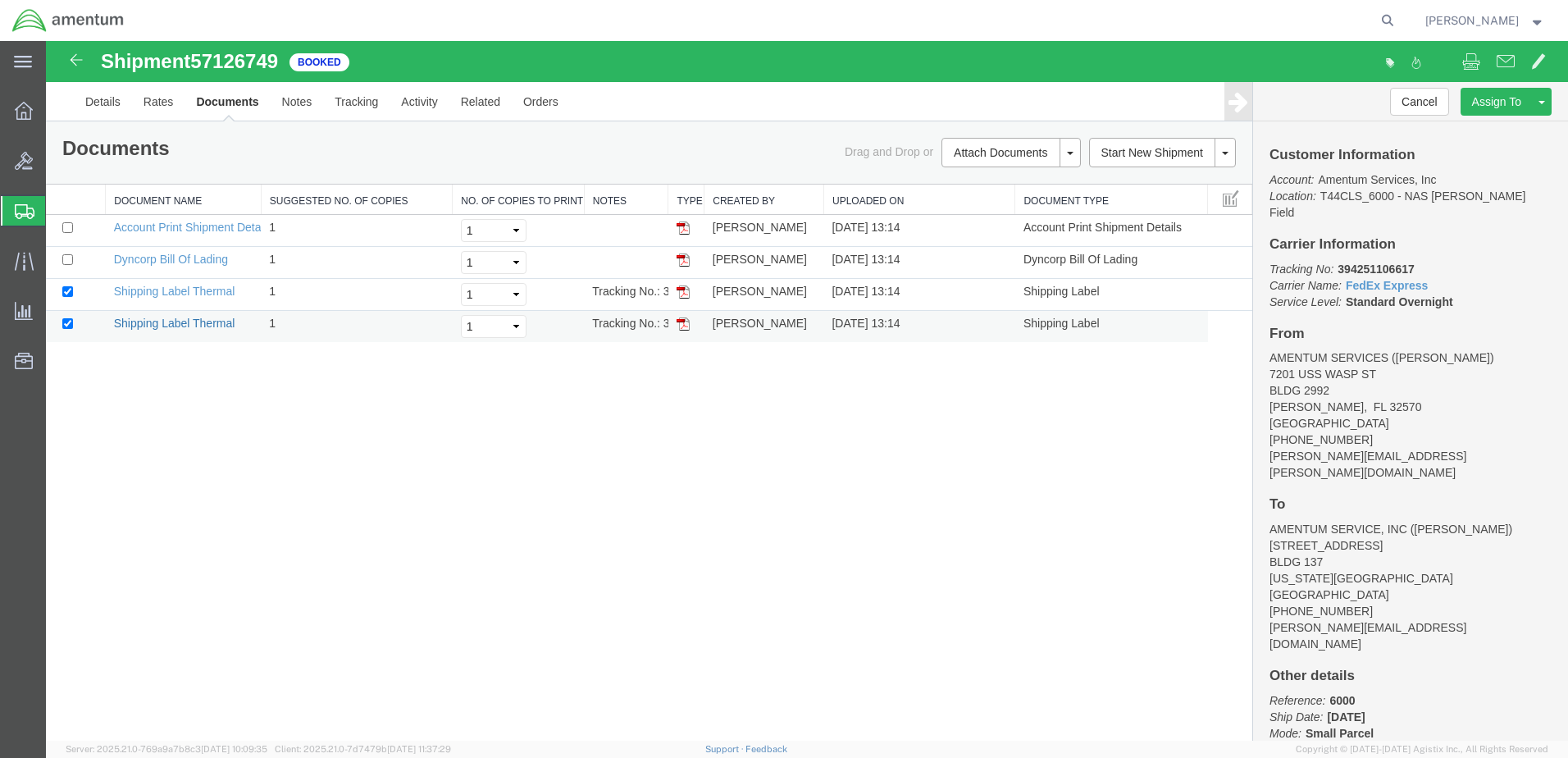
click at [162, 324] on link "Shipping Label Thermal" at bounding box center [175, 322] width 121 height 13
click at [200, 292] on link "Shipping Label Thermal" at bounding box center [175, 290] width 121 height 13
click at [182, 259] on link "Dyncorp Bill Of Lading" at bounding box center [171, 259] width 114 height 13
click at [0, 0] on span "Create Shipment" at bounding box center [0, 0] width 0 height 0
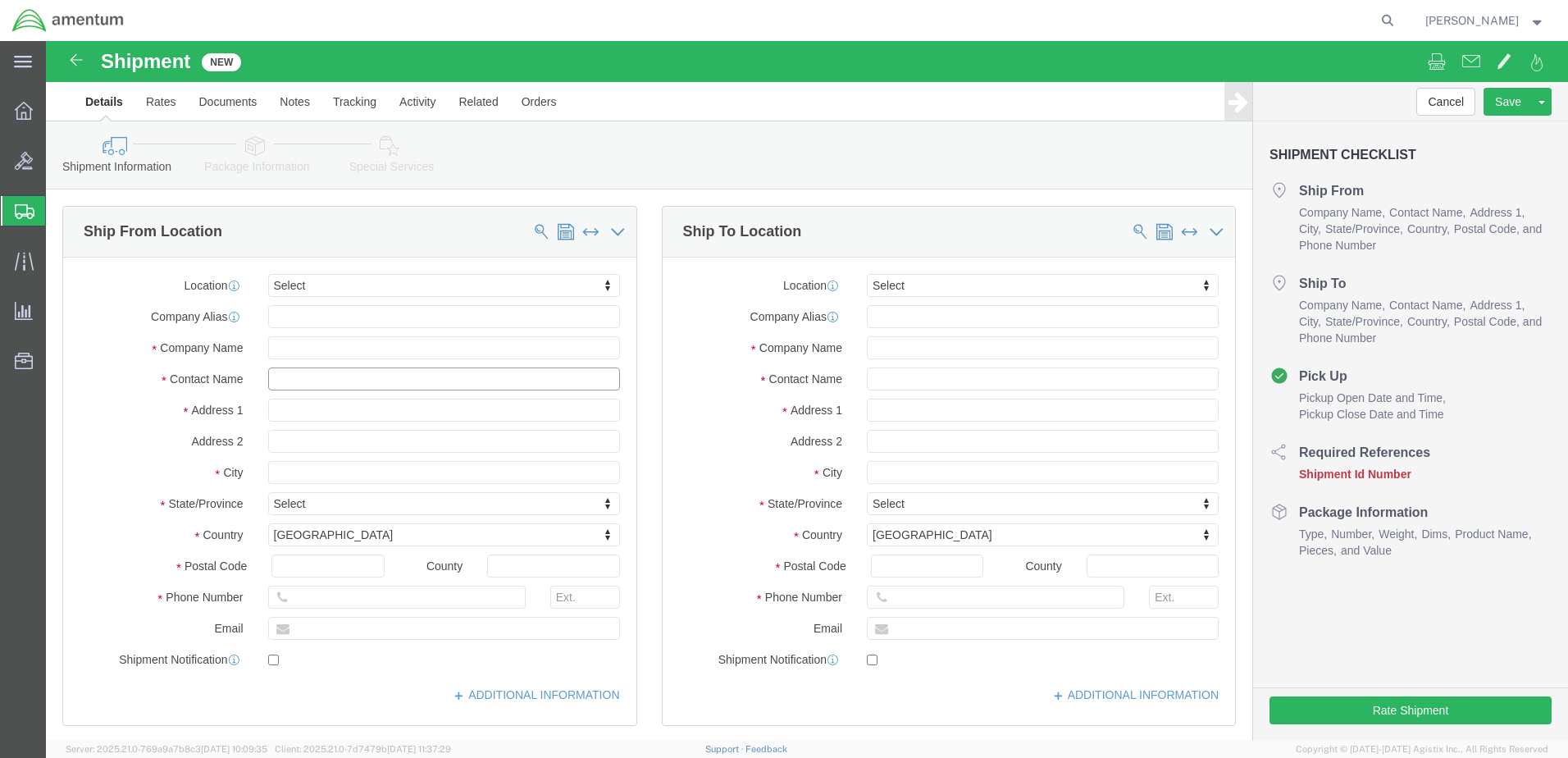
click input "text"
type input "[PERSON_NAME]"
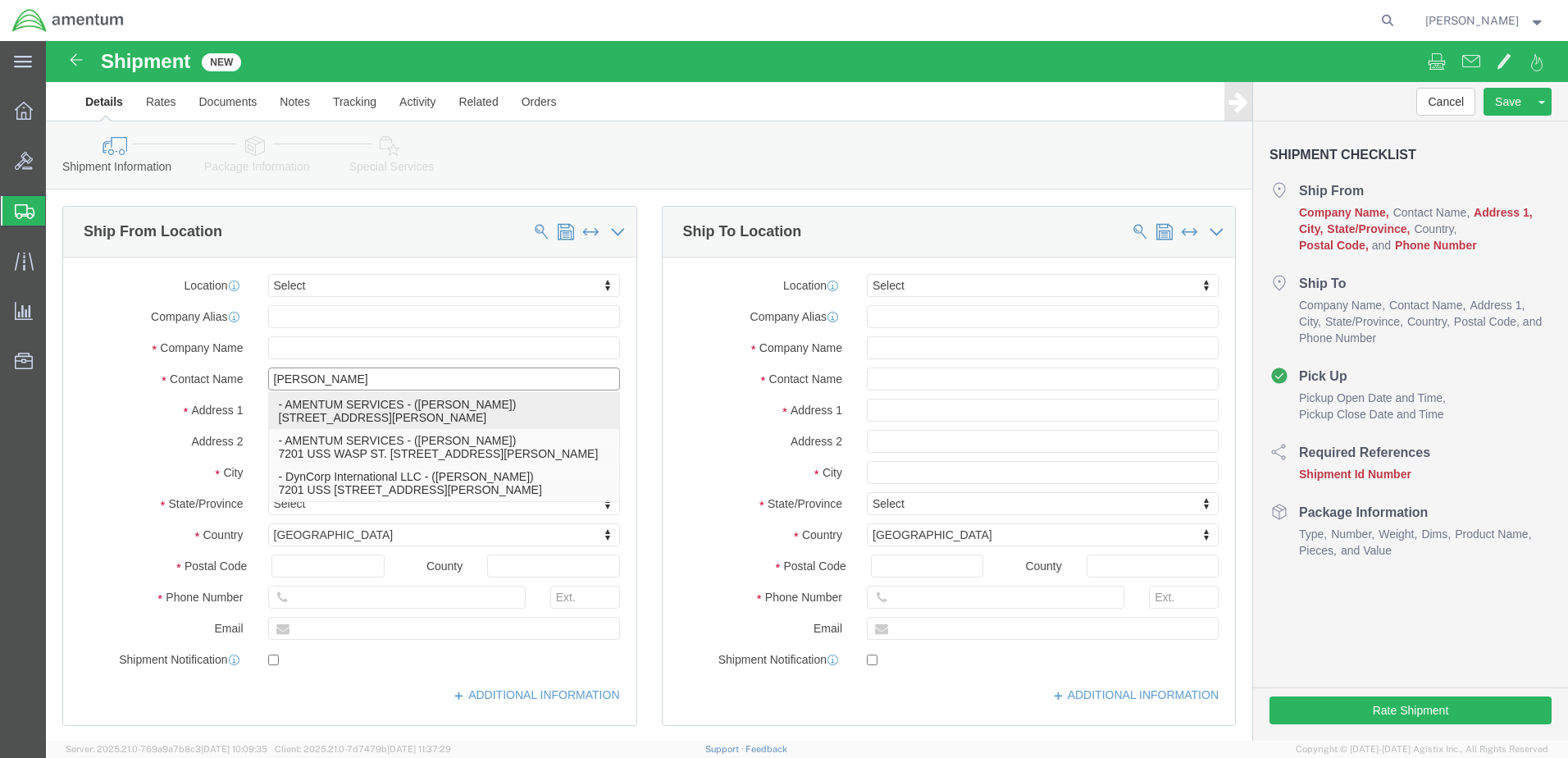
drag, startPoint x: 278, startPoint y: 368, endPoint x: 509, endPoint y: 420, distance: 236.8
click p "- AMENTUM SERVICES - ([PERSON_NAME]) [STREET_ADDRESS][PERSON_NAME]"
type input "7201 USS WASP ST"
type input "BLDG 2992"
type input "32570"
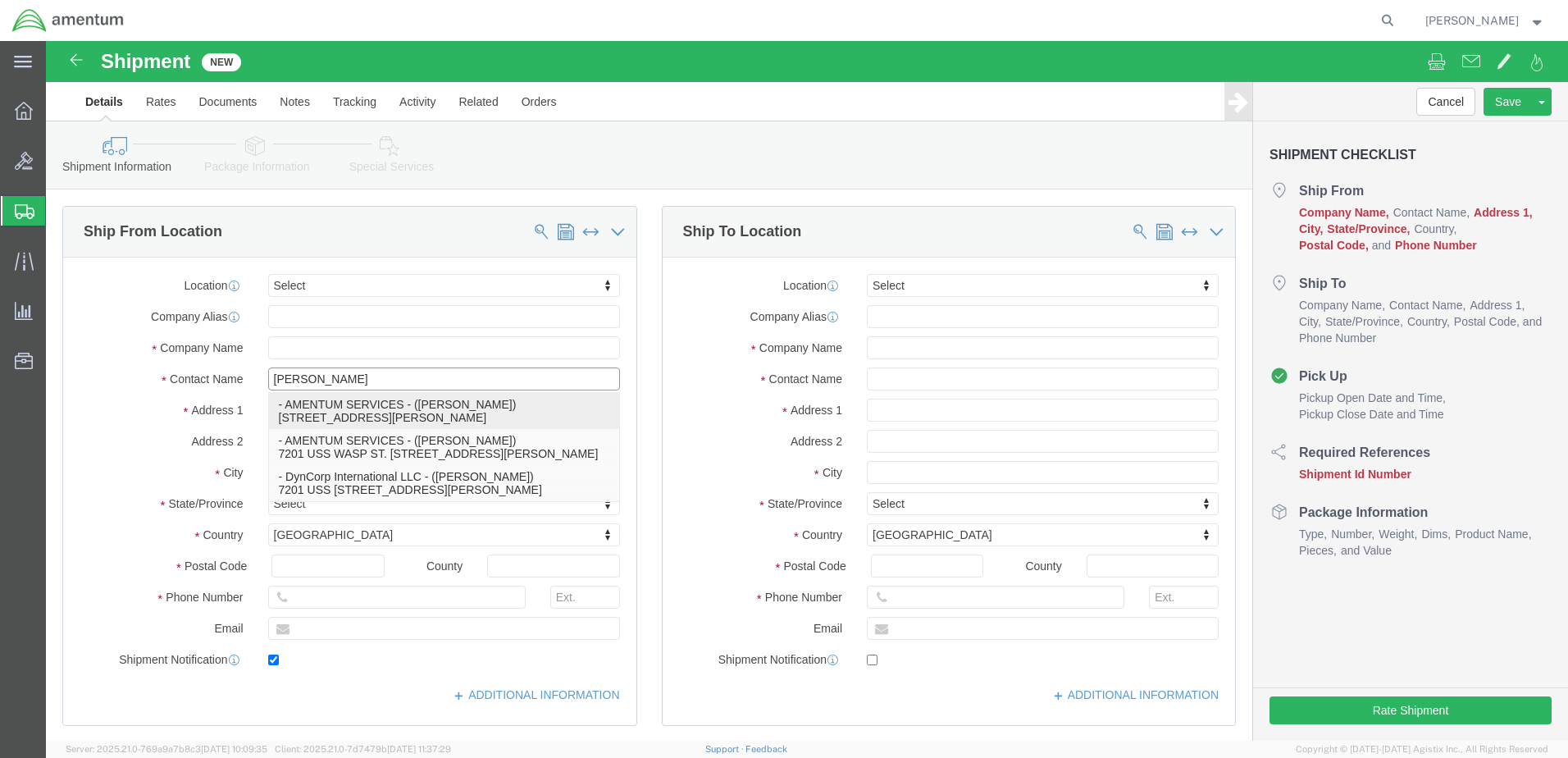
type input "[PHONE_NUMBER]"
type input "[PERSON_NAME][EMAIL_ADDRESS][PERSON_NAME][DOMAIN_NAME]"
checkbox input "true"
type input "AMENTUM SERVICES"
type input "[PERSON_NAME]"
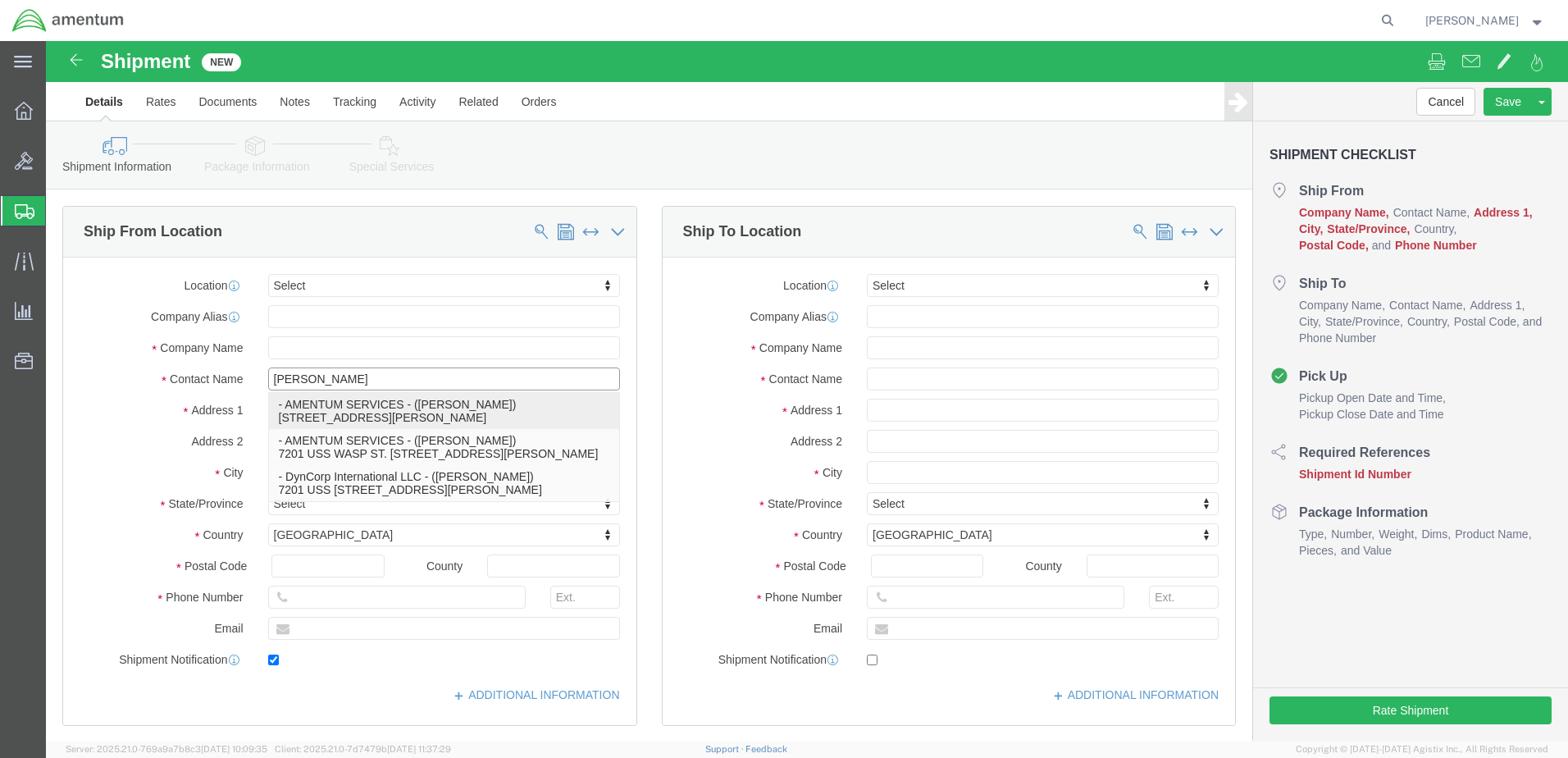
type input "[PERSON_NAME]"
select select "FL"
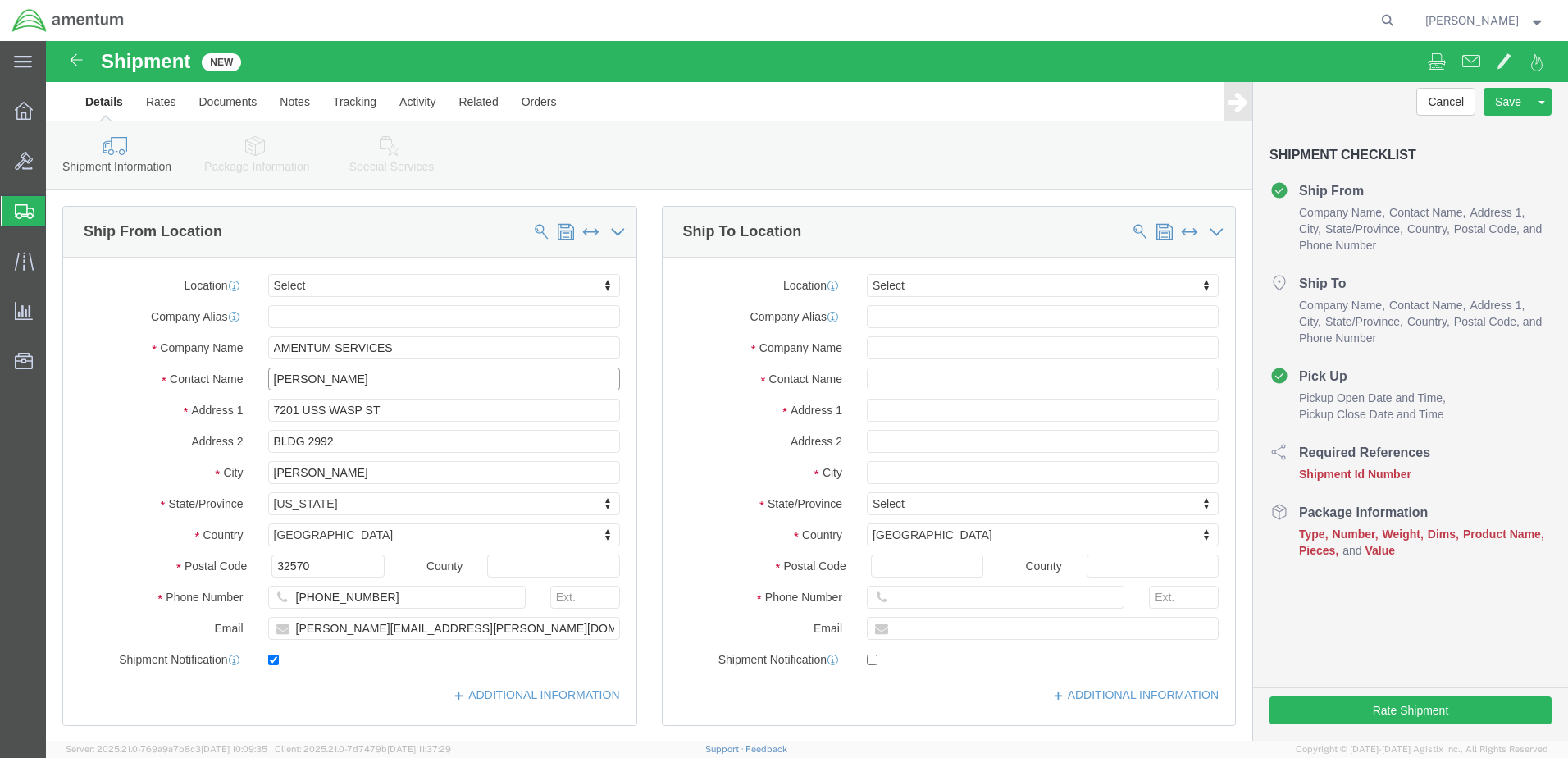
type input "[PERSON_NAME]"
click input "text"
type input "QU"
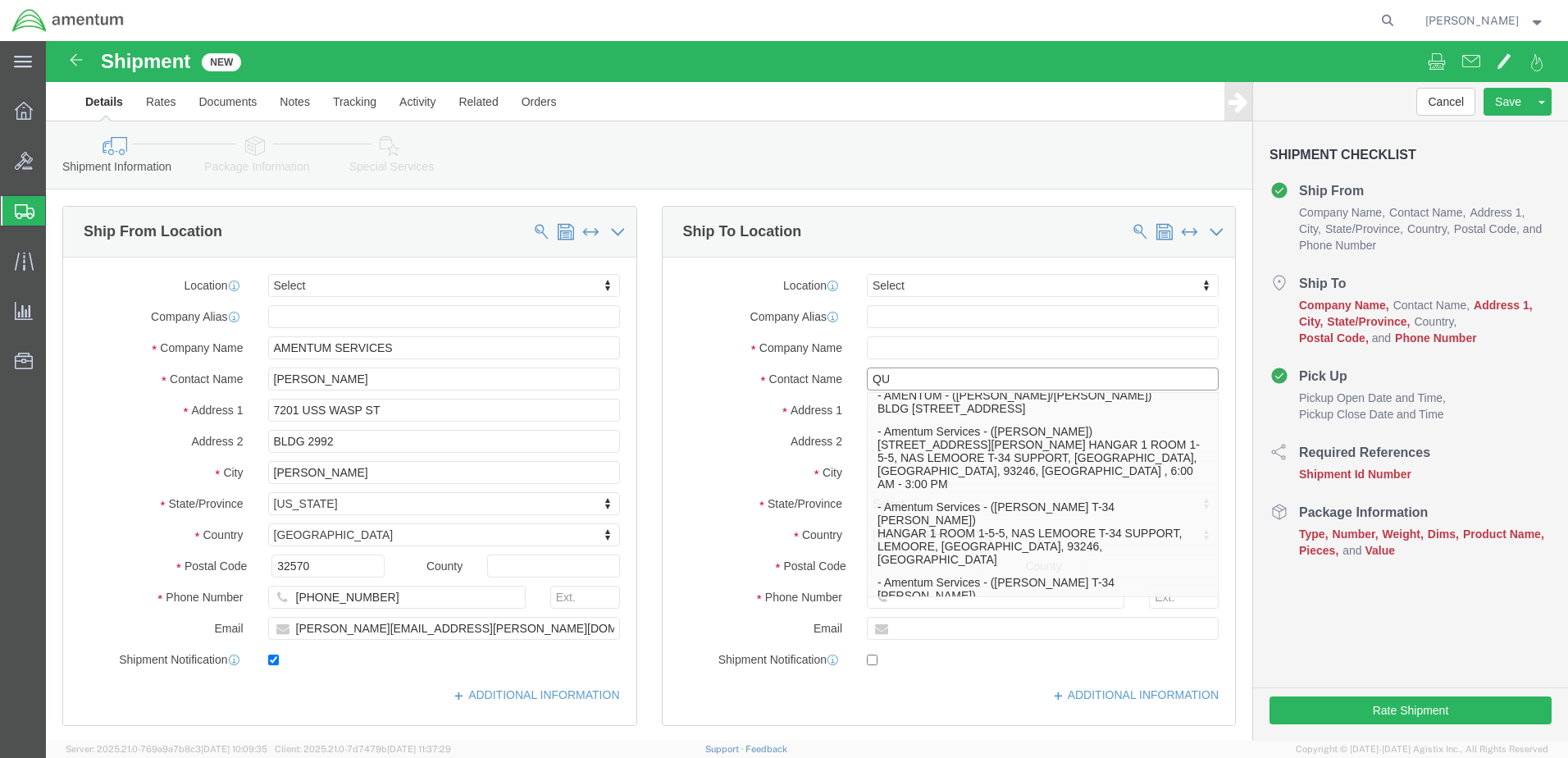
scroll to position [492, 0]
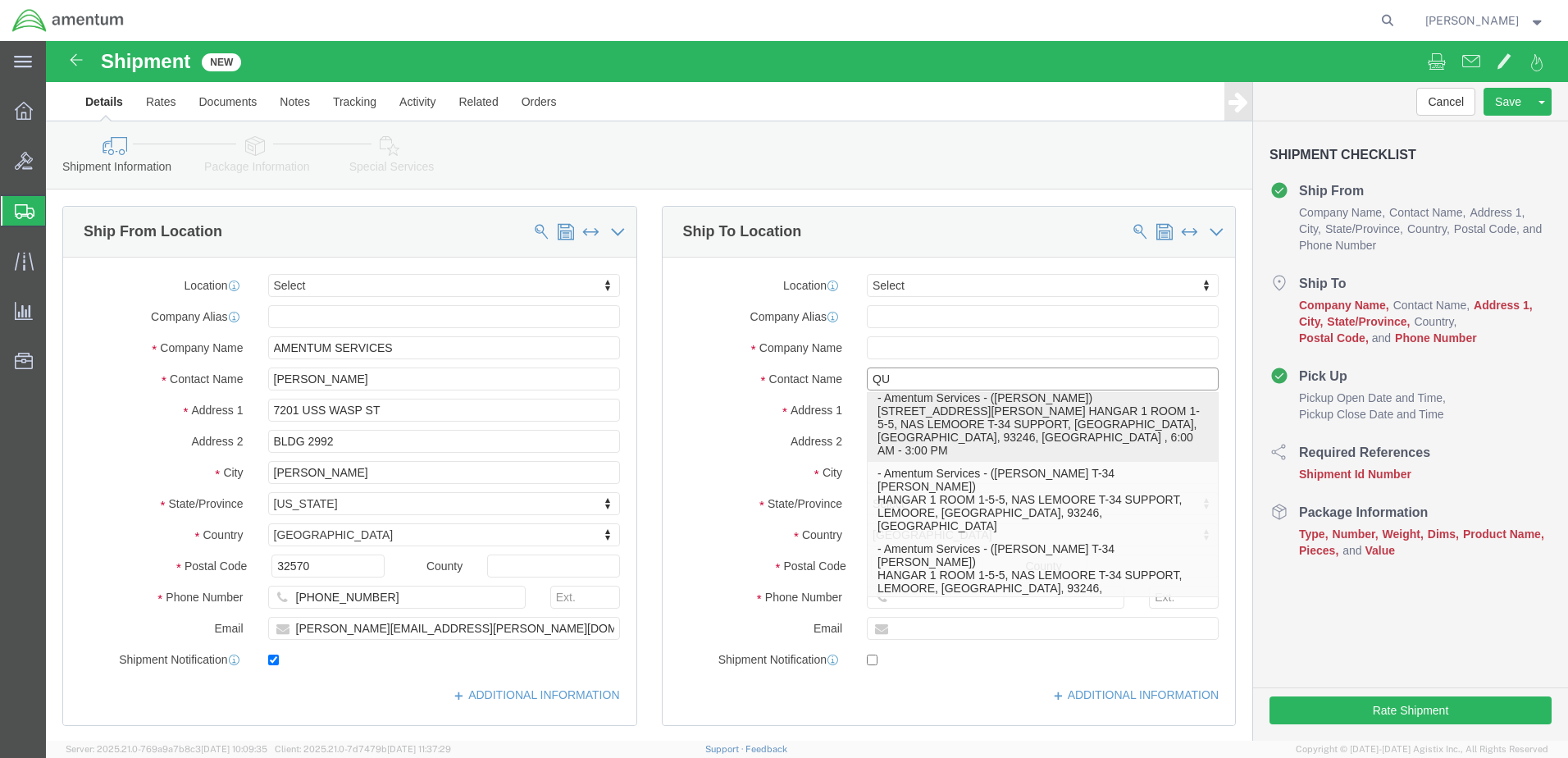
click p "- Amentum Services - ([PERSON_NAME]) [STREET_ADDRESS][PERSON_NAME] HANGAR 1 ROO…"
type input "[STREET_ADDRESS][PERSON_NAME] HANGAR 1 ROOM 1-5-5"
type input "NAS LEMOORE T-34 SUPPORT"
type input "93246"
type input "[PHONE_NUMBER]"
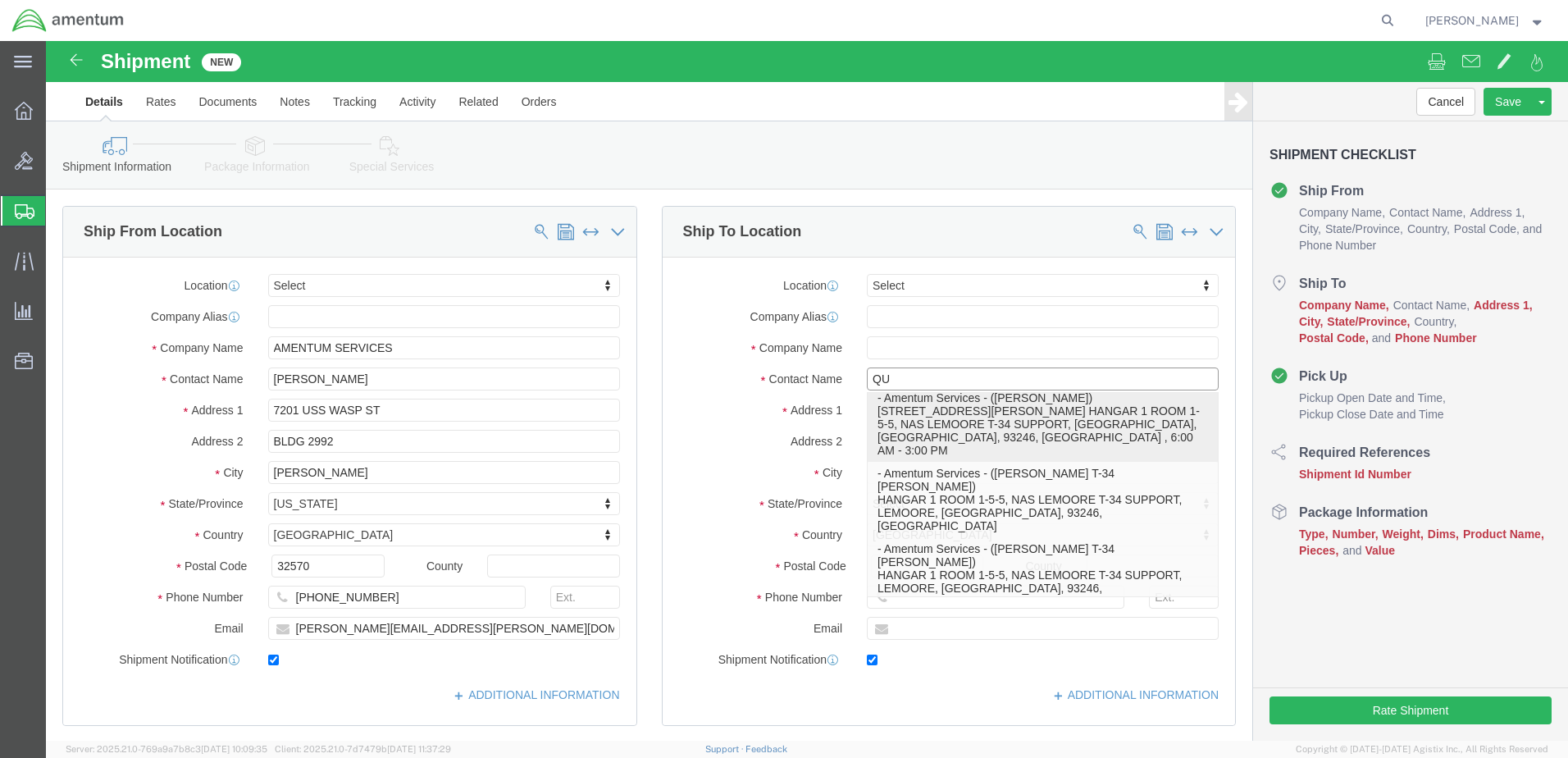
type input "[EMAIL_ADDRESS][PERSON_NAME][DOMAIN_NAME]"
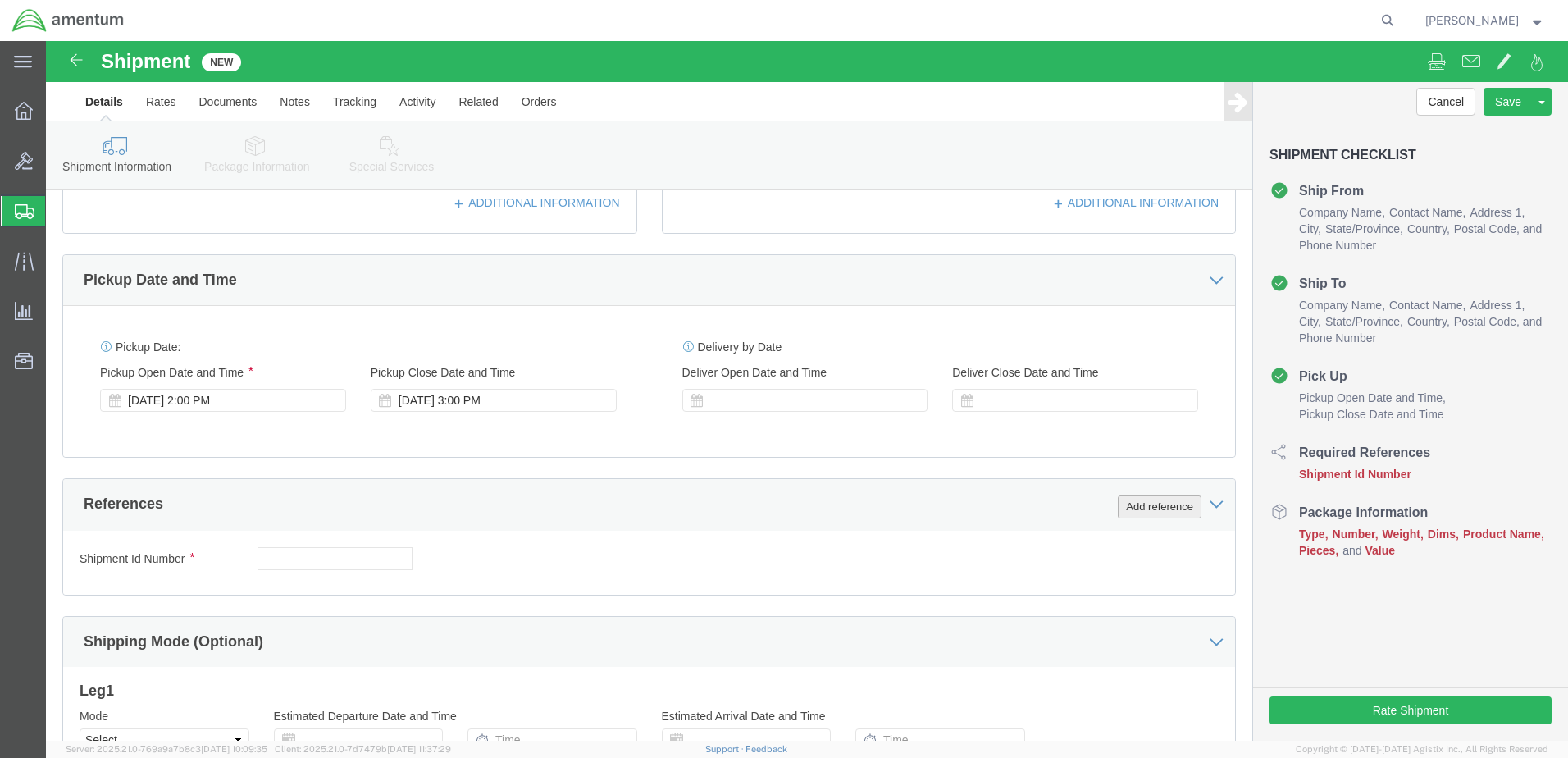
click button "Add reference"
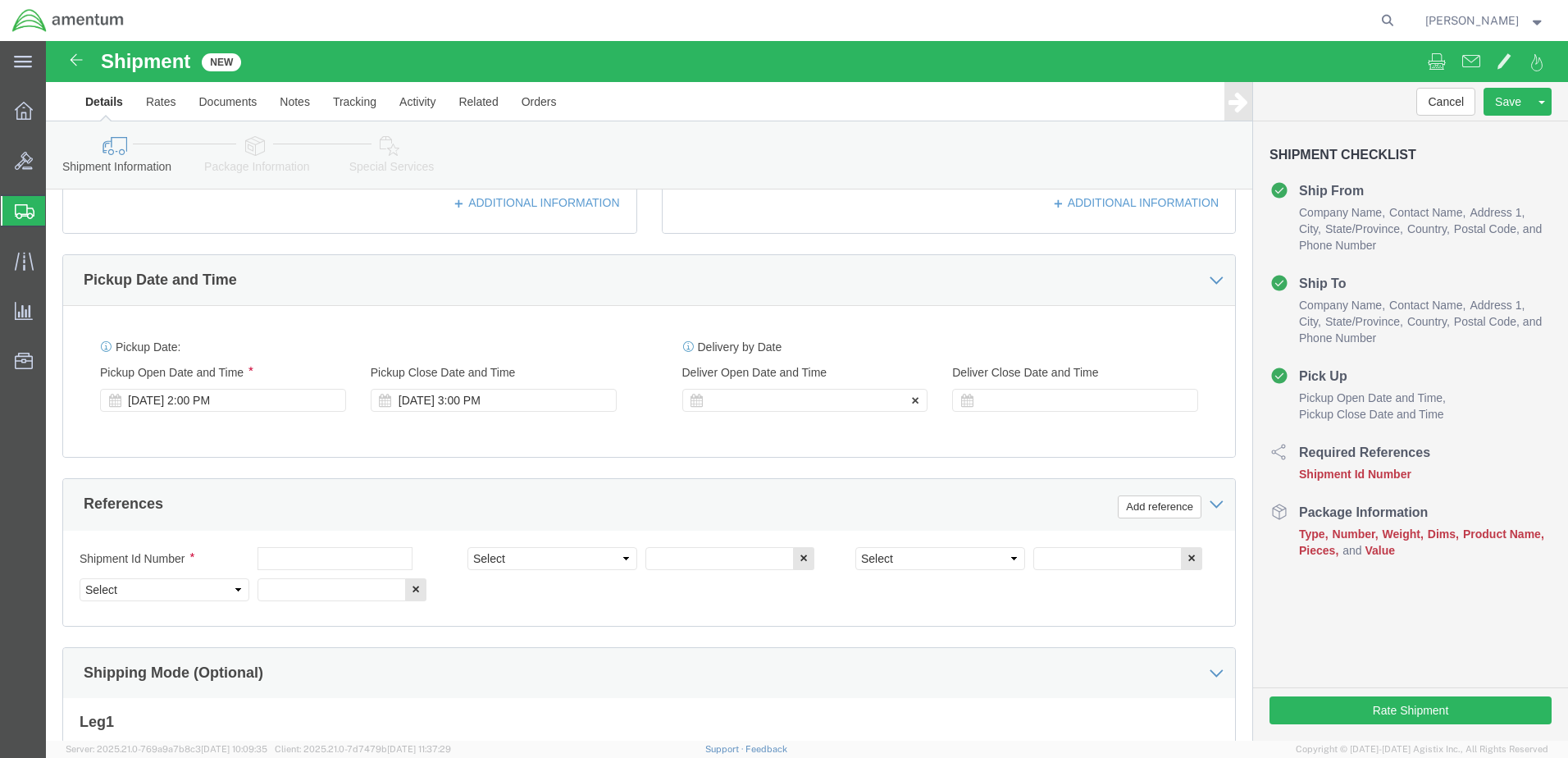
click div
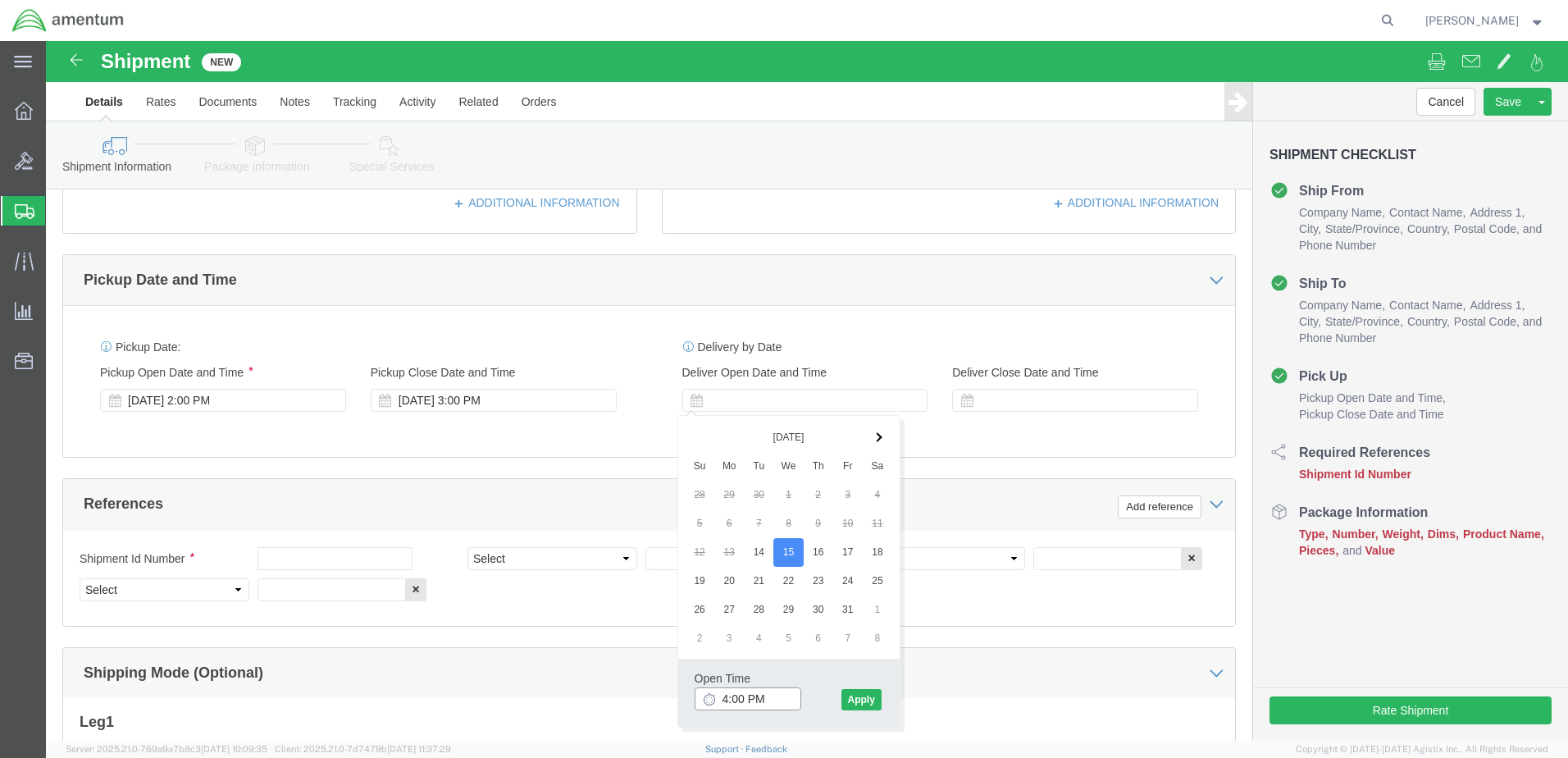
click input "4:00 PM"
click button "Apply"
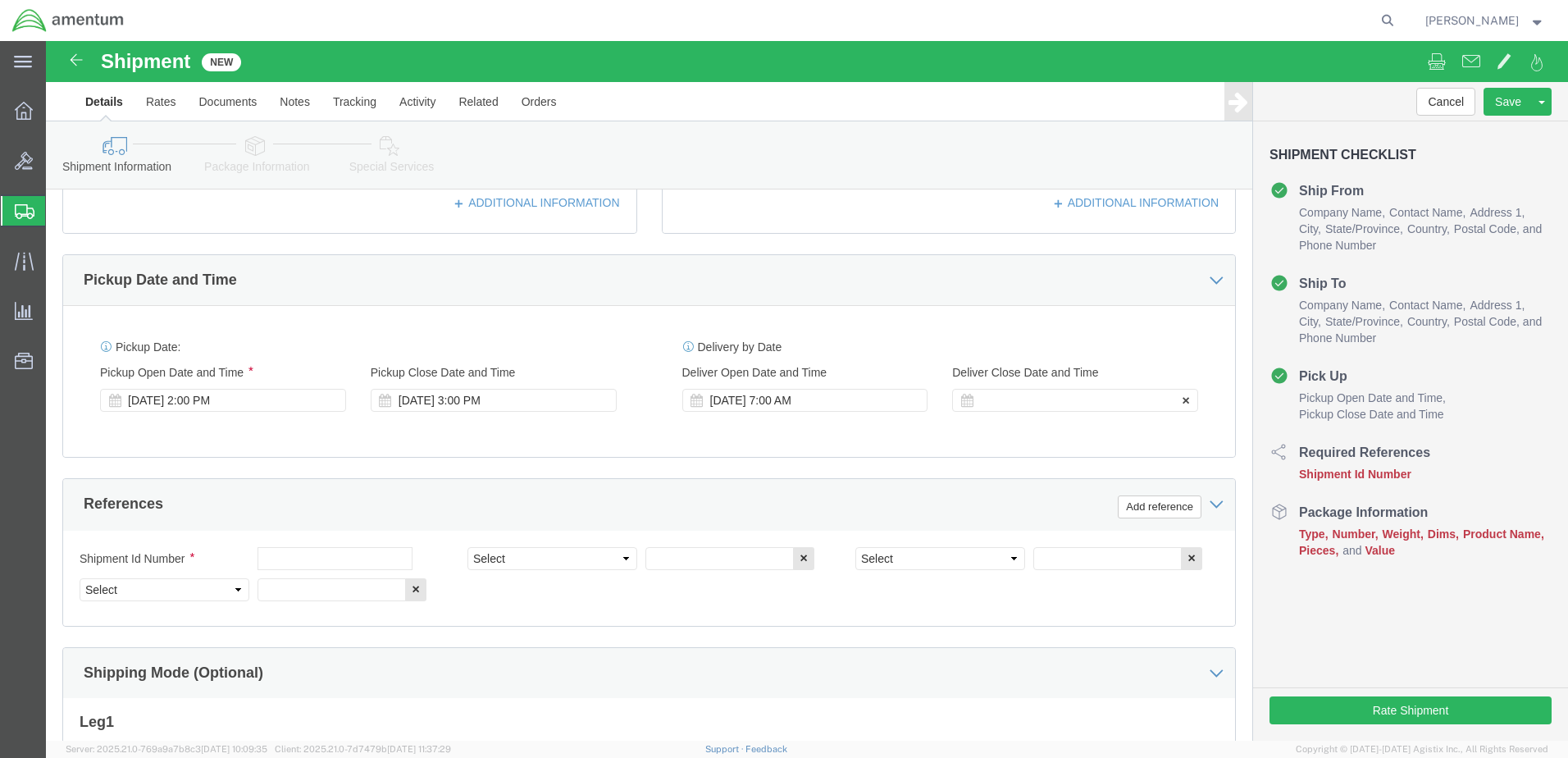
click div
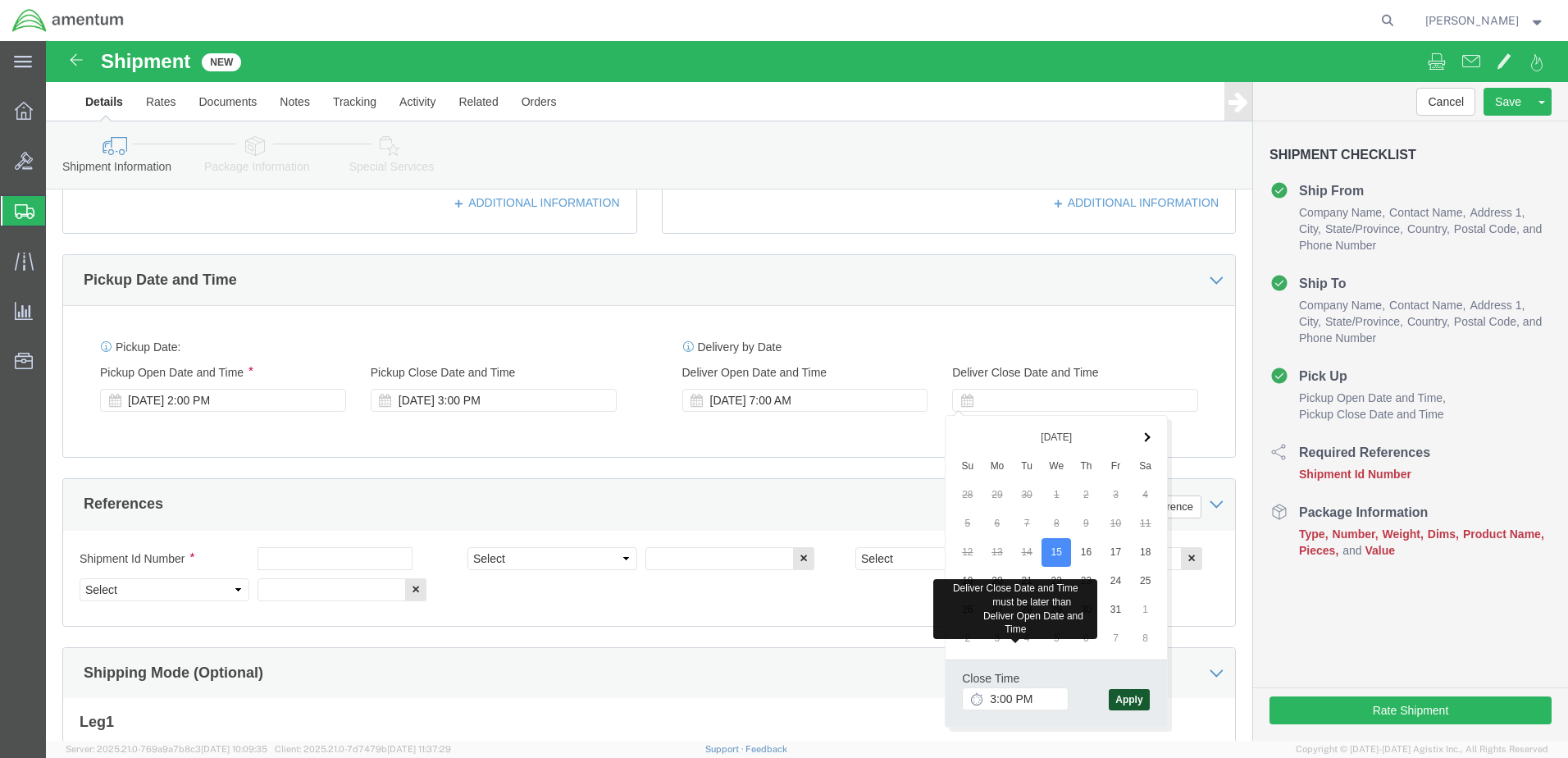
click button "Apply"
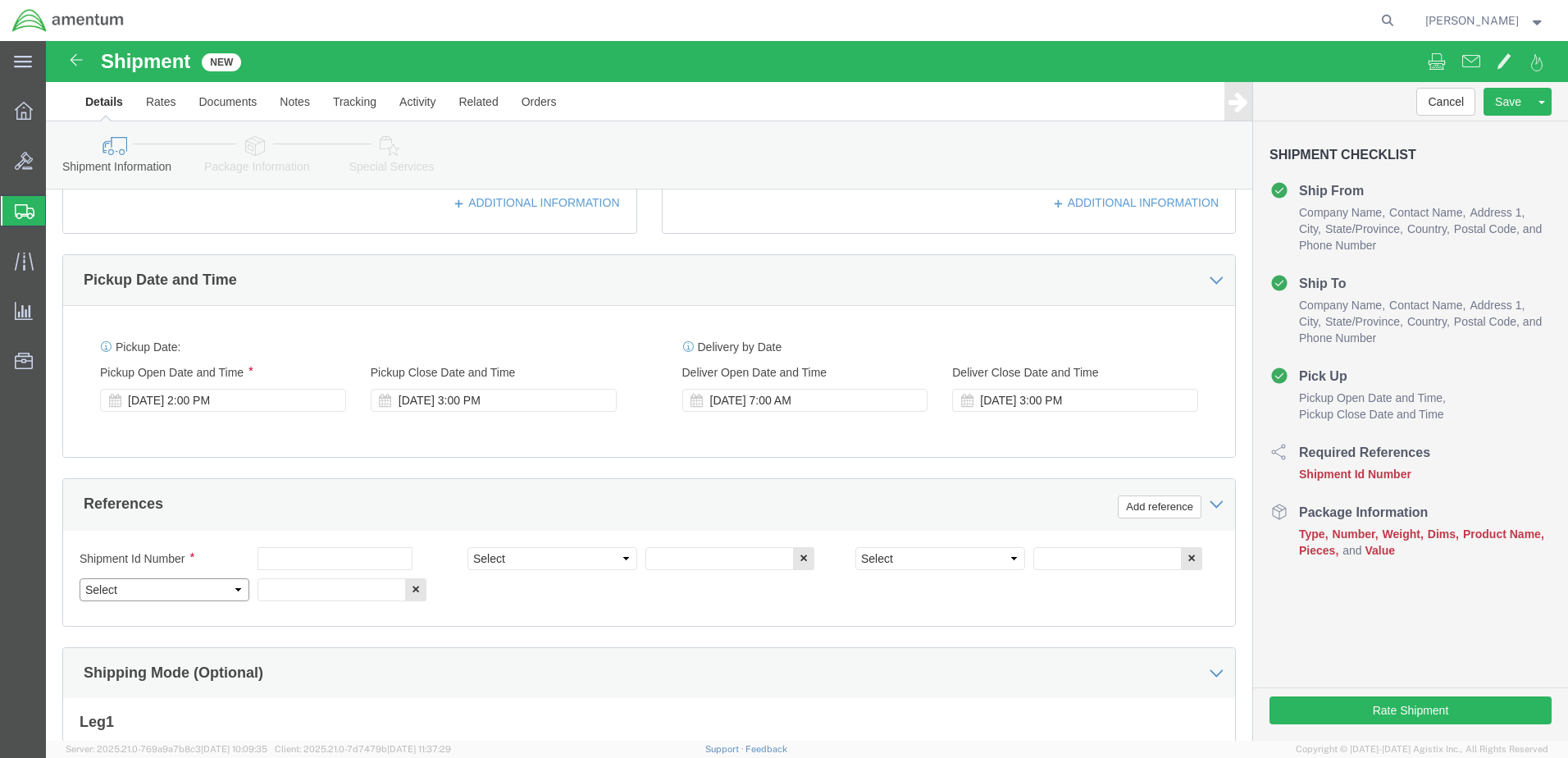
click select "Select Account Type Activity ID Airline Appointment Number ASN Batch Request # …"
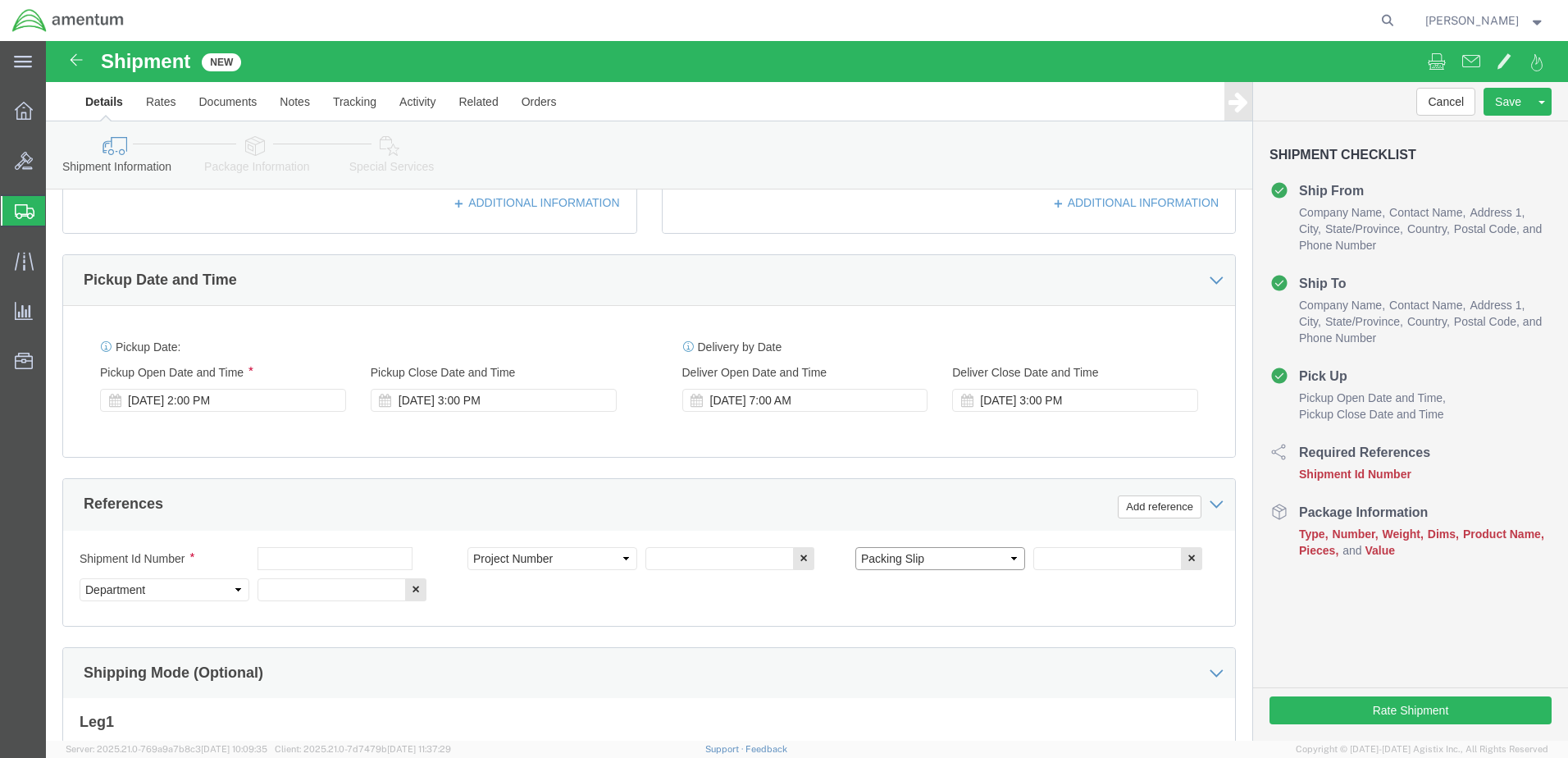
click select "Select Account Type Activity ID Airline Appointment Number ASN Batch Request # …"
click input "text"
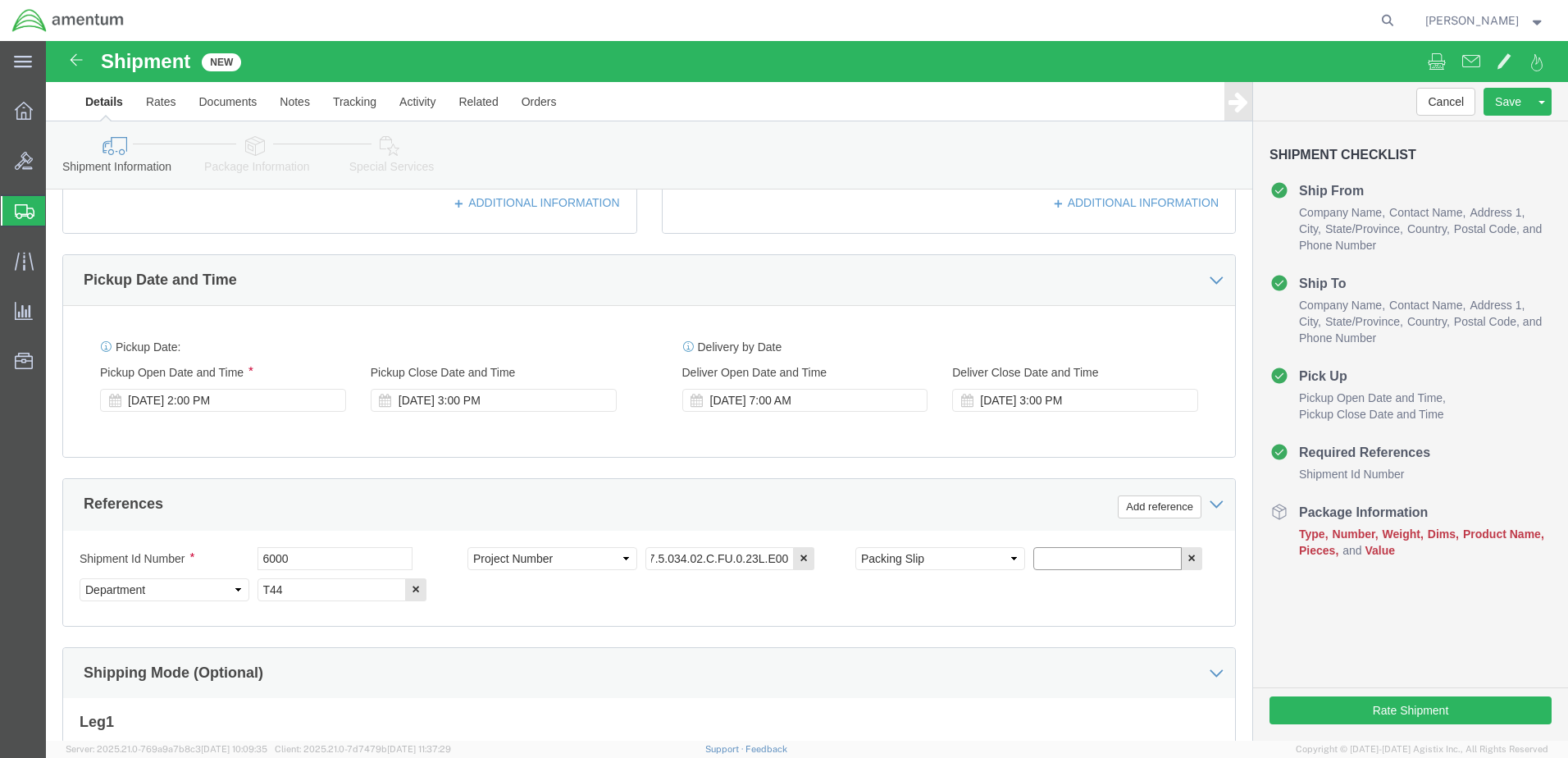
click input "text"
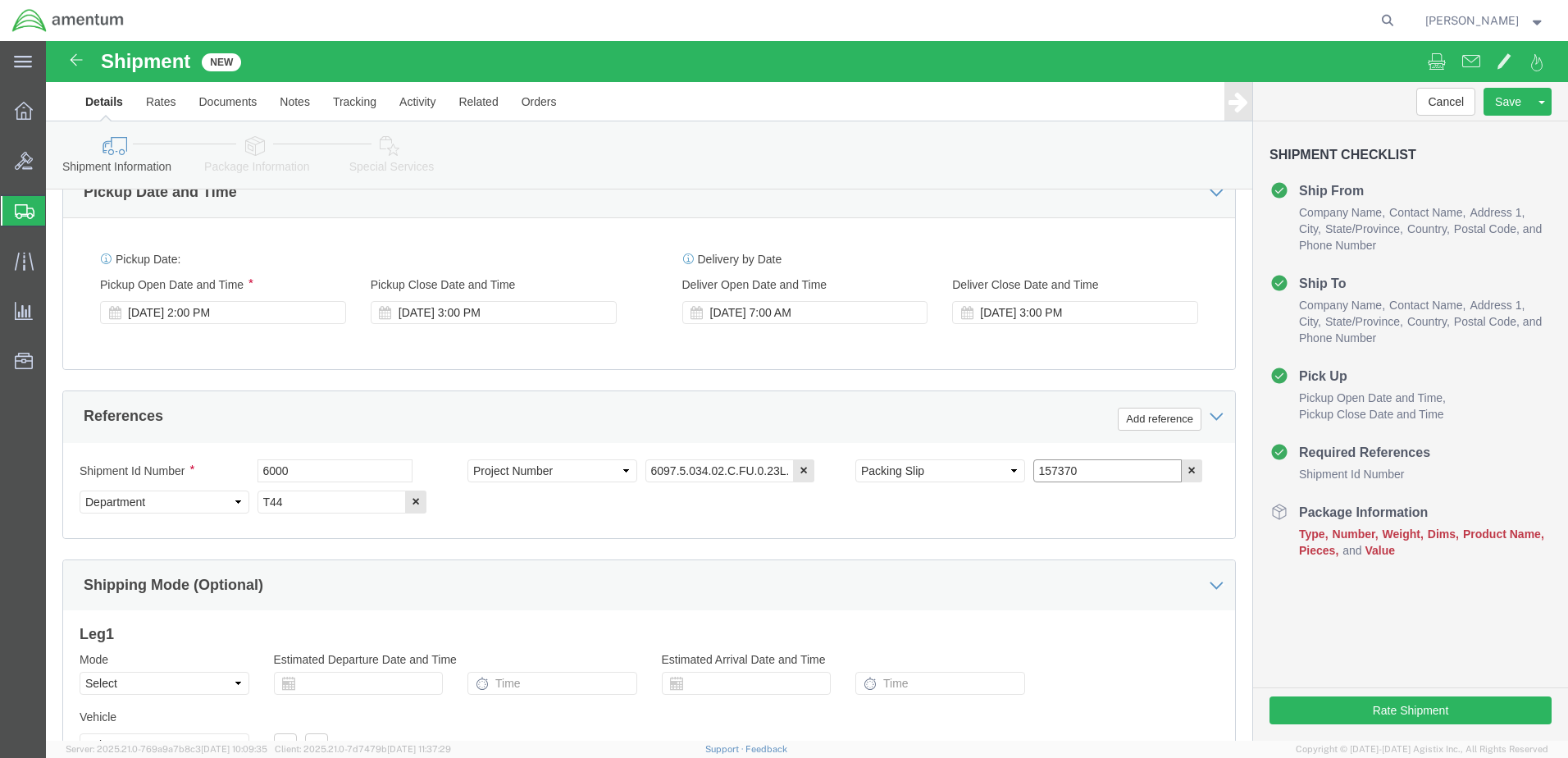
scroll to position [739, 0]
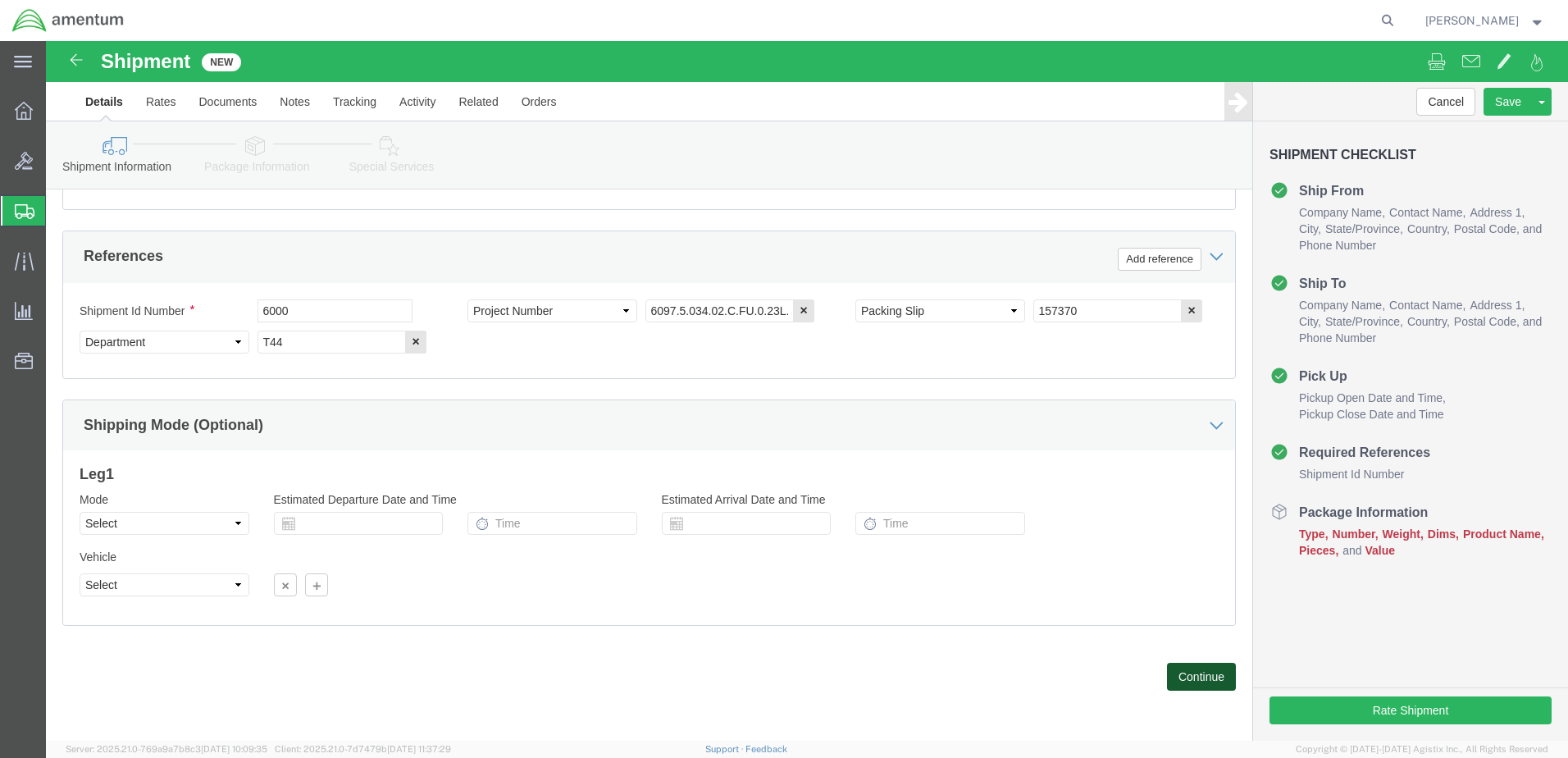
click button "Continue"
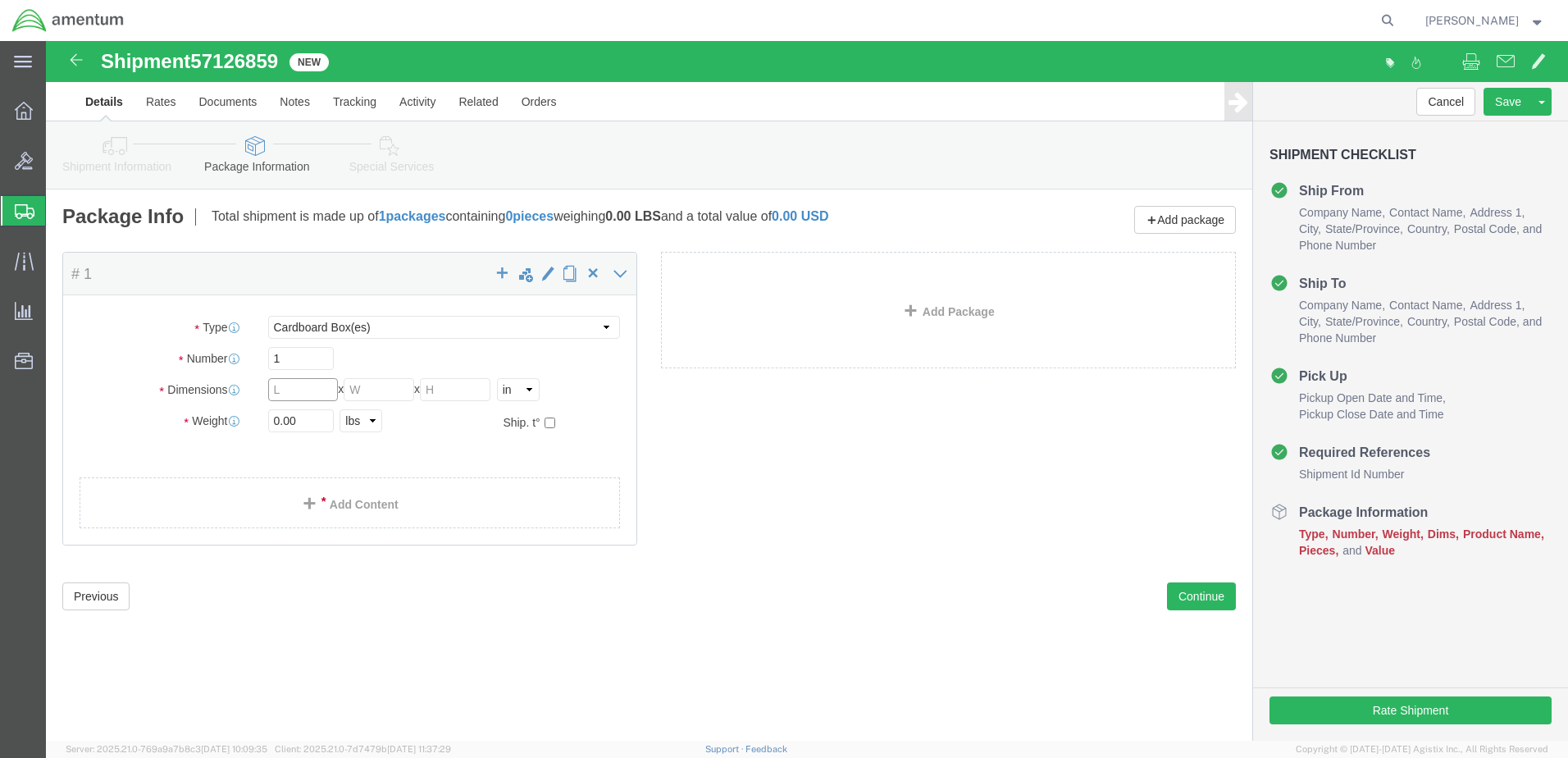
click input "text"
click input "0.00"
click link "Add Content"
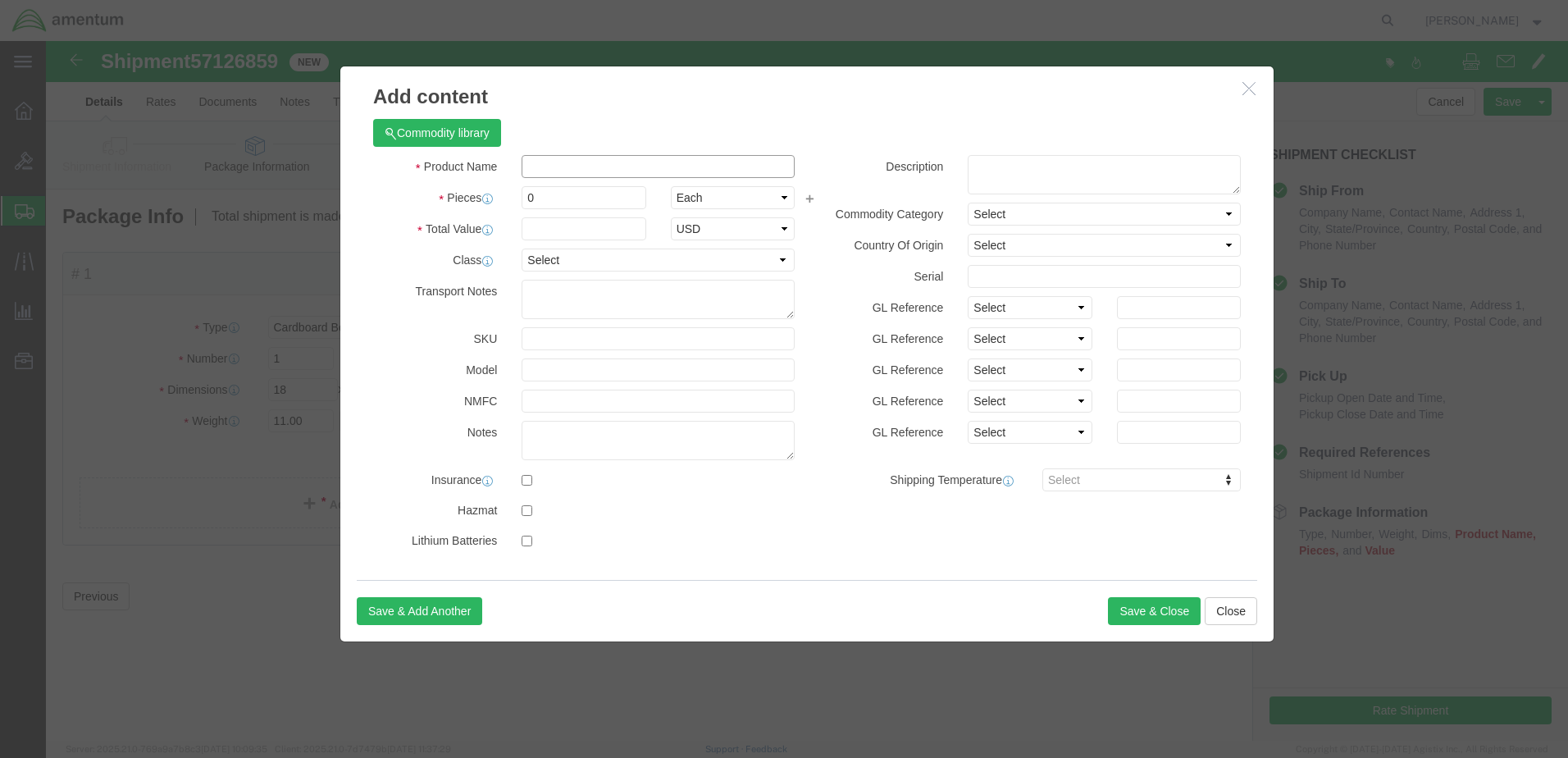
click input "text"
click label "Pieces"
drag, startPoint x: 489, startPoint y: 155, endPoint x: 470, endPoint y: 156, distance: 19.0
click div "0"
drag, startPoint x: 375, startPoint y: 151, endPoint x: 392, endPoint y: 155, distance: 17.5
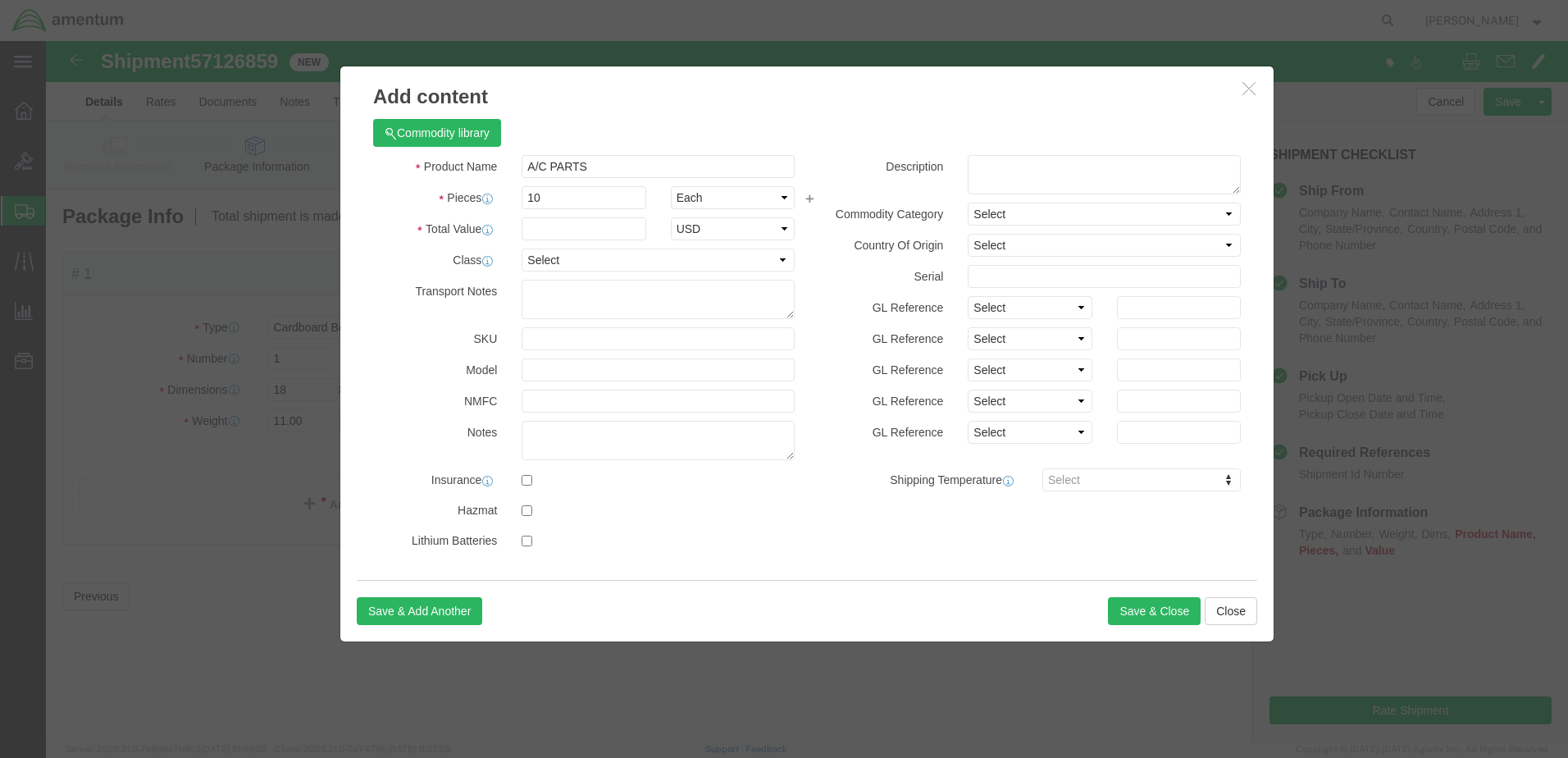
click label "Pieces"
click input "text"
click button "Save & Close"
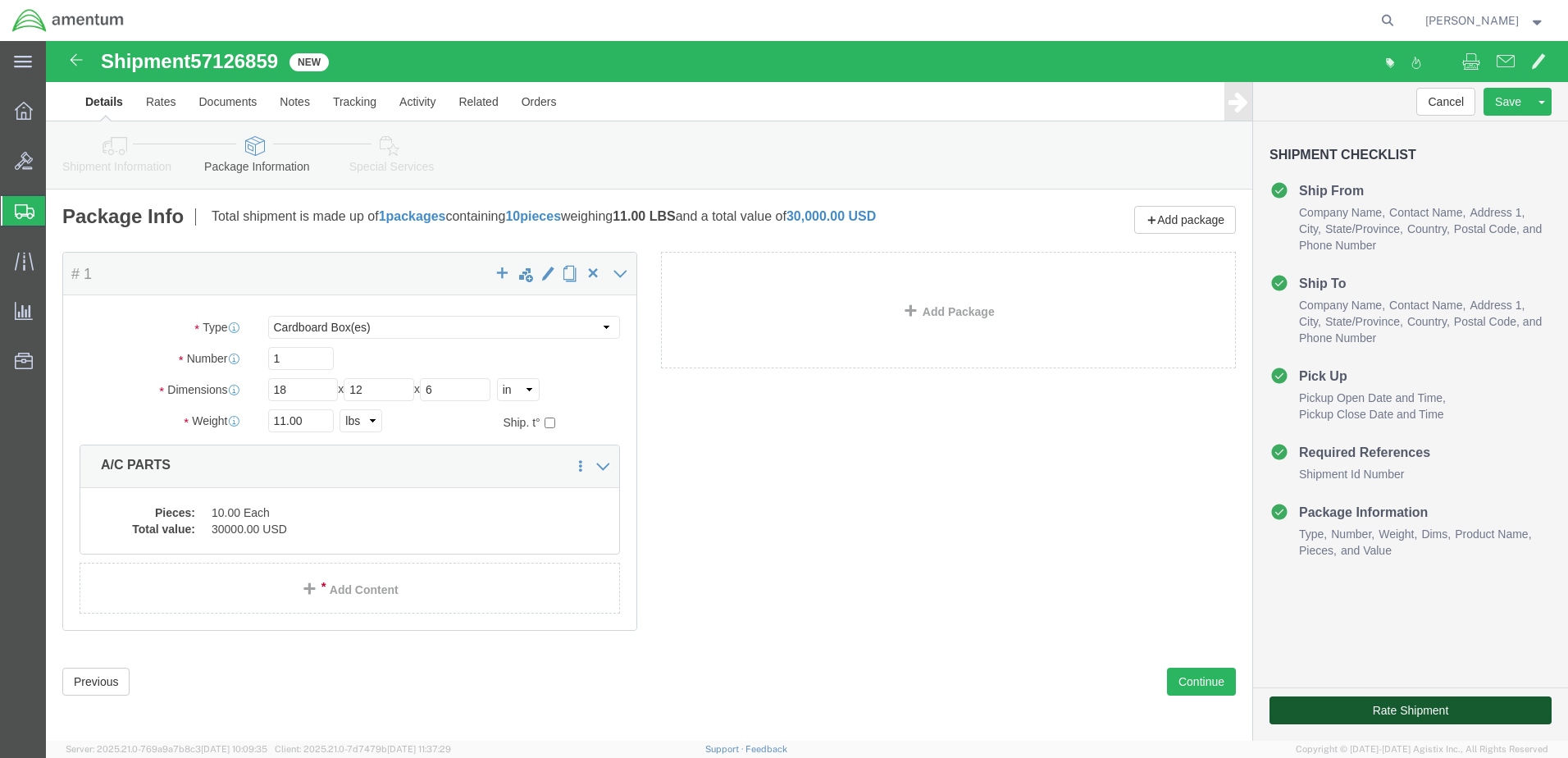
click button "Rate Shipment"
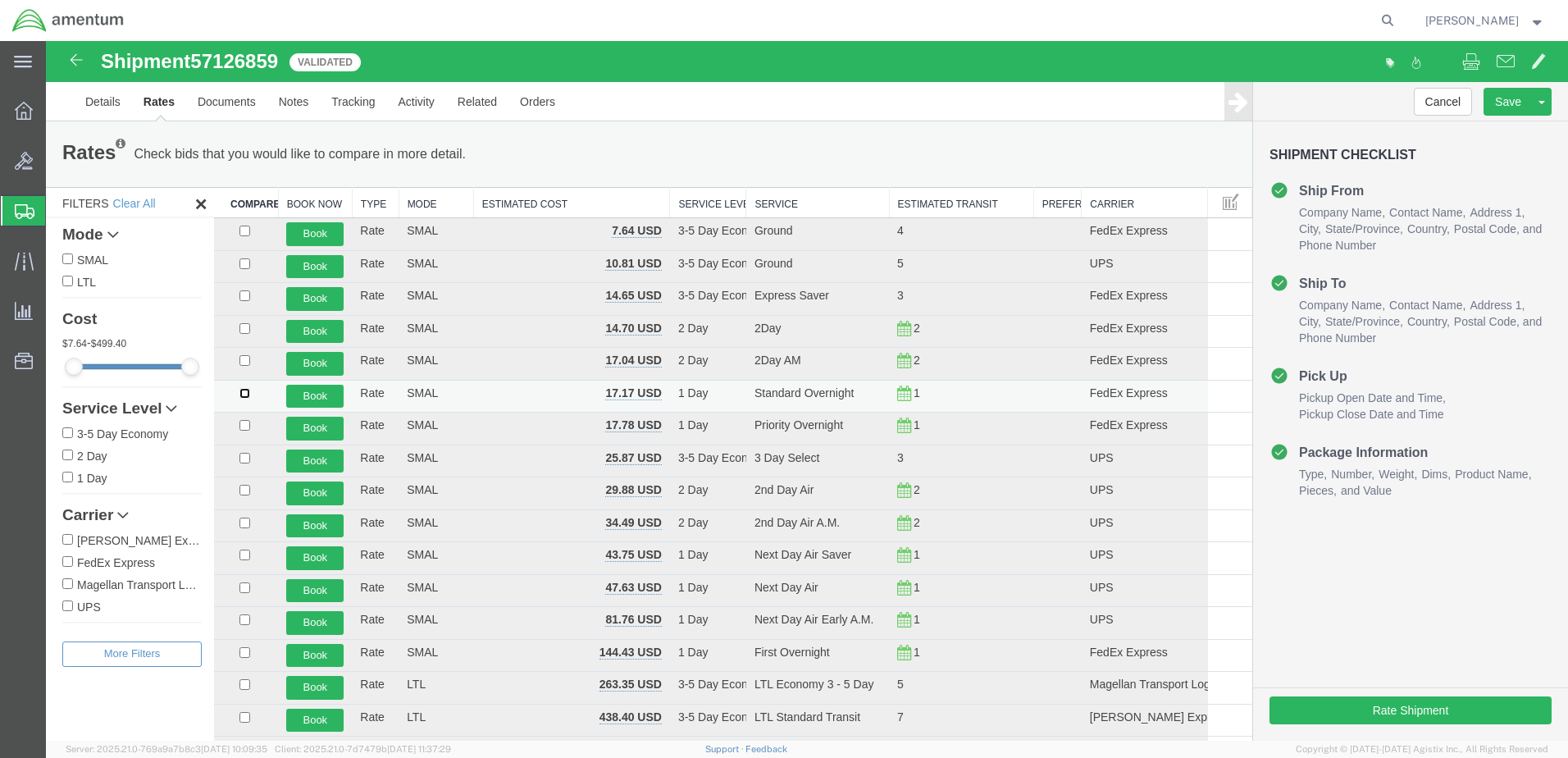
click at [244, 392] on input "checkbox" at bounding box center [244, 393] width 11 height 11
click at [318, 397] on button "Book" at bounding box center [315, 397] width 58 height 23
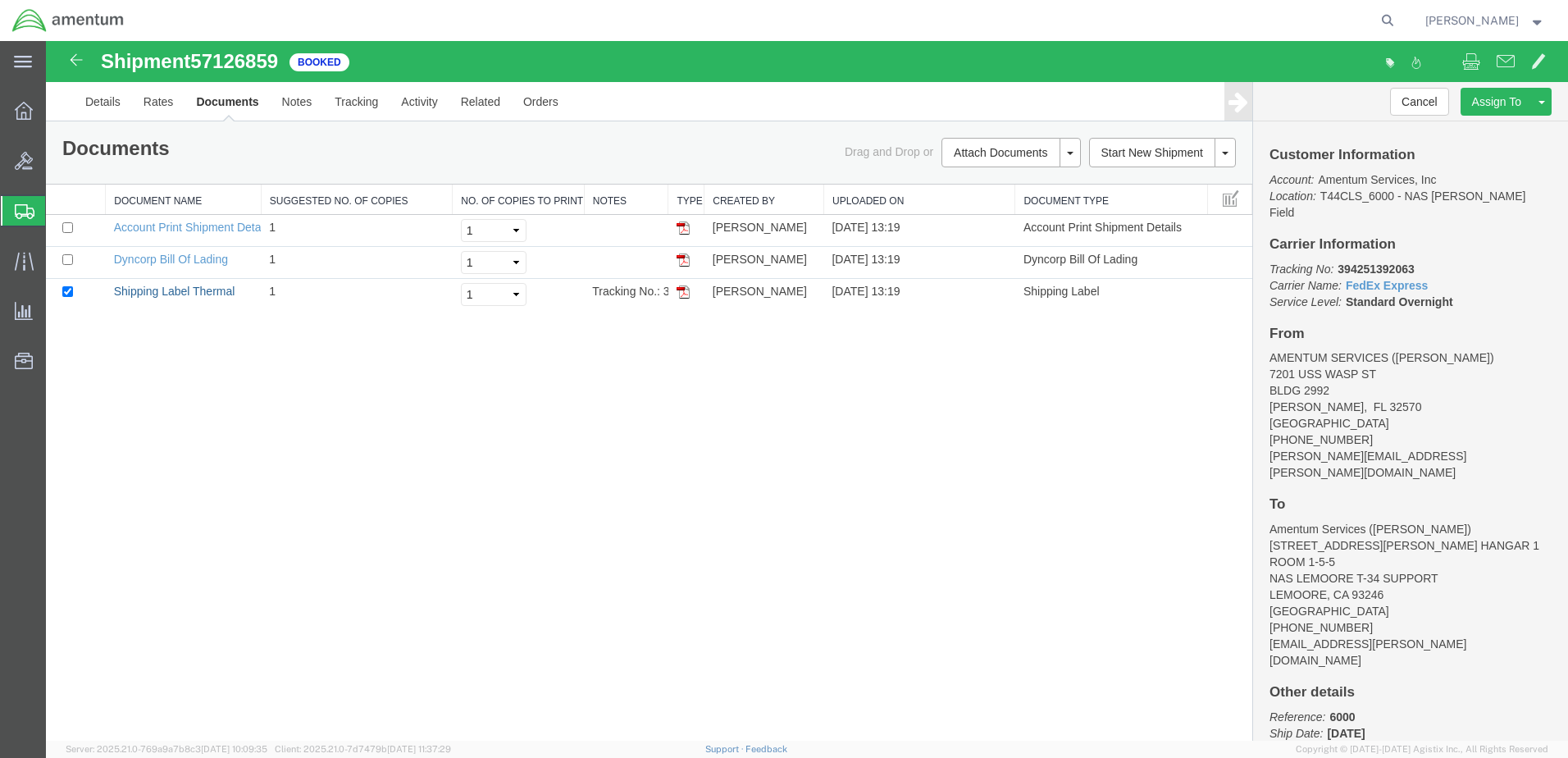
drag, startPoint x: 182, startPoint y: 291, endPoint x: 1236, endPoint y: 551, distance: 1085.6
click at [182, 291] on link "Shipping Label Thermal" at bounding box center [175, 290] width 121 height 13
click at [149, 255] on link "Dyncorp Bill Of Lading" at bounding box center [171, 259] width 114 height 13
